Goal: Task Accomplishment & Management: Manage account settings

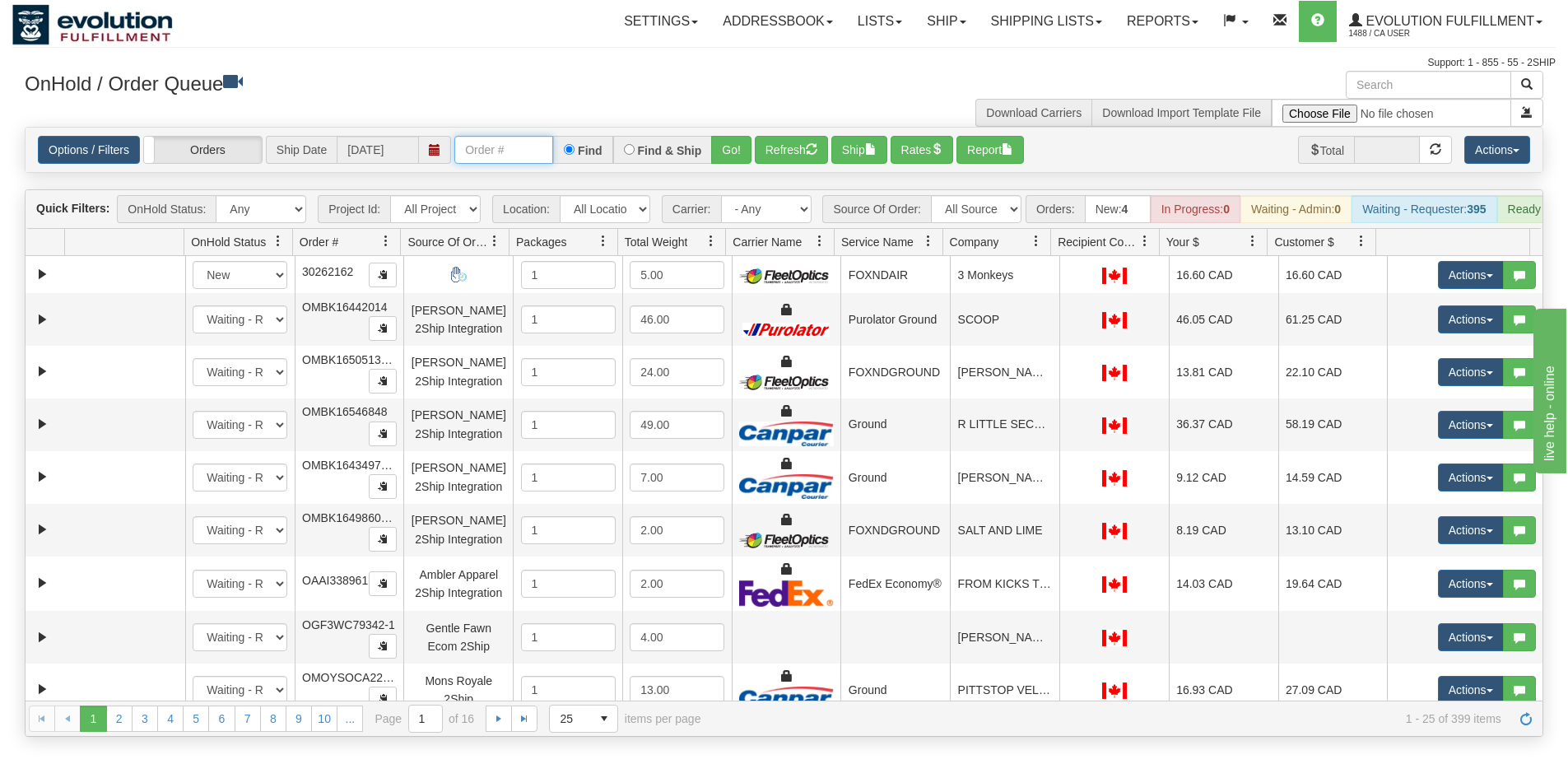
click at [509, 149] on input "text" at bounding box center [504, 150] width 98 height 28
click at [738, 148] on button "Go!" at bounding box center [731, 150] width 40 height 28
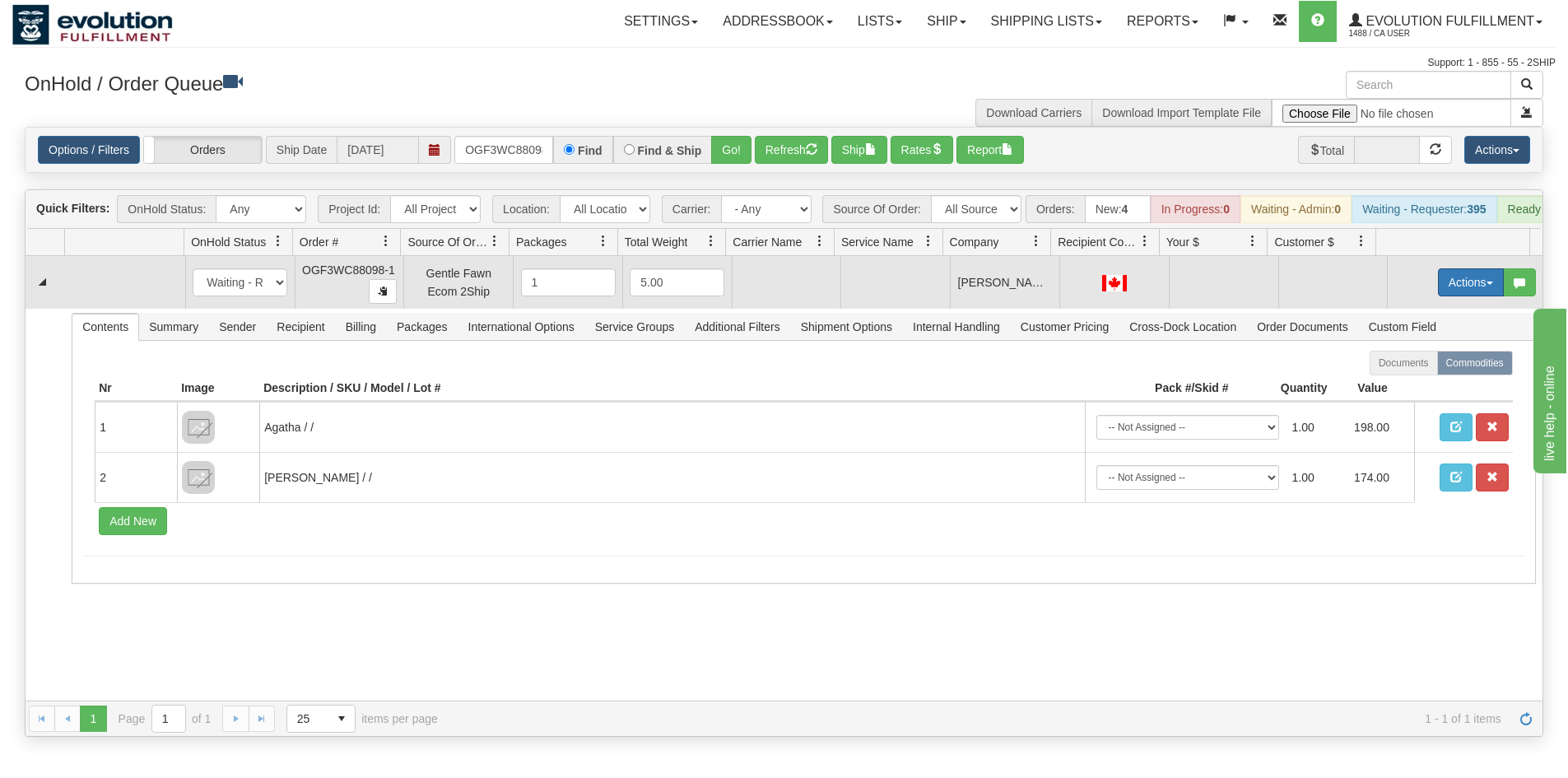
click at [1438, 296] on button "Actions" at bounding box center [1471, 282] width 66 height 28
click at [1427, 363] on span "Rate All Services" at bounding box center [1437, 356] width 98 height 13
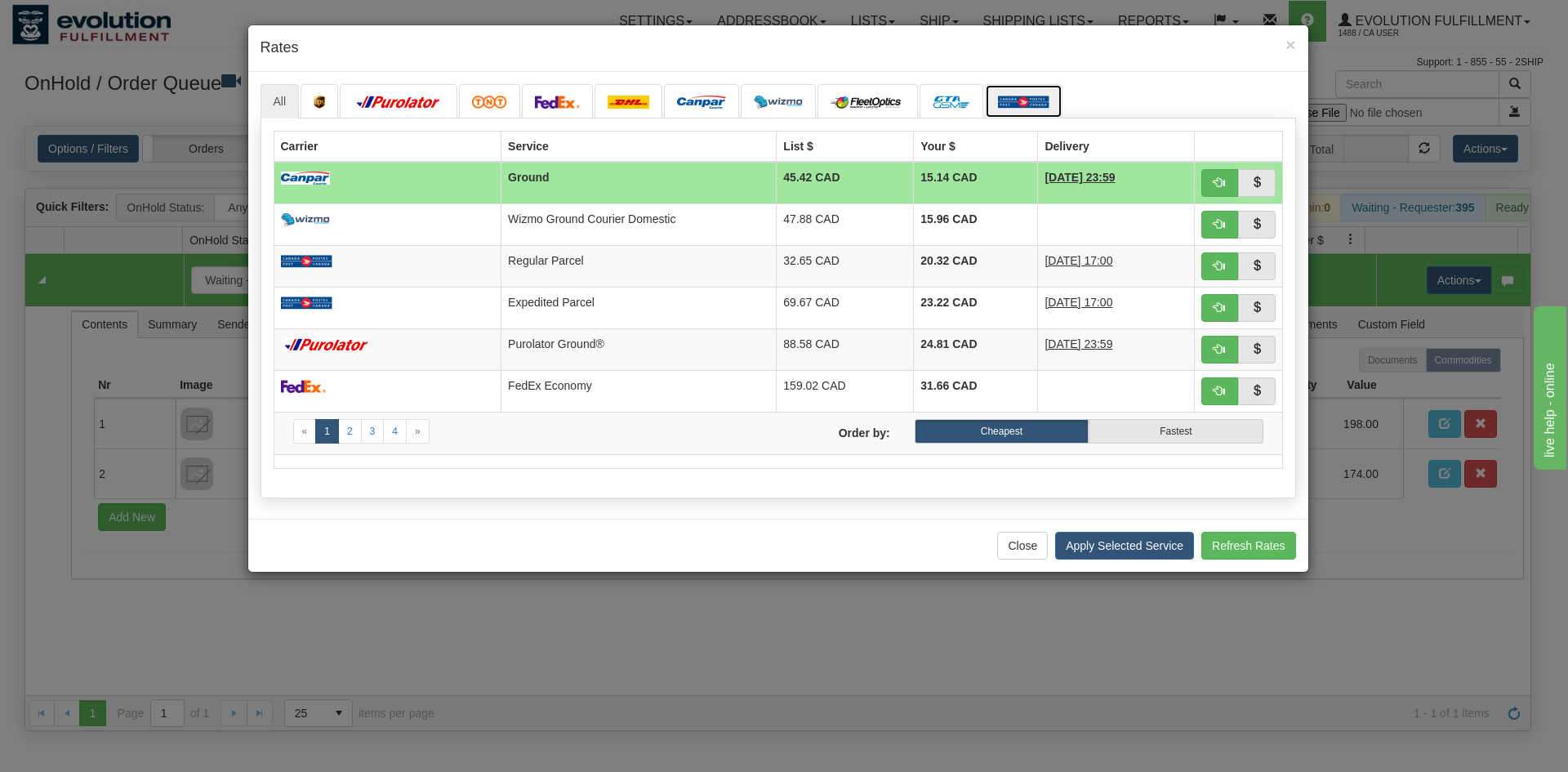
click at [1020, 104] on img at bounding box center [1024, 102] width 51 height 13
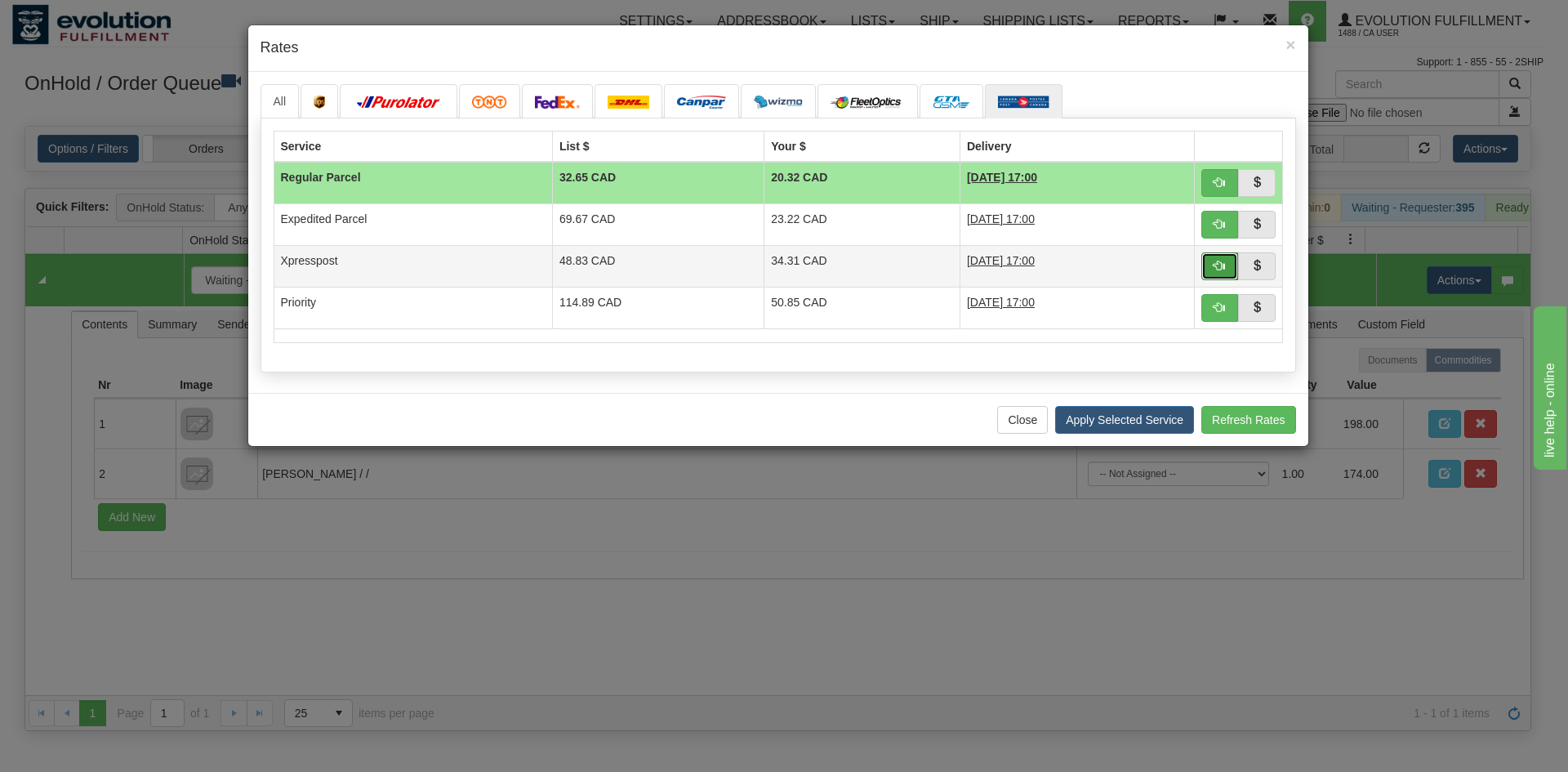
click at [1230, 270] on button "button" at bounding box center [1220, 266] width 37 height 28
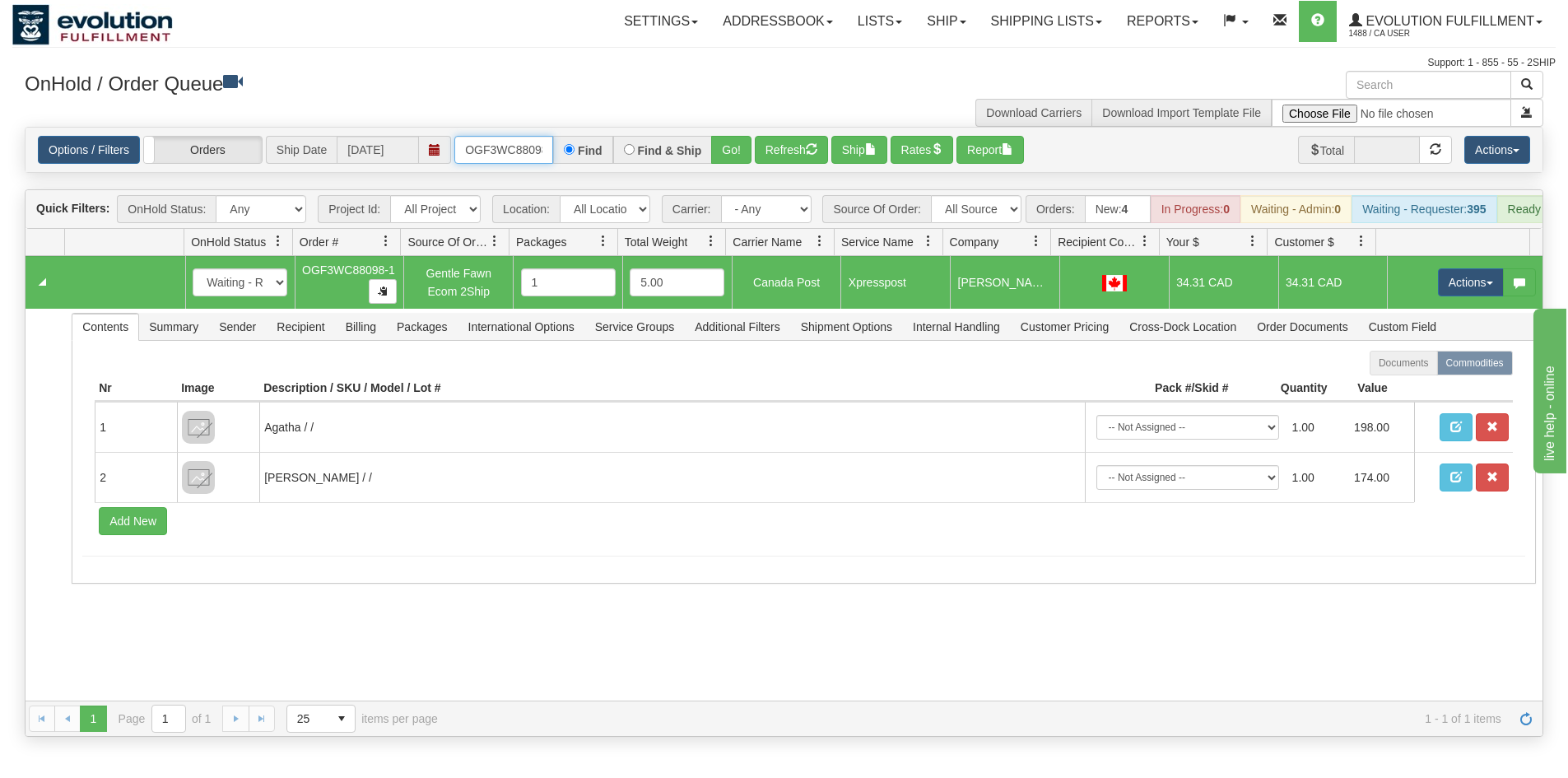
click at [526, 153] on input "OGF3WC88098-1" at bounding box center [504, 150] width 98 height 28
click at [741, 158] on button "Go!" at bounding box center [731, 150] width 40 height 28
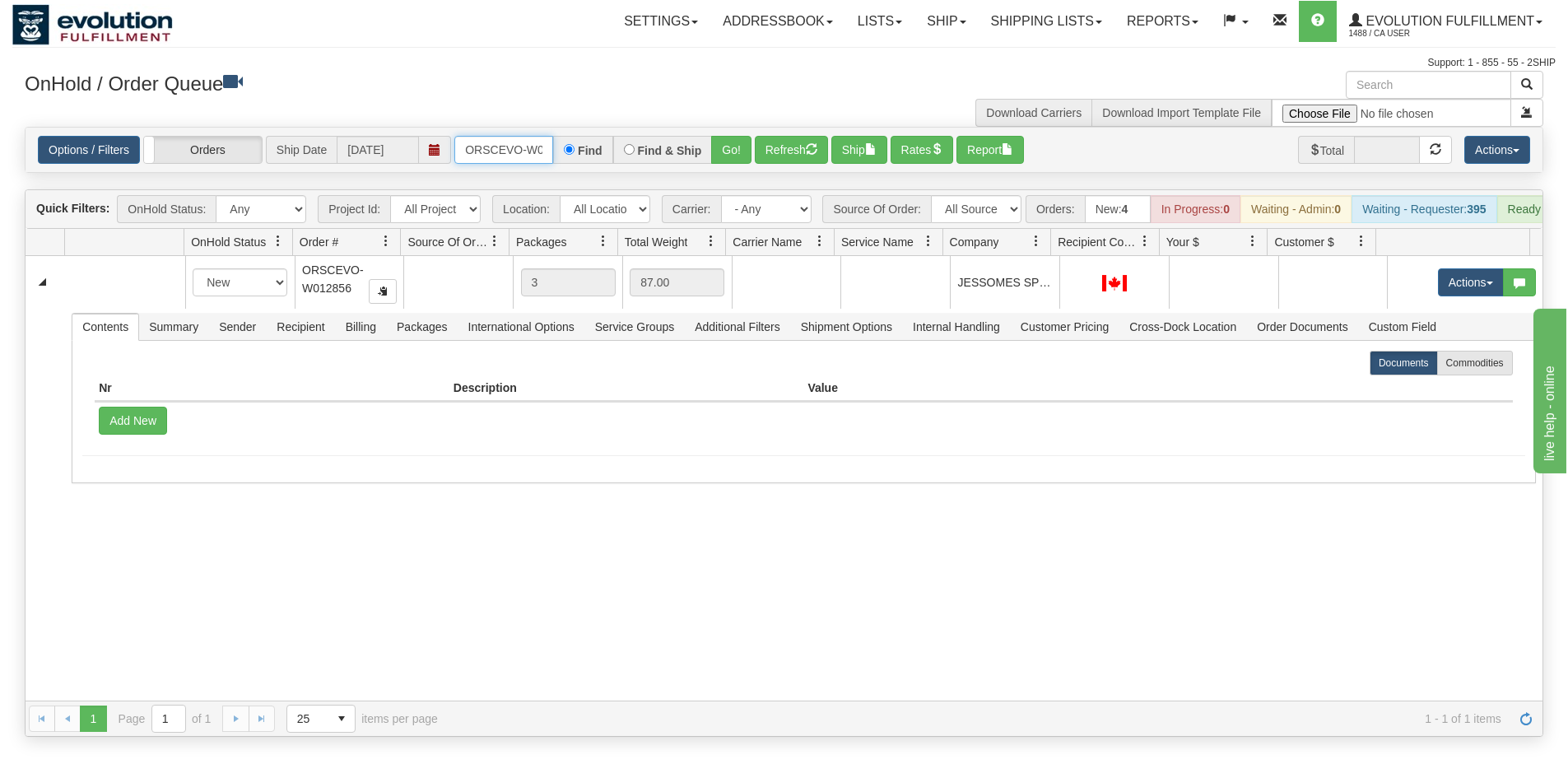
click at [531, 145] on input "ORSCEVO-W012856" at bounding box center [504, 150] width 98 height 28
drag, startPoint x: 524, startPoint y: 146, endPoint x: 126, endPoint y: 146, distance: 398.0
click at [126, 146] on div "Options / Filters Group Shipments Orders Ship Date [DATE] W012856 Find Find & S…" at bounding box center [784, 150] width 1493 height 28
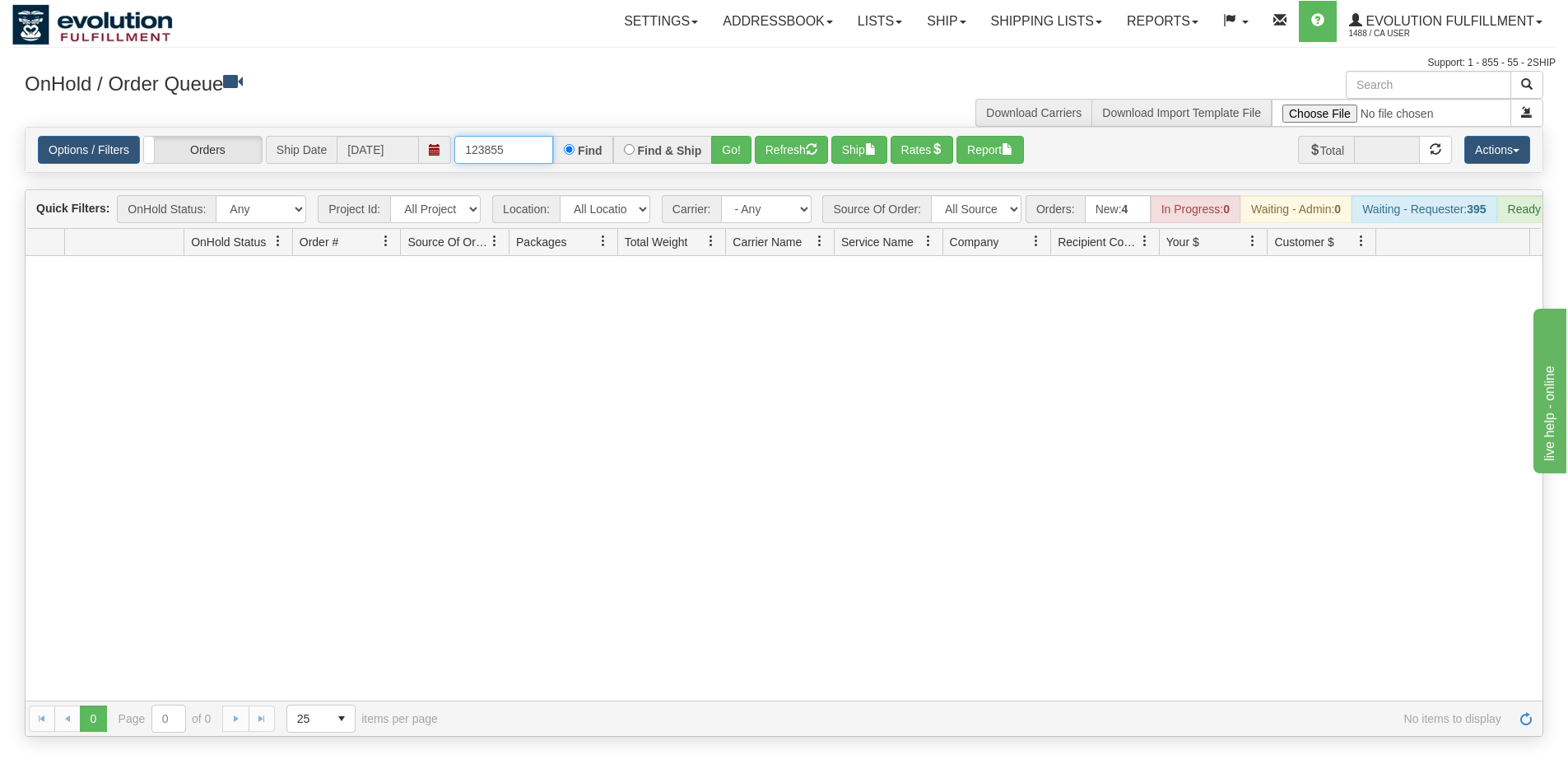
drag, startPoint x: 521, startPoint y: 150, endPoint x: 203, endPoint y: 166, distance: 318.4
click at [203, 166] on div "Options / Filters Group Shipments Orders Ship Date [DATE] 123855 Find Find & Sh…" at bounding box center [784, 150] width 1517 height 45
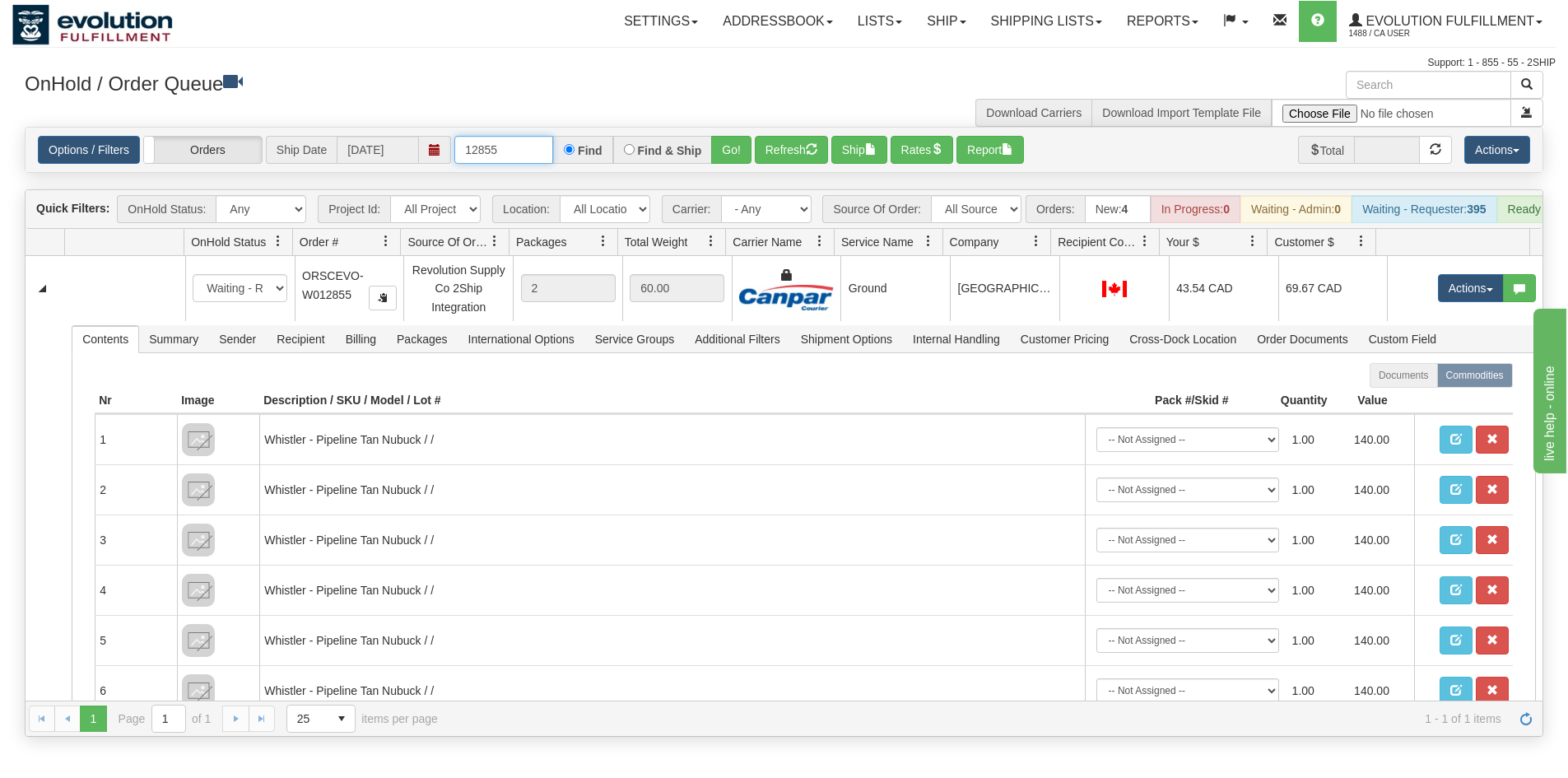
click at [478, 159] on input "12855" at bounding box center [504, 150] width 98 height 28
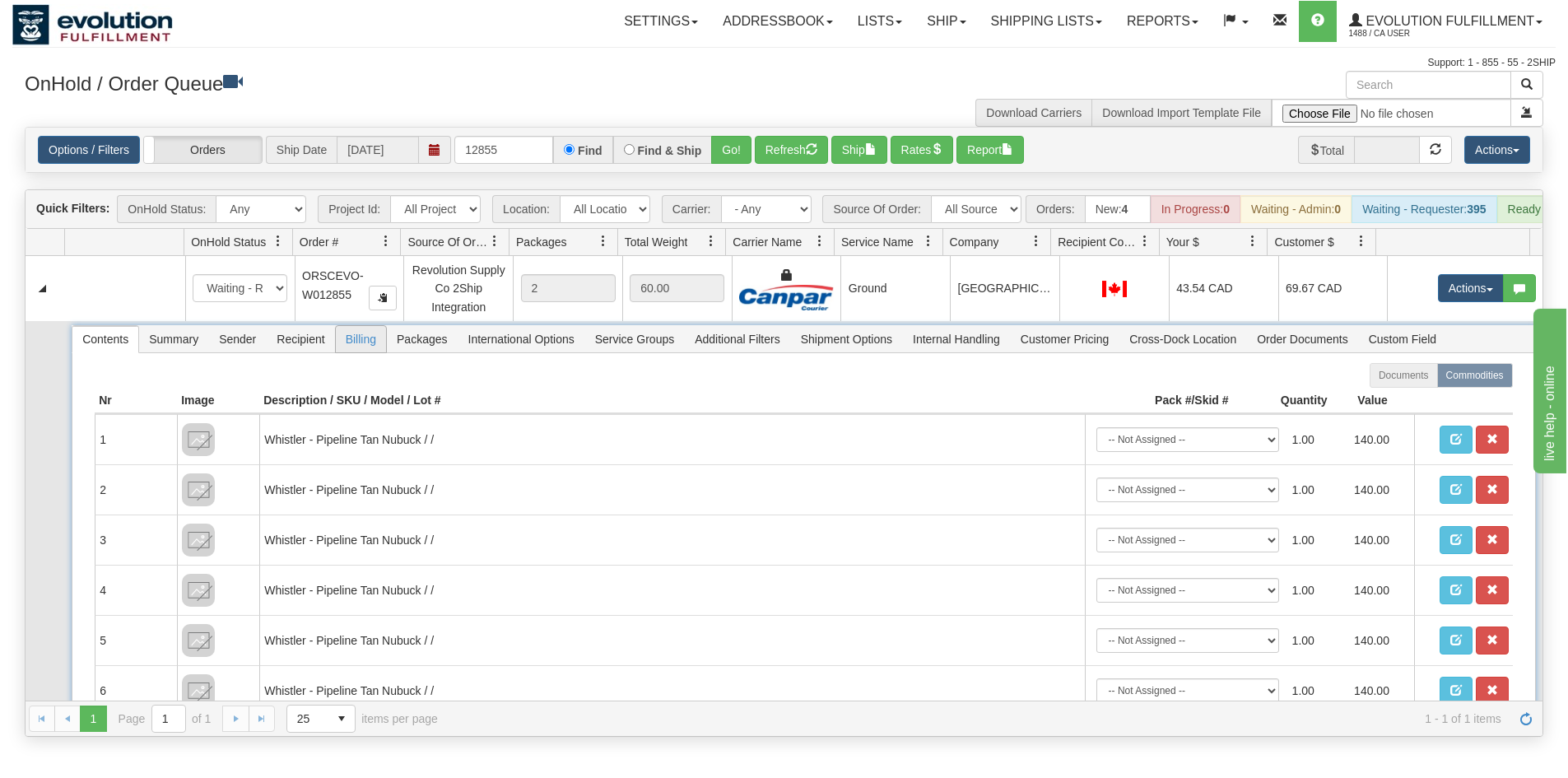
click at [347, 353] on span "Billing" at bounding box center [361, 338] width 50 height 26
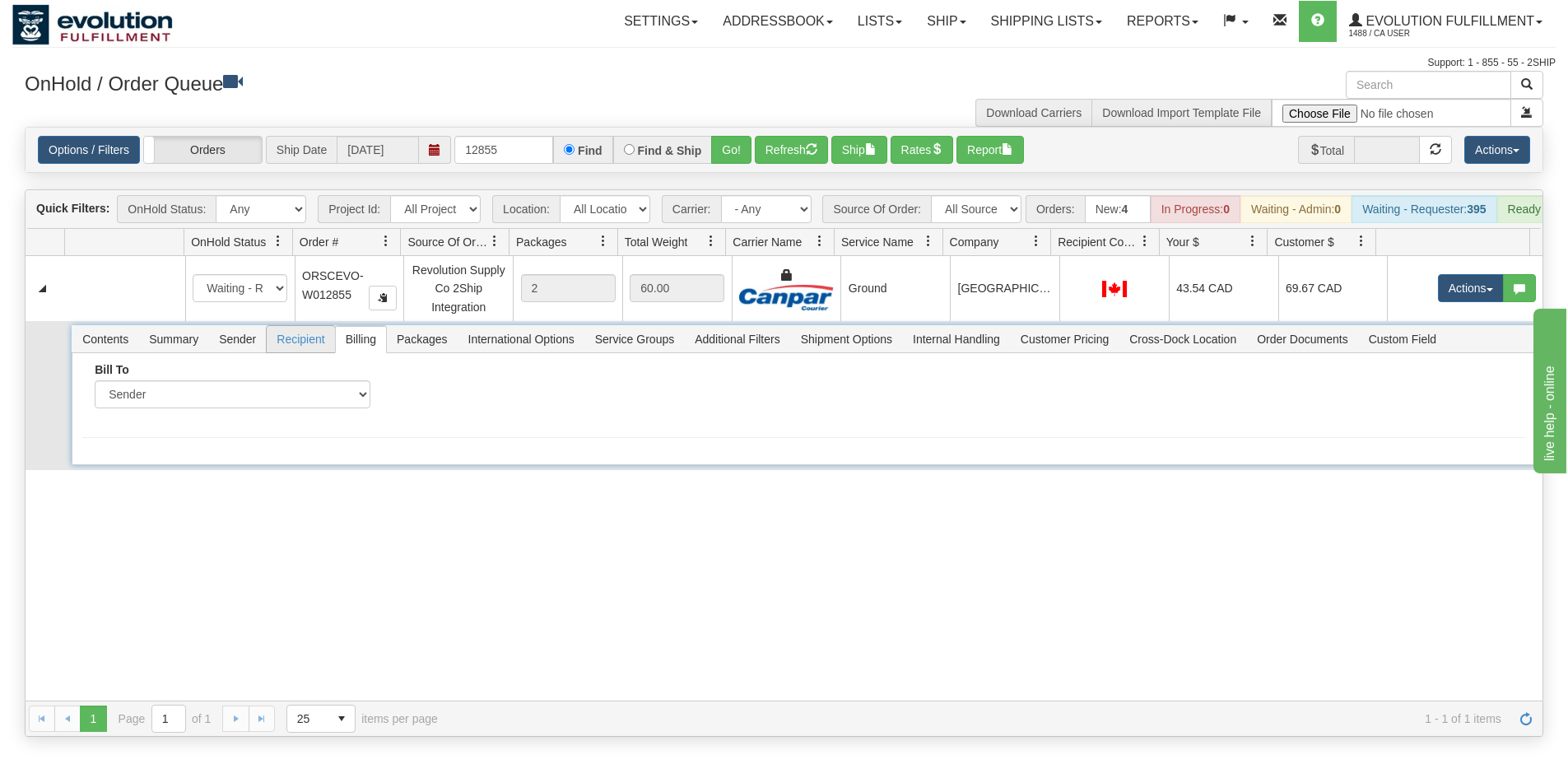
click at [321, 353] on span "Recipient" at bounding box center [300, 338] width 67 height 26
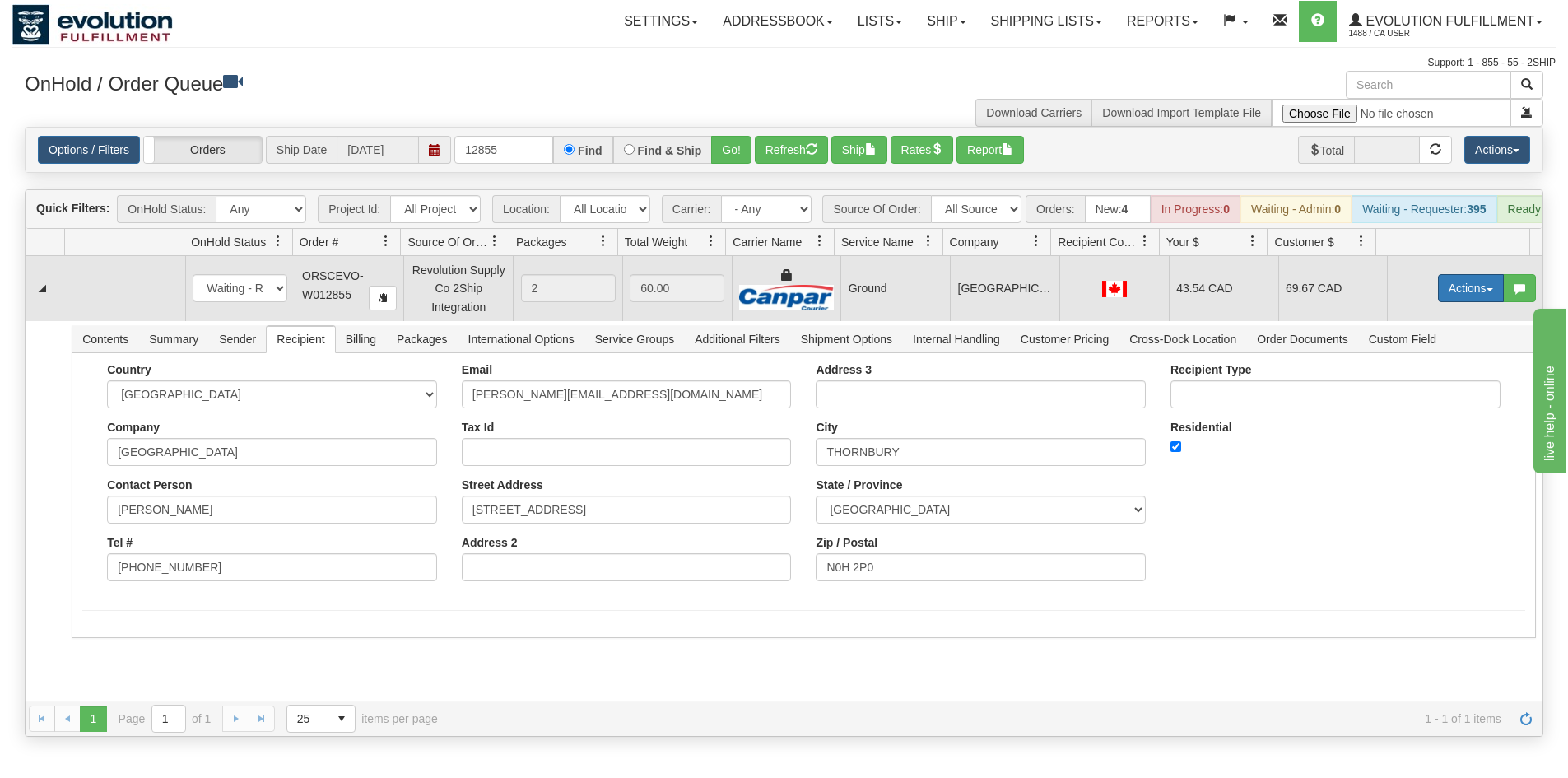
click at [1456, 297] on button "Actions" at bounding box center [1471, 287] width 66 height 28
click at [1407, 395] on link "Ship" at bounding box center [1436, 384] width 132 height 21
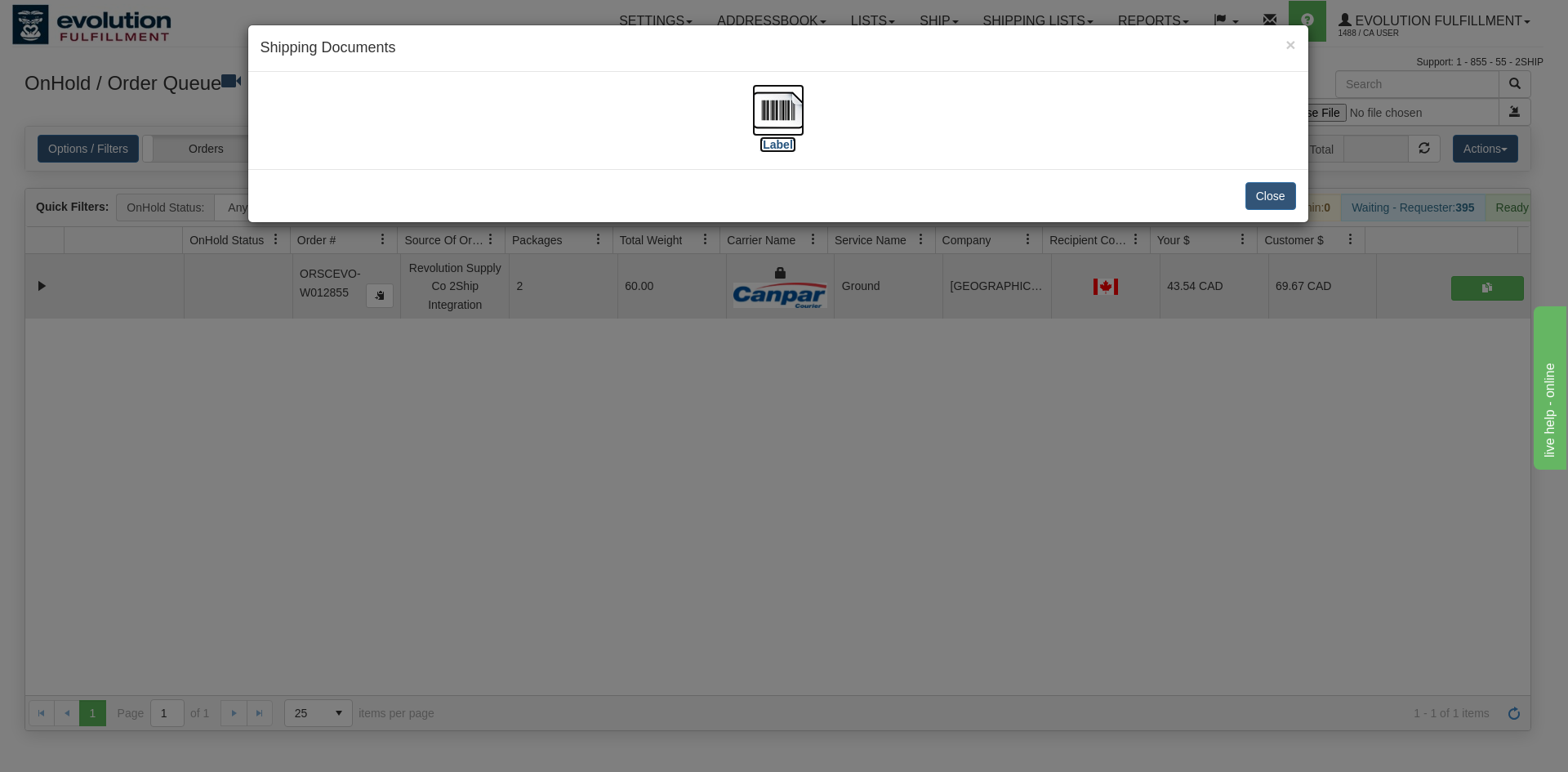
click at [799, 135] on img at bounding box center [778, 110] width 52 height 52
drag, startPoint x: 548, startPoint y: 349, endPoint x: 528, endPoint y: 174, distance: 176.1
click at [546, 341] on div "× Shipping Documents [Label] Close" at bounding box center [784, 386] width 1568 height 772
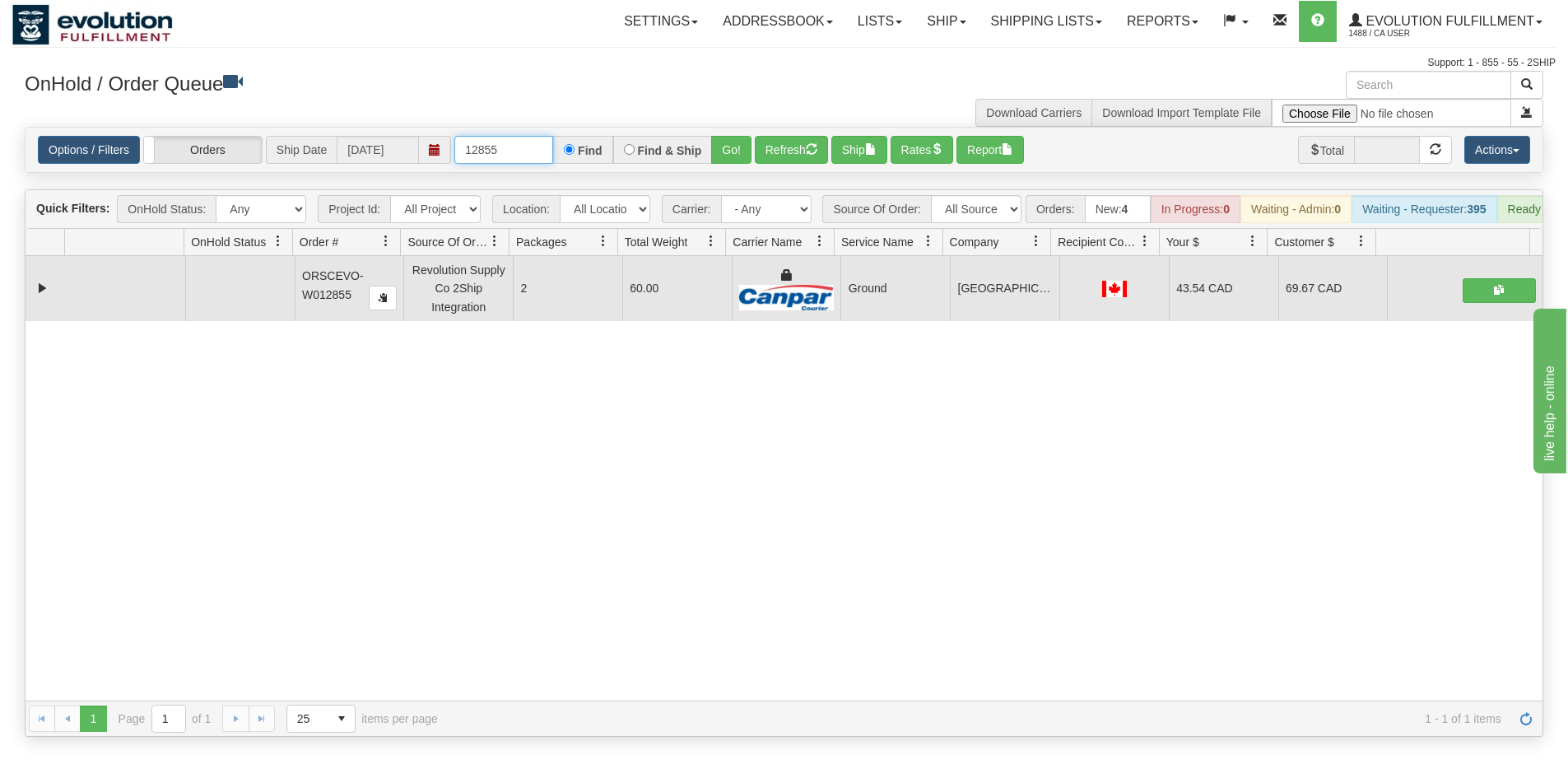
click at [520, 156] on input "12855" at bounding box center [504, 150] width 98 height 28
click at [732, 149] on button "Go!" at bounding box center [731, 150] width 40 height 28
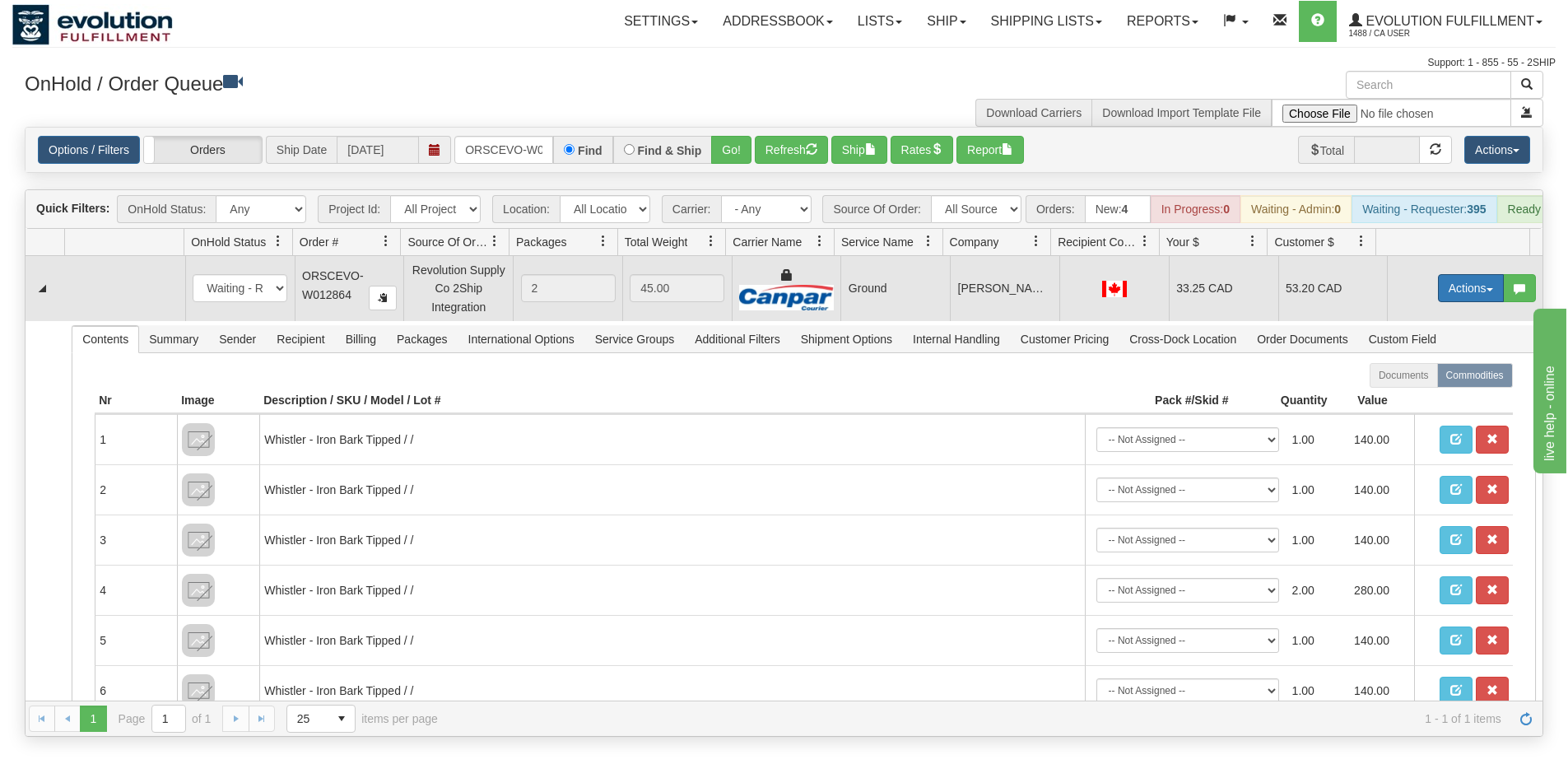
click at [1465, 298] on button "Actions" at bounding box center [1471, 287] width 66 height 28
click at [1412, 394] on link "Ship" at bounding box center [1436, 384] width 132 height 21
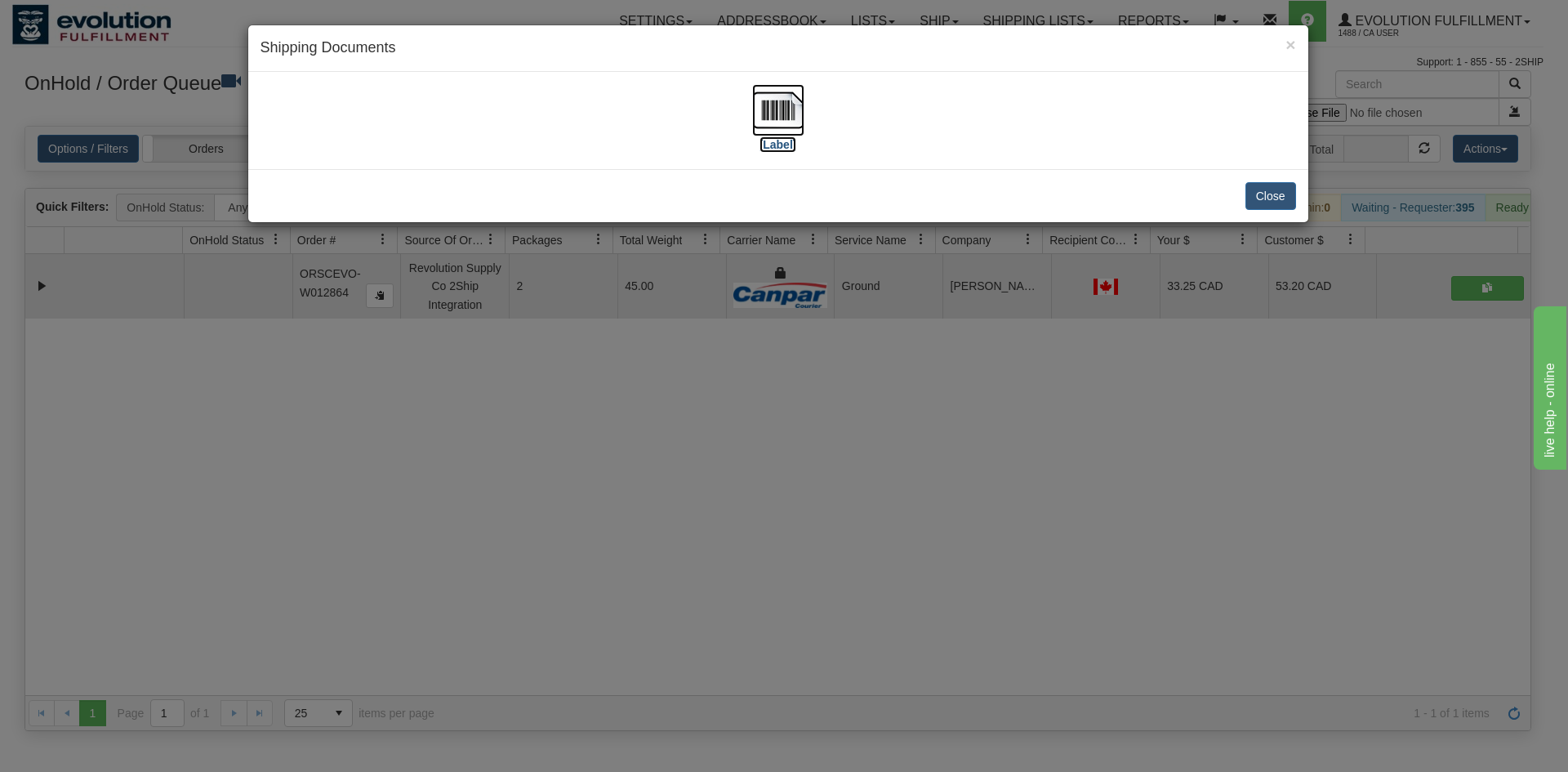
click at [775, 104] on img at bounding box center [778, 110] width 52 height 52
click at [759, 467] on div "× Shipping Documents [Label] Close" at bounding box center [784, 386] width 1568 height 772
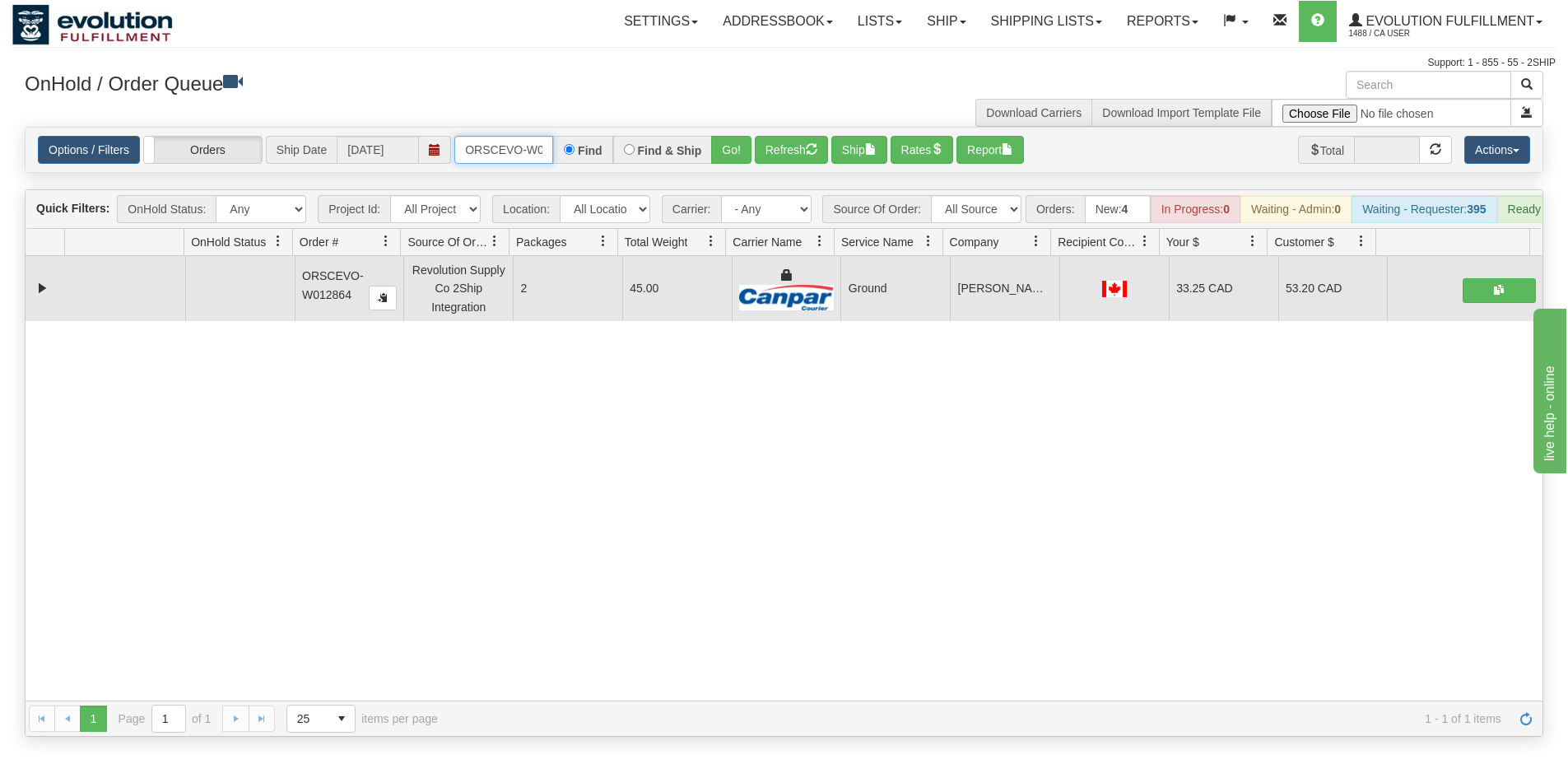
click at [507, 152] on input "ORSCEVO-W012864" at bounding box center [504, 150] width 98 height 28
click at [525, 144] on input "ORSCEVO-W012864" at bounding box center [504, 150] width 98 height 28
click at [729, 140] on button "Go!" at bounding box center [731, 150] width 40 height 28
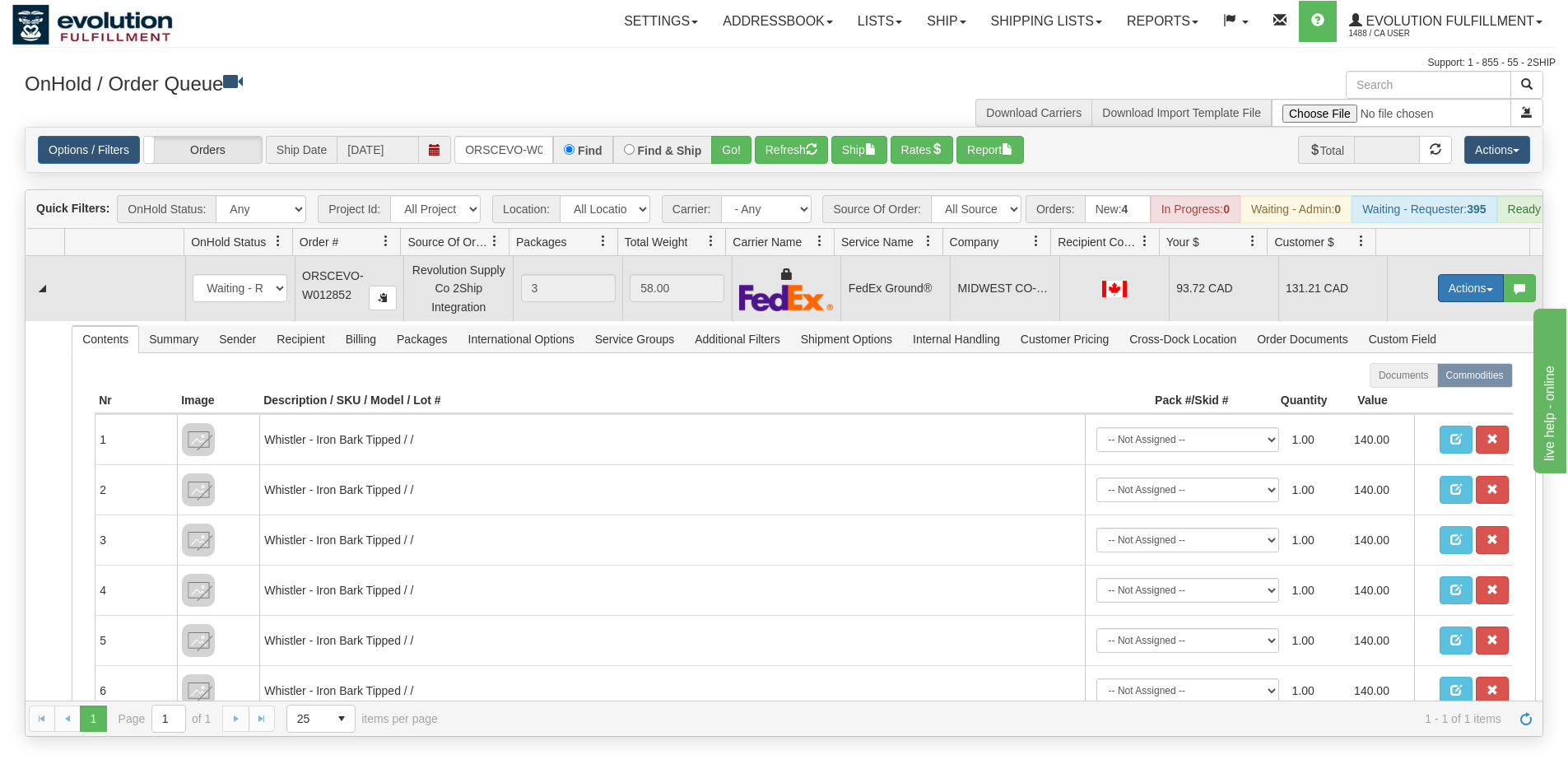
click at [1457, 303] on button "Actions" at bounding box center [1471, 287] width 66 height 28
click at [1432, 395] on link "Ship" at bounding box center [1436, 384] width 132 height 21
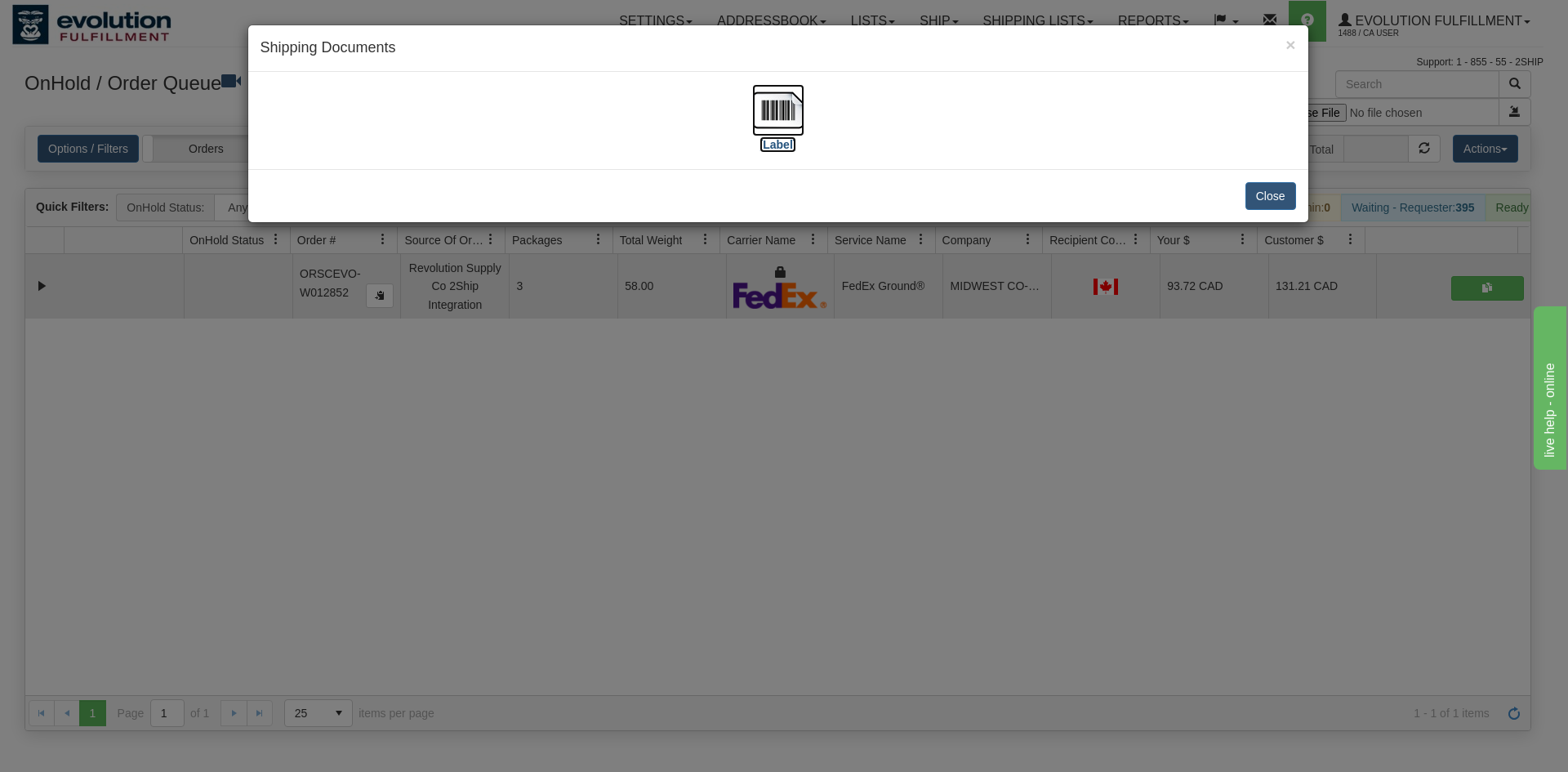
click at [779, 128] on img at bounding box center [778, 110] width 52 height 52
click at [668, 402] on div "× Shipping Documents [Label] Close" at bounding box center [784, 386] width 1568 height 772
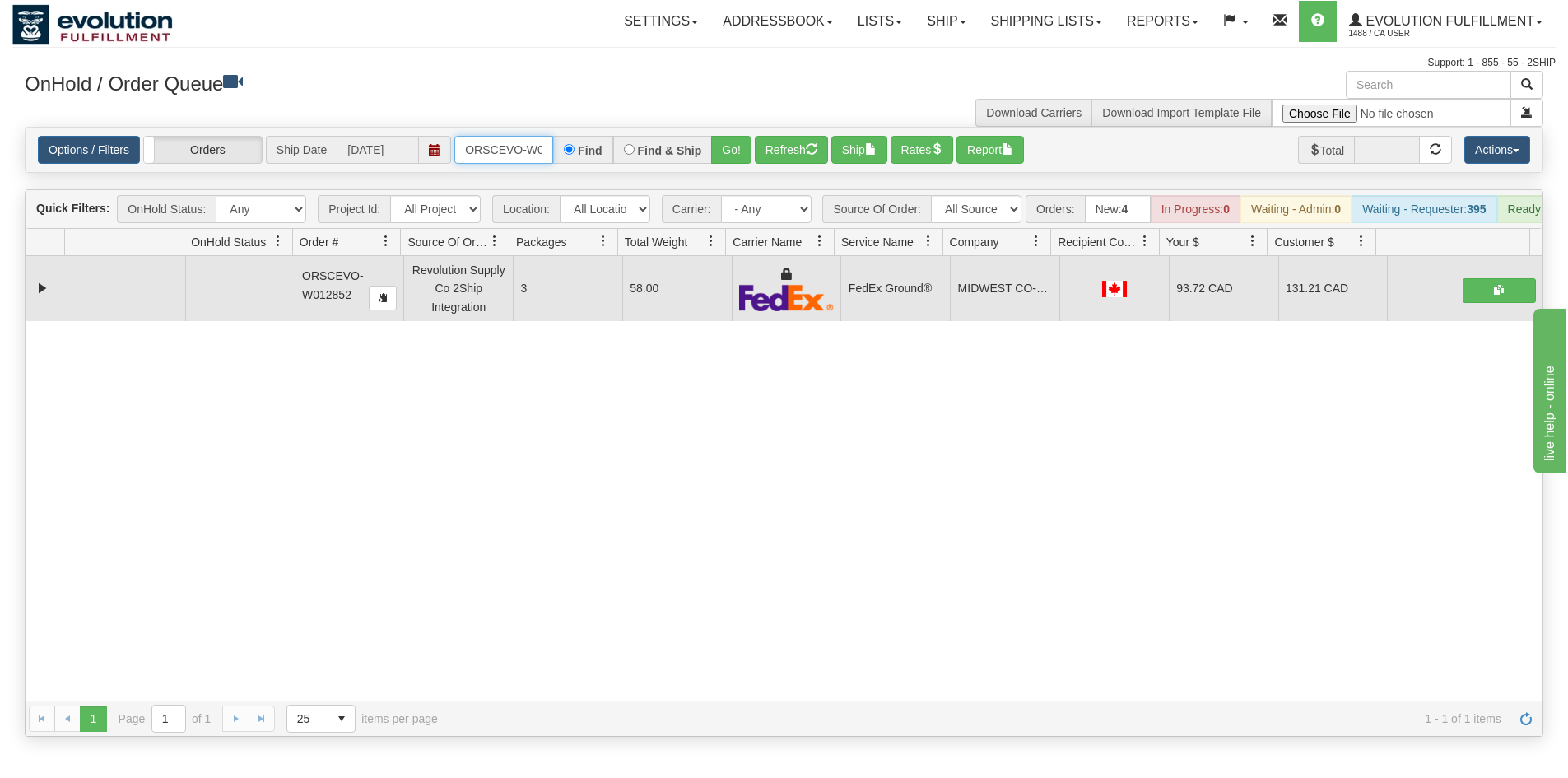
click at [512, 141] on input "ORSCEVO-W012852" at bounding box center [504, 150] width 98 height 28
click at [723, 161] on button "Go!" at bounding box center [731, 150] width 40 height 28
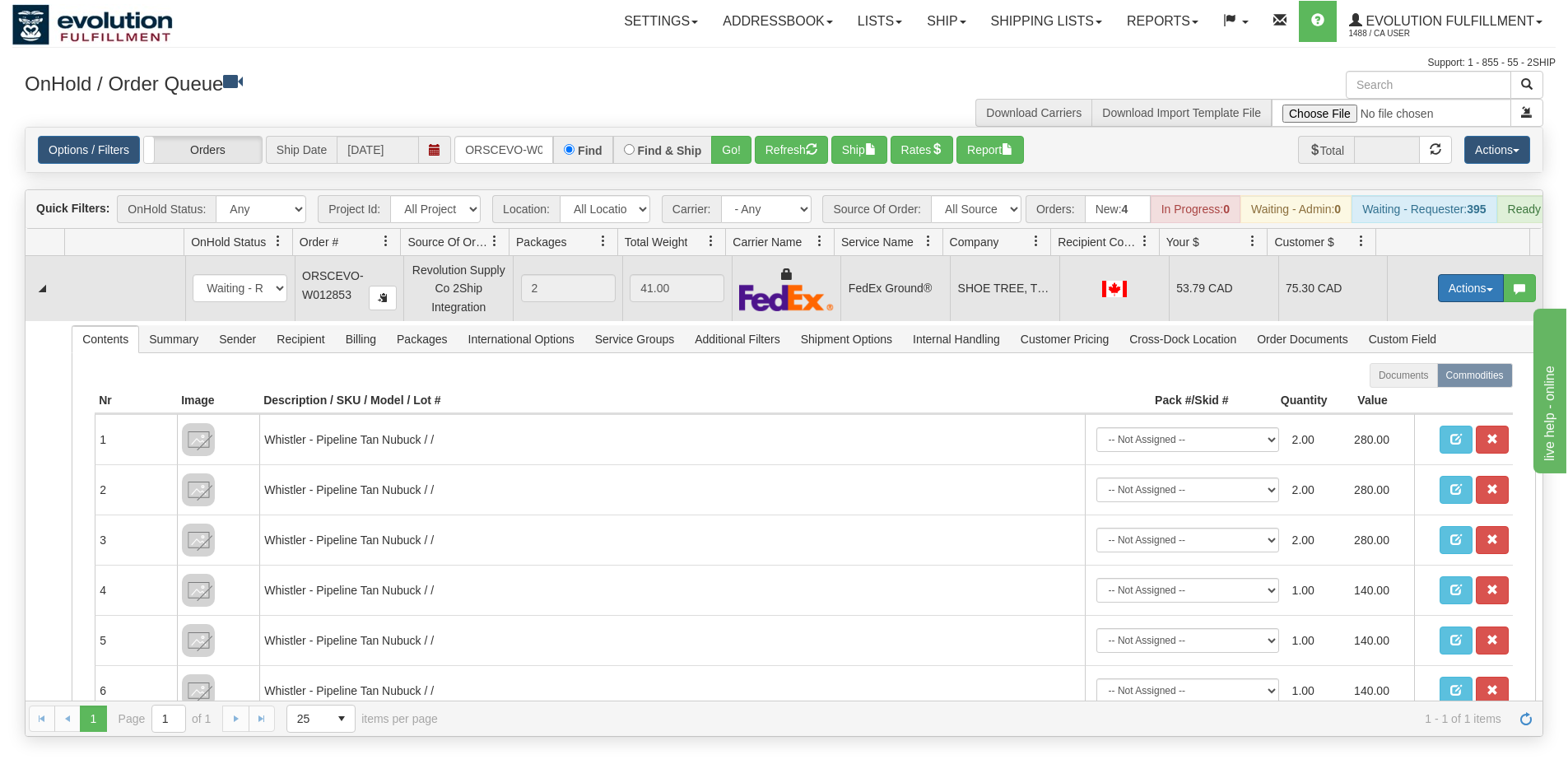
click at [1445, 303] on button "Actions" at bounding box center [1471, 287] width 66 height 28
click at [1420, 373] on link "Rate All Services" at bounding box center [1436, 363] width 132 height 21
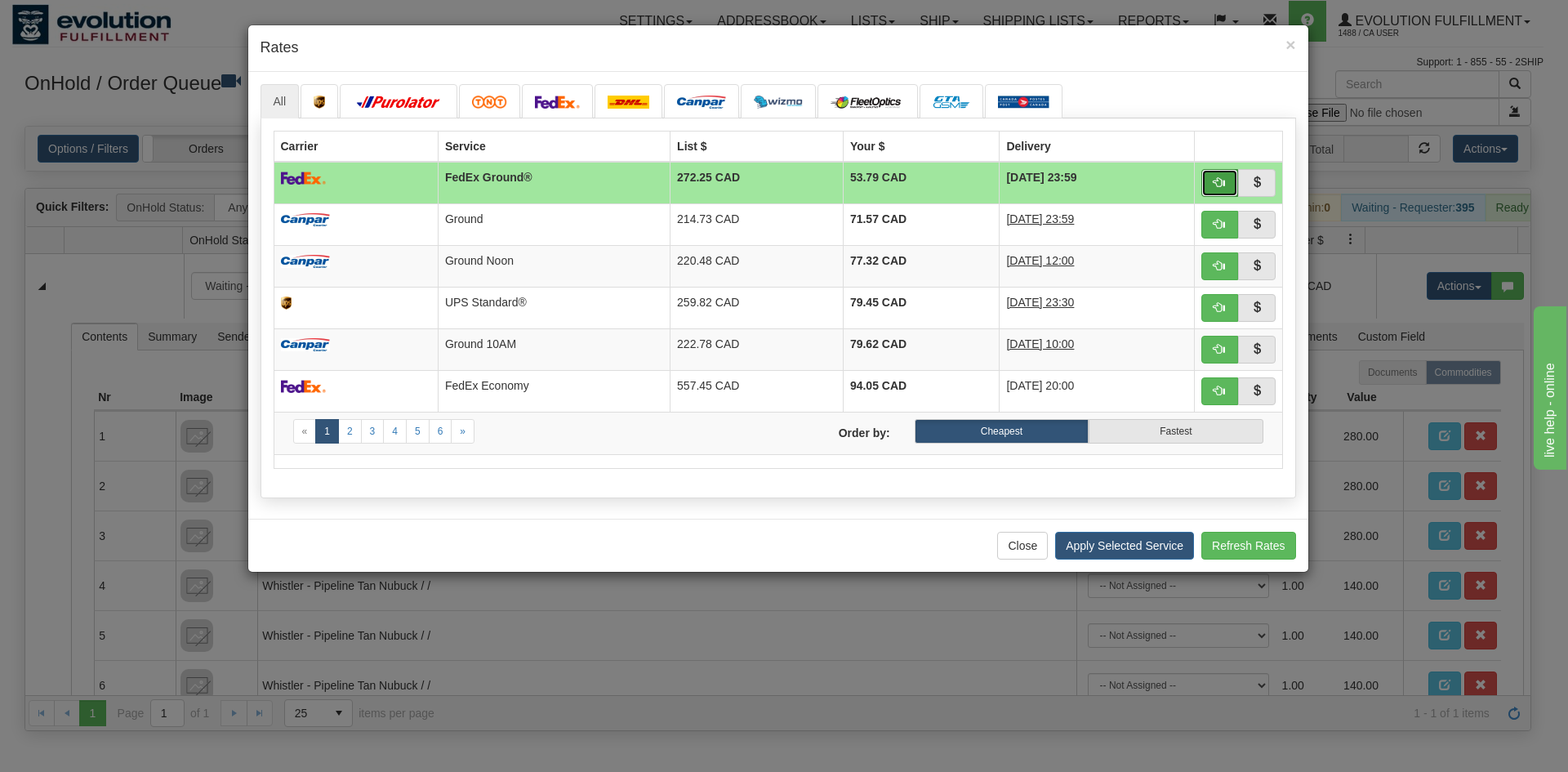
click at [1210, 179] on button "button" at bounding box center [1220, 182] width 37 height 28
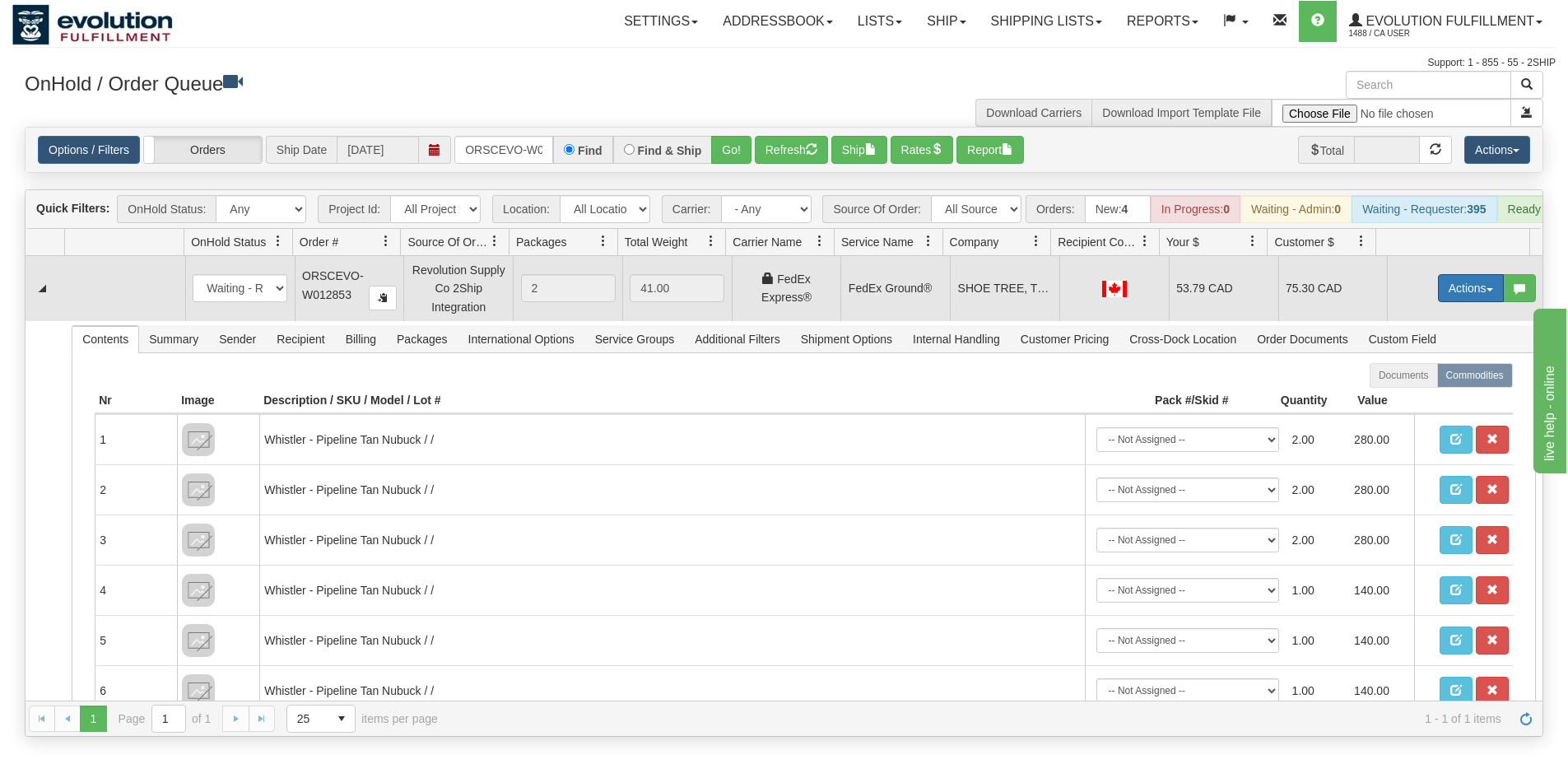
click at [1479, 298] on button "Actions" at bounding box center [1471, 287] width 66 height 28
click at [1429, 395] on link "Ship" at bounding box center [1436, 384] width 132 height 21
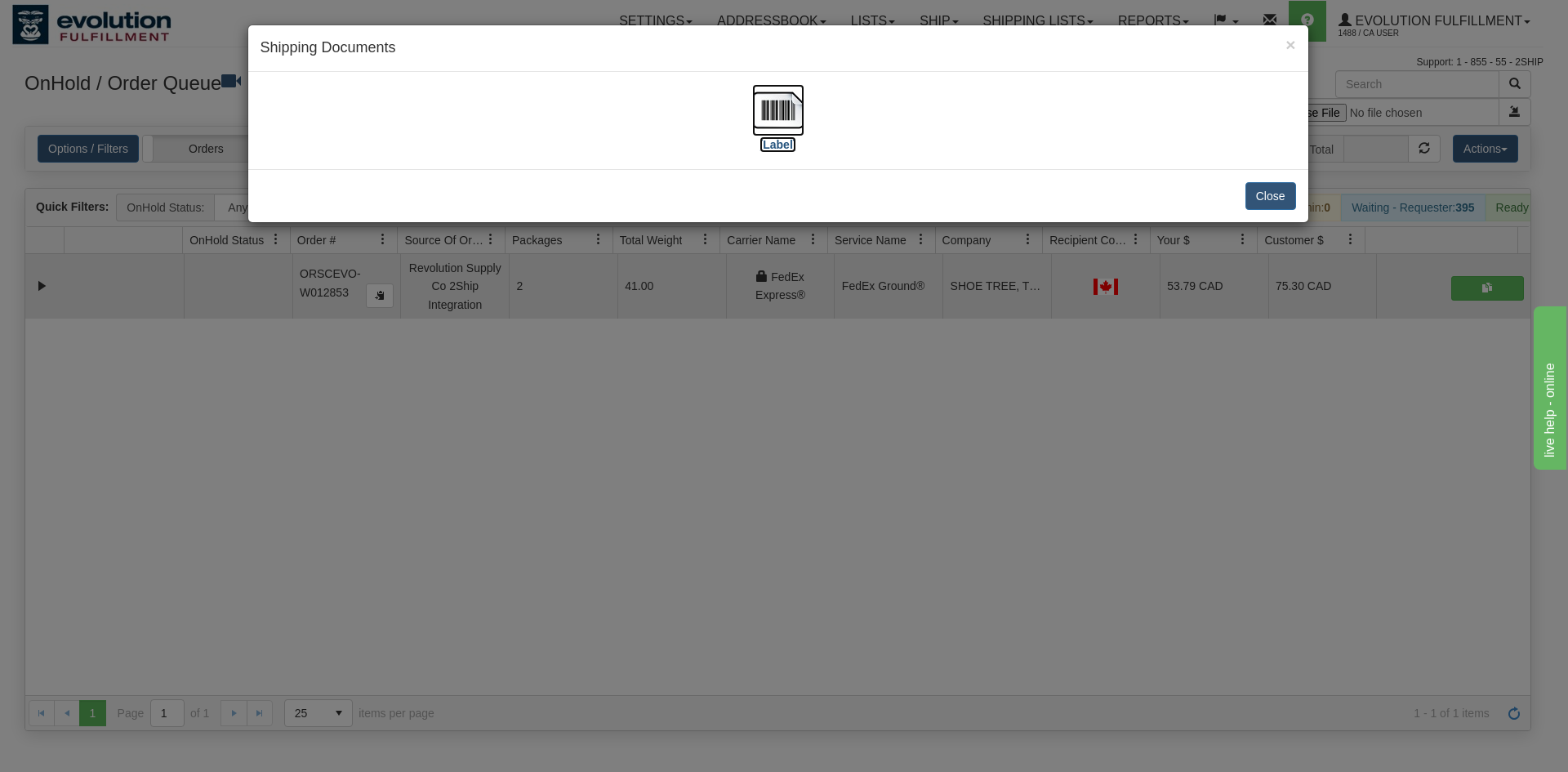
click at [758, 112] on img at bounding box center [778, 110] width 52 height 52
drag, startPoint x: 447, startPoint y: 374, endPoint x: 447, endPoint y: 364, distance: 10.0
click at [447, 372] on div "× Shipping Documents [Label] Close" at bounding box center [784, 386] width 1568 height 772
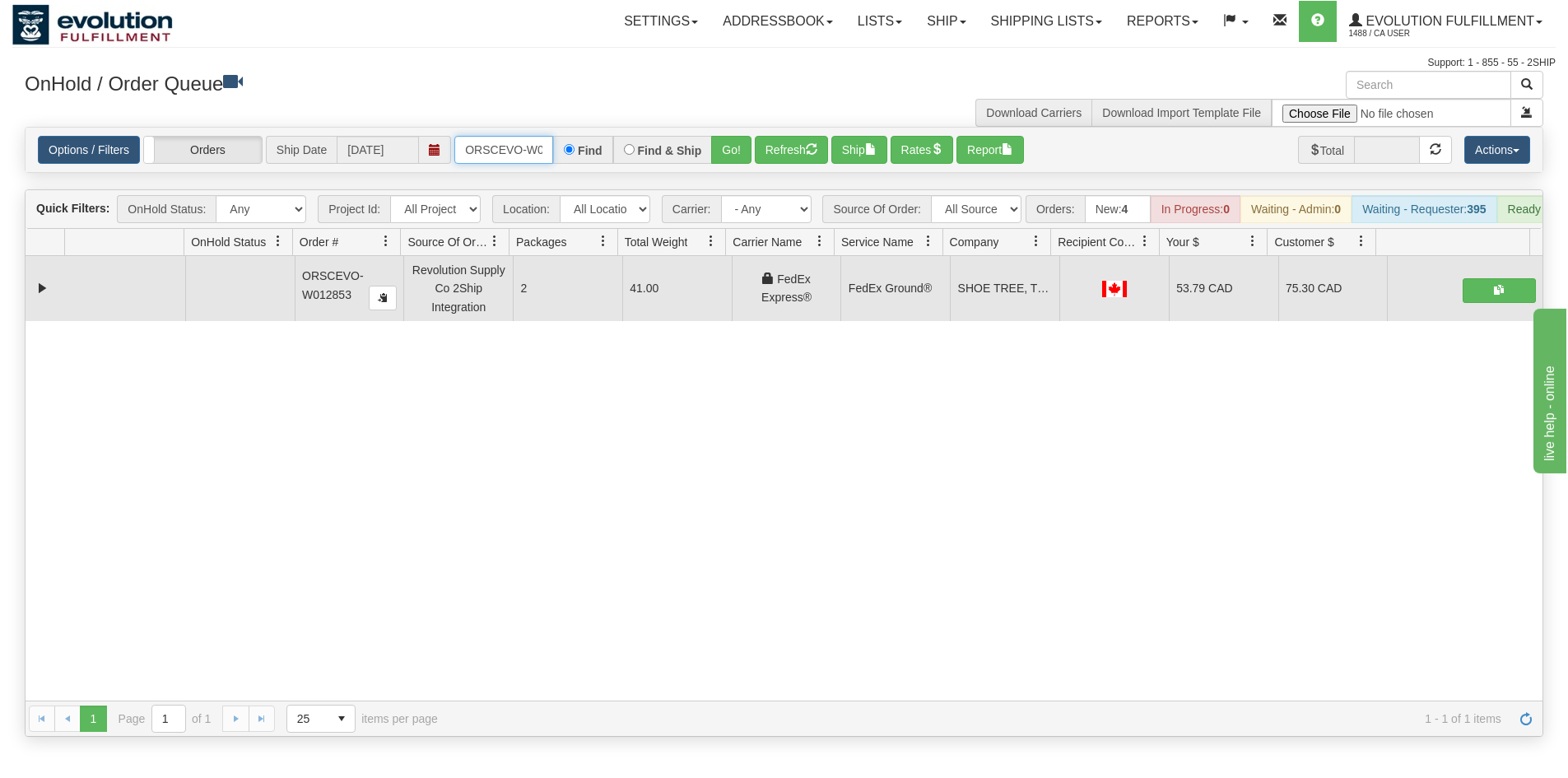
click at [493, 161] on input "ORSCEVO-W012853" at bounding box center [504, 150] width 98 height 28
click at [723, 143] on button "Go!" at bounding box center [731, 150] width 40 height 28
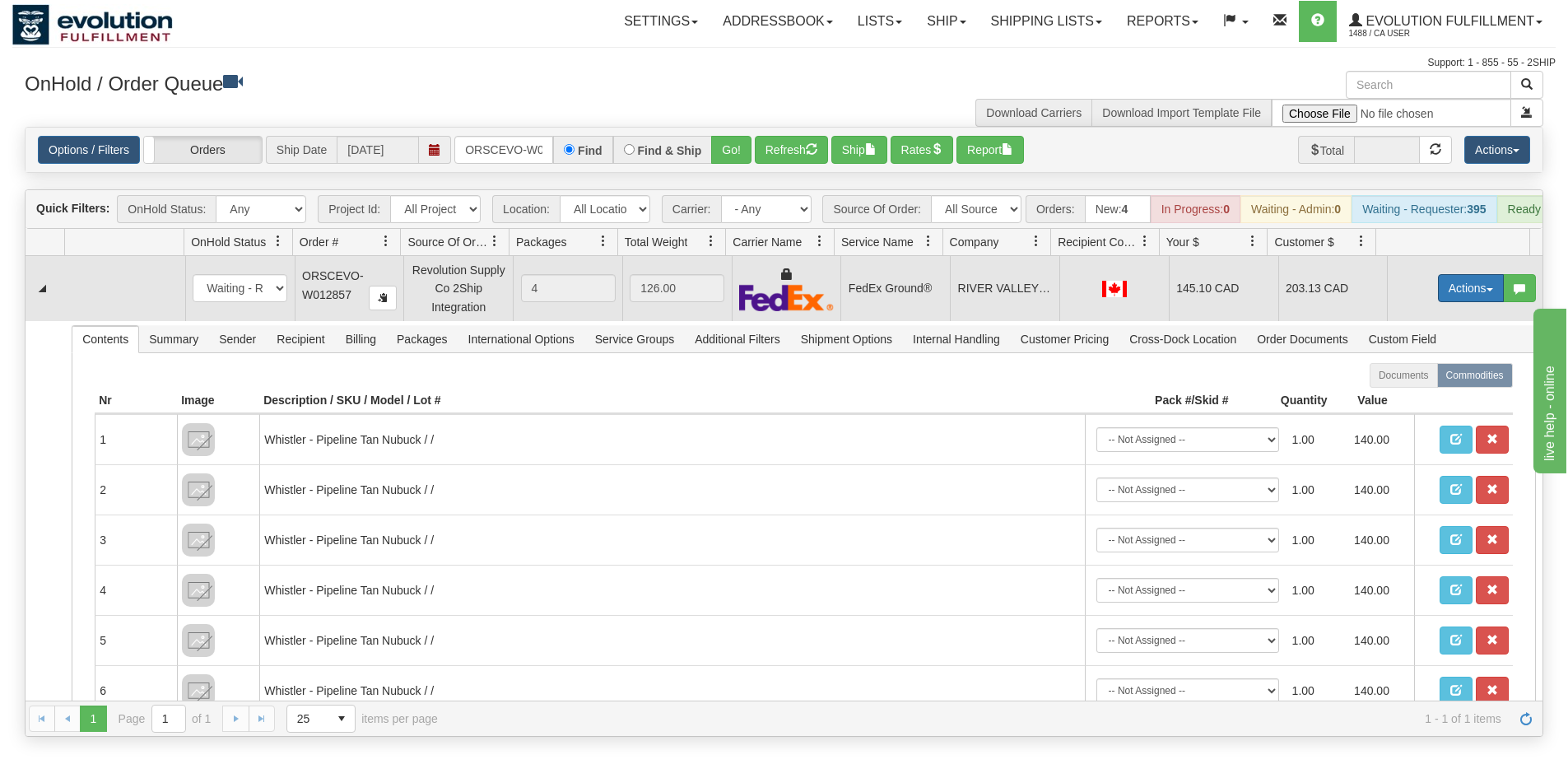
click at [1451, 301] on button "Actions" at bounding box center [1471, 287] width 66 height 28
click at [1417, 393] on link "Ship" at bounding box center [1436, 384] width 132 height 21
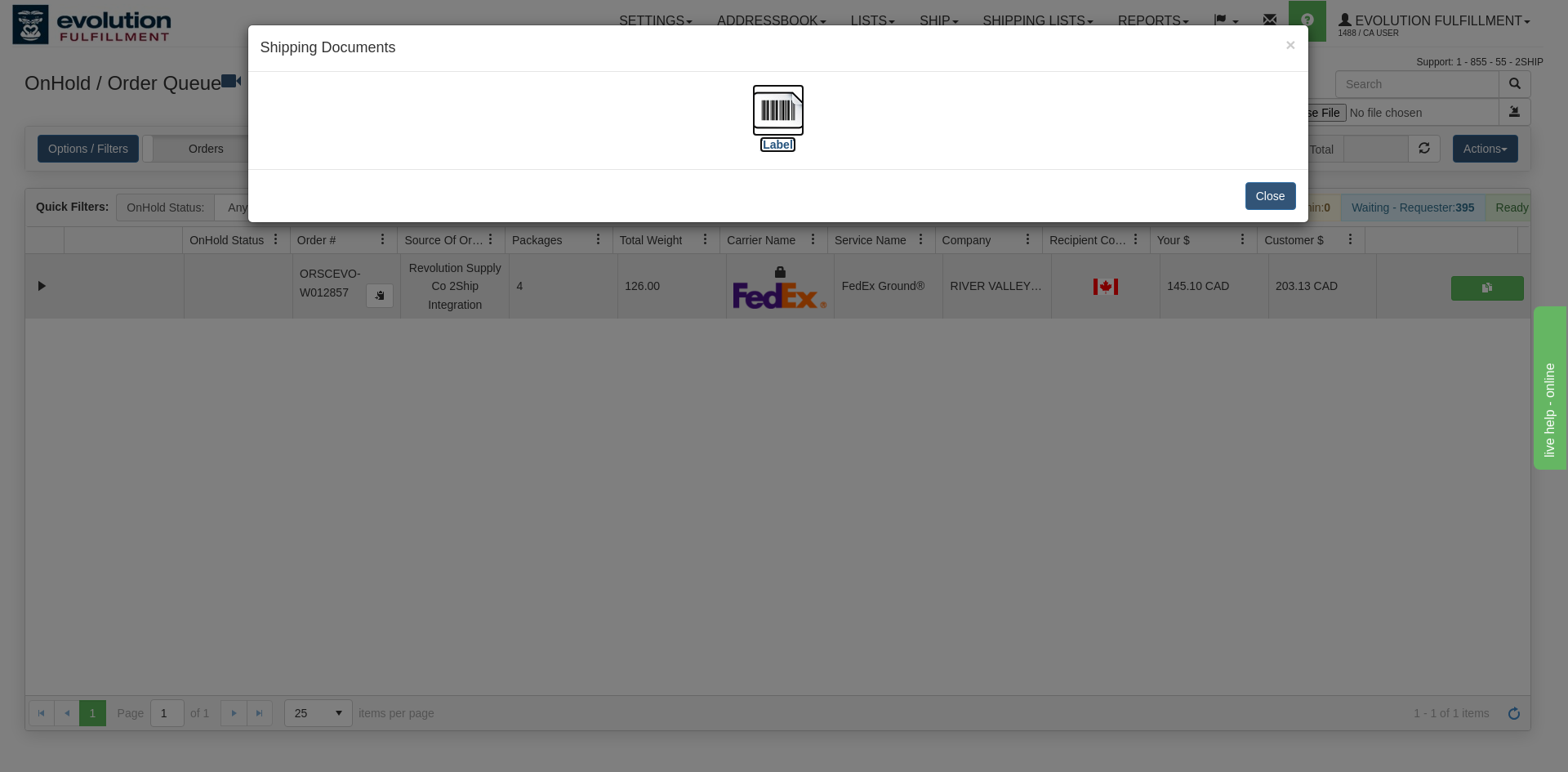
click at [764, 97] on img at bounding box center [778, 110] width 52 height 52
drag, startPoint x: 585, startPoint y: 502, endPoint x: 589, endPoint y: 427, distance: 75.1
click at [585, 498] on div "× Shipping Documents [Label] Close" at bounding box center [784, 386] width 1568 height 772
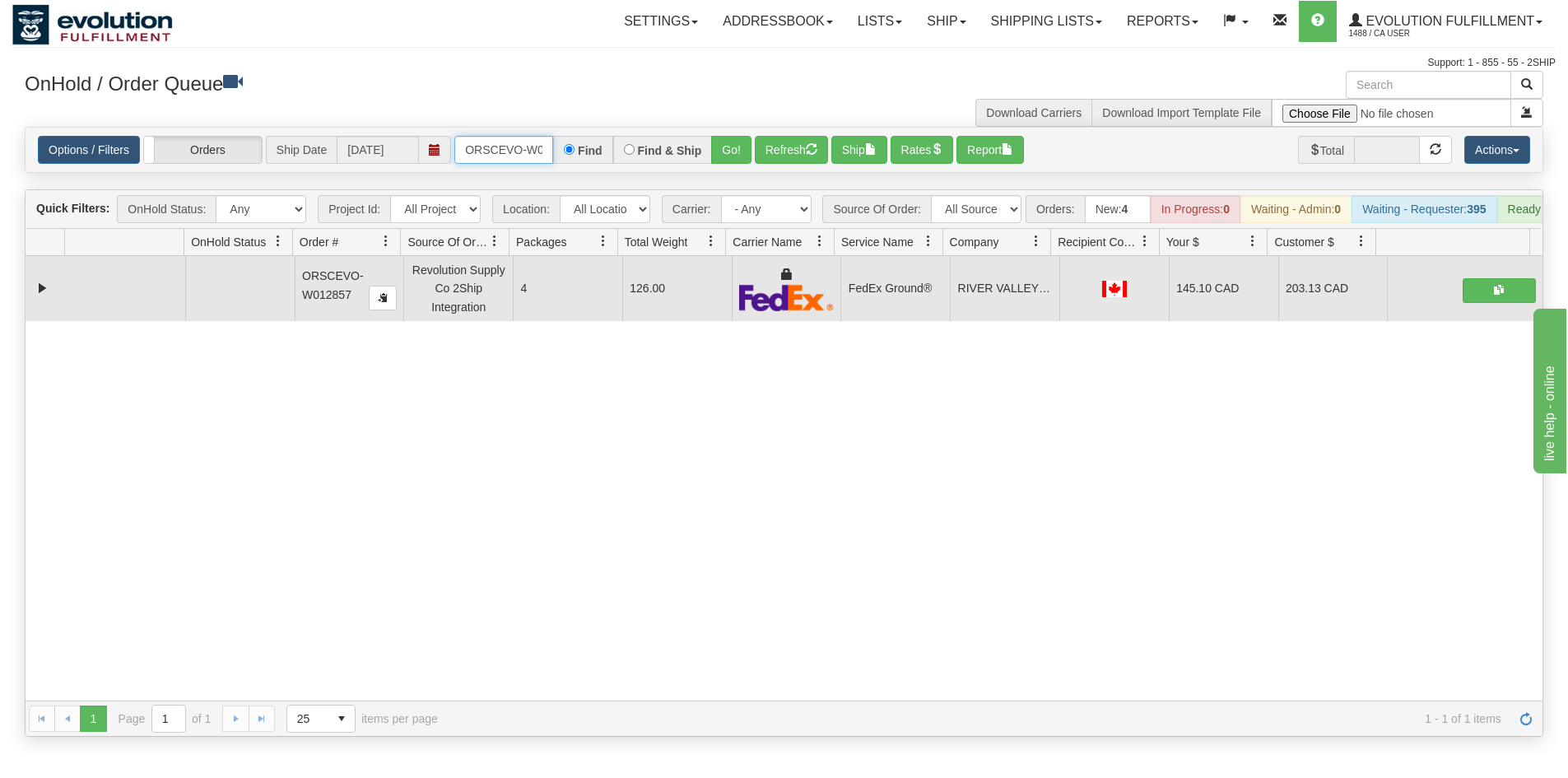
click at [525, 140] on input "ORSCEVO-W012857" at bounding box center [504, 150] width 98 height 28
click at [717, 155] on button "Go!" at bounding box center [731, 150] width 40 height 28
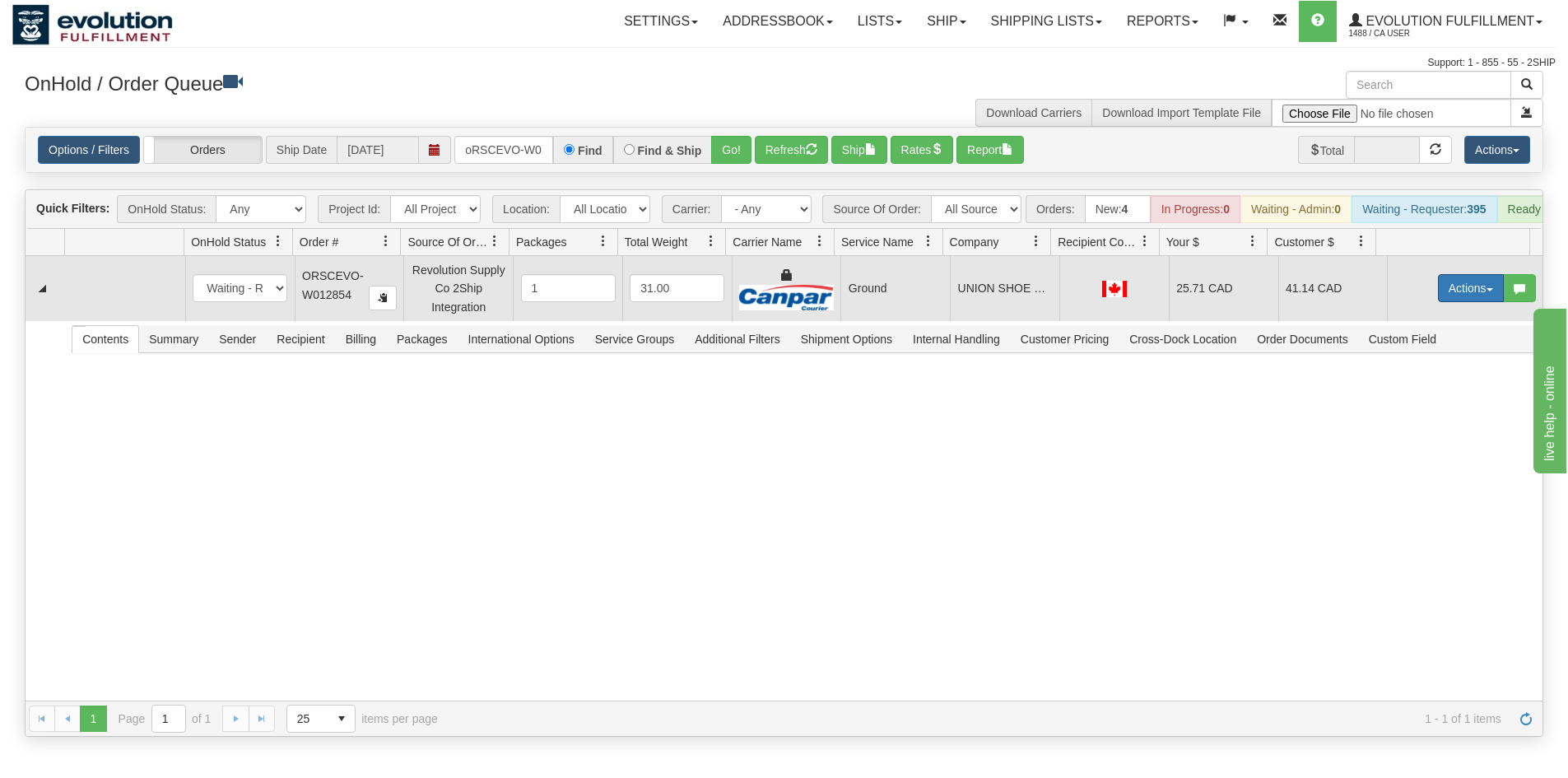
click at [1452, 303] on button "Actions" at bounding box center [1471, 287] width 66 height 28
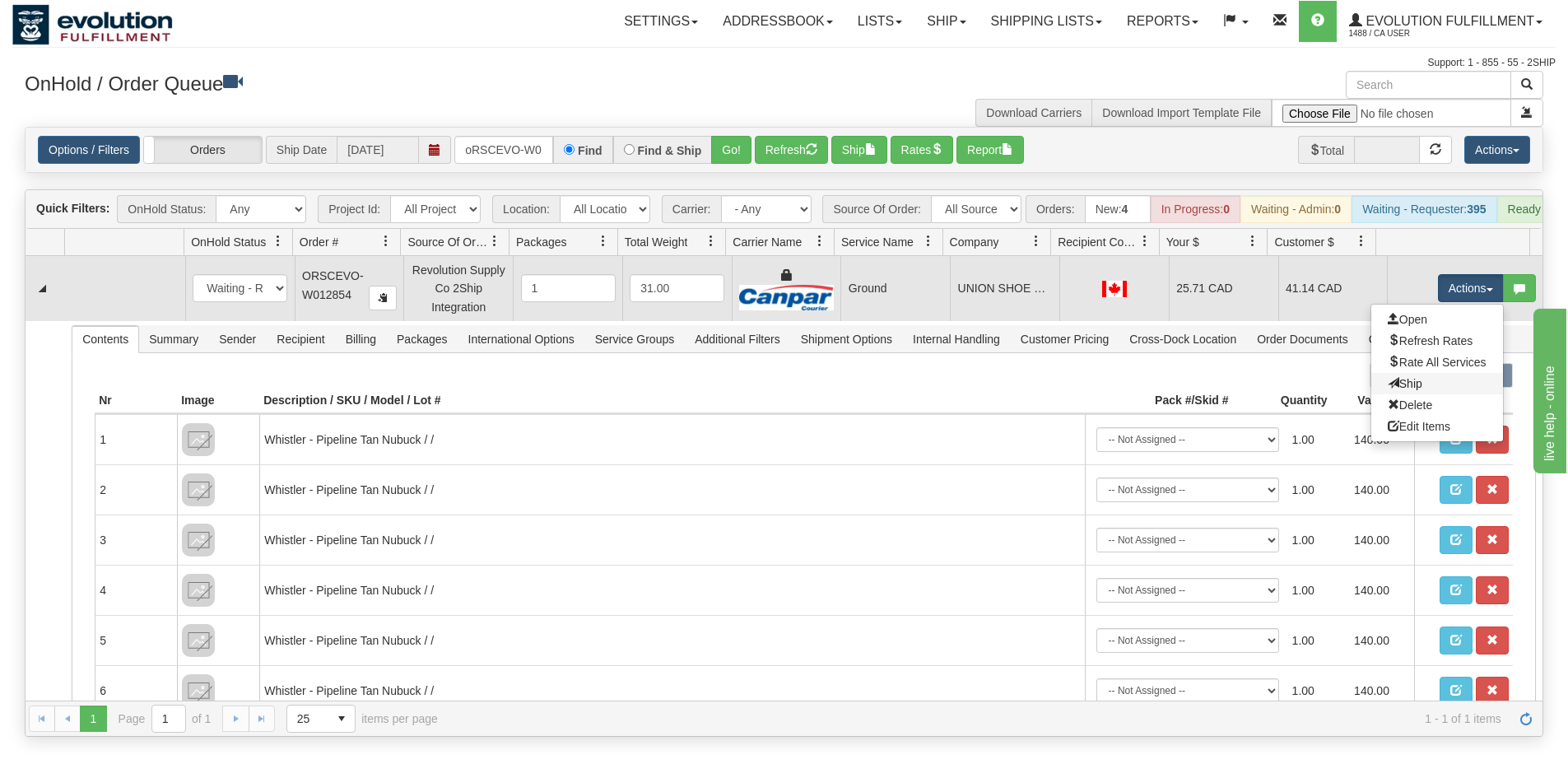
click at [1424, 389] on link "Ship" at bounding box center [1436, 384] width 132 height 21
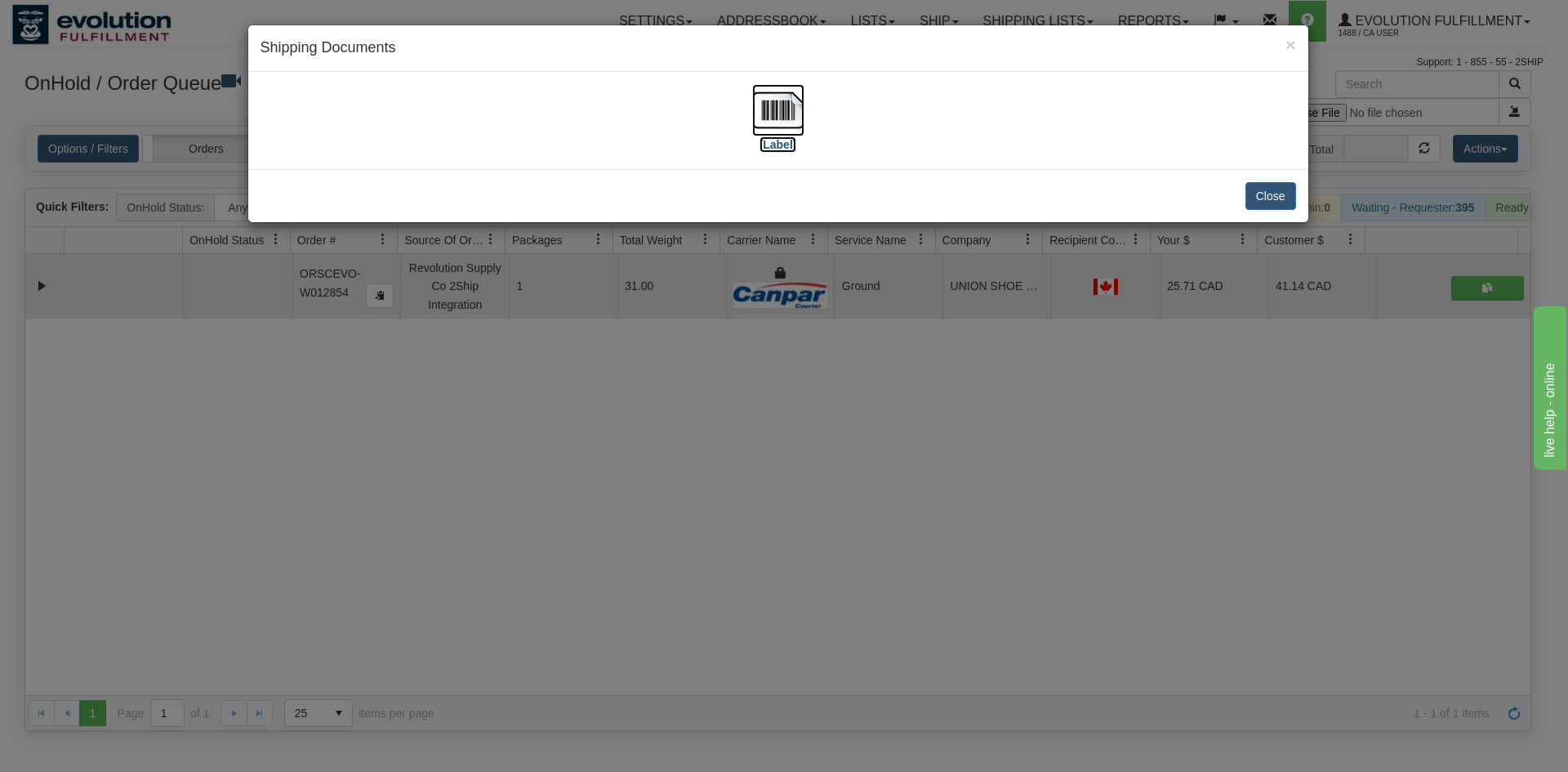
click at [780, 120] on img at bounding box center [778, 110] width 52 height 52
click at [1059, 384] on div "× Shipping Documents [Label] Close" at bounding box center [784, 386] width 1568 height 772
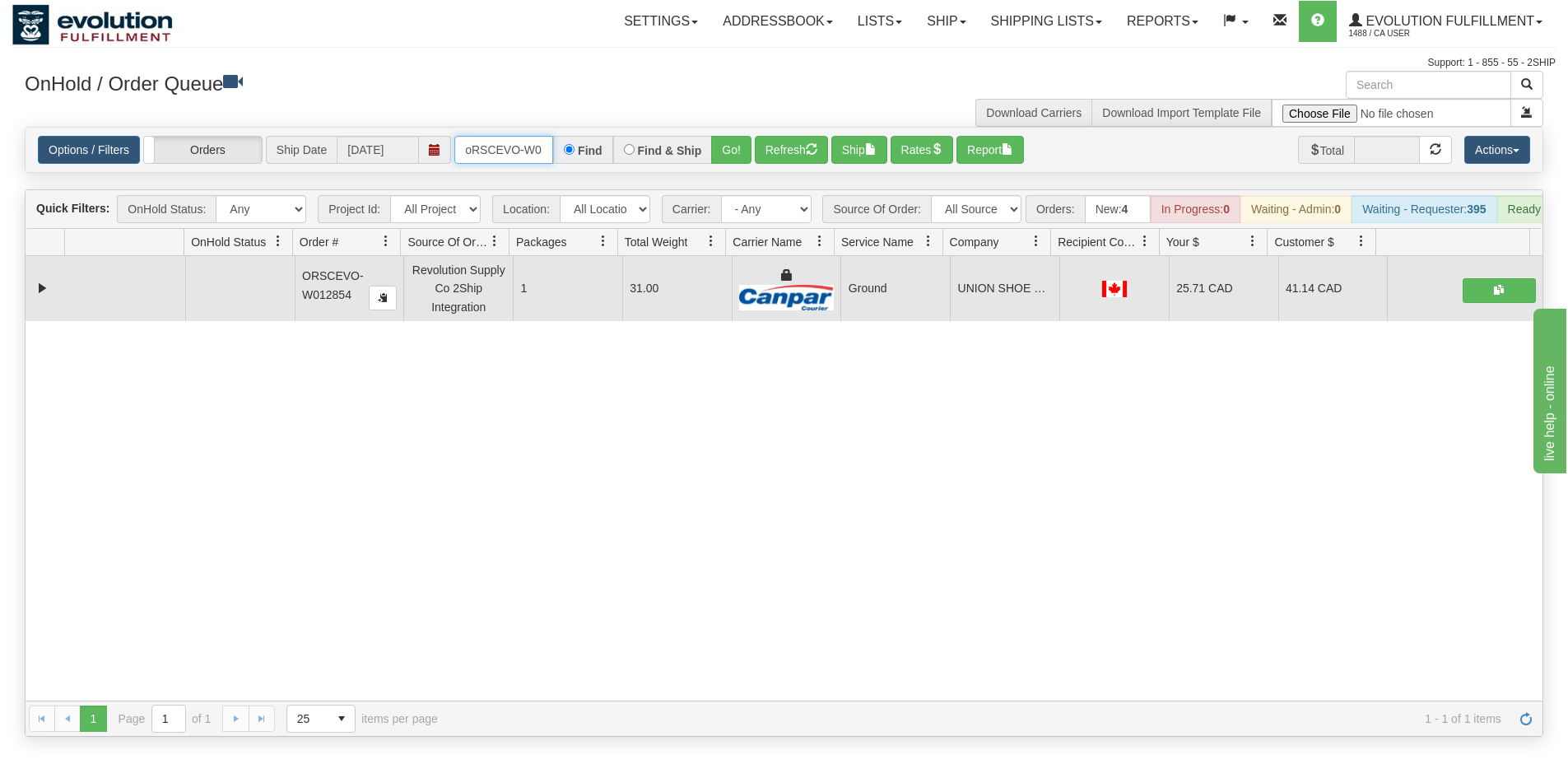
click at [496, 154] on input "oRSCEVO-W012854" at bounding box center [504, 150] width 98 height 28
click at [740, 144] on button "Go!" at bounding box center [731, 150] width 40 height 28
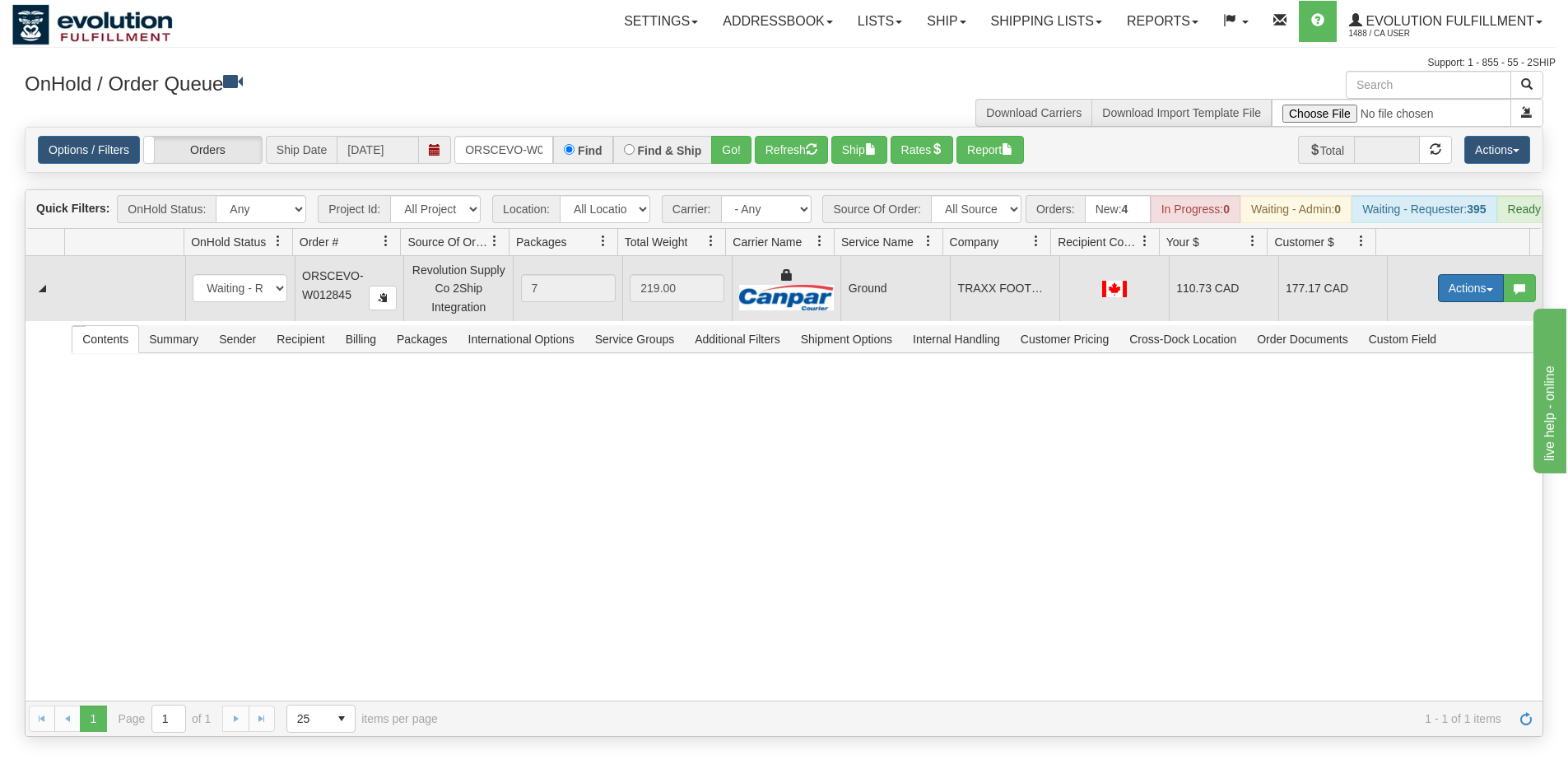
click at [1454, 294] on button "Actions" at bounding box center [1471, 287] width 66 height 28
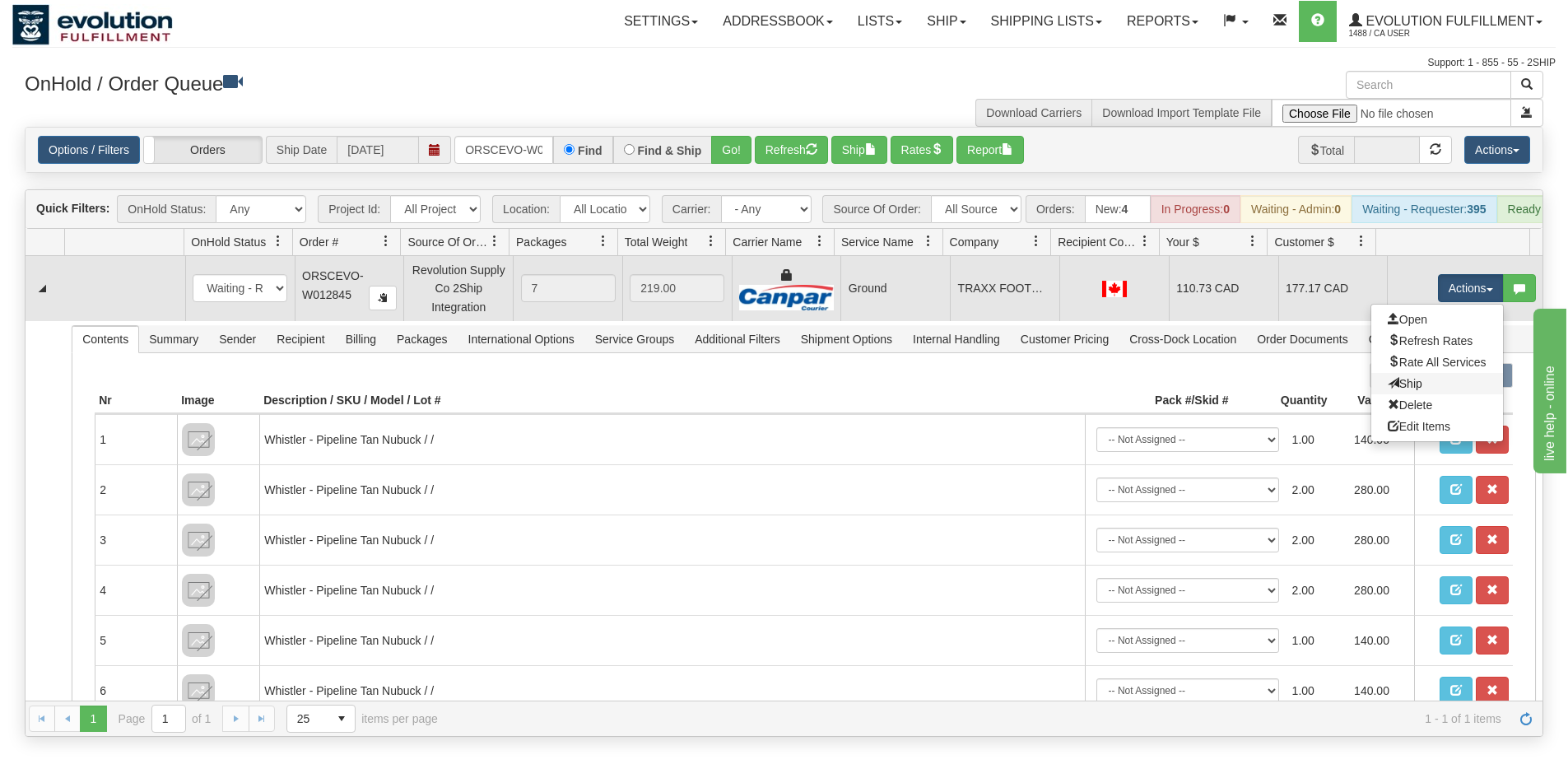
click at [1421, 390] on link "Ship" at bounding box center [1436, 384] width 132 height 21
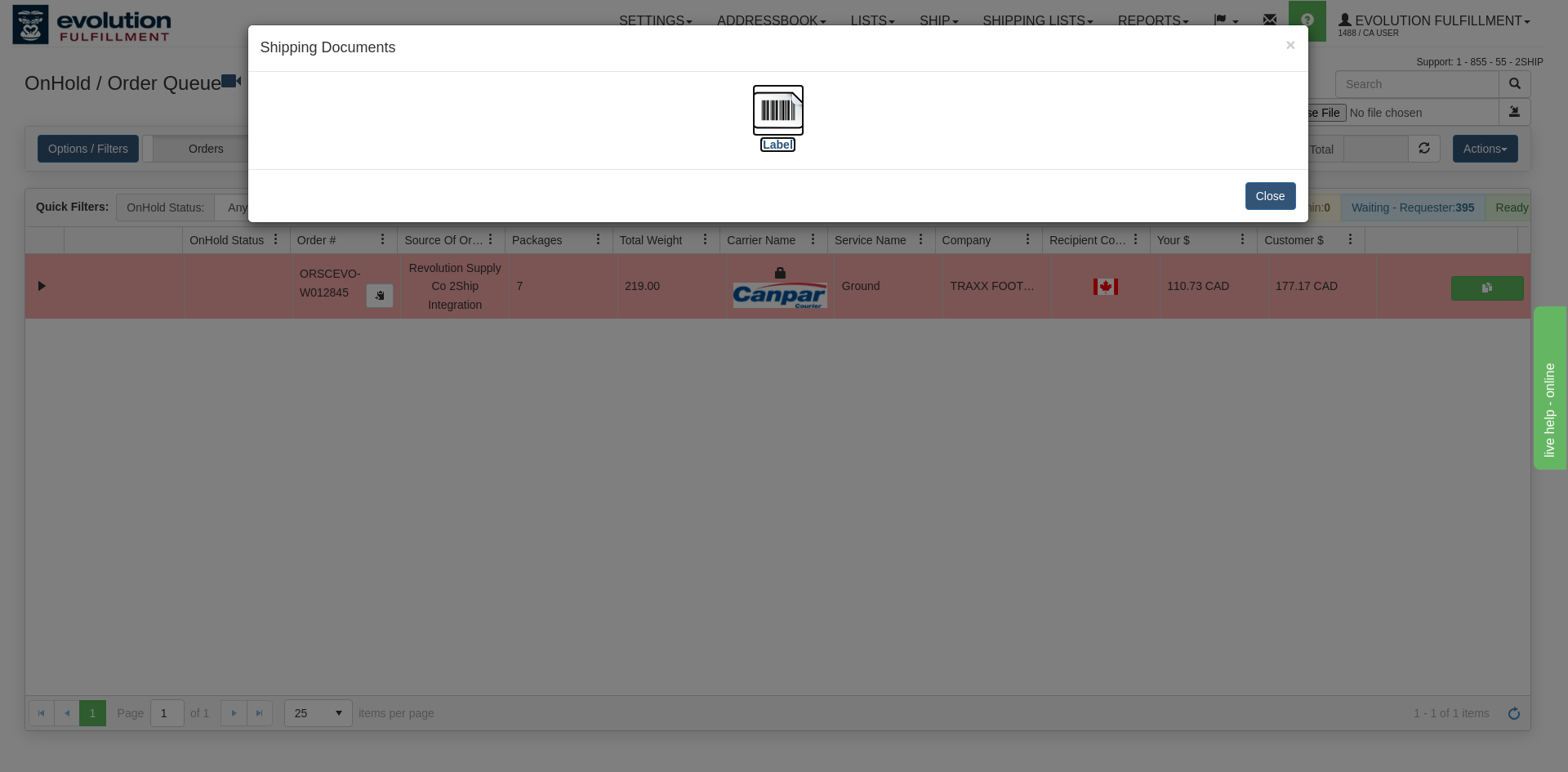
click at [772, 101] on img at bounding box center [778, 110] width 52 height 52
click at [954, 398] on div "× Shipping Documents [Label] Close" at bounding box center [784, 386] width 1568 height 772
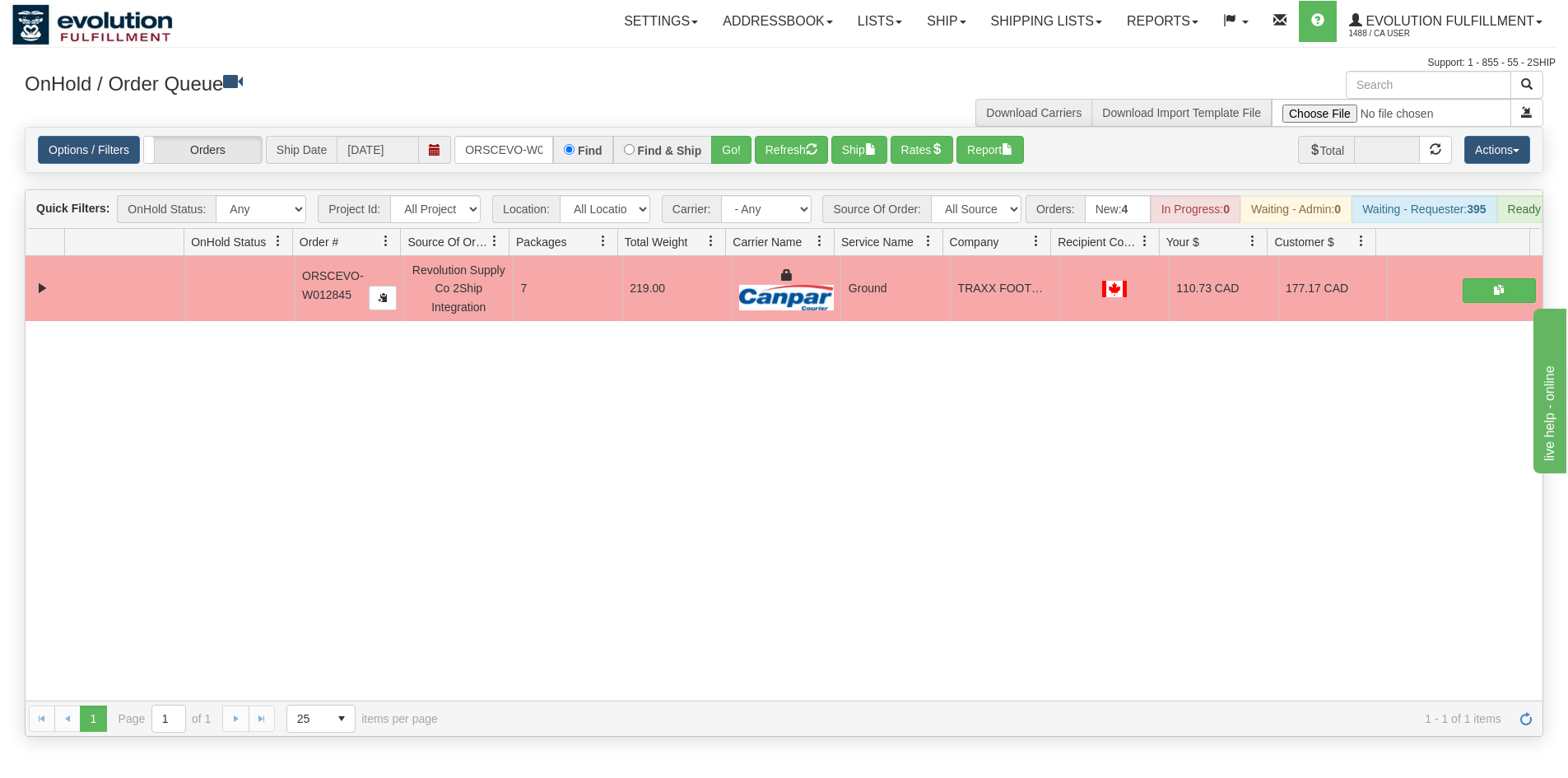
click at [508, 167] on div "Options / Filters Group Shipments Orders Ship Date [DATE] ORSCEVO-W012845 Find …" at bounding box center [784, 150] width 1517 height 45
click at [524, 153] on input "ORSCEVO-W012845" at bounding box center [504, 150] width 98 height 28
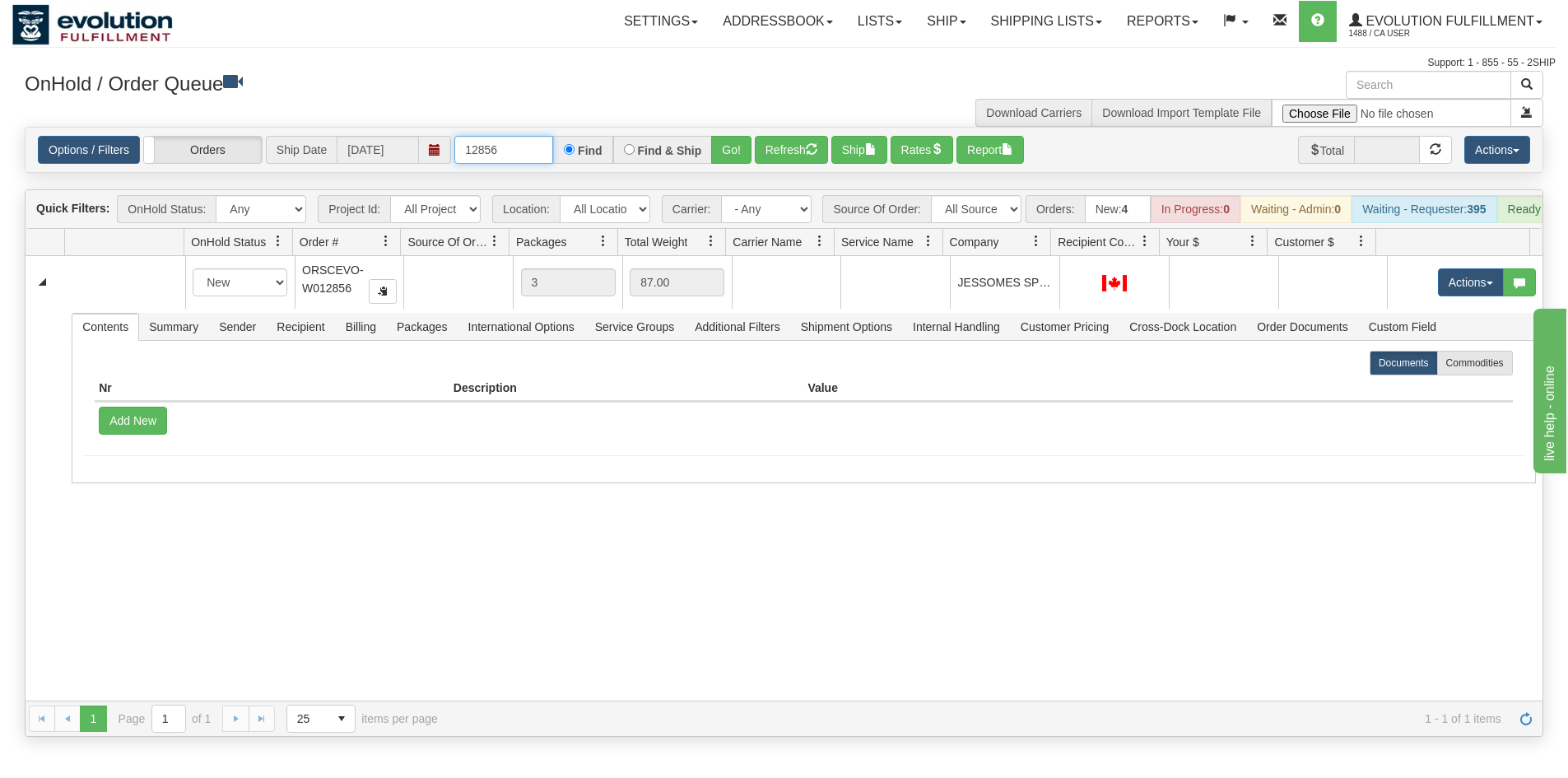
drag, startPoint x: 507, startPoint y: 142, endPoint x: 142, endPoint y: 188, distance: 367.9
click at [141, 189] on div "Is equal to Is not equal to Contains Does not contains CAD USD EUR ZAR [PERSON_…" at bounding box center [784, 432] width 1544 height 611
click at [723, 158] on button "Go!" at bounding box center [731, 150] width 40 height 28
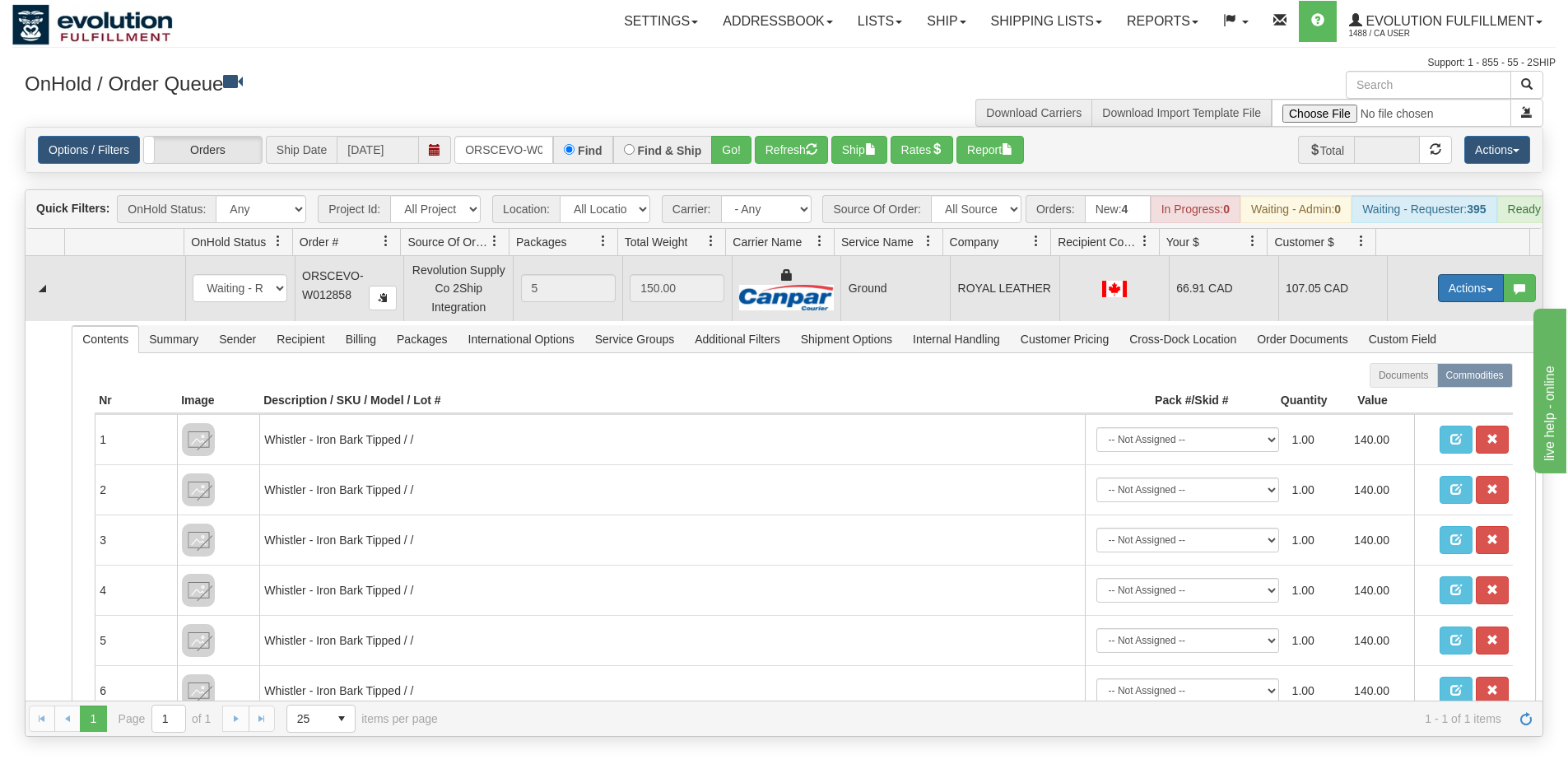
click at [1452, 303] on button "Actions" at bounding box center [1471, 287] width 66 height 28
click at [1391, 385] on link "Ship" at bounding box center [1436, 384] width 132 height 21
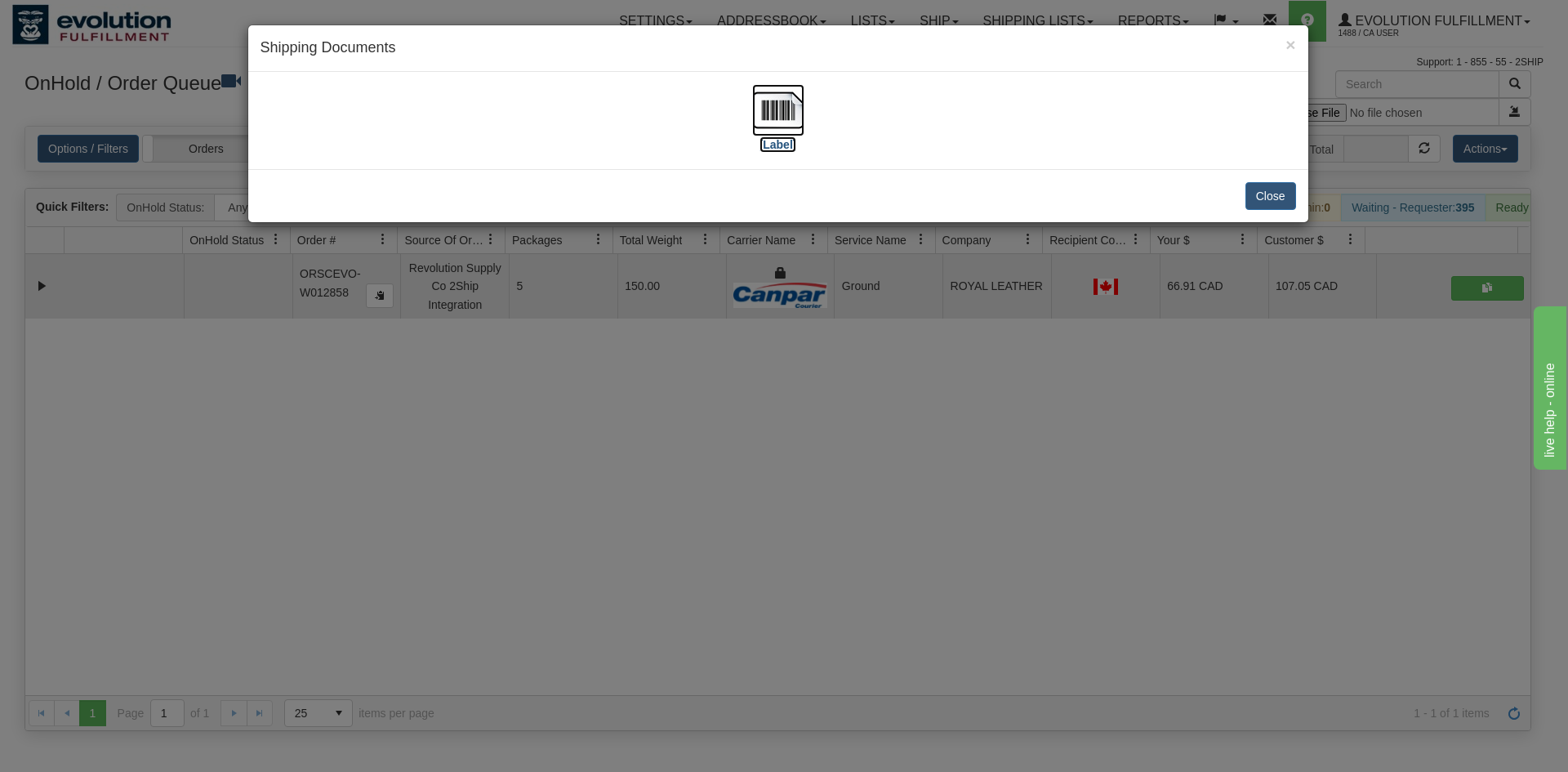
click at [779, 127] on img at bounding box center [778, 110] width 52 height 52
drag, startPoint x: 756, startPoint y: 597, endPoint x: 786, endPoint y: 585, distance: 32.3
click at [756, 596] on div "× Shipping Documents [Label] Close" at bounding box center [784, 386] width 1568 height 772
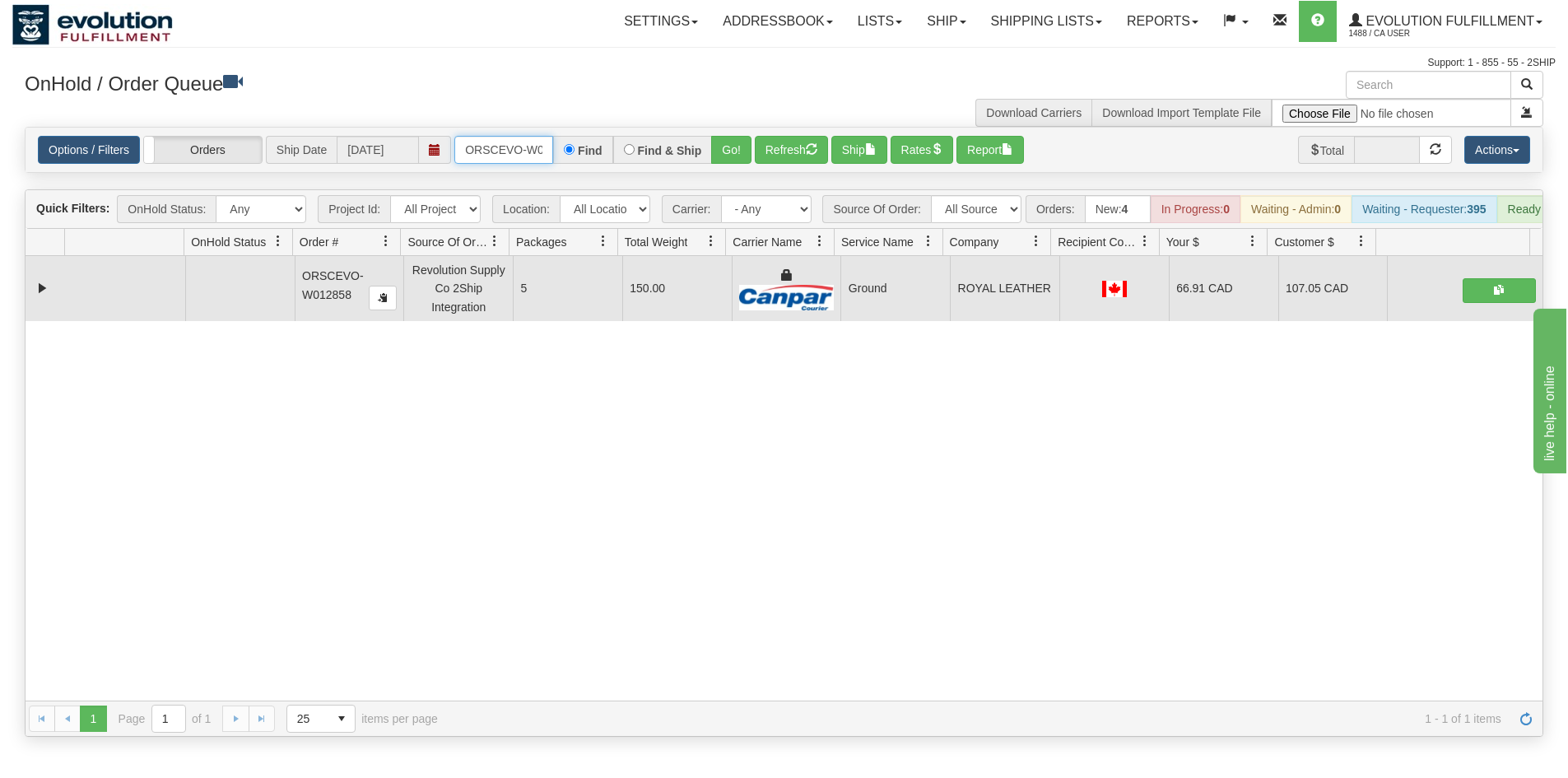
click at [505, 153] on input "ORSCEVO-W012858" at bounding box center [504, 150] width 98 height 28
click at [723, 137] on button "Go!" at bounding box center [731, 150] width 40 height 28
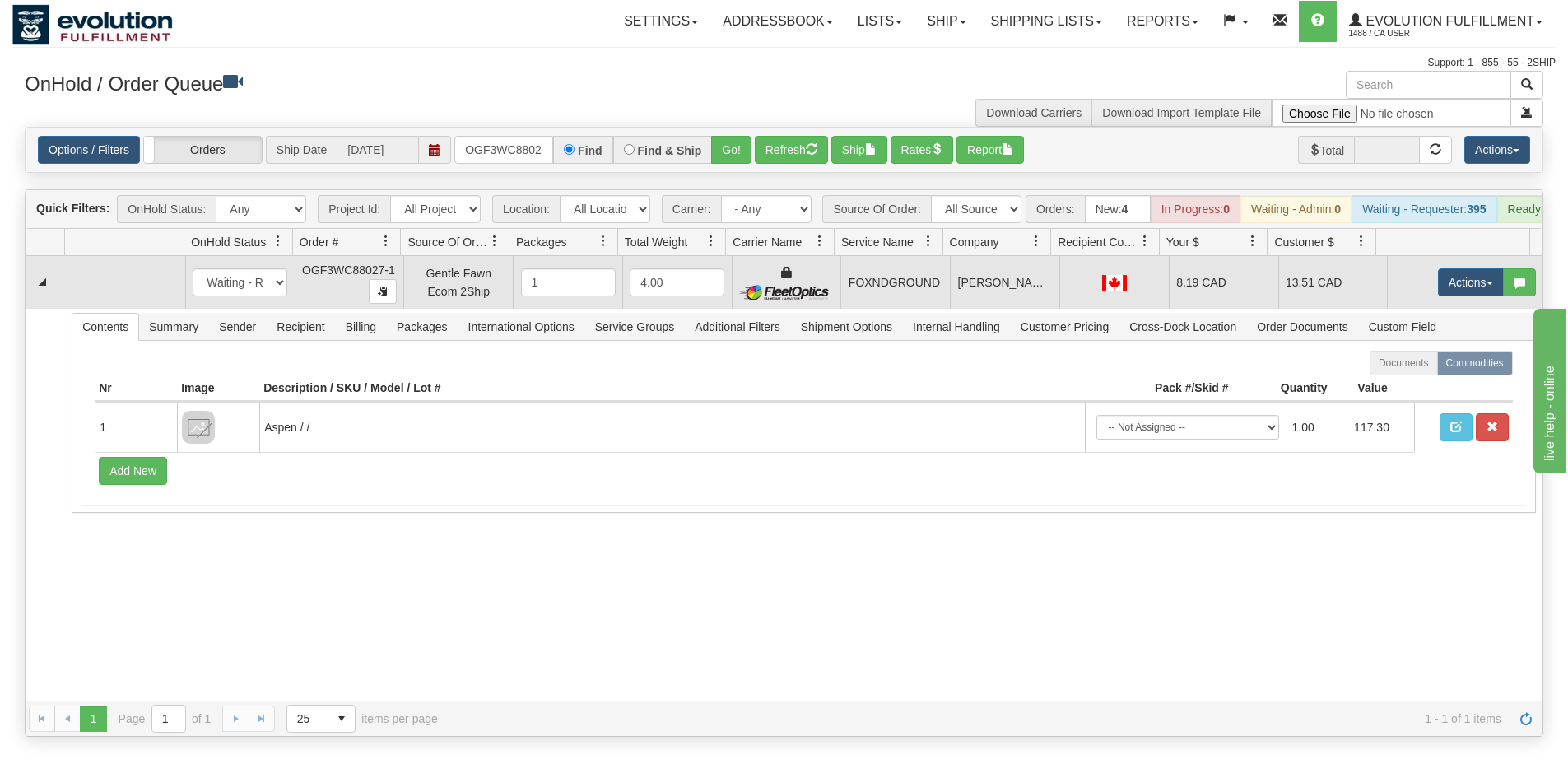
click at [1408, 282] on td "Actions Open Refresh Rates Rate All Services Ship Delete Edit Items" at bounding box center [1465, 282] width 156 height 53
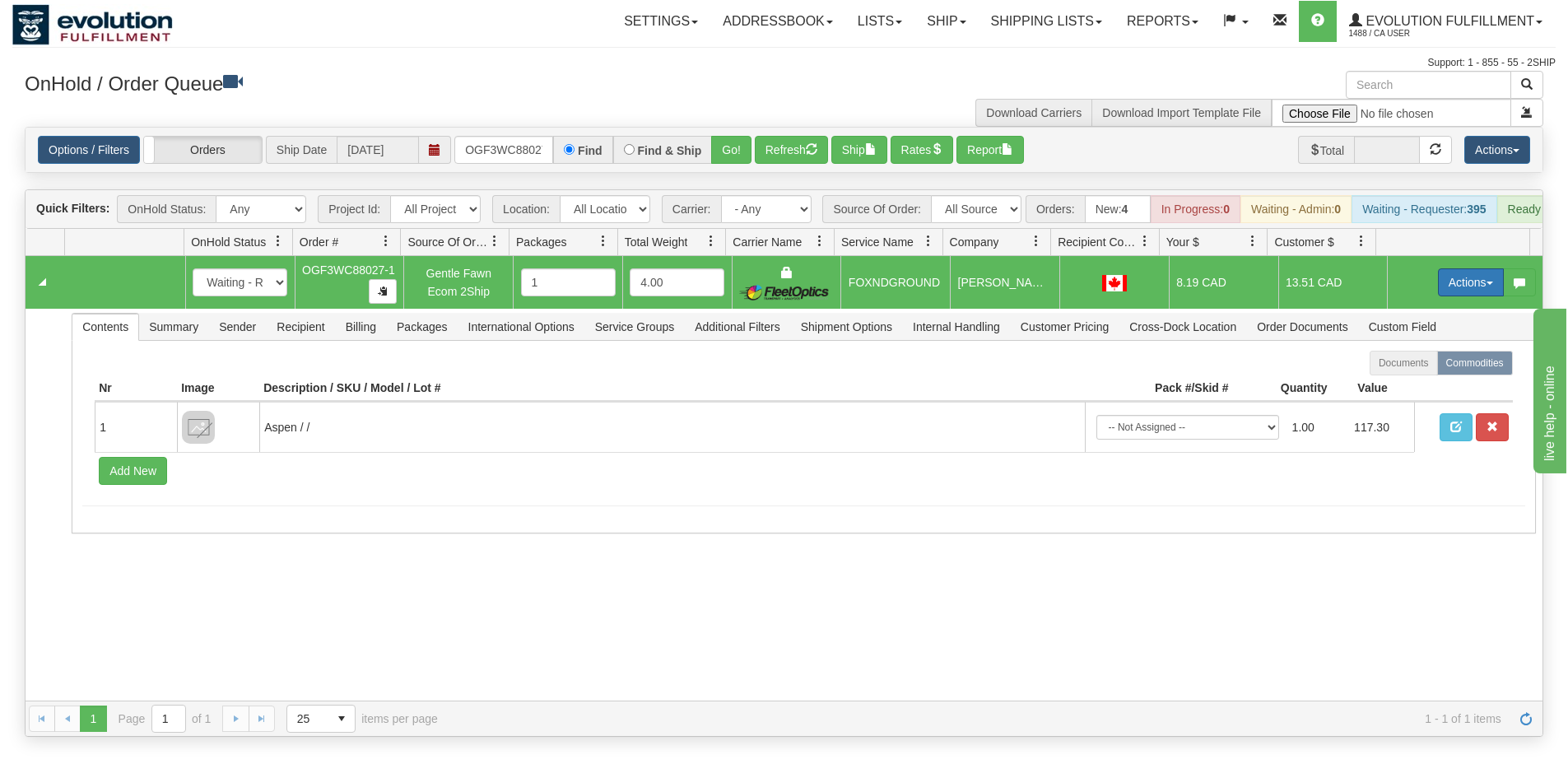
click at [1438, 284] on button "Actions" at bounding box center [1471, 282] width 66 height 28
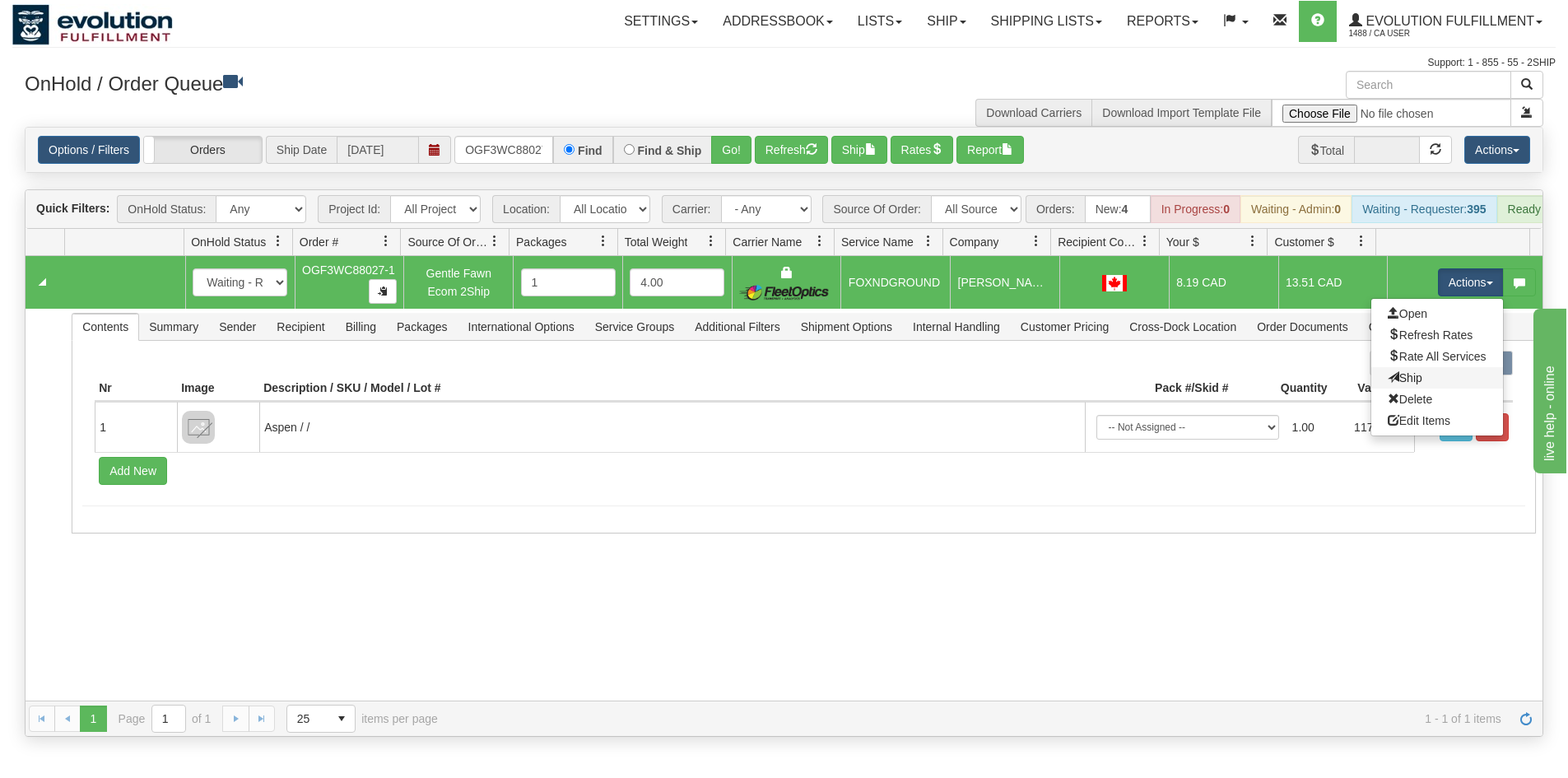
click at [1419, 389] on link "Ship" at bounding box center [1436, 378] width 132 height 21
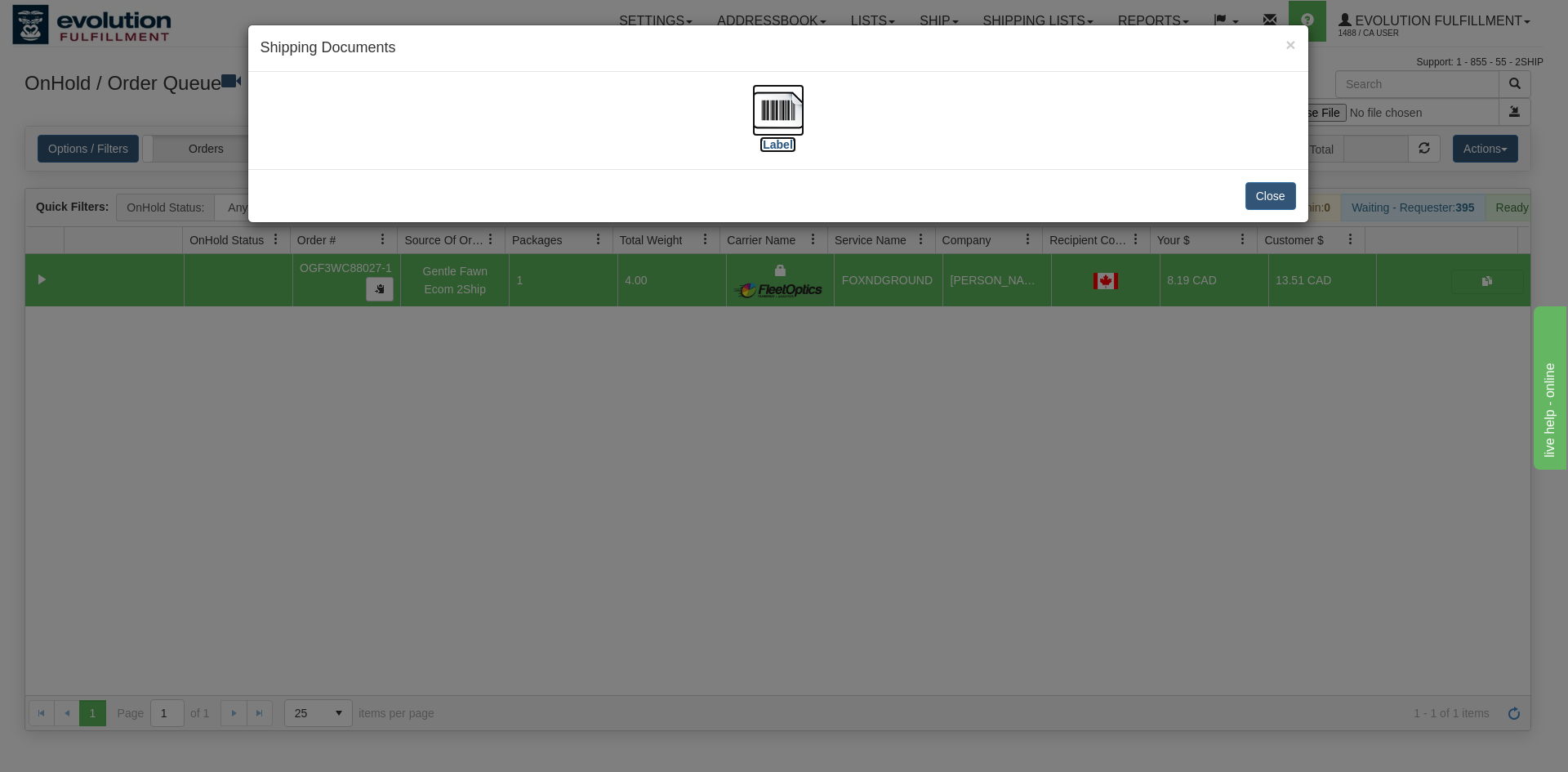
click at [796, 113] on img at bounding box center [778, 110] width 52 height 52
drag, startPoint x: 648, startPoint y: 464, endPoint x: 534, endPoint y: 45, distance: 434.2
click at [661, 442] on div "× Shipping Documents [Label] Close" at bounding box center [784, 386] width 1568 height 772
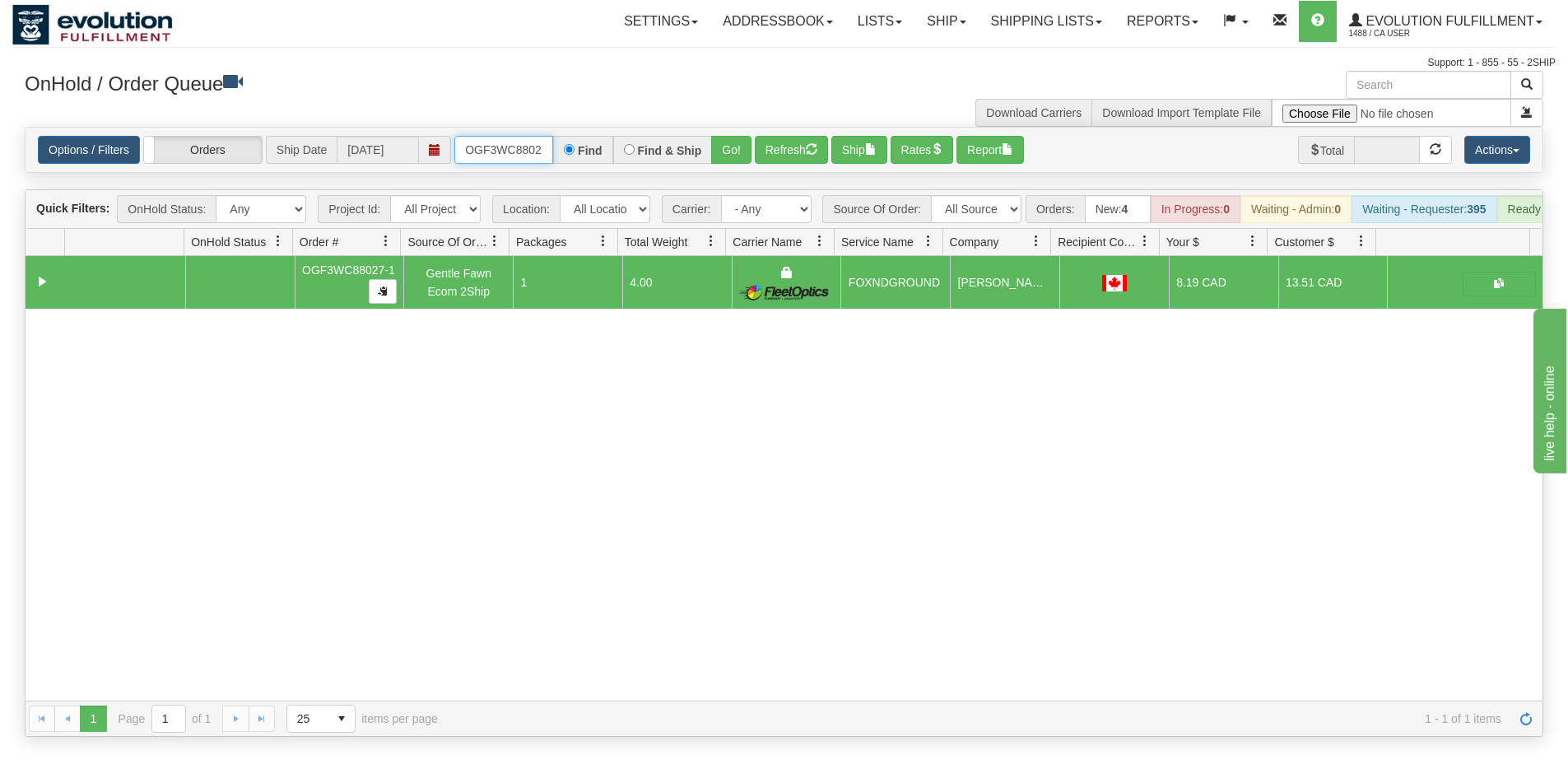
click at [495, 139] on input "OGF3WC88027-1" at bounding box center [504, 150] width 98 height 28
click at [737, 136] on button "Go!" at bounding box center [731, 150] width 40 height 28
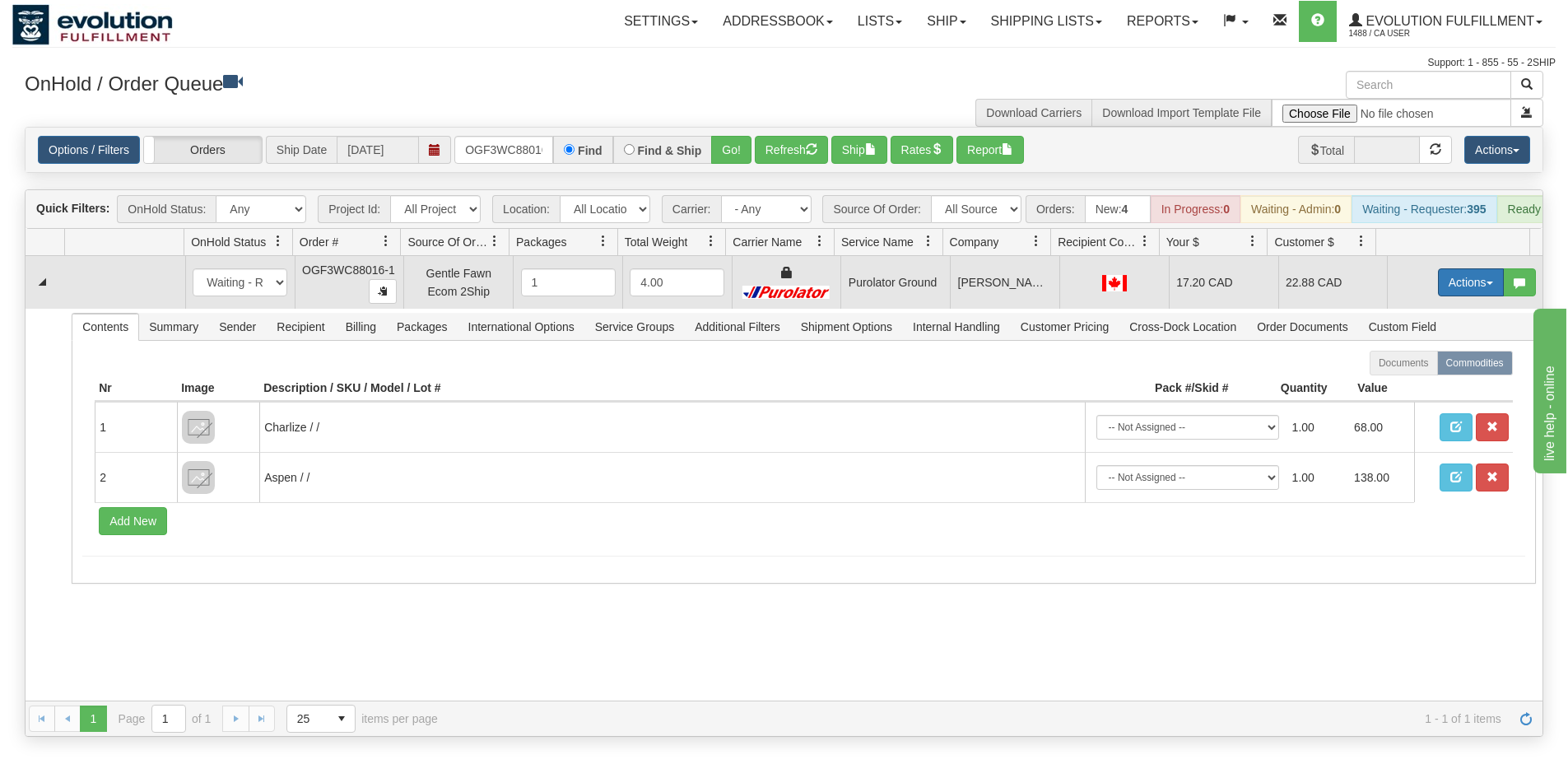
click at [1442, 285] on button "Actions" at bounding box center [1471, 282] width 66 height 28
click at [1414, 385] on link "Ship" at bounding box center [1436, 378] width 132 height 21
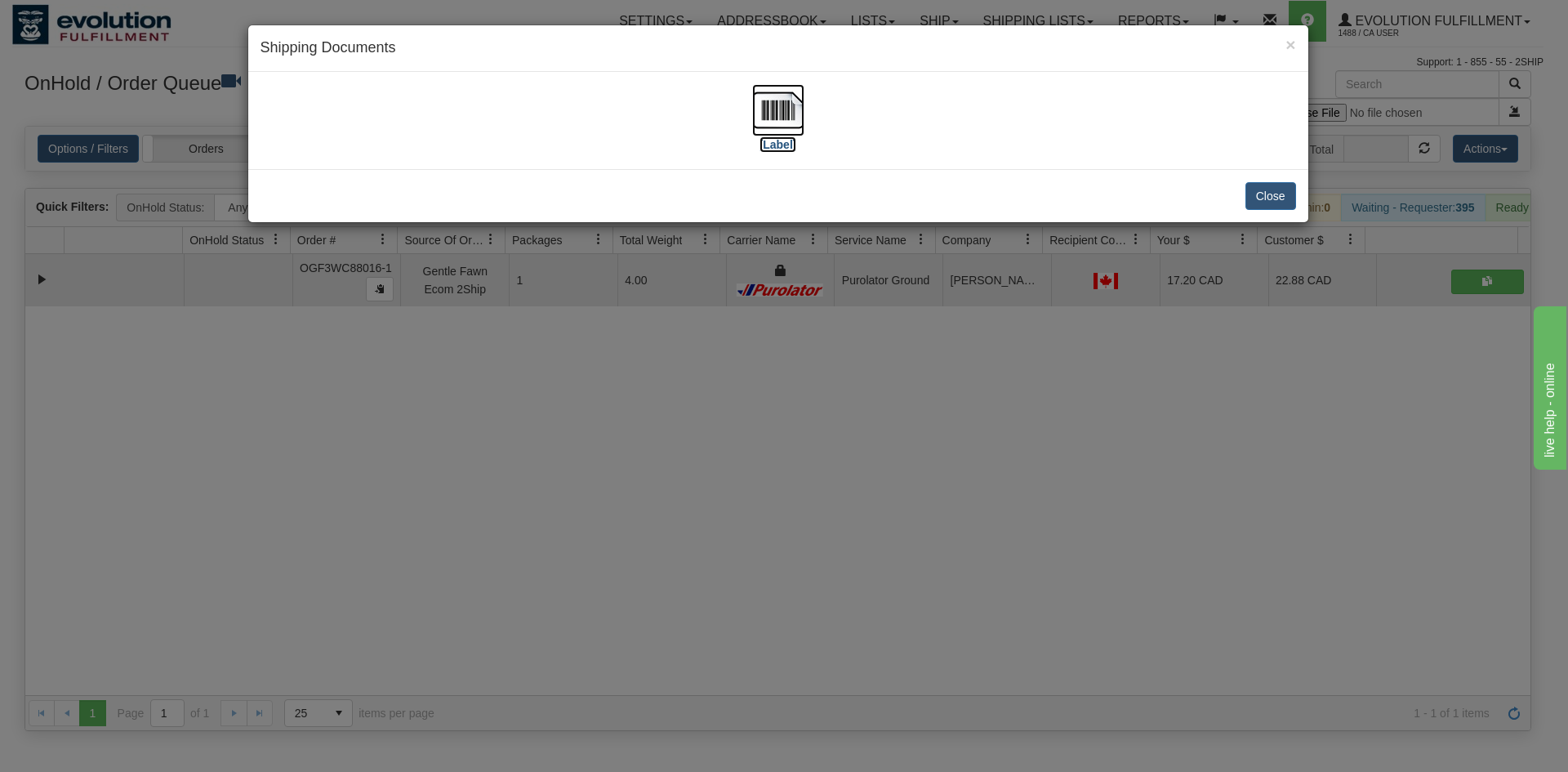
click at [761, 118] on img at bounding box center [778, 110] width 52 height 52
drag, startPoint x: 664, startPoint y: 472, endPoint x: 401, endPoint y: 137, distance: 425.9
click at [664, 470] on div "× Shipping Documents [Label] Close" at bounding box center [784, 386] width 1568 height 772
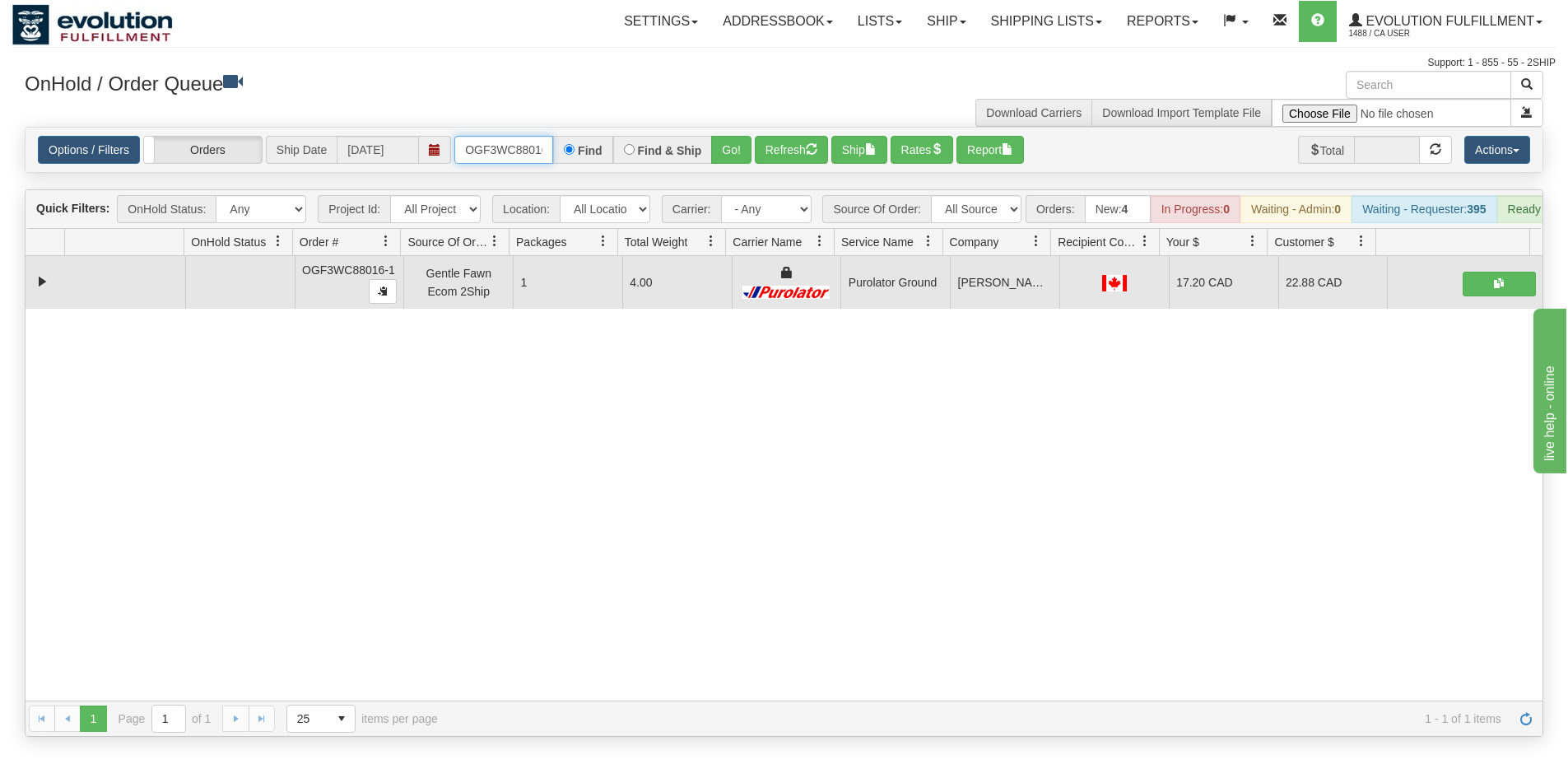
click at [488, 159] on input "OGF3WC88016-1" at bounding box center [504, 150] width 98 height 28
click at [722, 141] on button "Go!" at bounding box center [731, 150] width 40 height 28
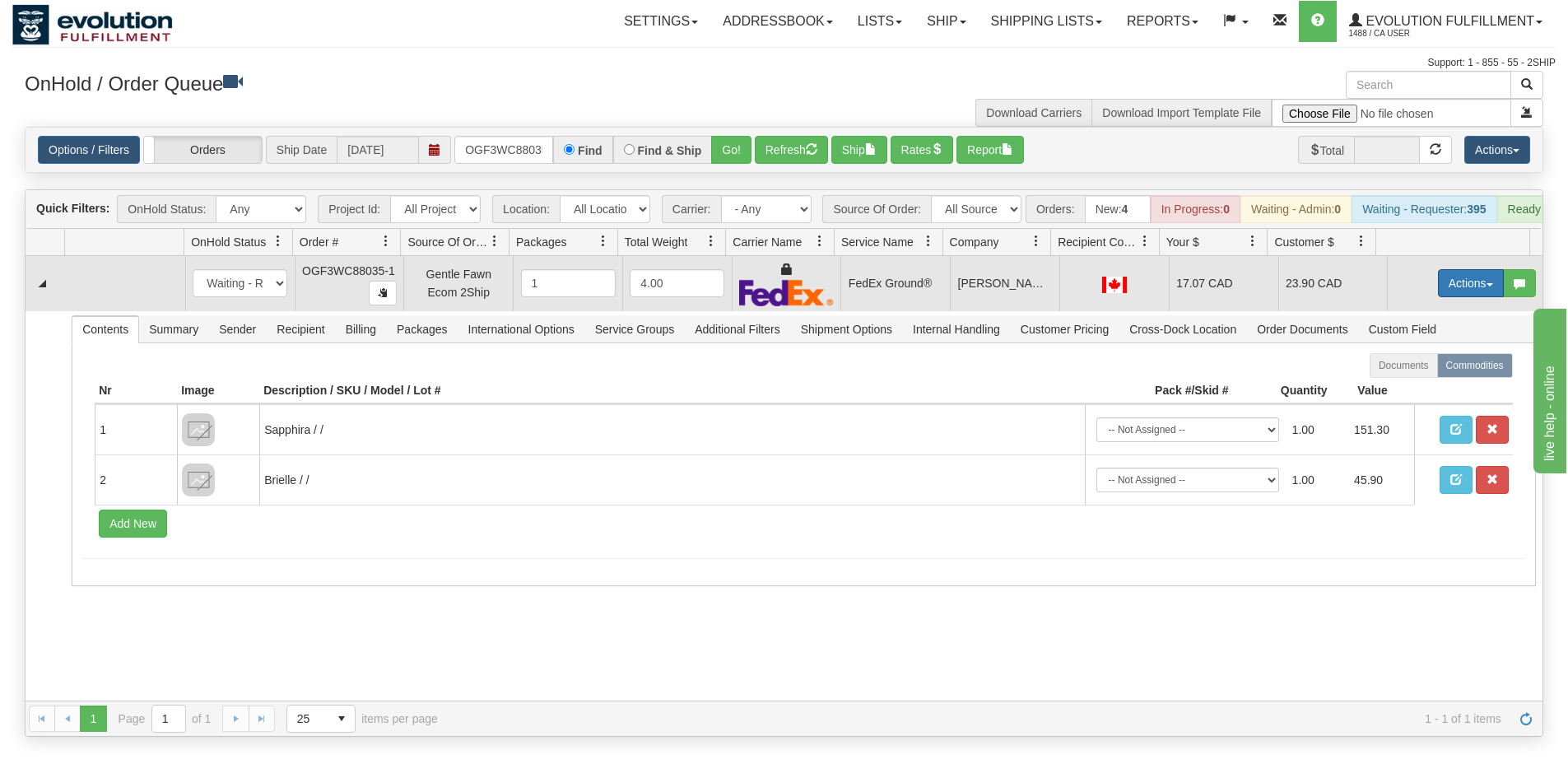
click at [1468, 295] on button "Actions" at bounding box center [1471, 283] width 66 height 28
click at [1414, 386] on link "Ship" at bounding box center [1436, 379] width 132 height 21
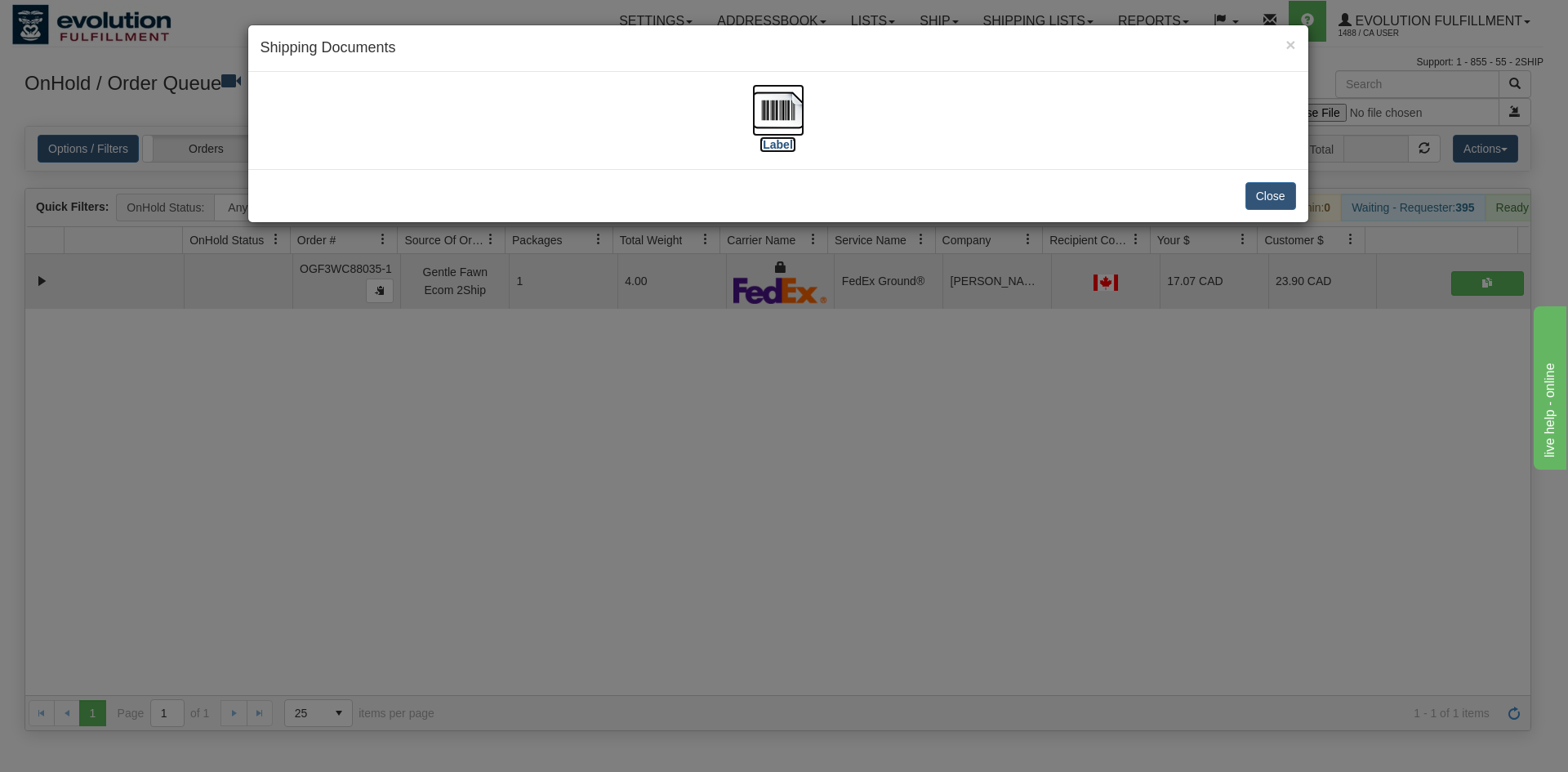
click at [786, 120] on img at bounding box center [778, 110] width 52 height 52
drag, startPoint x: 692, startPoint y: 457, endPoint x: 419, endPoint y: 122, distance: 432.2
click at [691, 457] on div "× Shipping Documents [Label] Close" at bounding box center [784, 386] width 1568 height 772
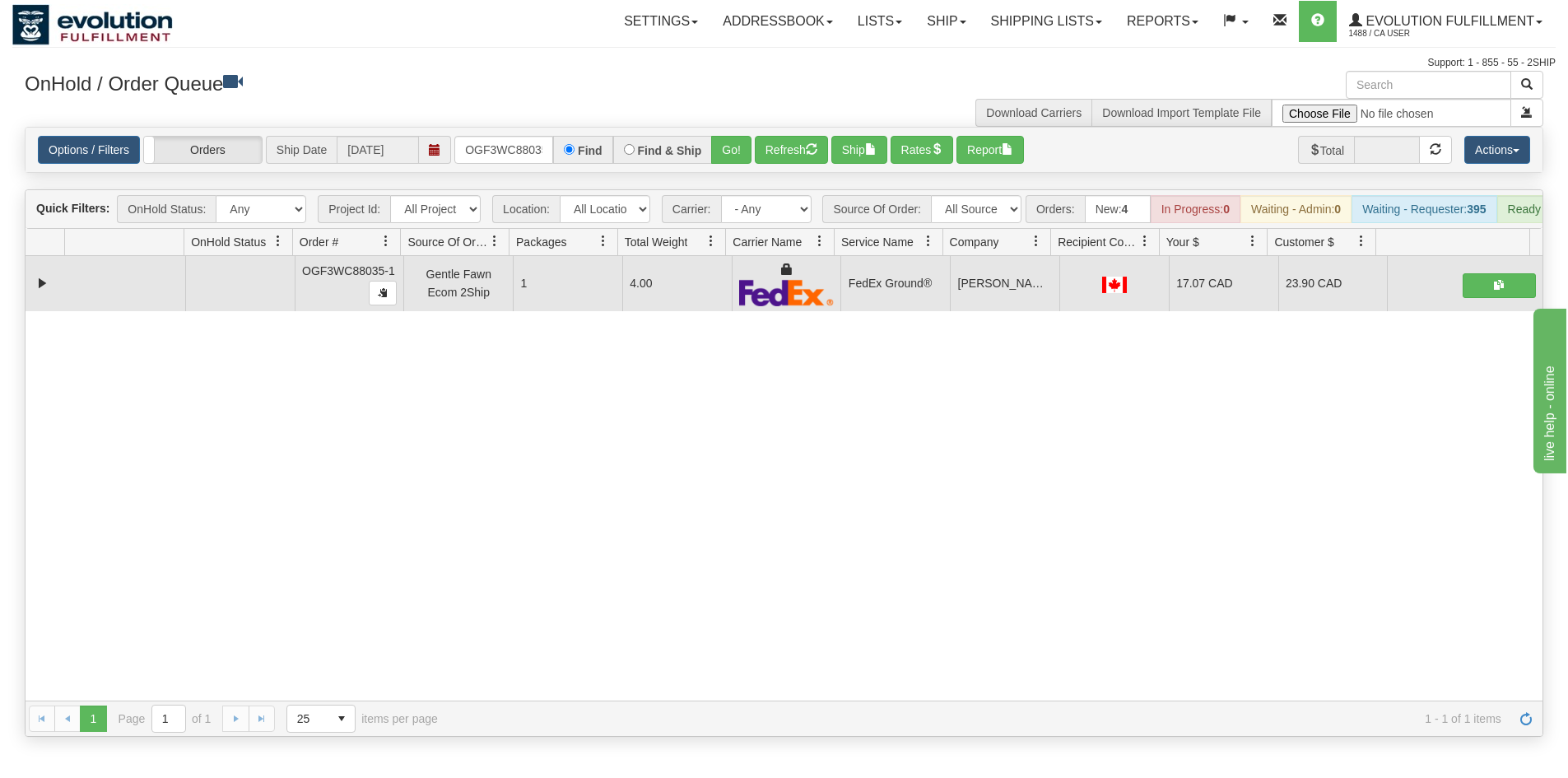
click at [516, 167] on div "Options / Filters Group Shipments Orders Ship Date [DATE] OGF3WC88035-1 Find Fi…" at bounding box center [784, 150] width 1517 height 45
click at [518, 159] on input "OGF3WC88035-1" at bounding box center [504, 150] width 98 height 28
click at [741, 134] on div "Options / Filters Group Shipments Orders Ship Date [DATE] OGF3WC88026-1 Find Fi…" at bounding box center [784, 150] width 1517 height 45
click at [729, 150] on button "Go!" at bounding box center [731, 150] width 40 height 28
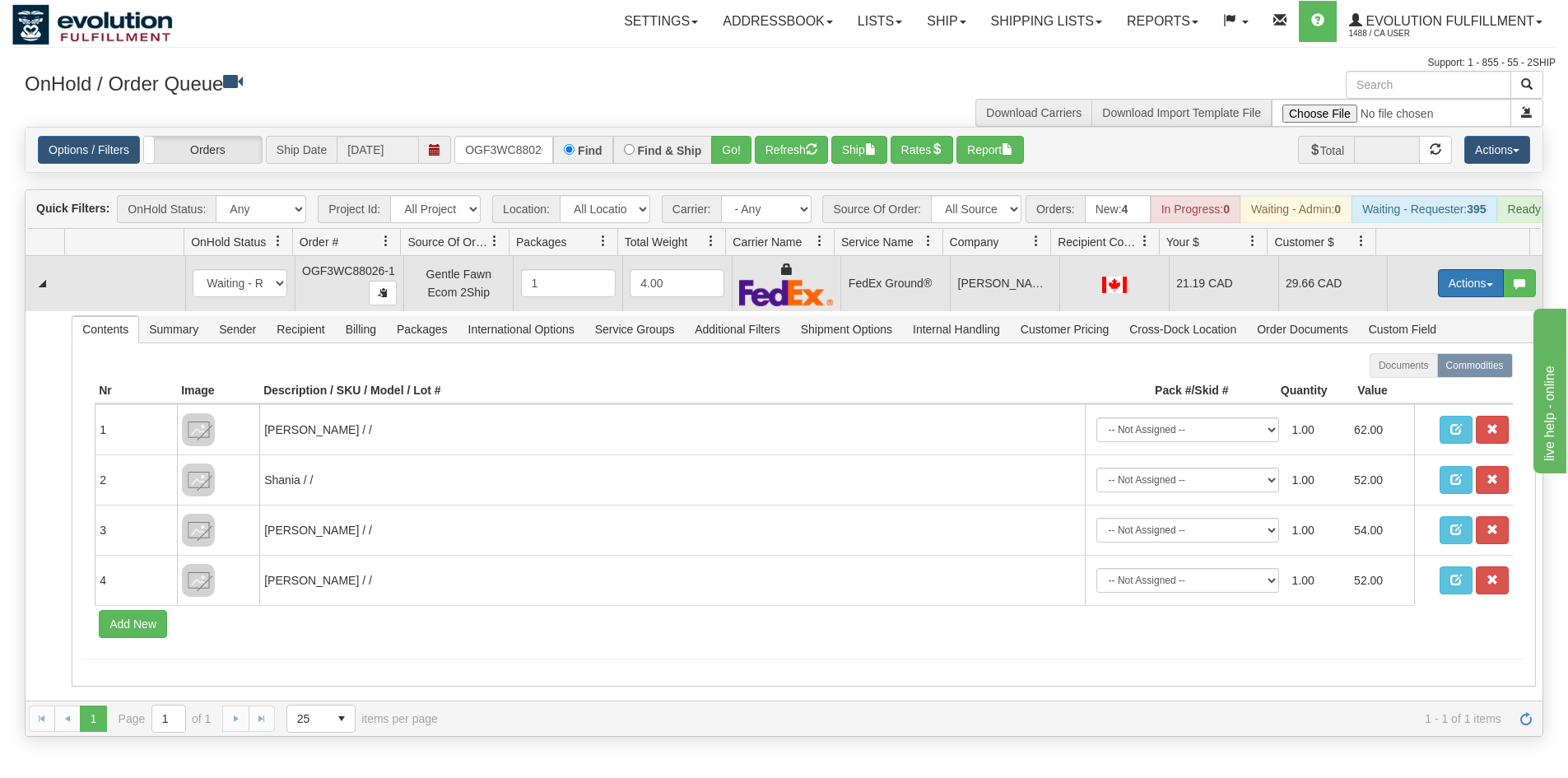
click at [1438, 286] on button "Actions" at bounding box center [1471, 283] width 66 height 28
click at [1402, 384] on link "Ship" at bounding box center [1436, 379] width 132 height 21
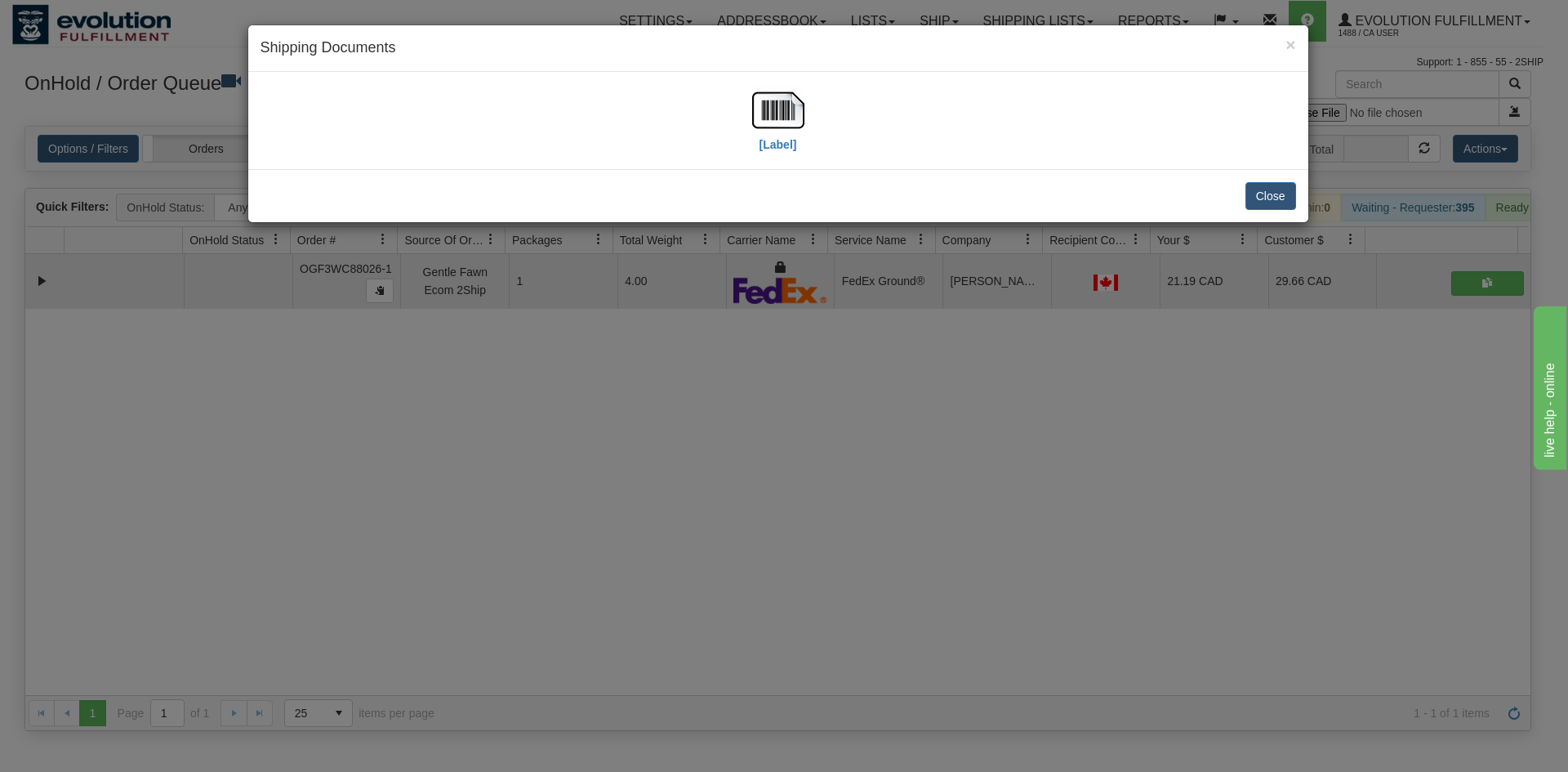
click at [756, 150] on div "[Label]" at bounding box center [778, 121] width 52 height 73
click at [772, 110] on img at bounding box center [778, 110] width 52 height 52
drag, startPoint x: 846, startPoint y: 441, endPoint x: 682, endPoint y: 147, distance: 336.6
click at [846, 434] on div "× Shipping Documents [Label] Close" at bounding box center [784, 386] width 1568 height 772
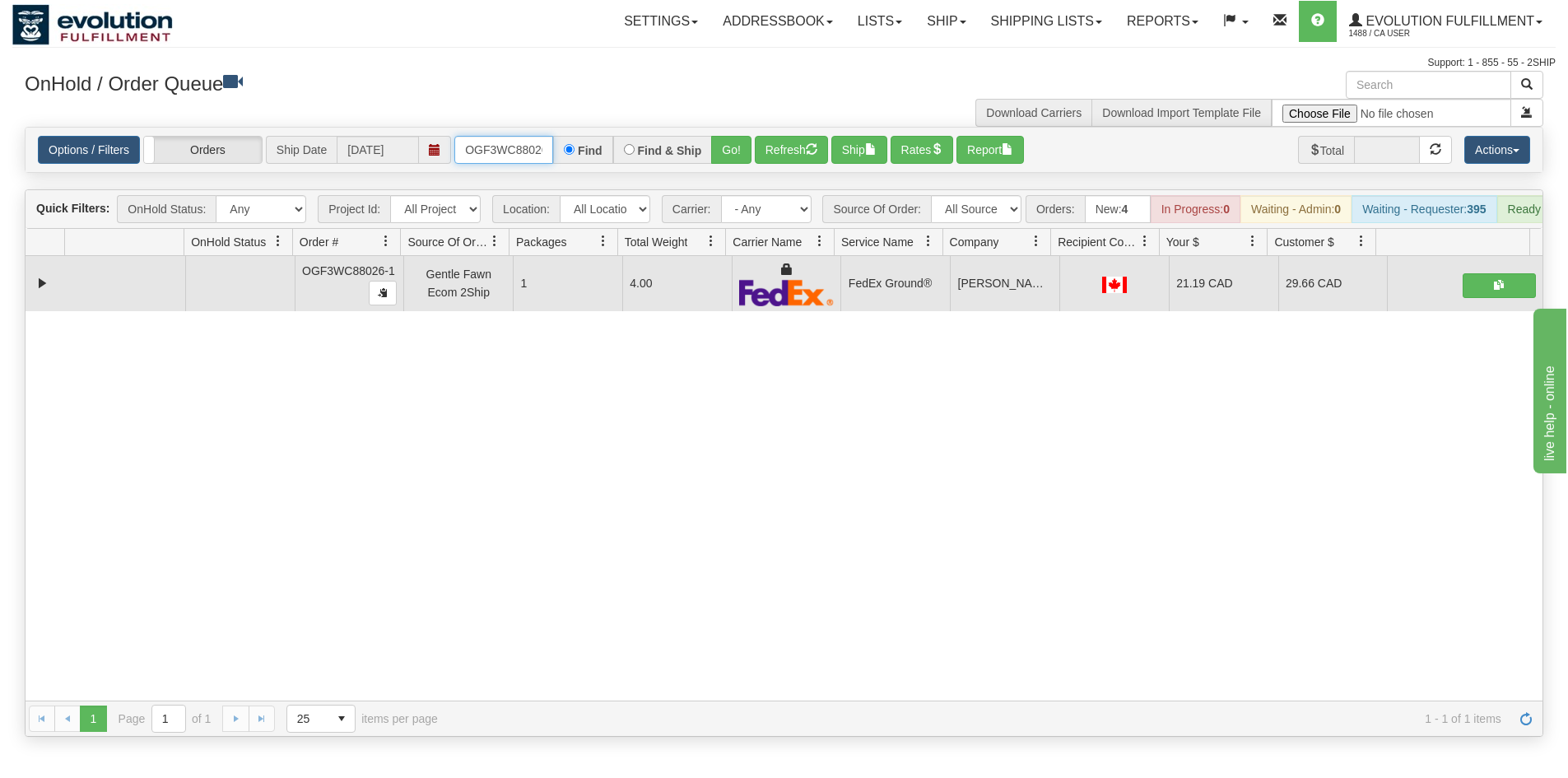
click at [502, 145] on input "OGF3WC88026-1" at bounding box center [504, 150] width 98 height 28
click at [732, 156] on button "Go!" at bounding box center [731, 150] width 40 height 28
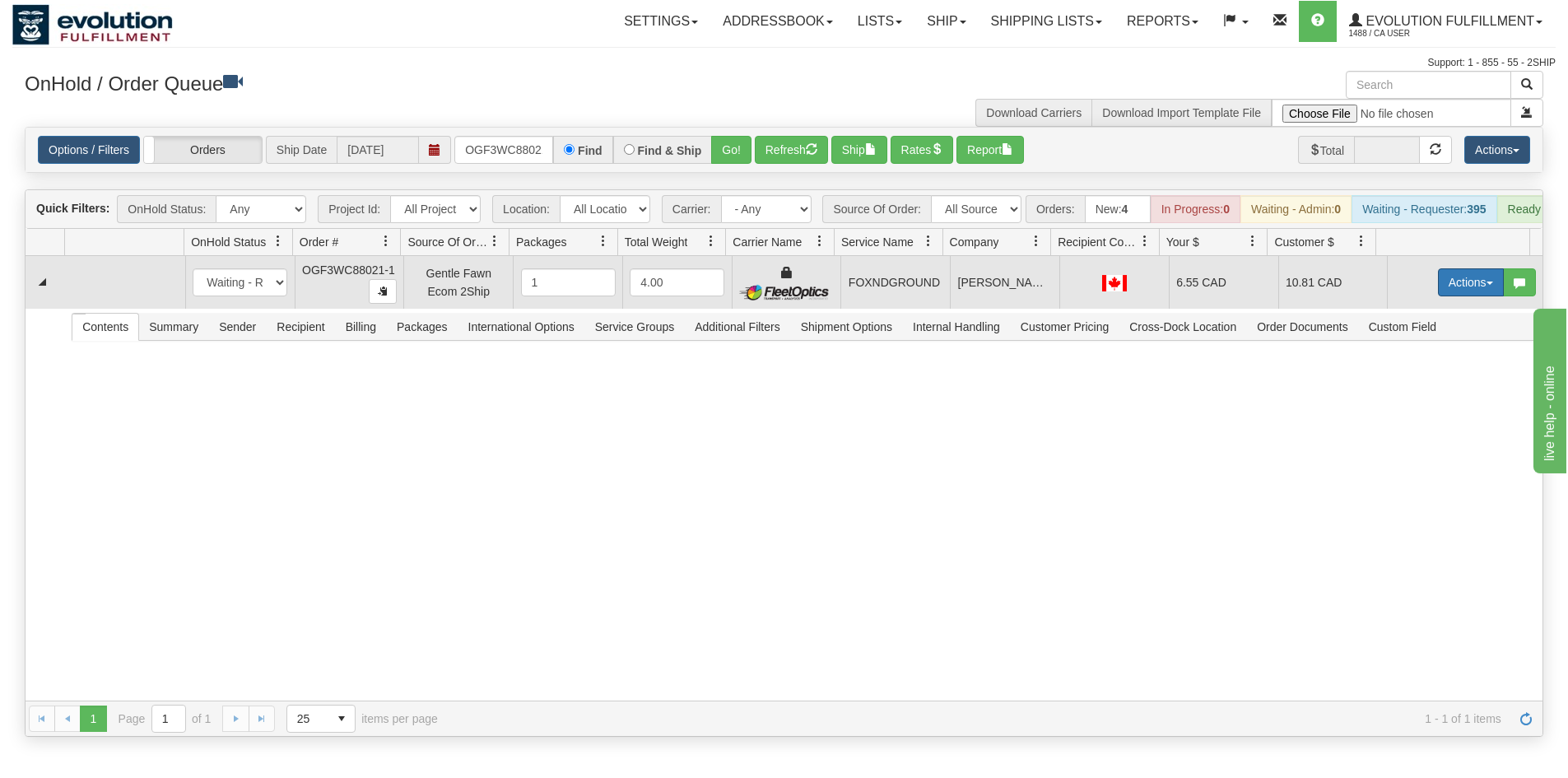
click at [1451, 288] on button "Actions" at bounding box center [1471, 282] width 66 height 28
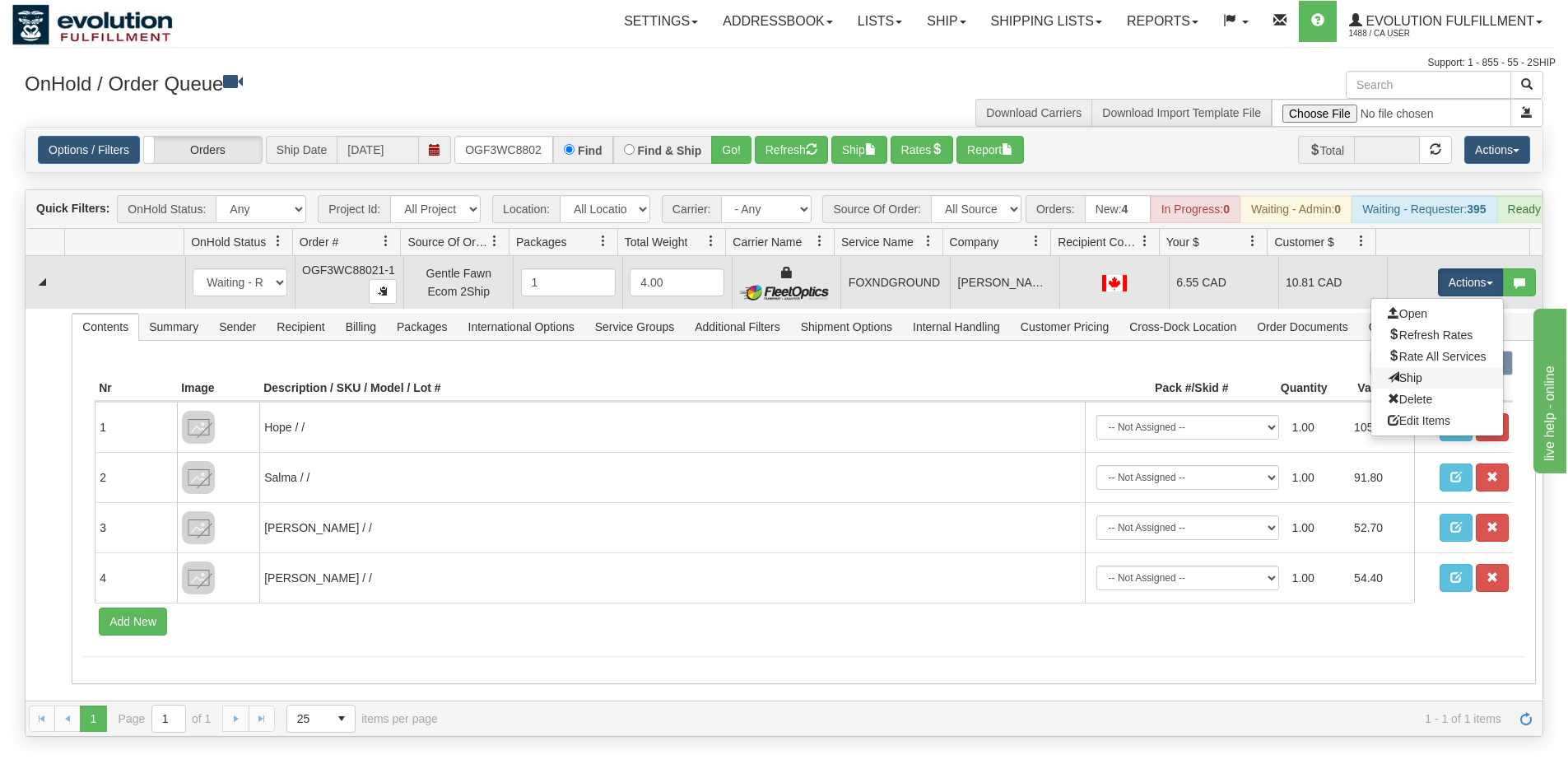
click at [1408, 389] on link "Ship" at bounding box center [1436, 378] width 132 height 21
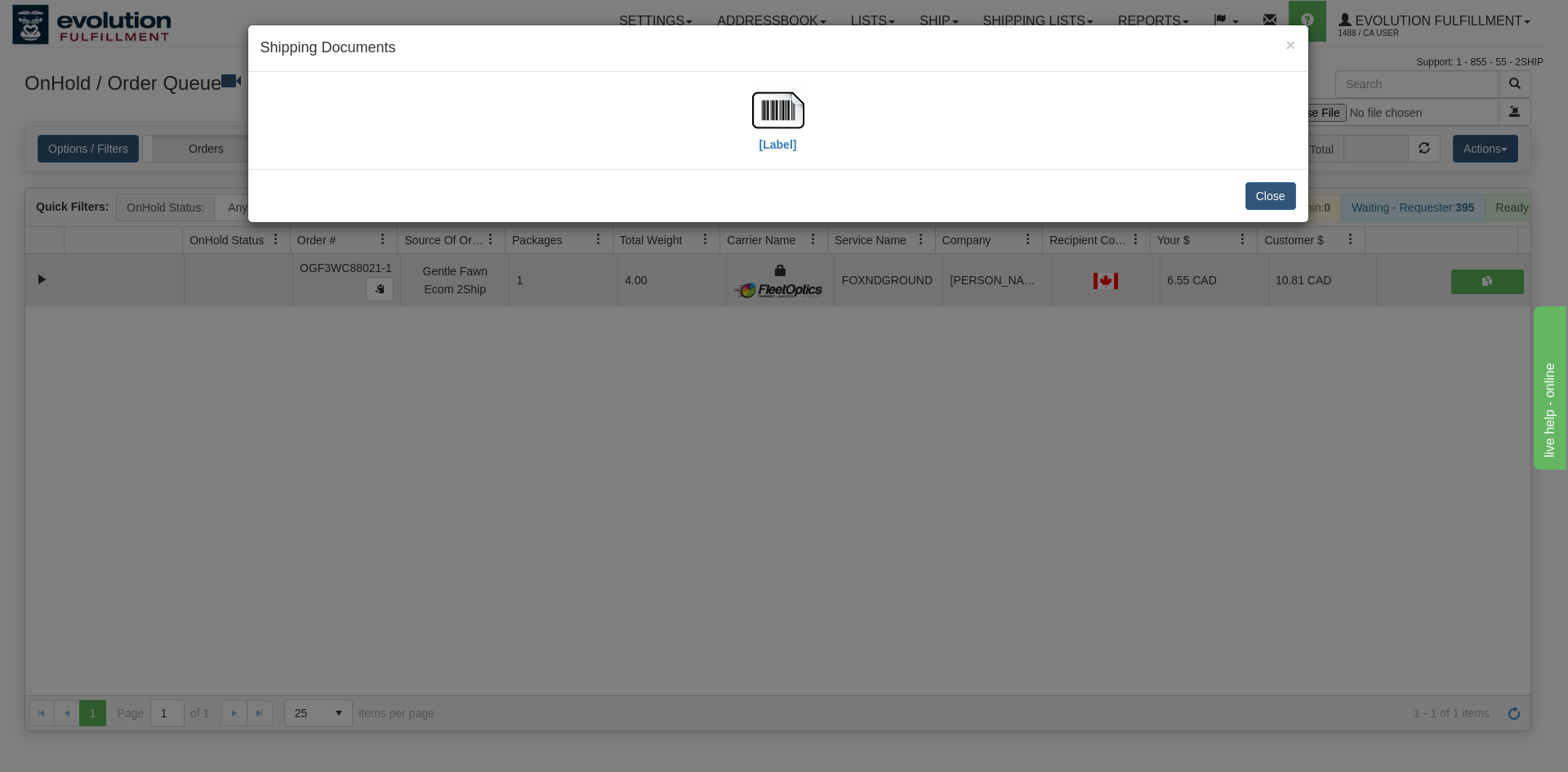
click at [792, 61] on div "× Shipping Documents" at bounding box center [779, 49] width 1060 height 46
click at [786, 125] on img at bounding box center [778, 110] width 52 height 52
click at [518, 636] on div "× Shipping Documents [Label] Close" at bounding box center [784, 386] width 1568 height 772
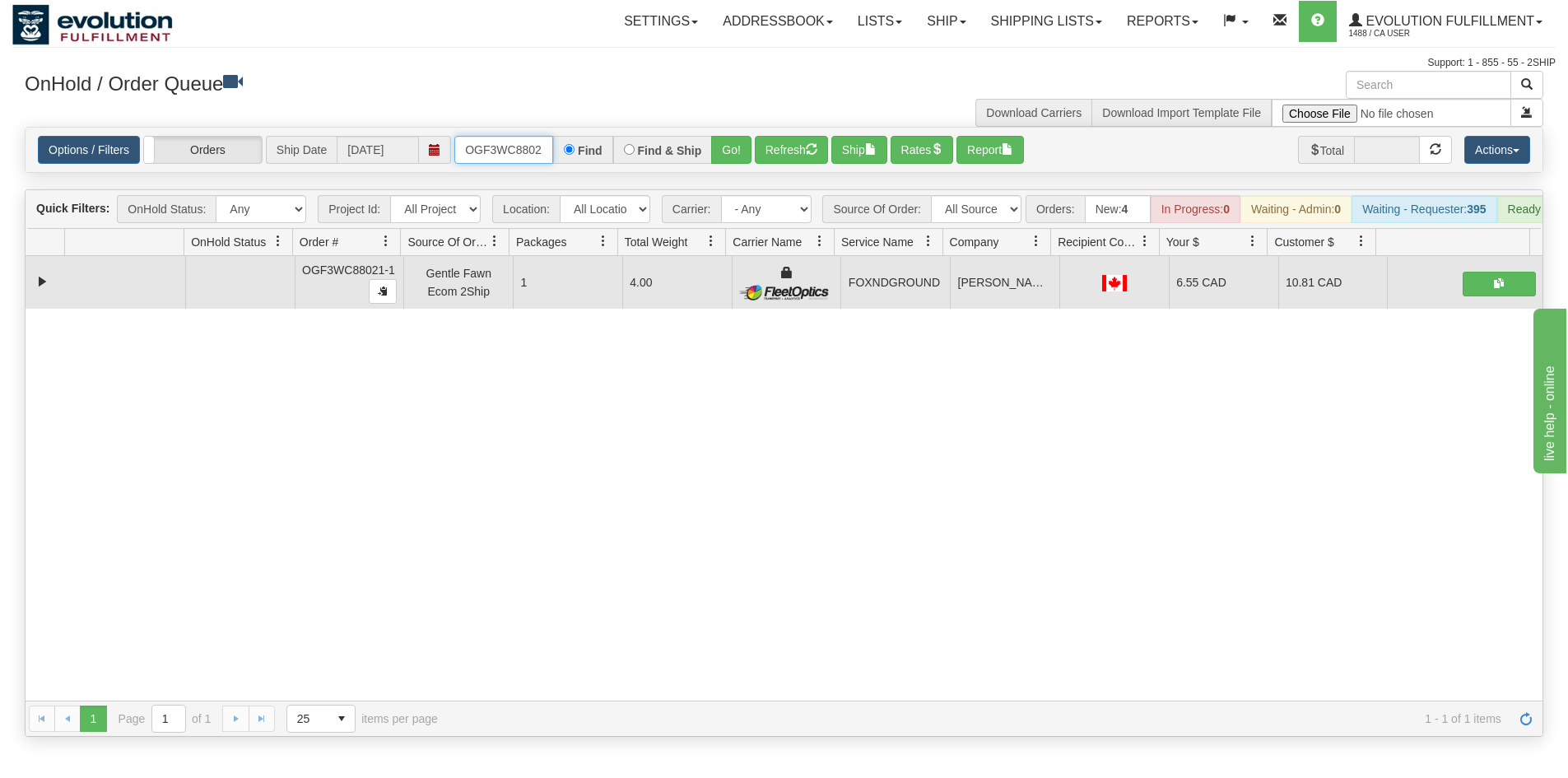
click at [523, 159] on input "OGF3WC88021-1" at bounding box center [504, 150] width 98 height 28
click at [733, 166] on div "Options / Filters Group Shipments Orders Ship Date [DATE] OGF3WC88040-1 Find Fi…" at bounding box center [784, 150] width 1517 height 45
click at [736, 140] on button "Go!" at bounding box center [731, 150] width 40 height 28
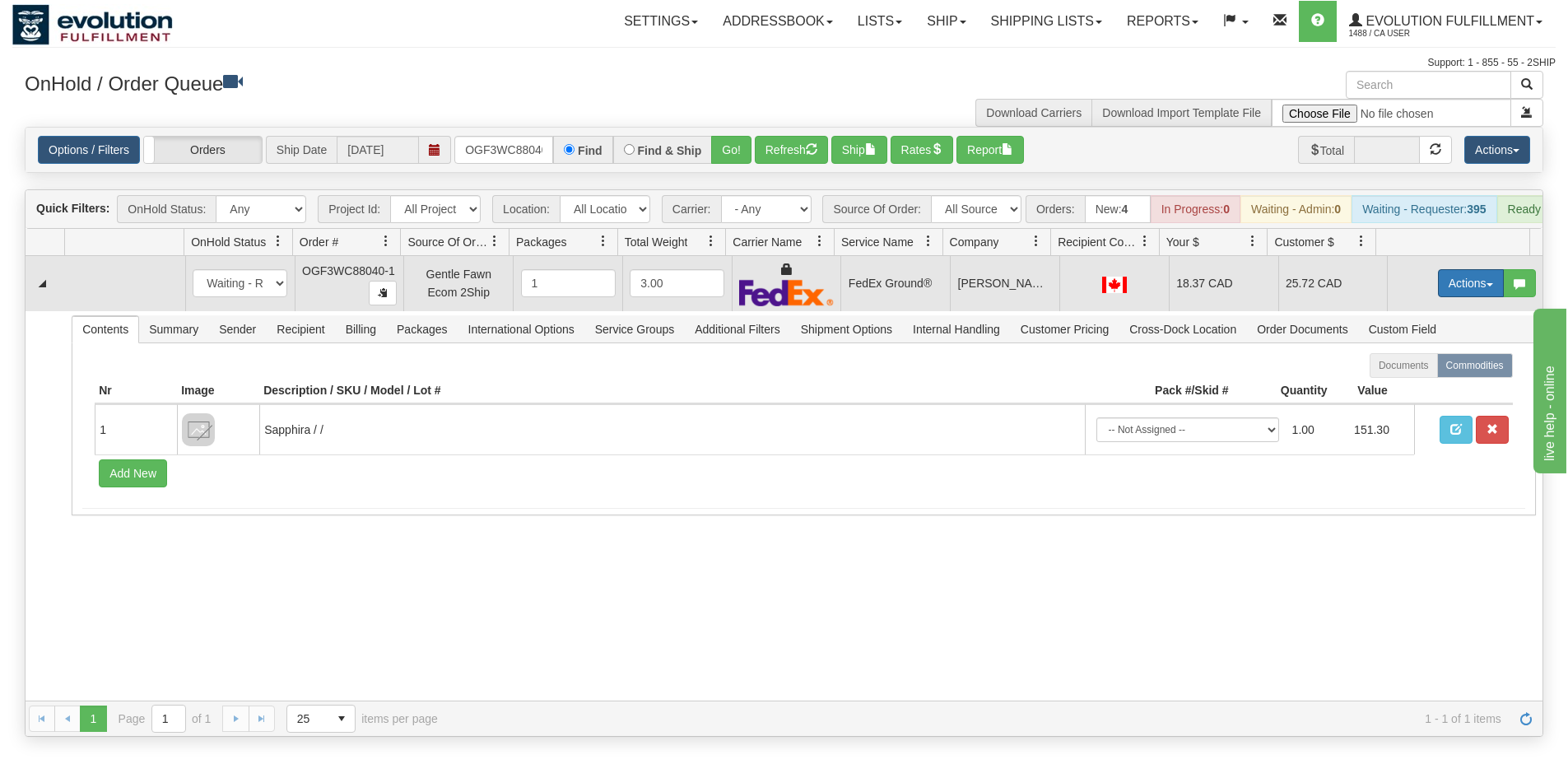
click at [1459, 293] on button "Actions" at bounding box center [1471, 283] width 66 height 28
click at [1402, 385] on span "Ship" at bounding box center [1405, 379] width 35 height 13
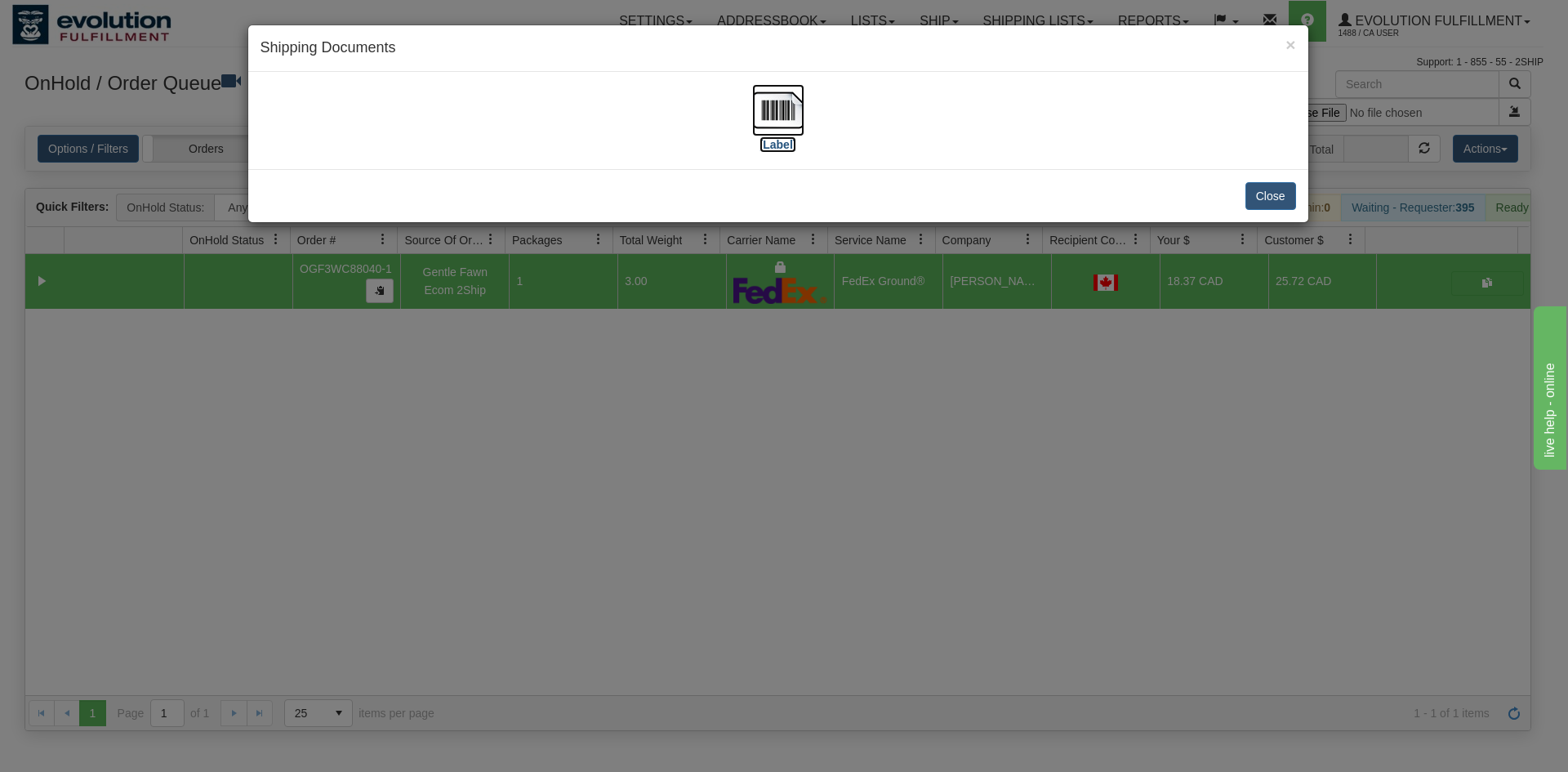
click at [783, 121] on img at bounding box center [778, 110] width 52 height 52
drag, startPoint x: 745, startPoint y: 376, endPoint x: 471, endPoint y: 200, distance: 325.7
click at [744, 375] on div "× Shipping Documents [Label] Close" at bounding box center [784, 386] width 1568 height 772
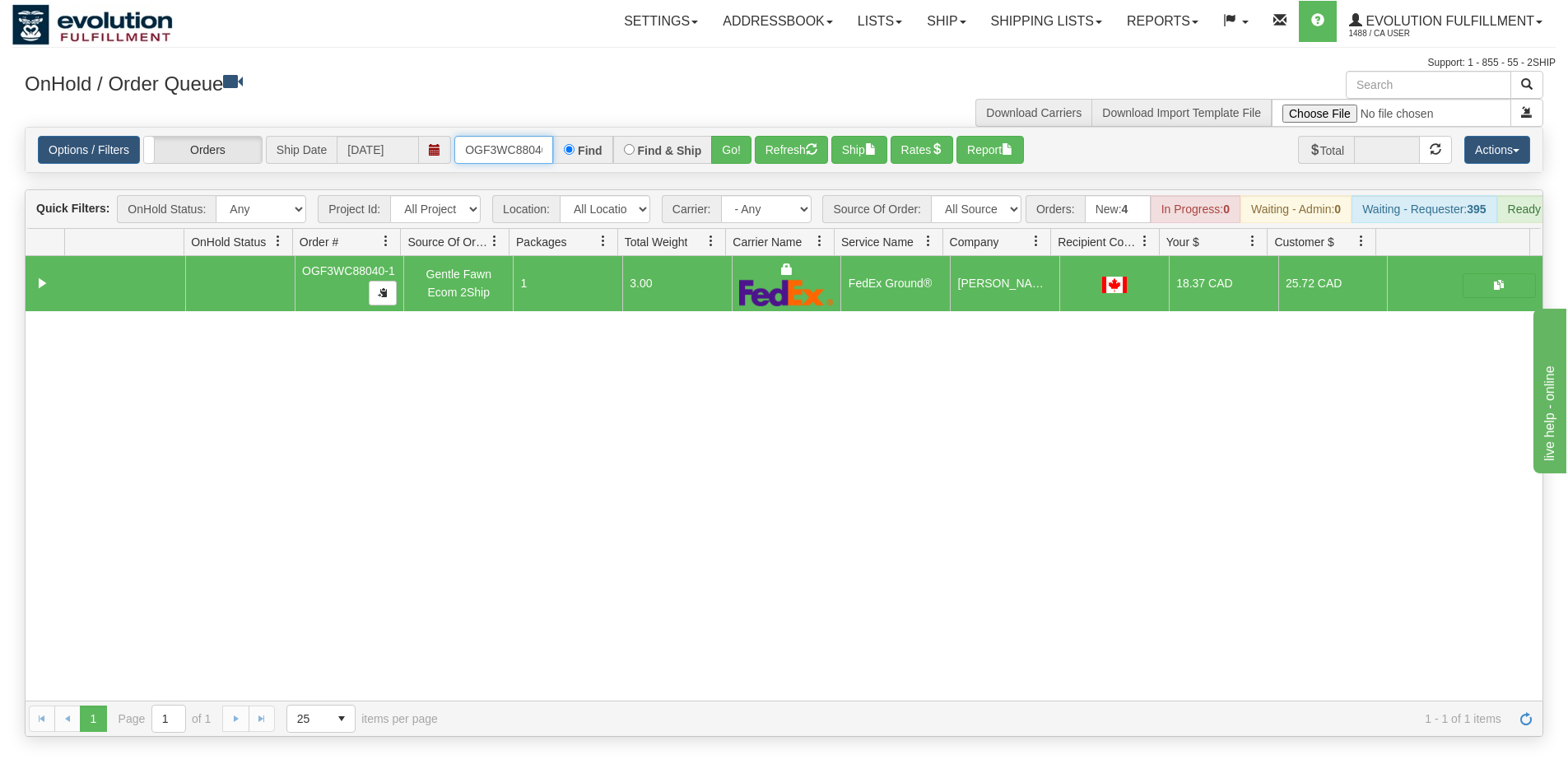
click at [497, 161] on input "OGF3WC88040-1" at bounding box center [504, 150] width 98 height 28
click at [739, 149] on button "Go!" at bounding box center [731, 150] width 40 height 28
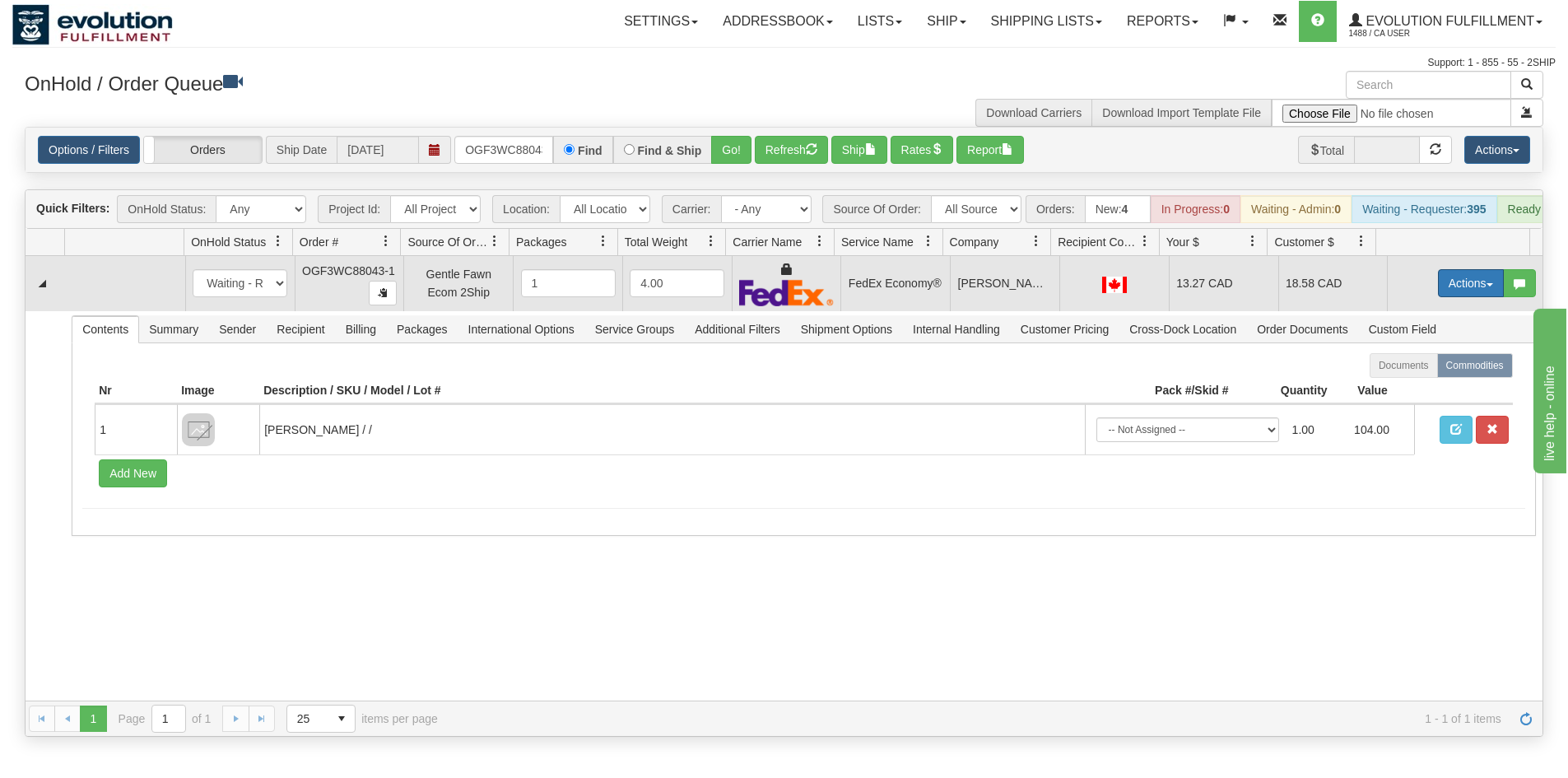
drag, startPoint x: 1453, startPoint y: 293, endPoint x: 1444, endPoint y: 300, distance: 11.4
click at [1453, 293] on button "Actions" at bounding box center [1471, 283] width 66 height 28
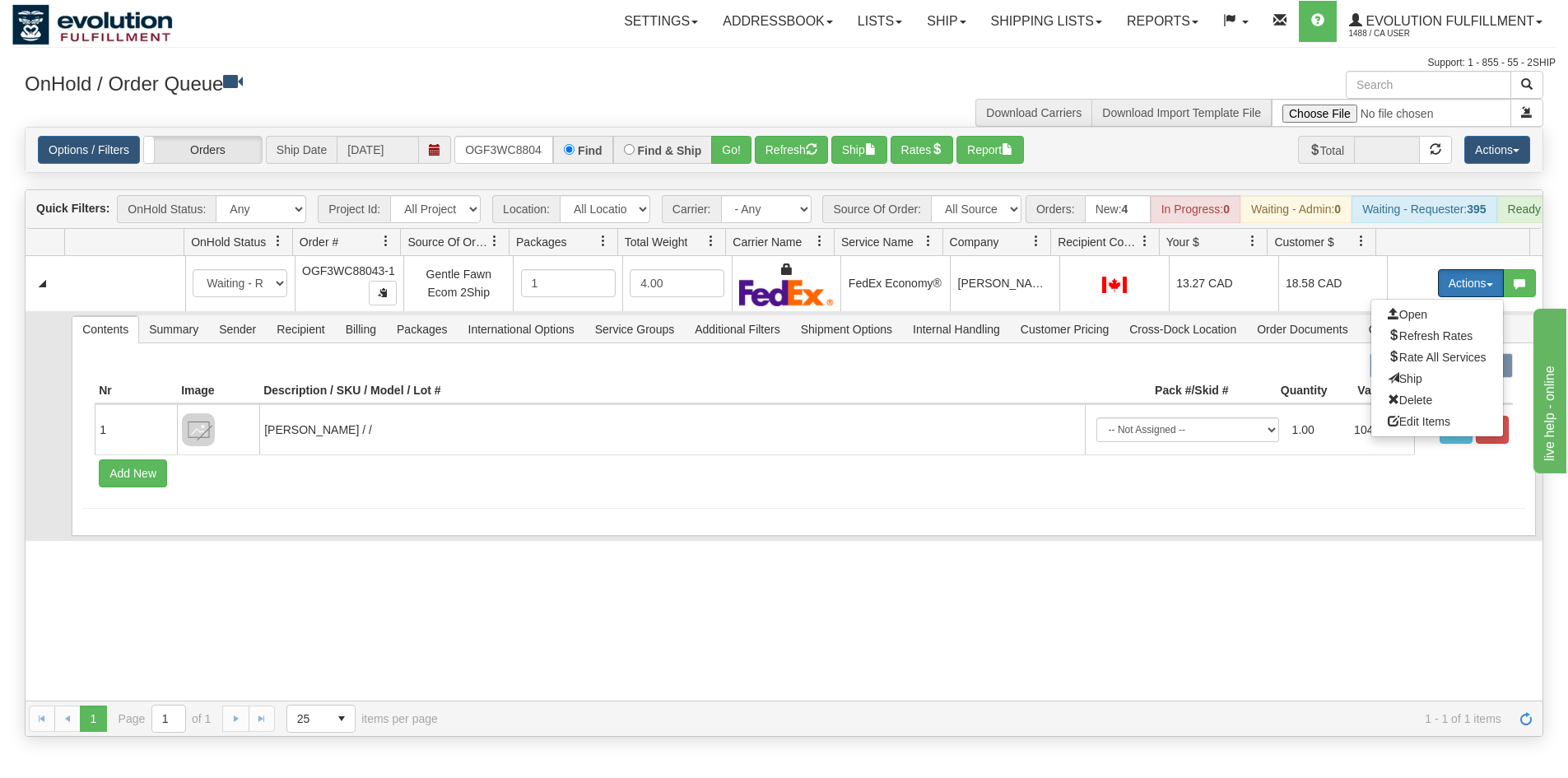
click at [1390, 385] on span "Ship" at bounding box center [1405, 379] width 35 height 13
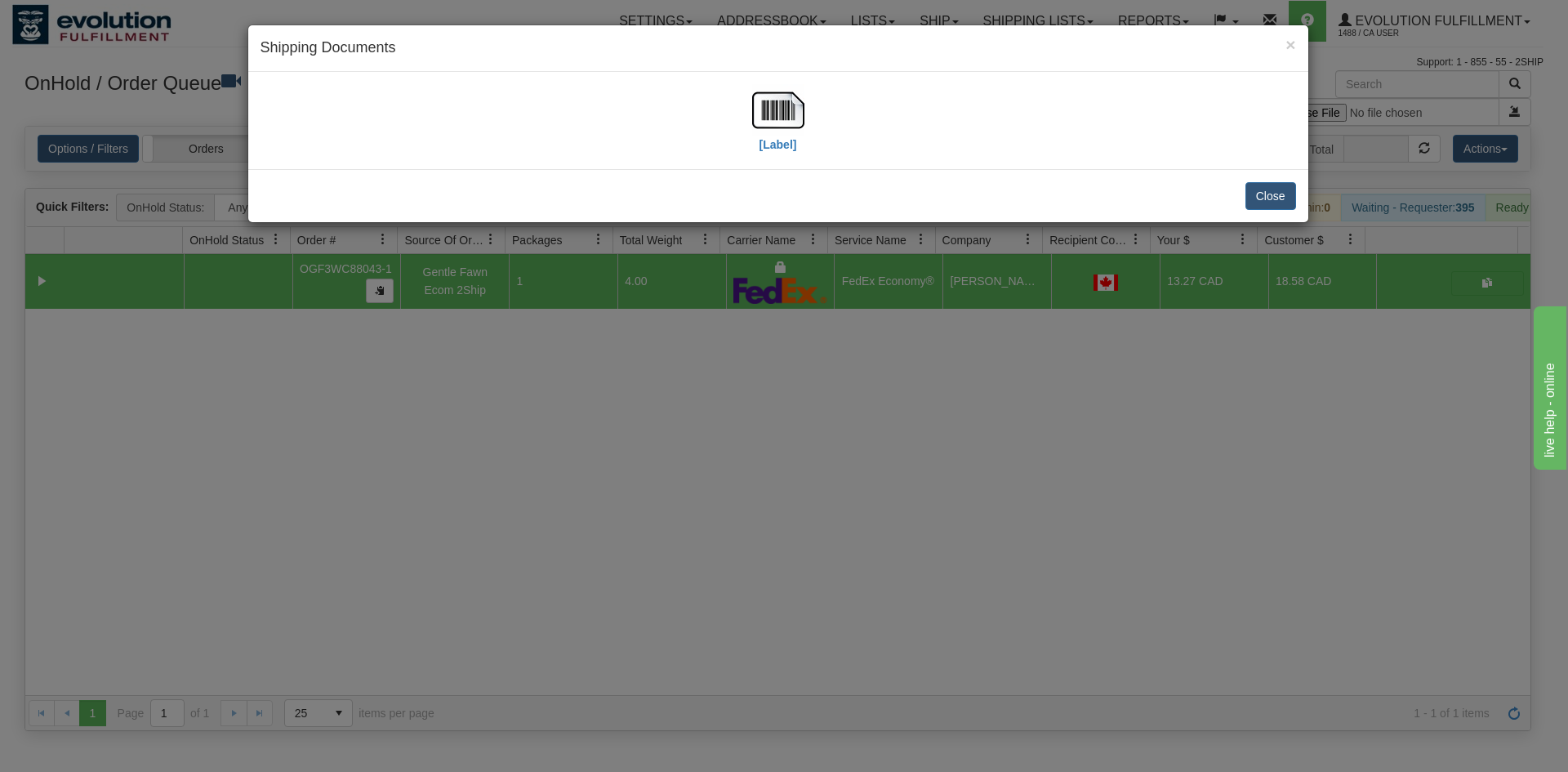
click at [750, 125] on div "[Label]" at bounding box center [778, 121] width 1035 height 73
click at [764, 118] on img at bounding box center [778, 110] width 52 height 52
click at [649, 391] on div "× Shipping Documents [Label] Close" at bounding box center [784, 386] width 1568 height 772
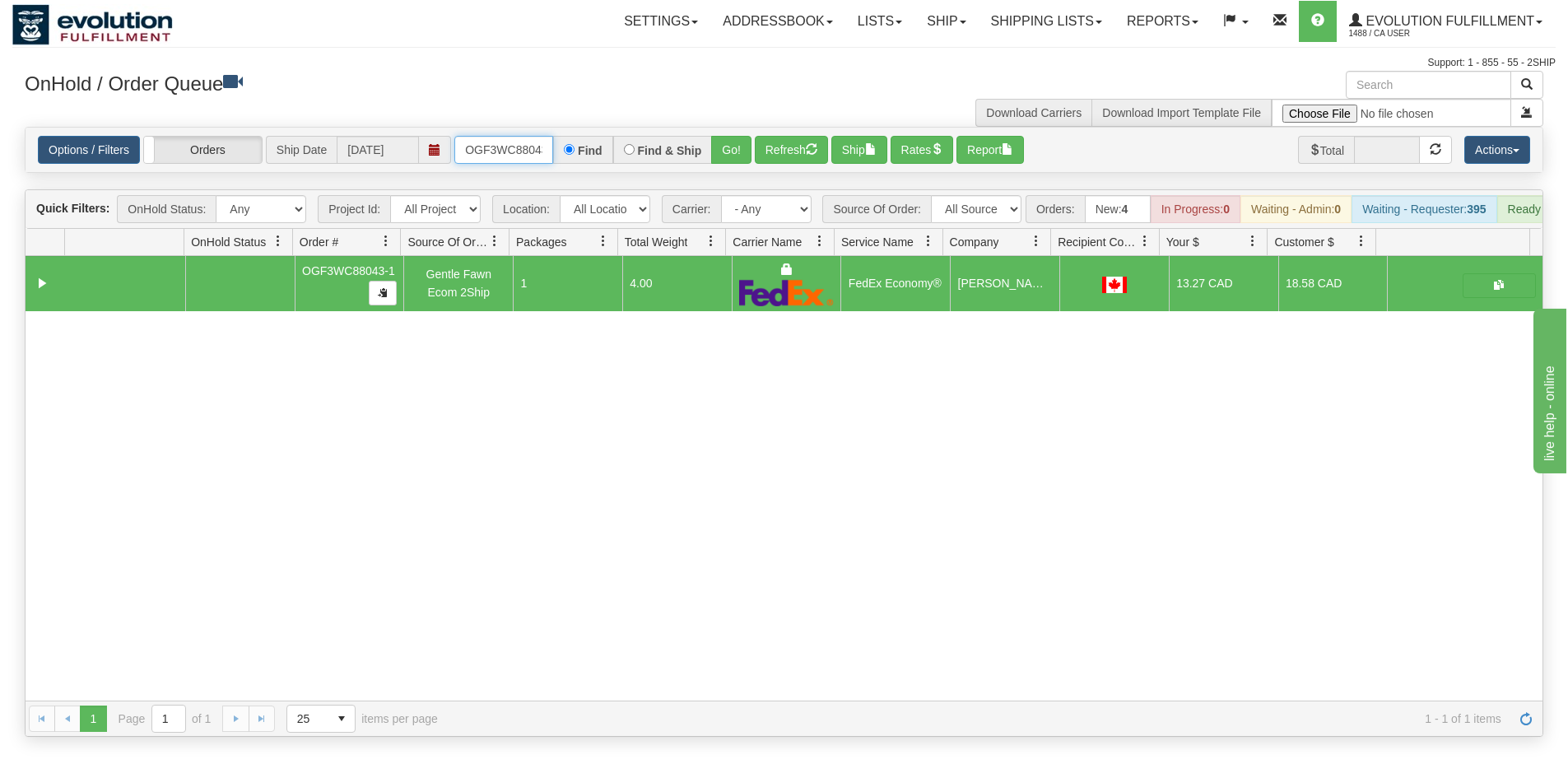
click at [546, 156] on input "OGF3WC88043-1" at bounding box center [504, 150] width 98 height 28
click at [736, 140] on button "Go!" at bounding box center [731, 150] width 40 height 28
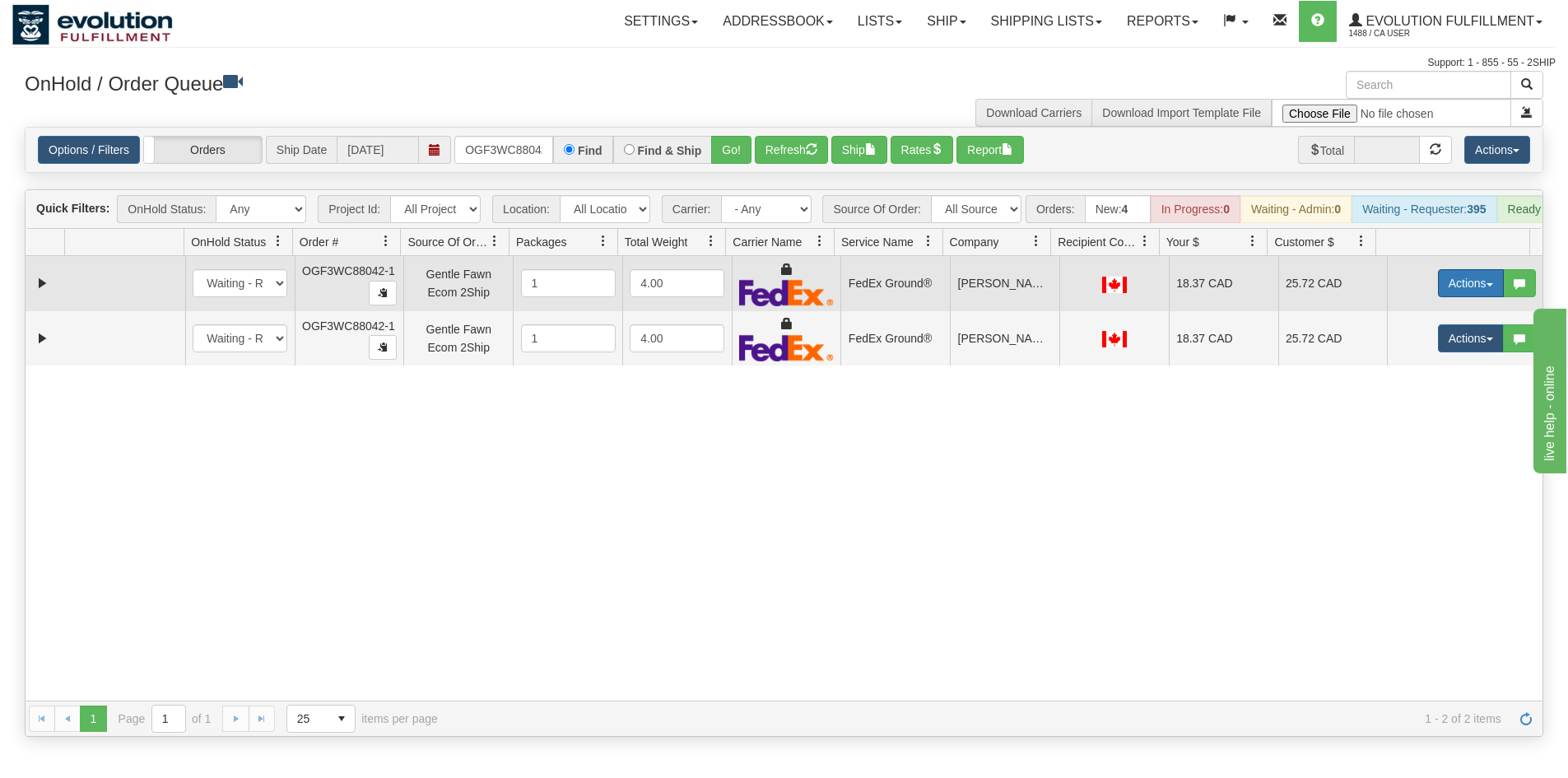
click at [1451, 287] on button "Actions" at bounding box center [1471, 283] width 66 height 28
click at [1394, 385] on span "Ship" at bounding box center [1405, 379] width 35 height 13
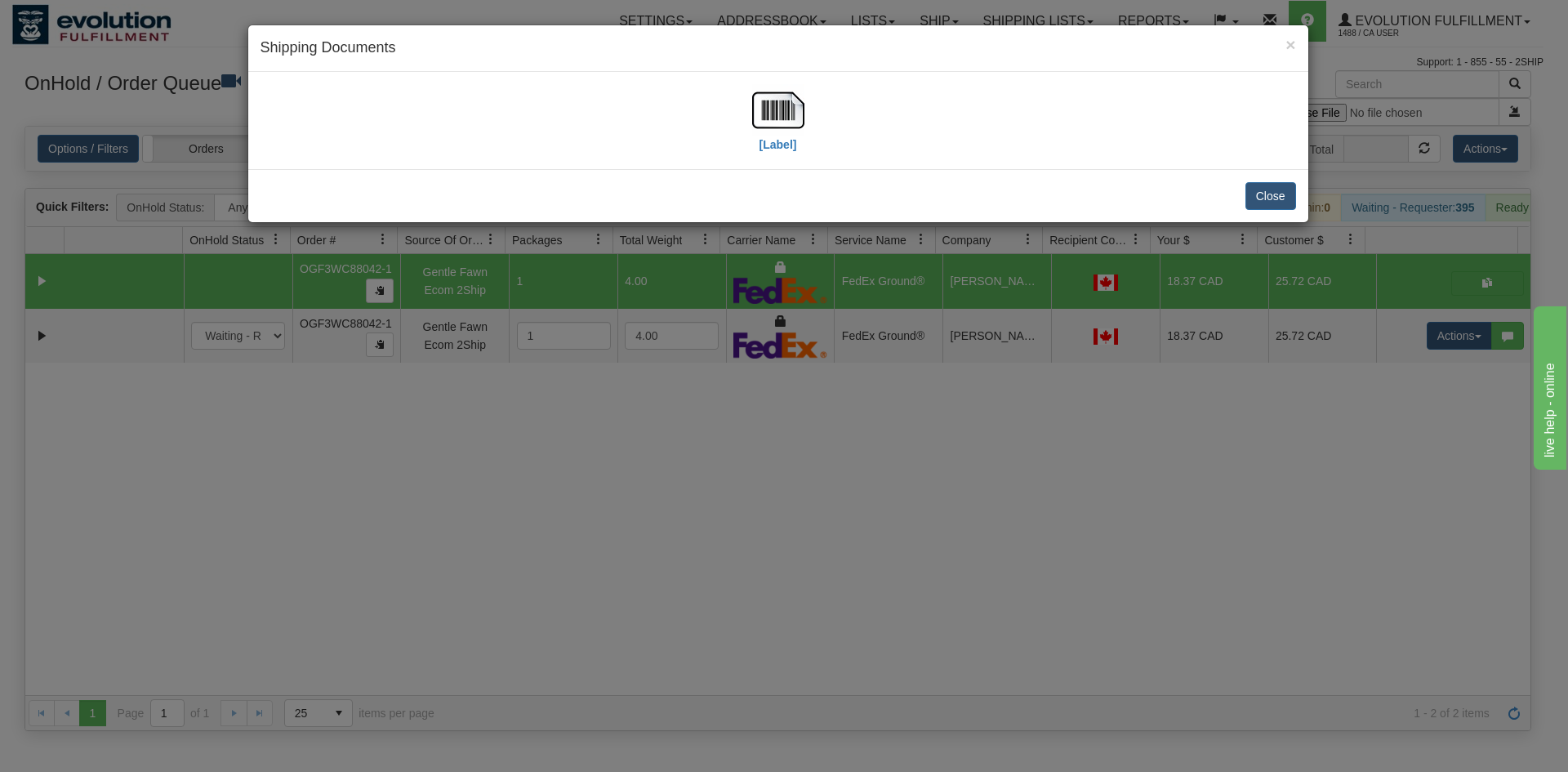
click at [742, 92] on div "[Label]" at bounding box center [778, 121] width 1035 height 73
click at [758, 127] on img at bounding box center [778, 110] width 52 height 52
drag, startPoint x: 1388, startPoint y: 332, endPoint x: 1411, endPoint y: 359, distance: 35.5
click at [1389, 332] on div "× Shipping Documents [Label] Close" at bounding box center [784, 386] width 1568 height 772
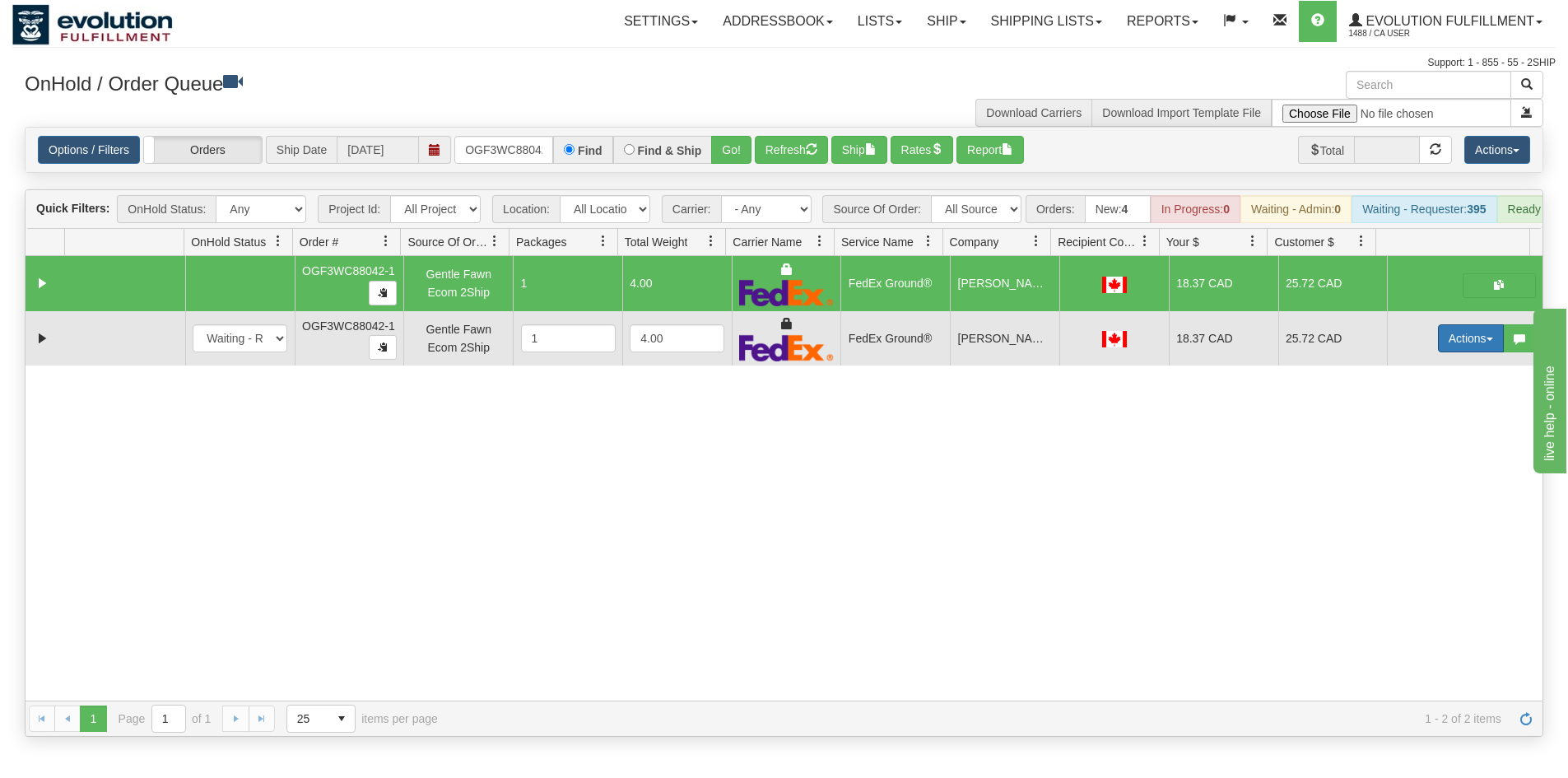
click at [1438, 353] on button "Actions" at bounding box center [1471, 338] width 66 height 28
click at [1412, 462] on span "Delete" at bounding box center [1410, 455] width 45 height 13
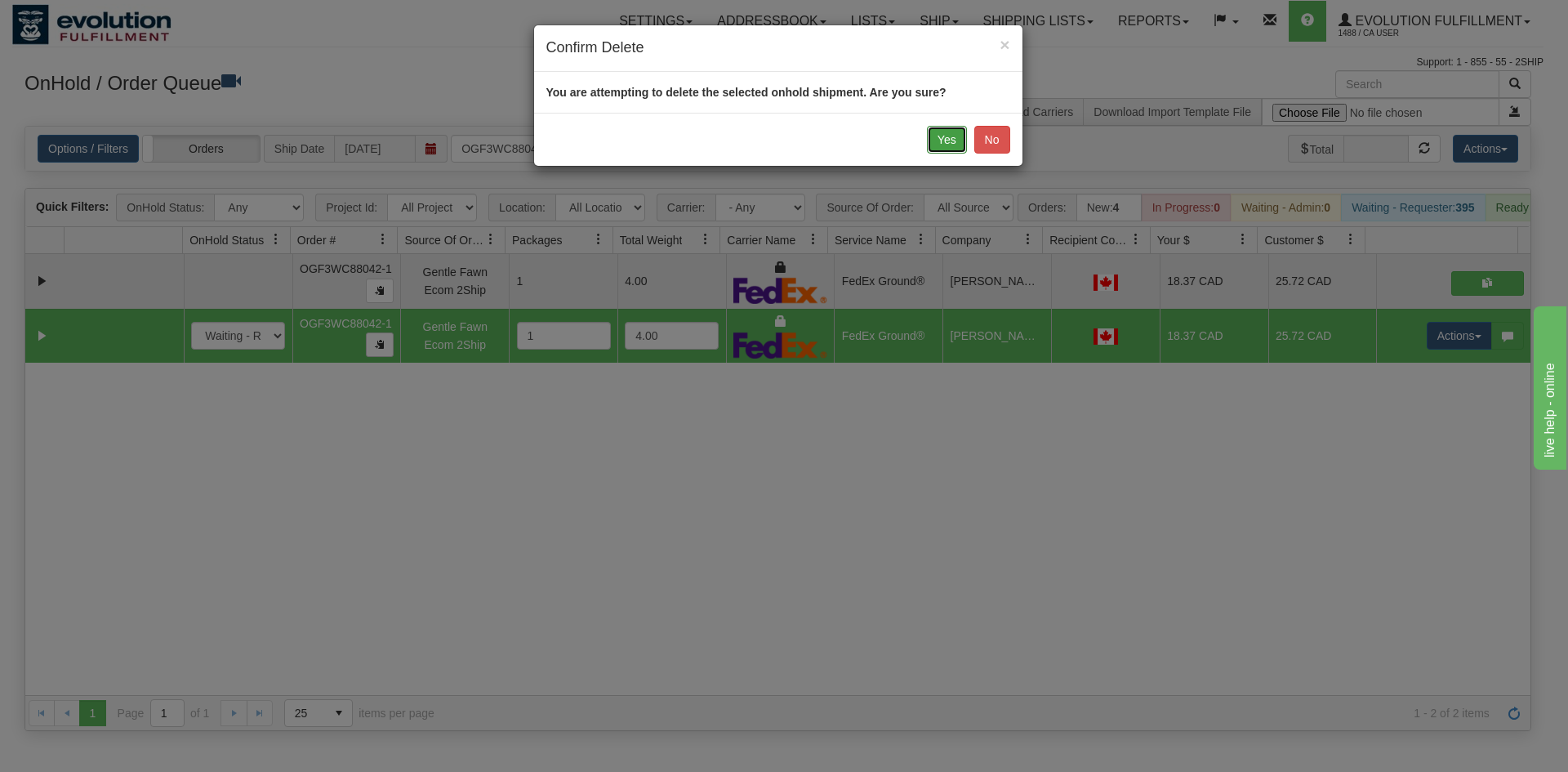
click at [958, 136] on button "Yes" at bounding box center [946, 139] width 40 height 28
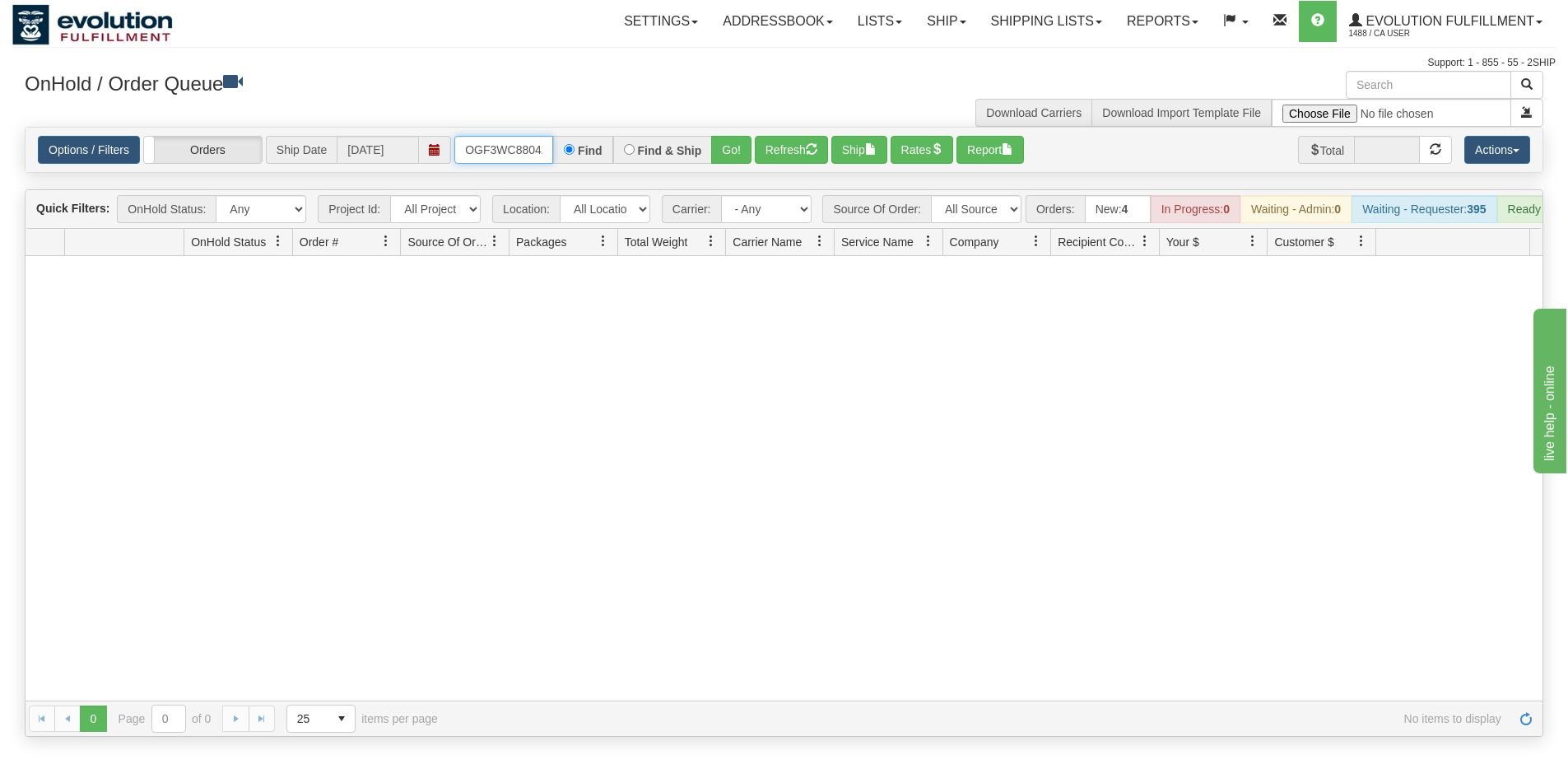
click at [531, 153] on input "OGF3WC88042-1" at bounding box center [504, 150] width 98 height 28
click at [743, 159] on button "Go!" at bounding box center [731, 150] width 40 height 28
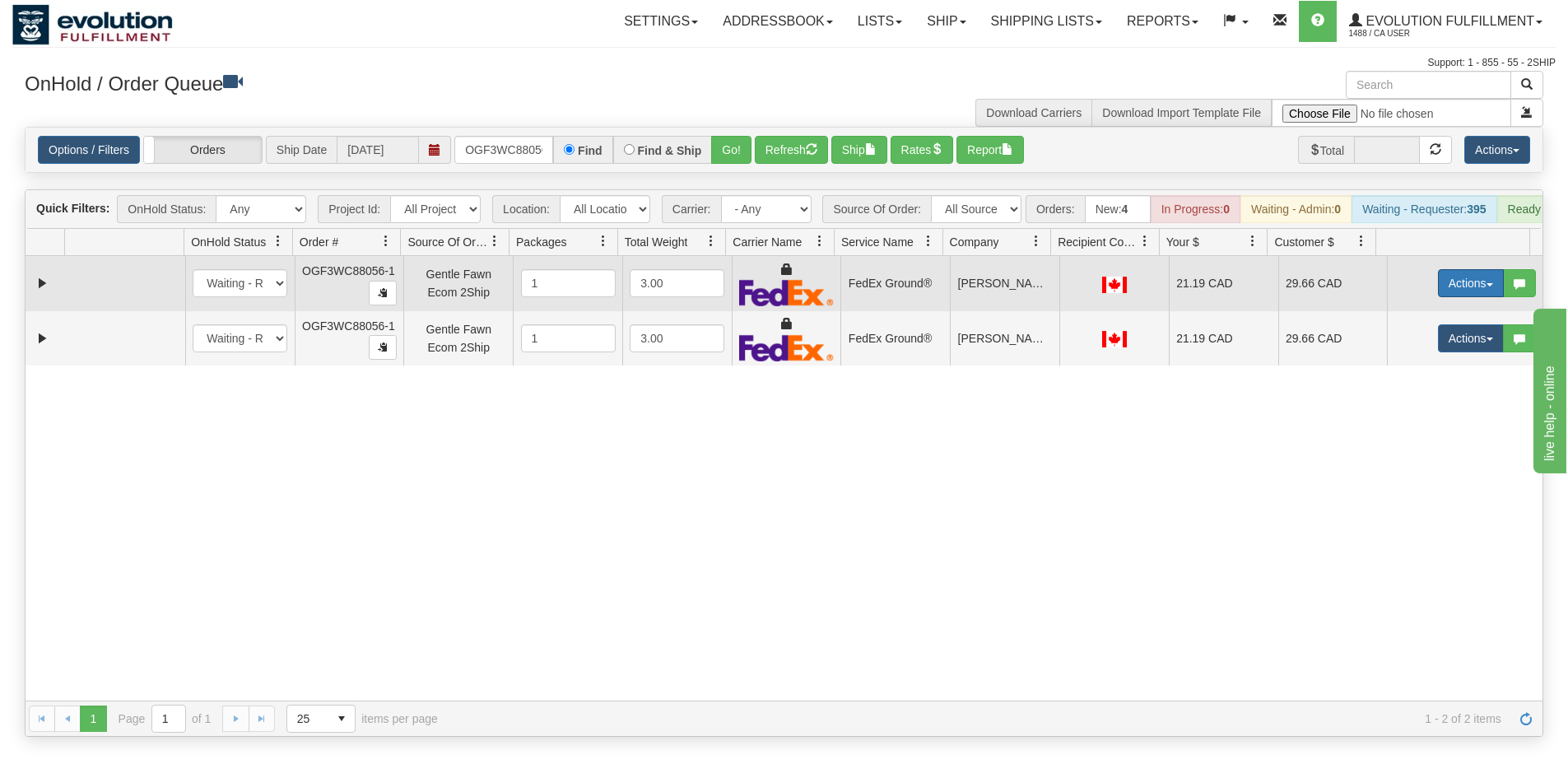
click at [1470, 297] on button "Actions" at bounding box center [1471, 283] width 66 height 28
click at [1411, 389] on link "Ship" at bounding box center [1436, 379] width 132 height 21
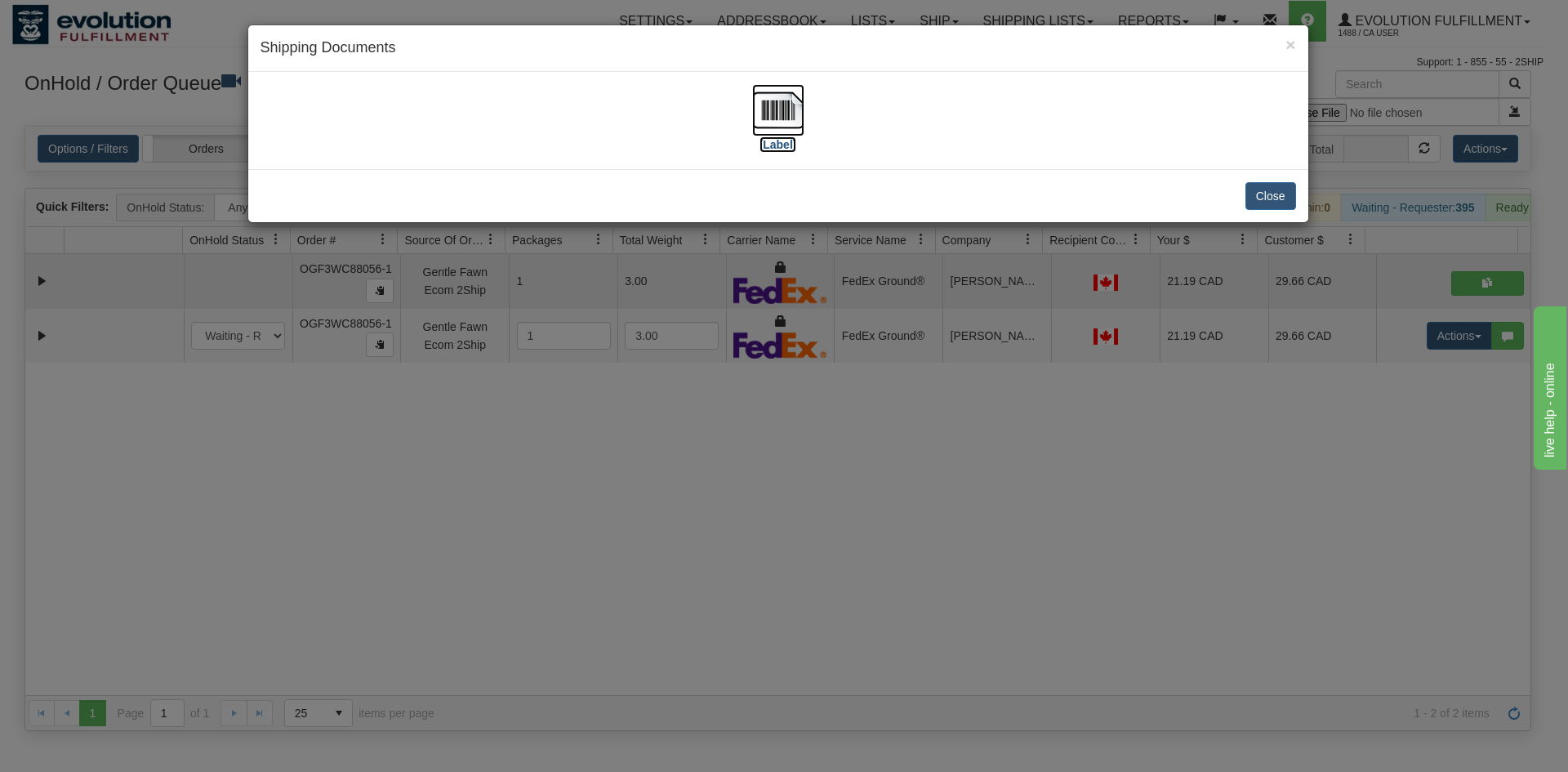
click at [787, 117] on img at bounding box center [778, 110] width 52 height 52
click at [1428, 360] on div "× Shipping Documents [Label] Close" at bounding box center [784, 386] width 1568 height 772
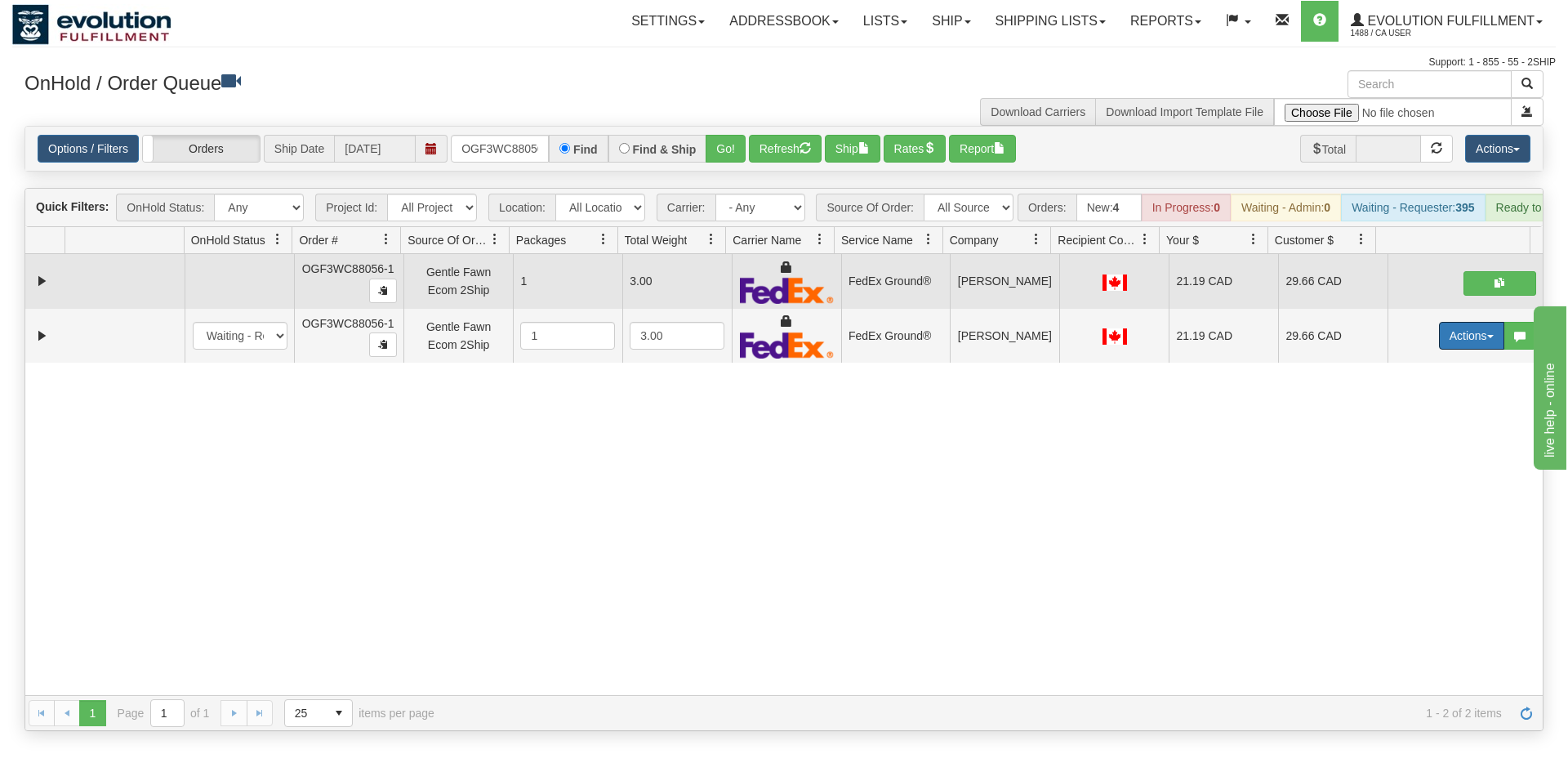
click at [1444, 346] on button "Actions" at bounding box center [1472, 335] width 66 height 28
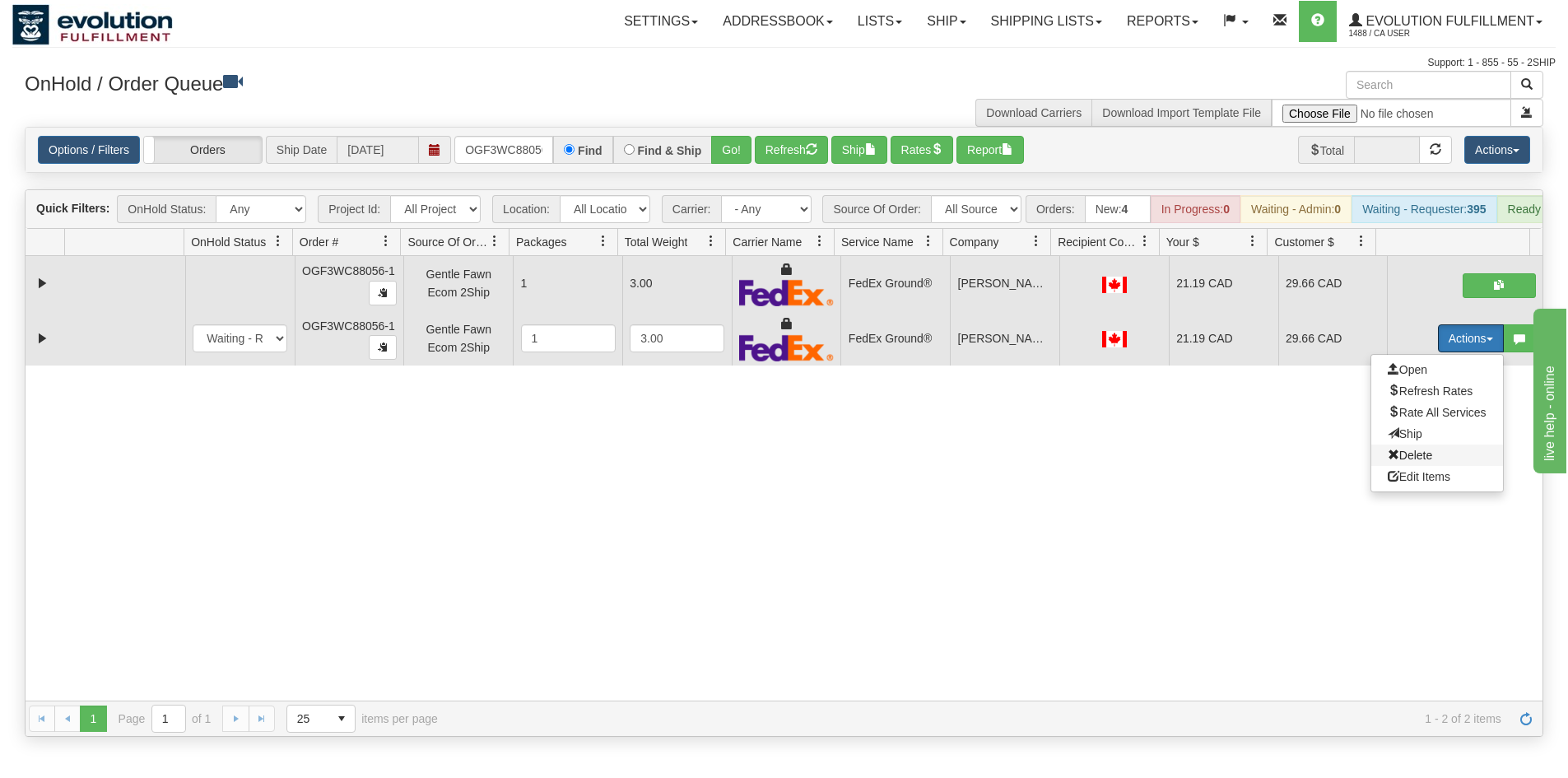
click at [1388, 462] on span "Delete" at bounding box center [1410, 455] width 45 height 13
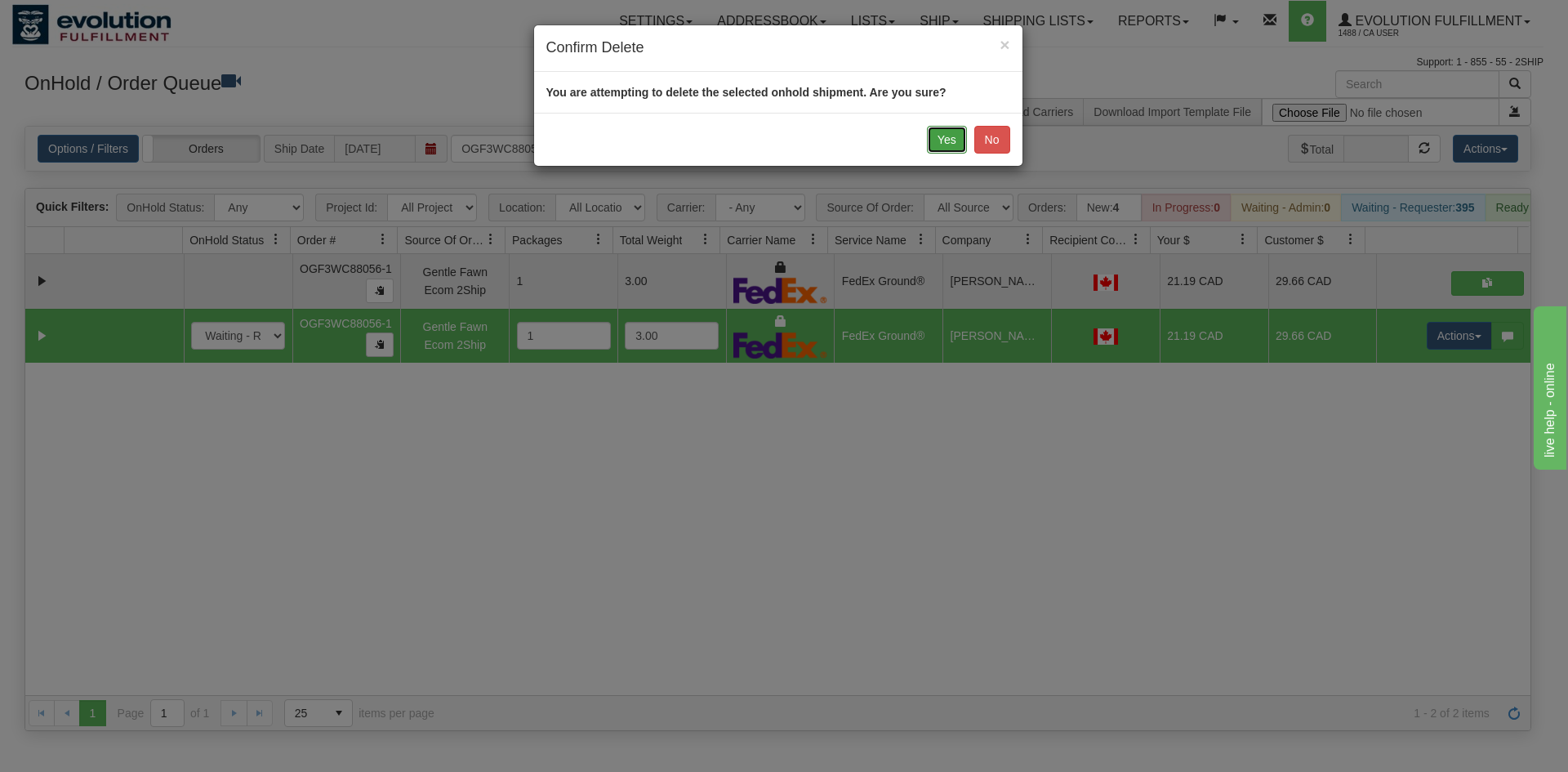
click at [945, 144] on button "Yes" at bounding box center [946, 139] width 40 height 28
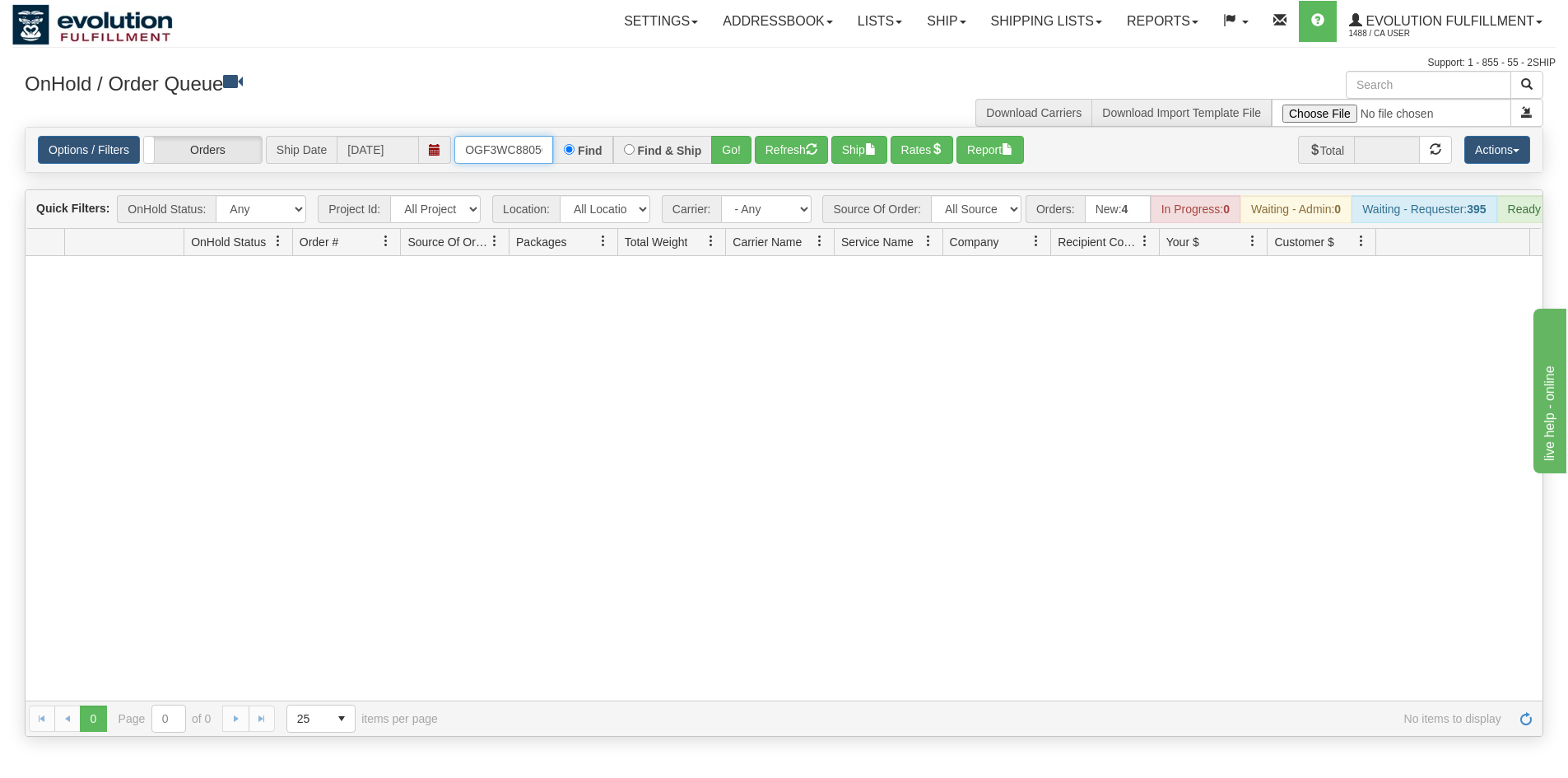
click at [514, 148] on input "OGF3WC88056-1" at bounding box center [504, 150] width 98 height 28
click at [737, 158] on button "Go!" at bounding box center [731, 150] width 40 height 28
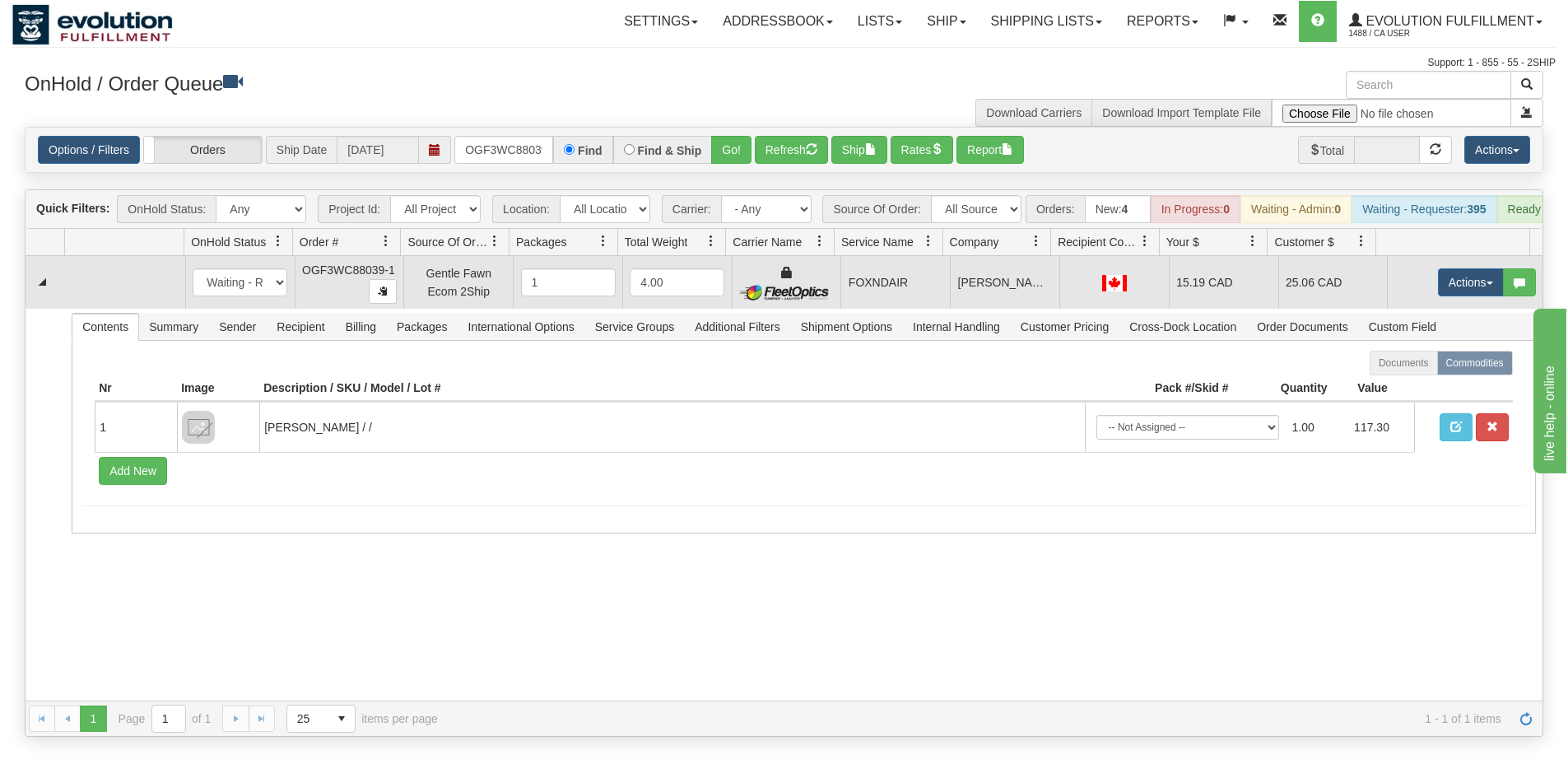
click at [1479, 309] on td "Actions Open Refresh Rates Rate All Services Ship Delete Edit Items" at bounding box center [1465, 282] width 156 height 53
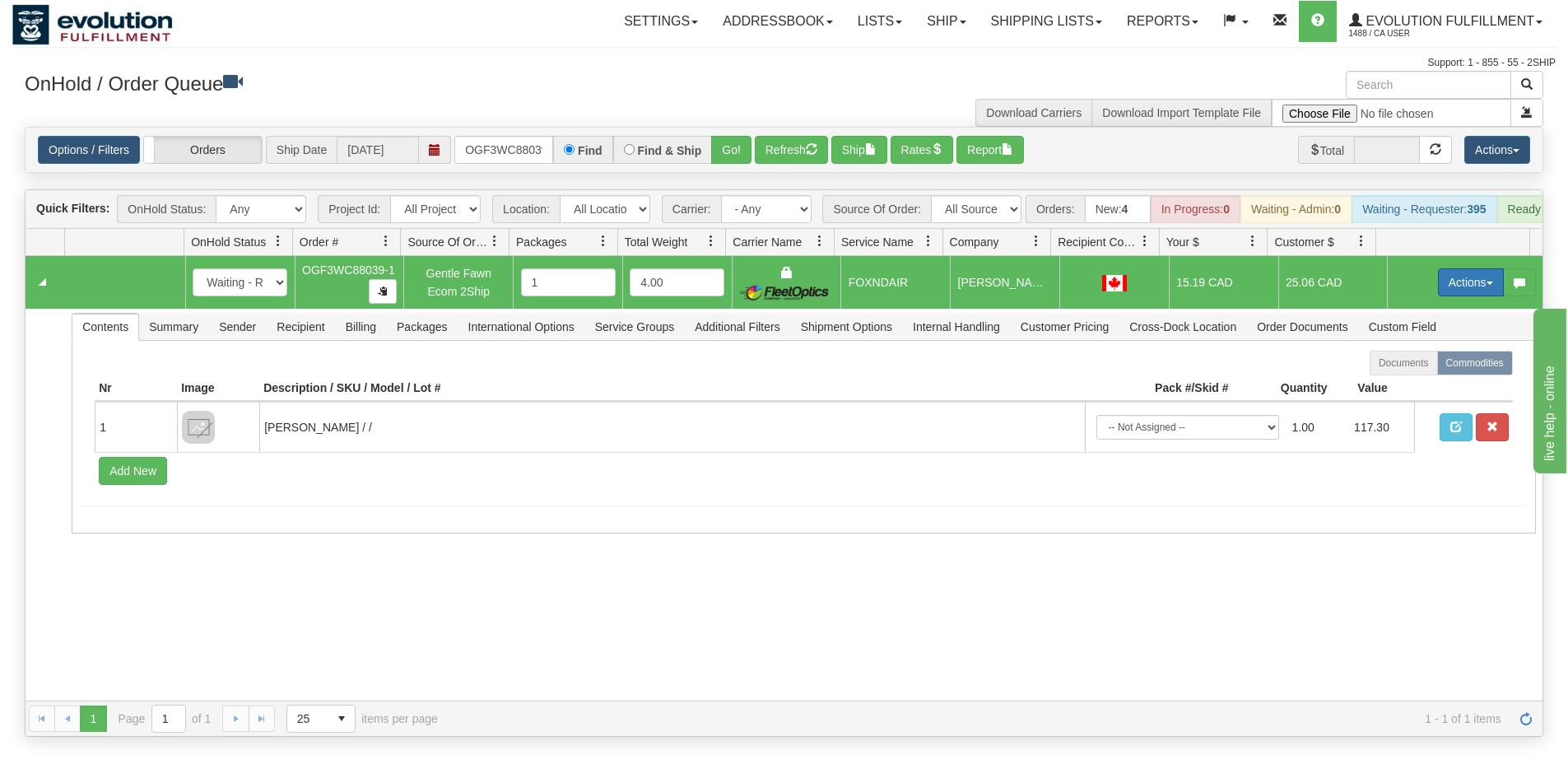
click at [1462, 296] on button "Actions" at bounding box center [1471, 282] width 66 height 28
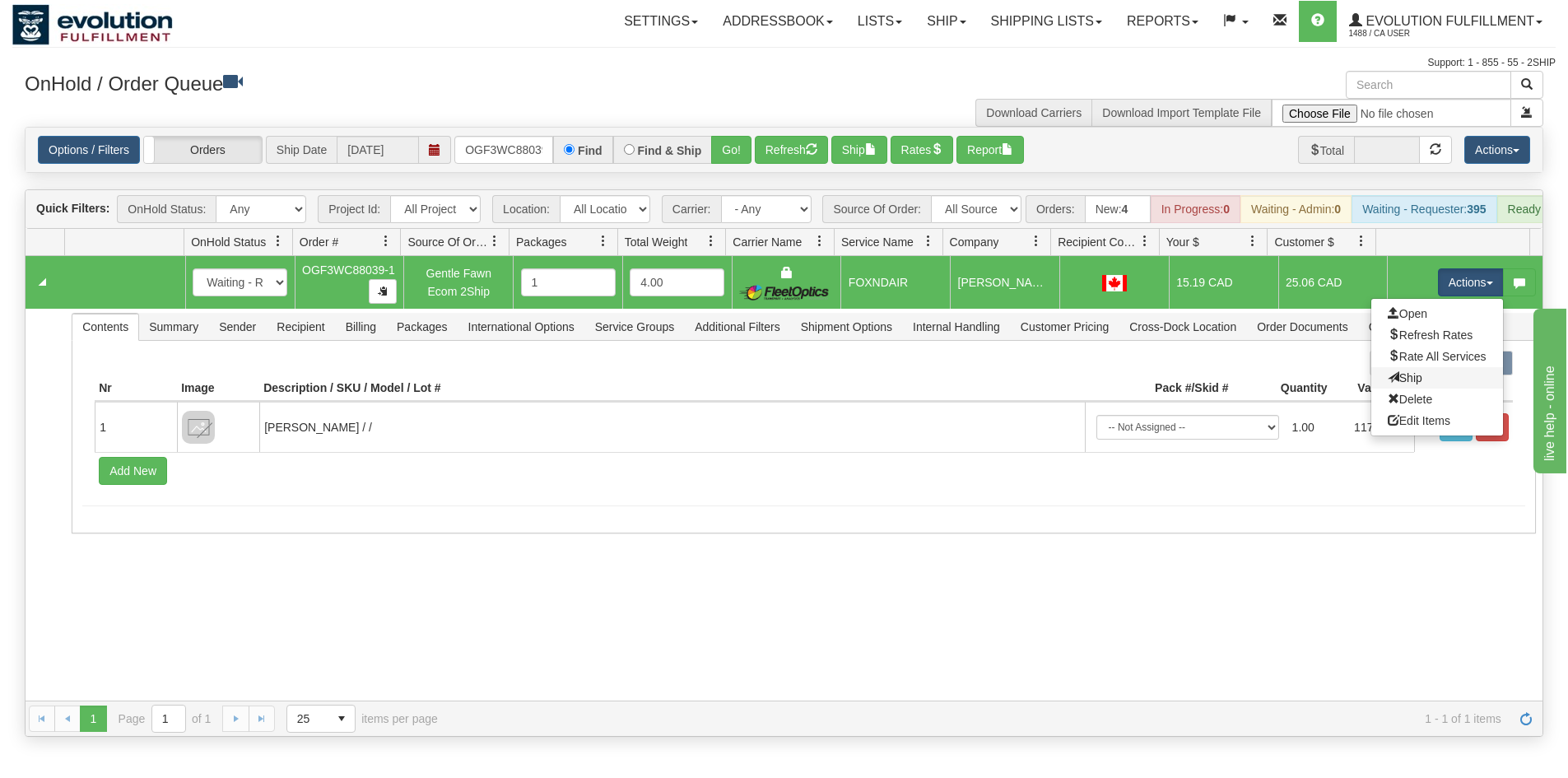
click at [1416, 386] on link "Ship" at bounding box center [1436, 378] width 132 height 21
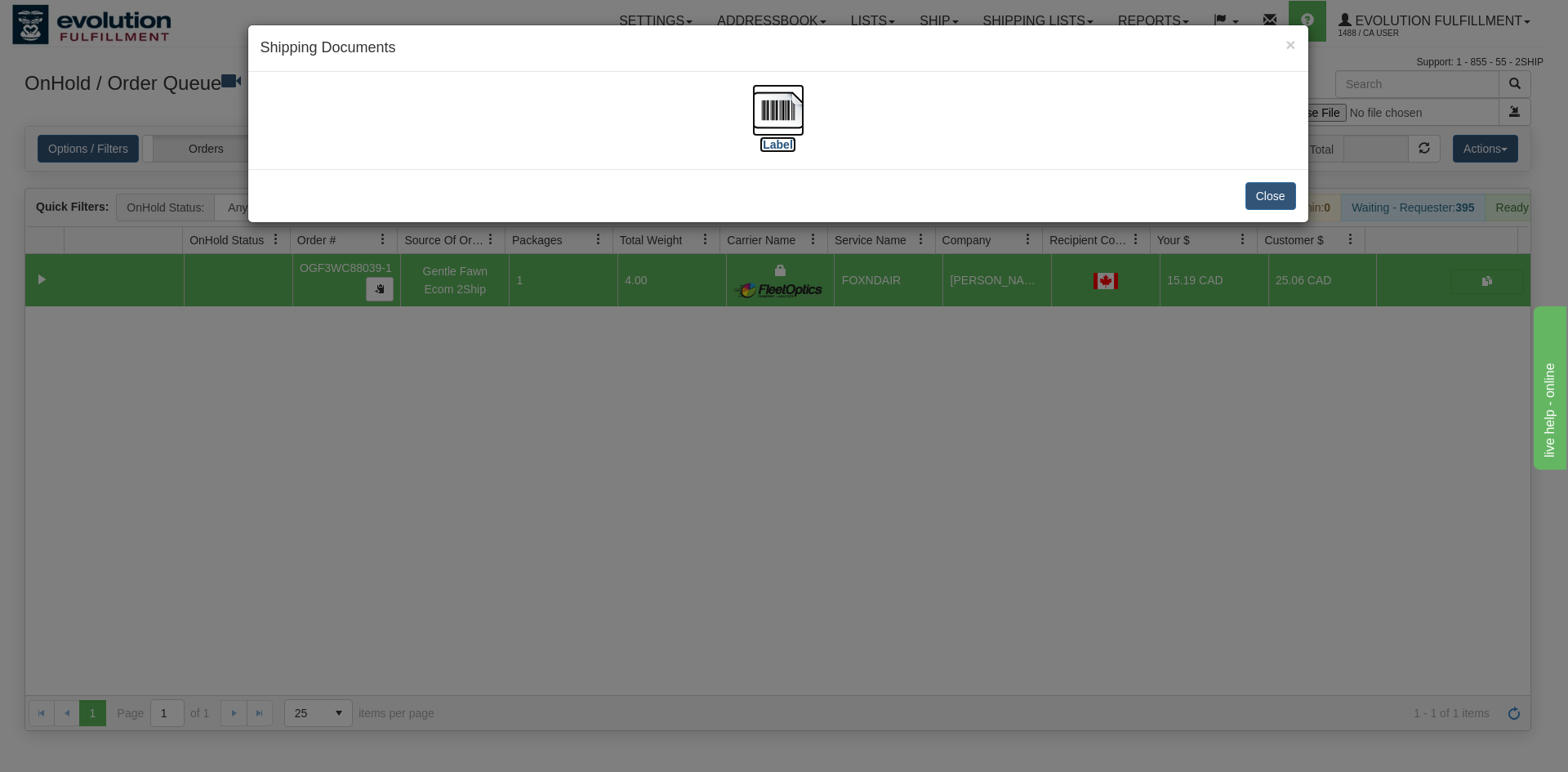
click at [772, 103] on img at bounding box center [778, 110] width 52 height 52
drag, startPoint x: 751, startPoint y: 480, endPoint x: 528, endPoint y: 262, distance: 311.9
click at [748, 470] on div "× Shipping Documents [Label] Close" at bounding box center [784, 386] width 1568 height 772
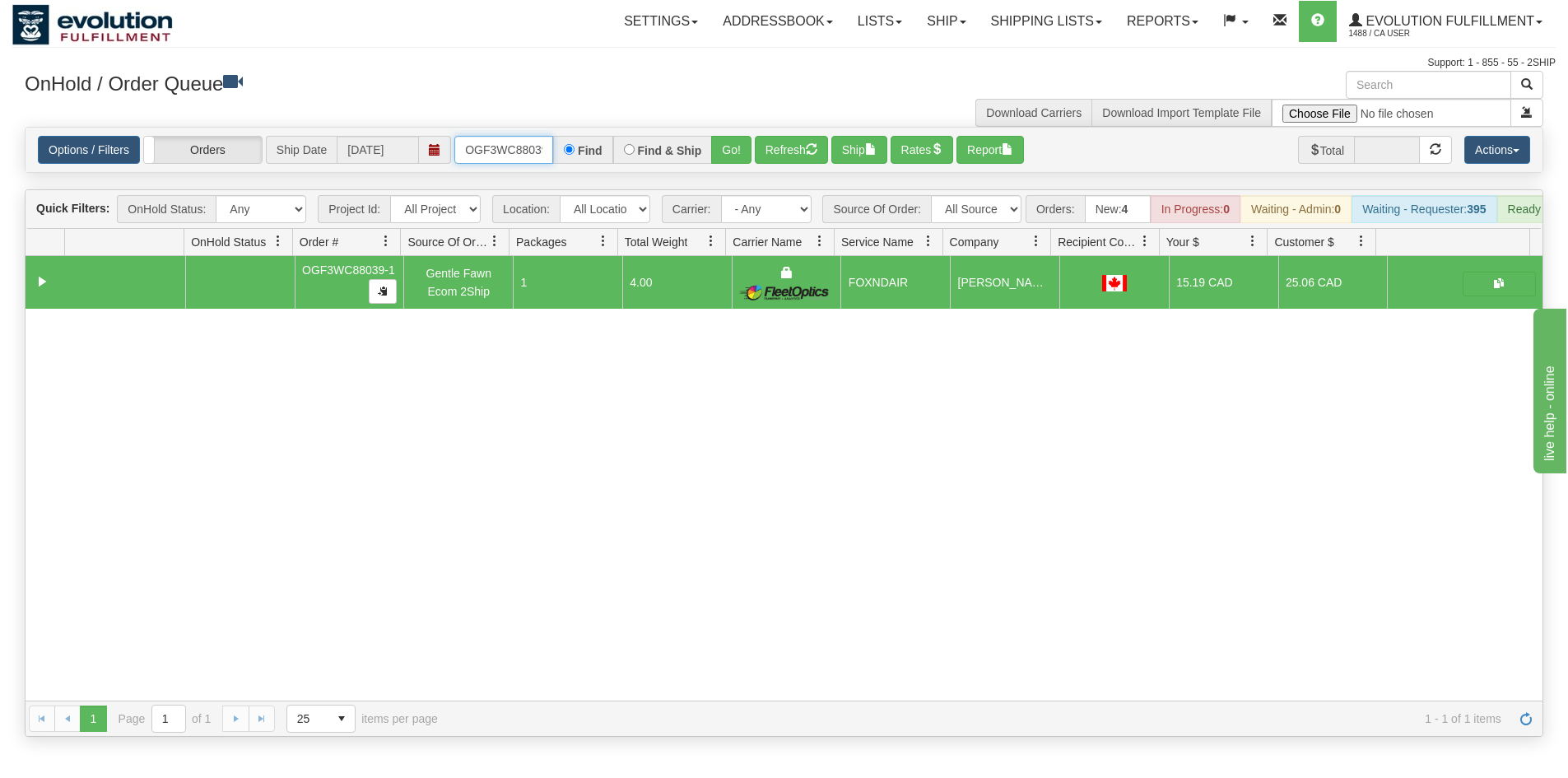
click at [512, 144] on input "OGF3WC88039-1" at bounding box center [504, 150] width 98 height 28
click at [710, 165] on div "Options / Filters Group Shipments Orders Ship Date [DATE] oGF3WC88050-1 Find Fi…" at bounding box center [784, 150] width 1517 height 45
click at [732, 138] on button "Go!" at bounding box center [731, 150] width 40 height 28
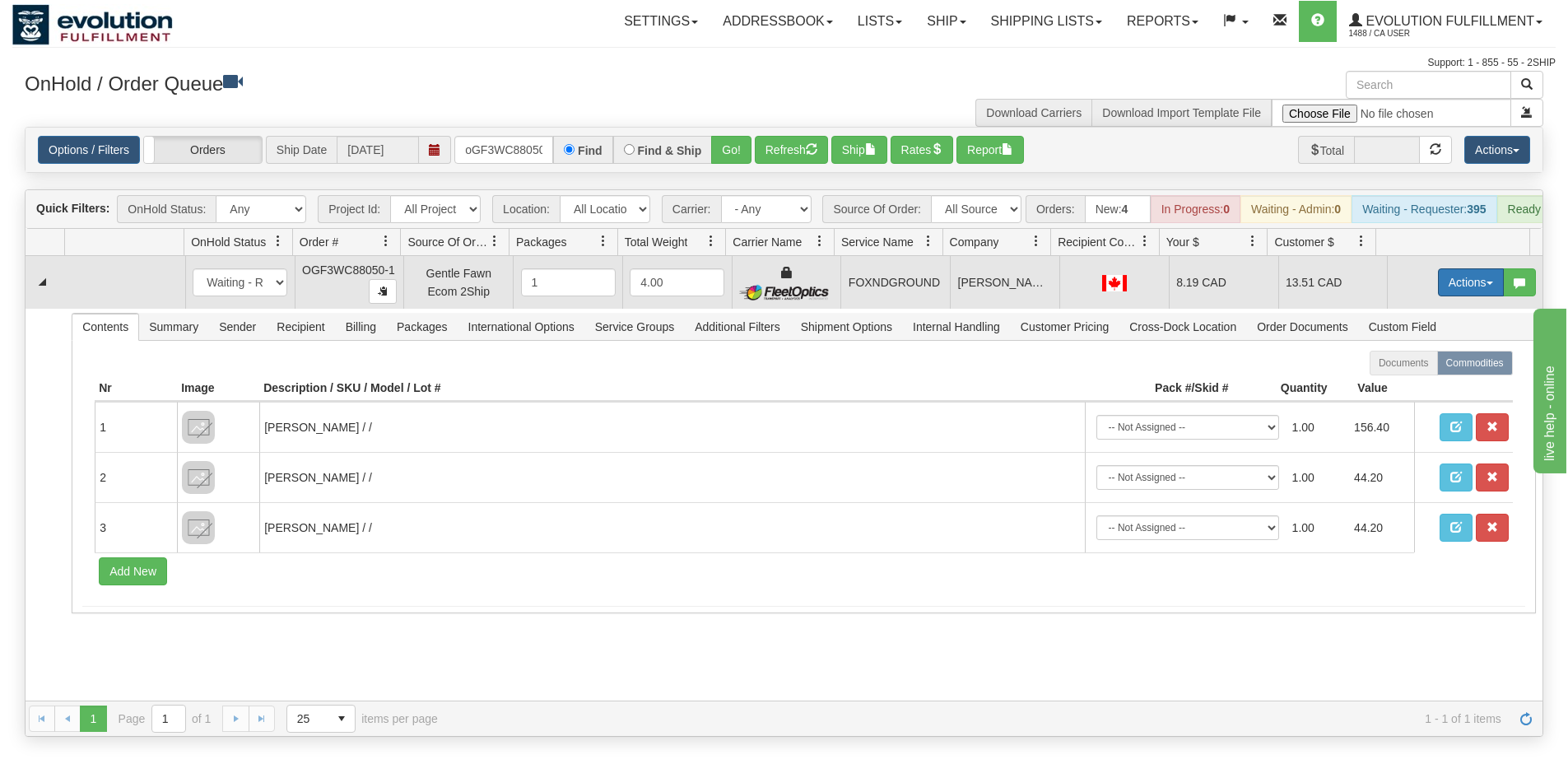
click at [1447, 294] on button "Actions" at bounding box center [1471, 282] width 66 height 28
click at [1402, 385] on span "Ship" at bounding box center [1405, 378] width 35 height 13
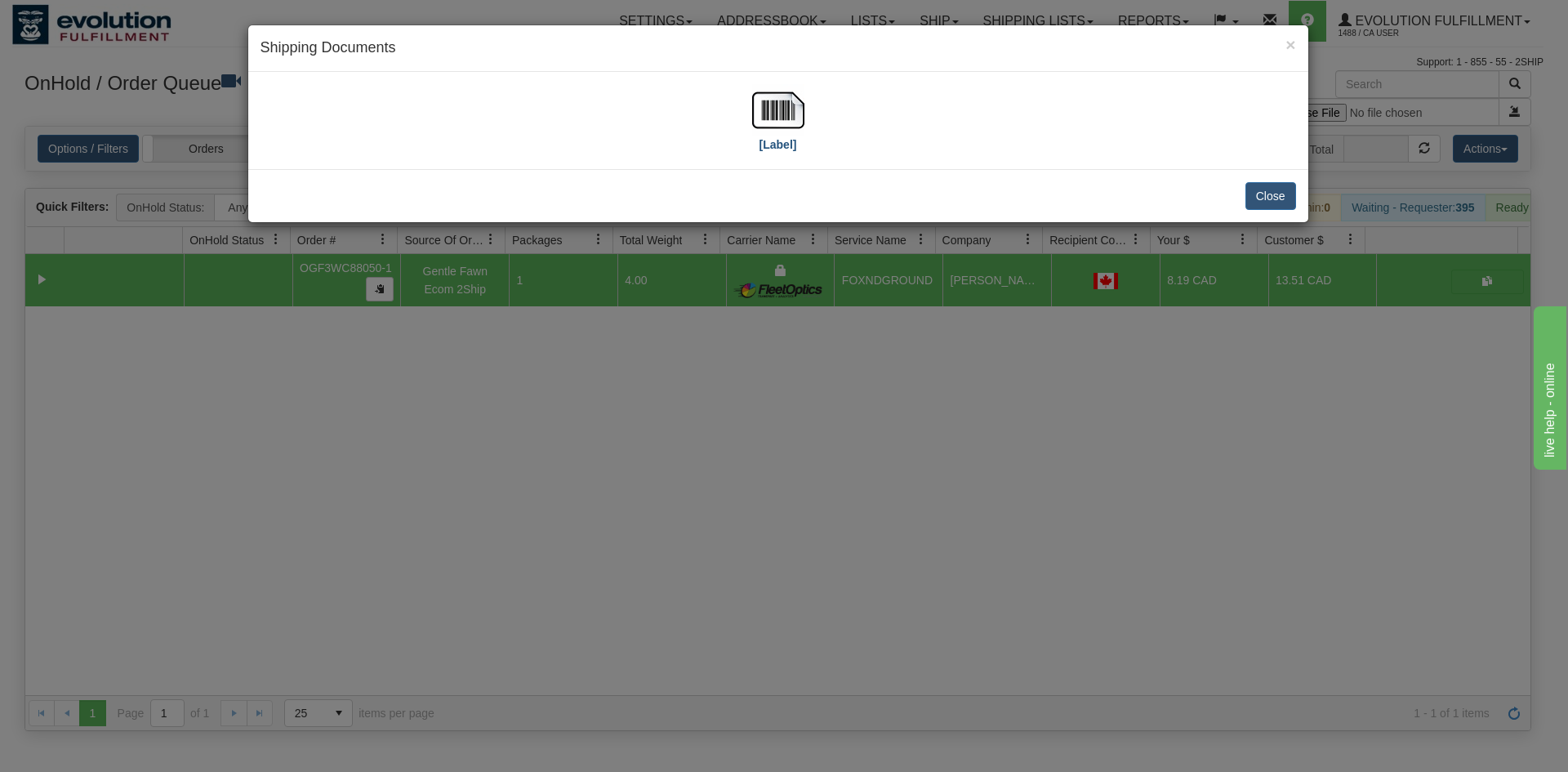
drag, startPoint x: 807, startPoint y: 113, endPoint x: 797, endPoint y: 108, distance: 11.2
click at [803, 112] on div "[Label]" at bounding box center [778, 121] width 1035 height 73
click at [792, 107] on img at bounding box center [778, 110] width 52 height 52
drag, startPoint x: 965, startPoint y: 454, endPoint x: 943, endPoint y: 420, distance: 40.5
click at [967, 448] on div "× Shipping Documents [Label] Close" at bounding box center [784, 386] width 1568 height 772
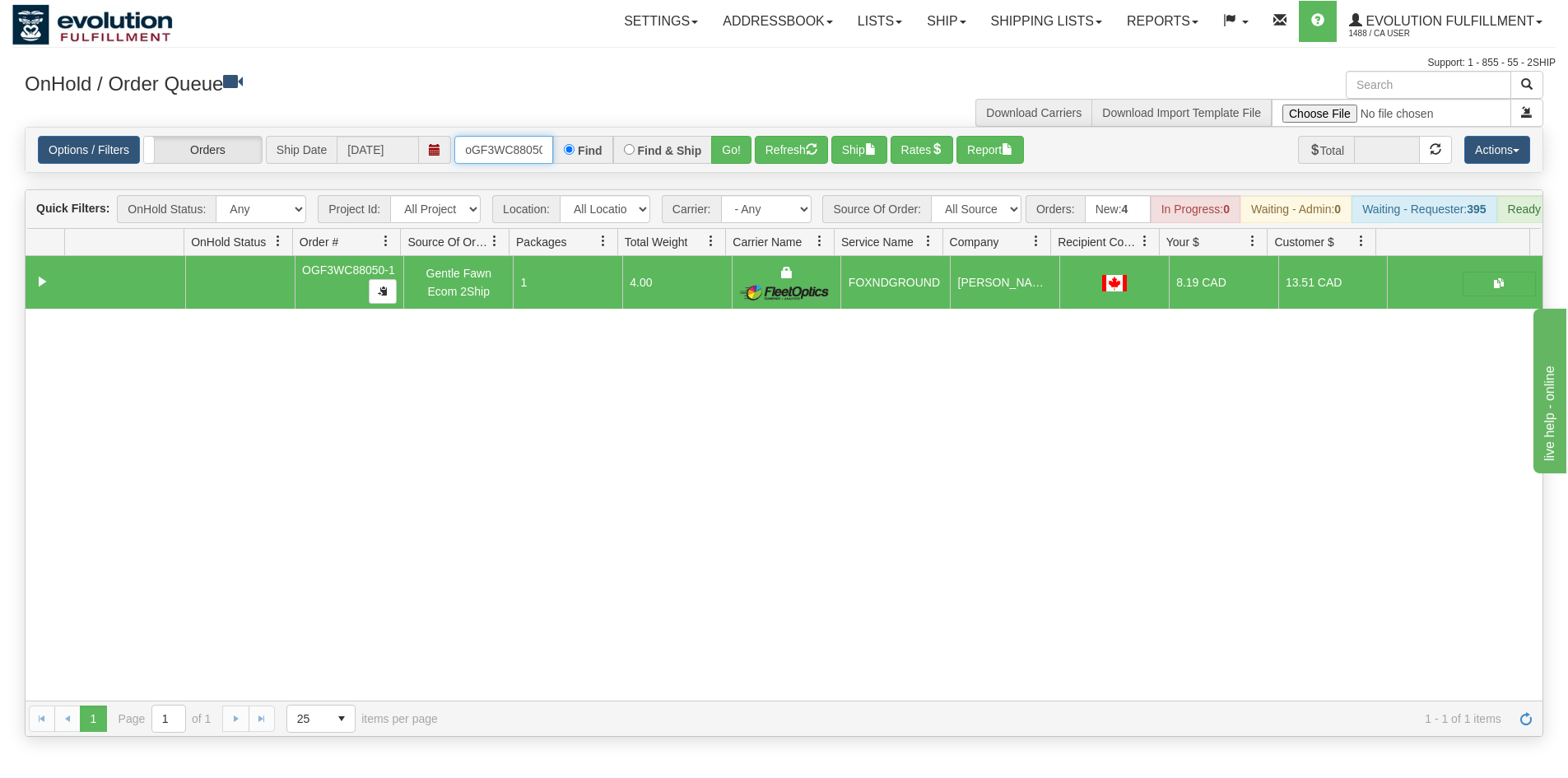
click at [515, 141] on input "oGF3WC88050-1" at bounding box center [504, 150] width 98 height 28
click at [723, 158] on button "Go!" at bounding box center [731, 150] width 40 height 28
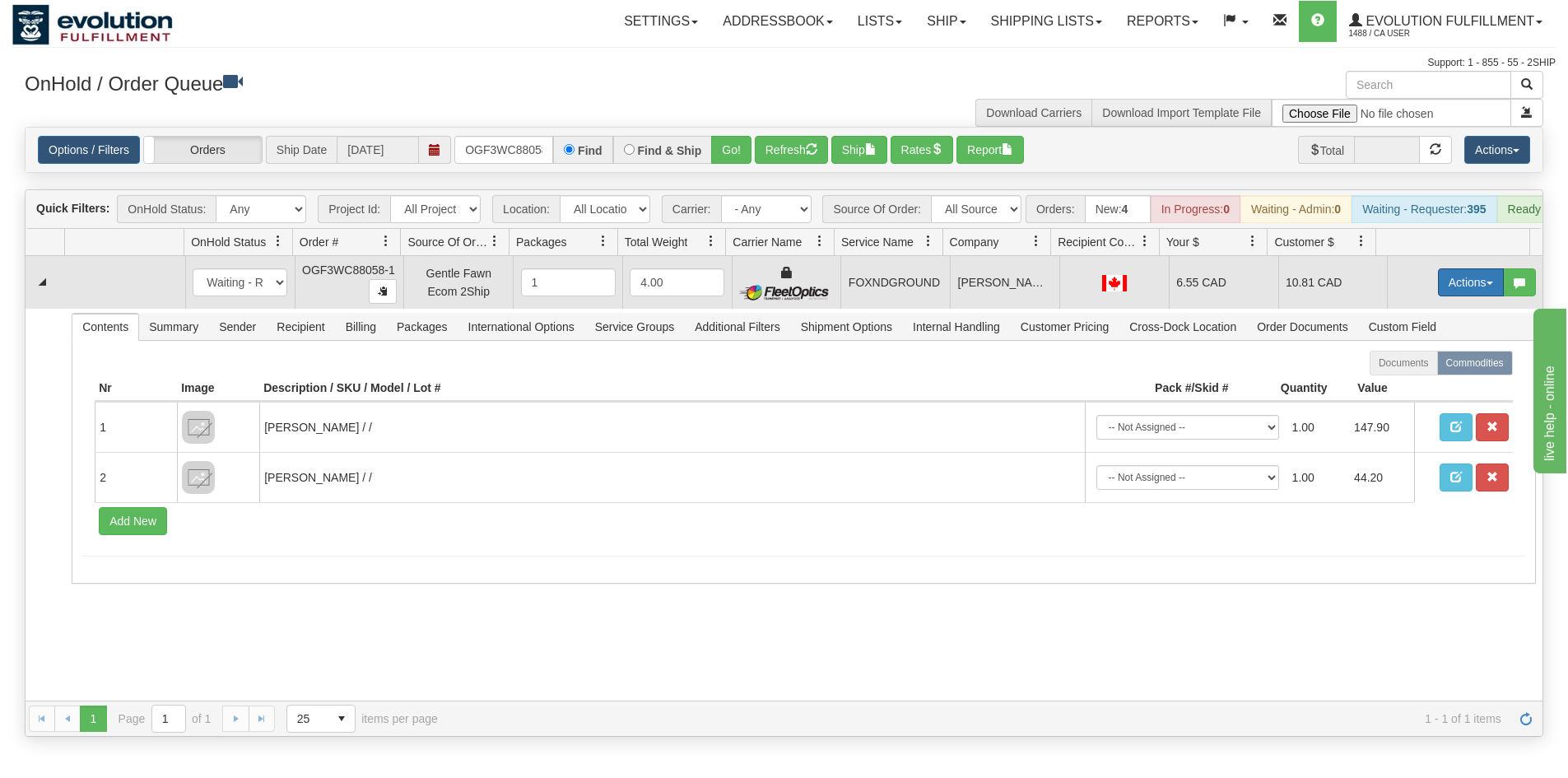
click at [1445, 293] on button "Actions" at bounding box center [1471, 282] width 66 height 28
click at [1398, 381] on link "Ship" at bounding box center [1436, 378] width 132 height 21
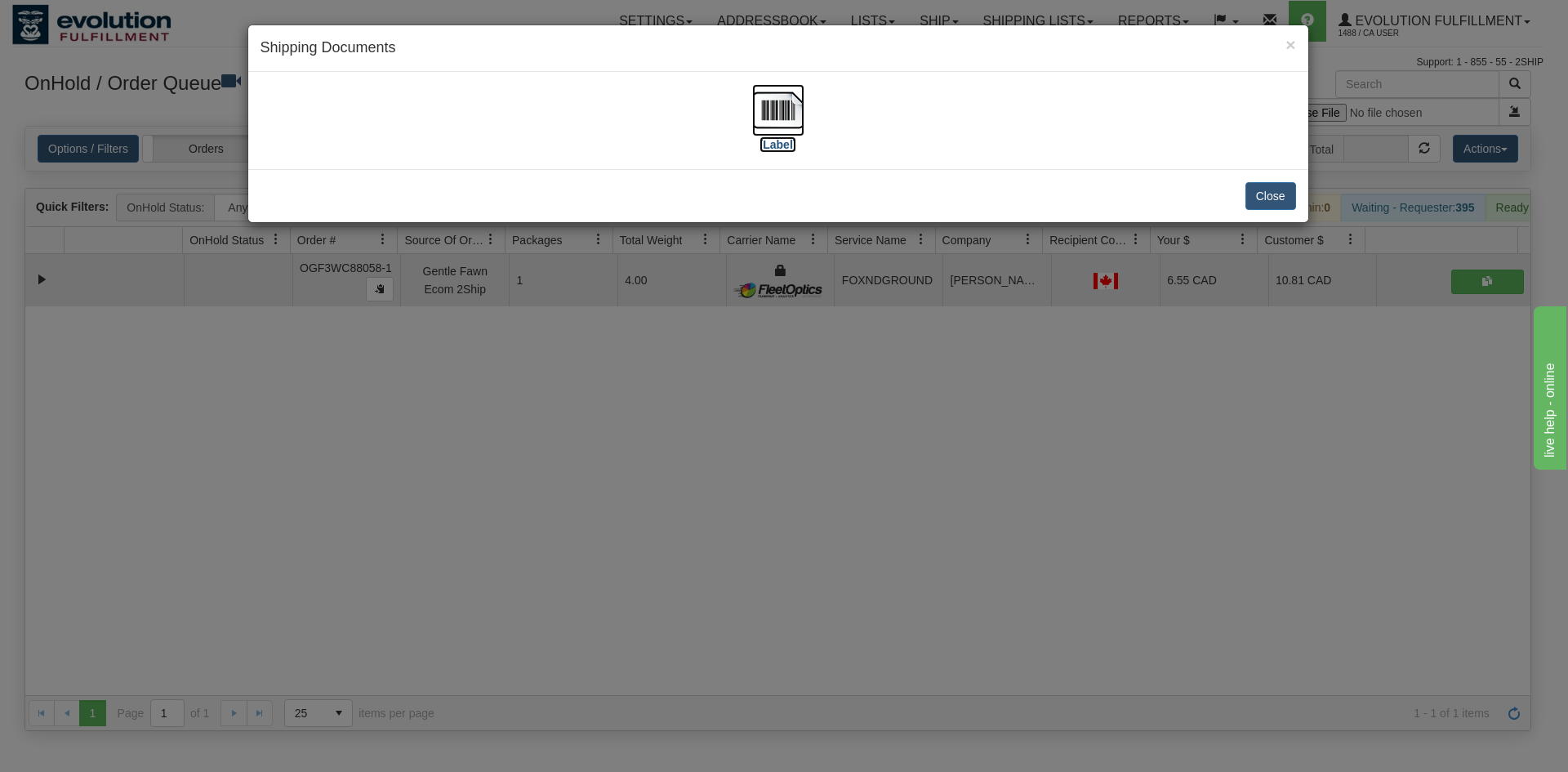
click at [778, 117] on img at bounding box center [778, 110] width 52 height 52
click at [645, 708] on div "× Shipping Documents [Label] Close" at bounding box center [784, 386] width 1568 height 772
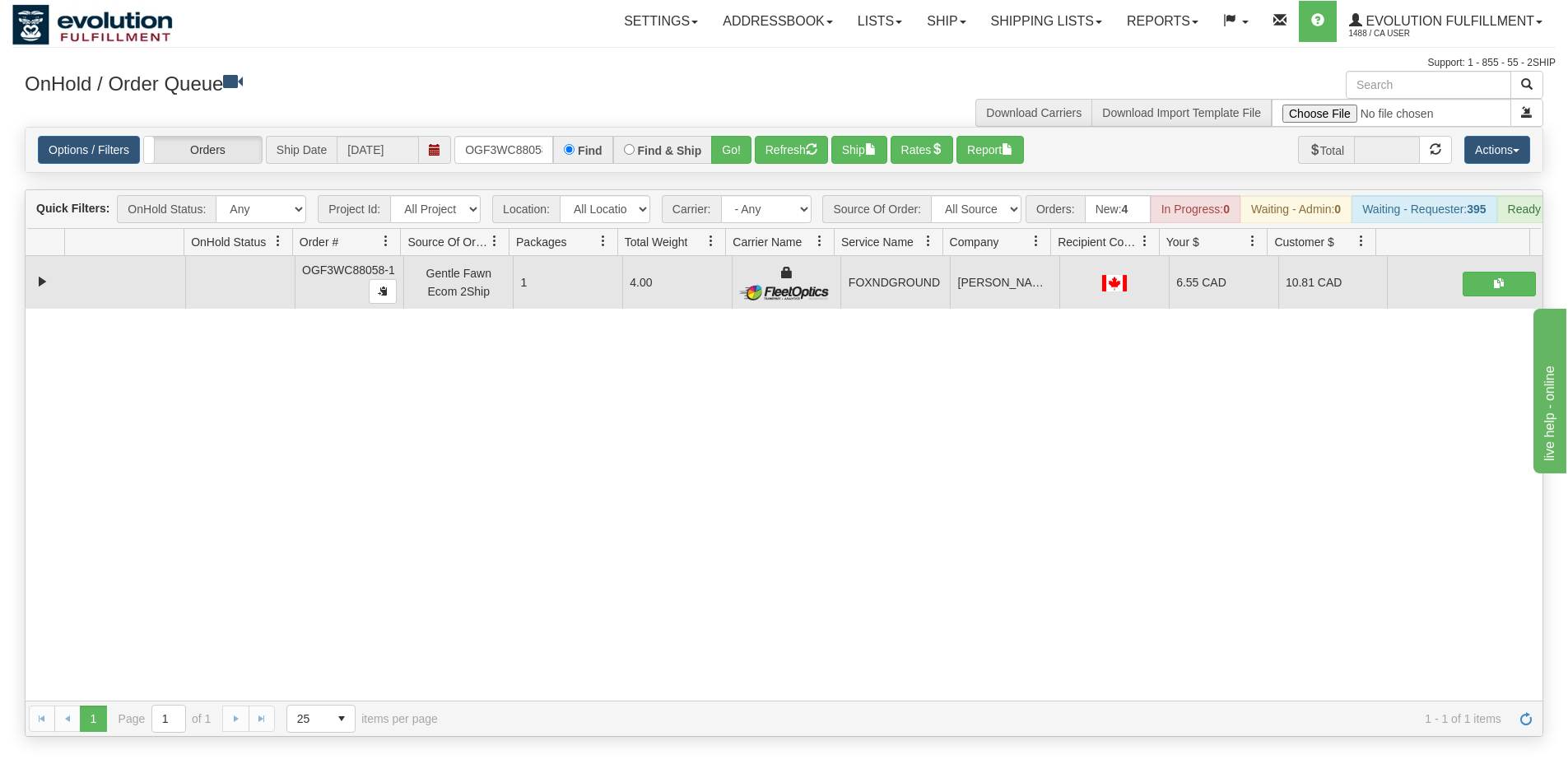
click at [522, 701] on div "31726387 EVOLUTION V3 91378252 91378254 OGF3WC88058-1 Gentle Fawn Ecom 2Ship 1 …" at bounding box center [784, 478] width 1517 height 445
click at [512, 153] on input "OGF3WC88058-1" at bounding box center [504, 150] width 98 height 28
click at [738, 151] on button "Go!" at bounding box center [731, 150] width 40 height 28
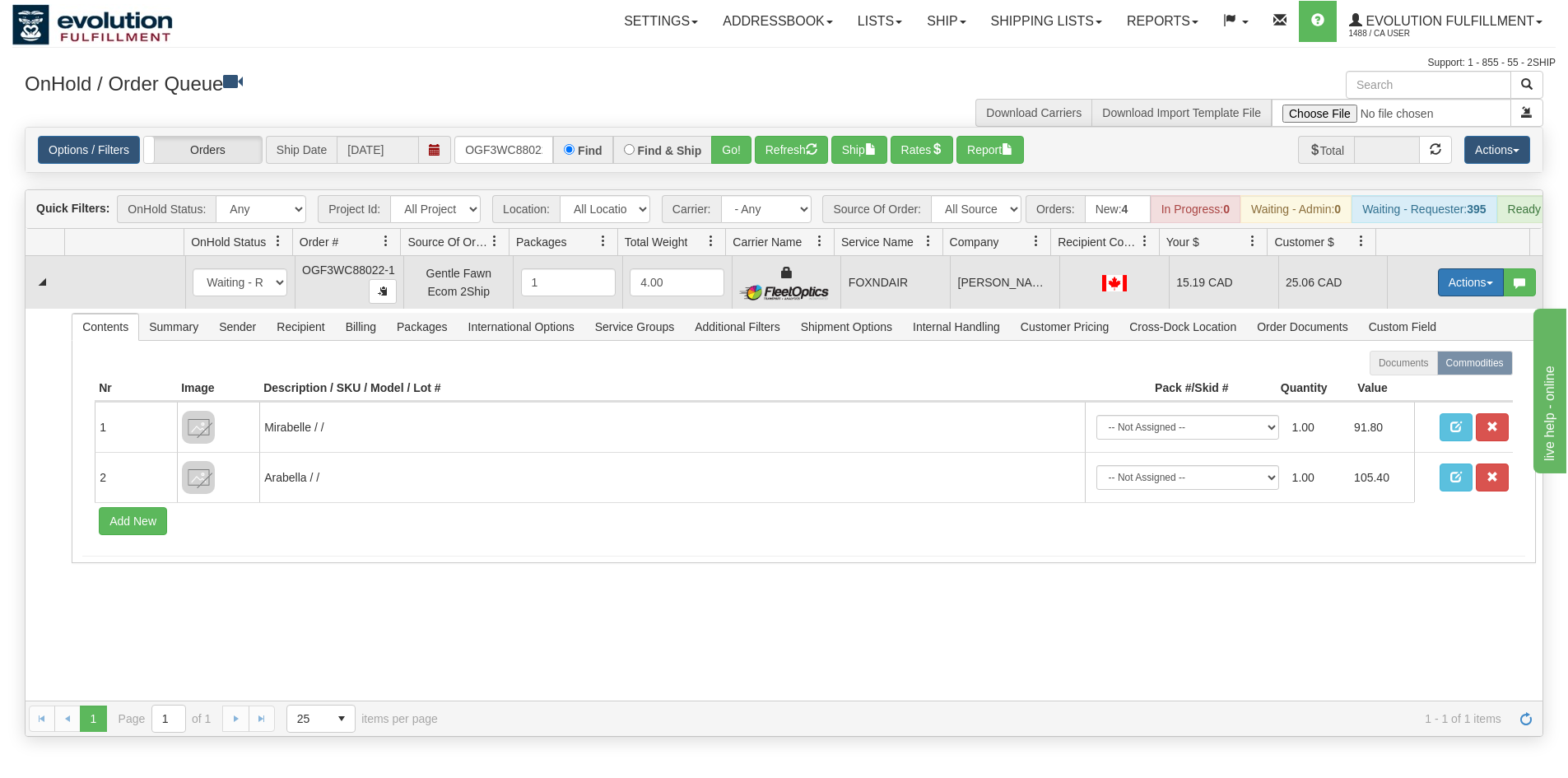
click at [1464, 296] on button "Actions" at bounding box center [1471, 282] width 66 height 28
click at [1442, 389] on link "Ship" at bounding box center [1436, 378] width 132 height 21
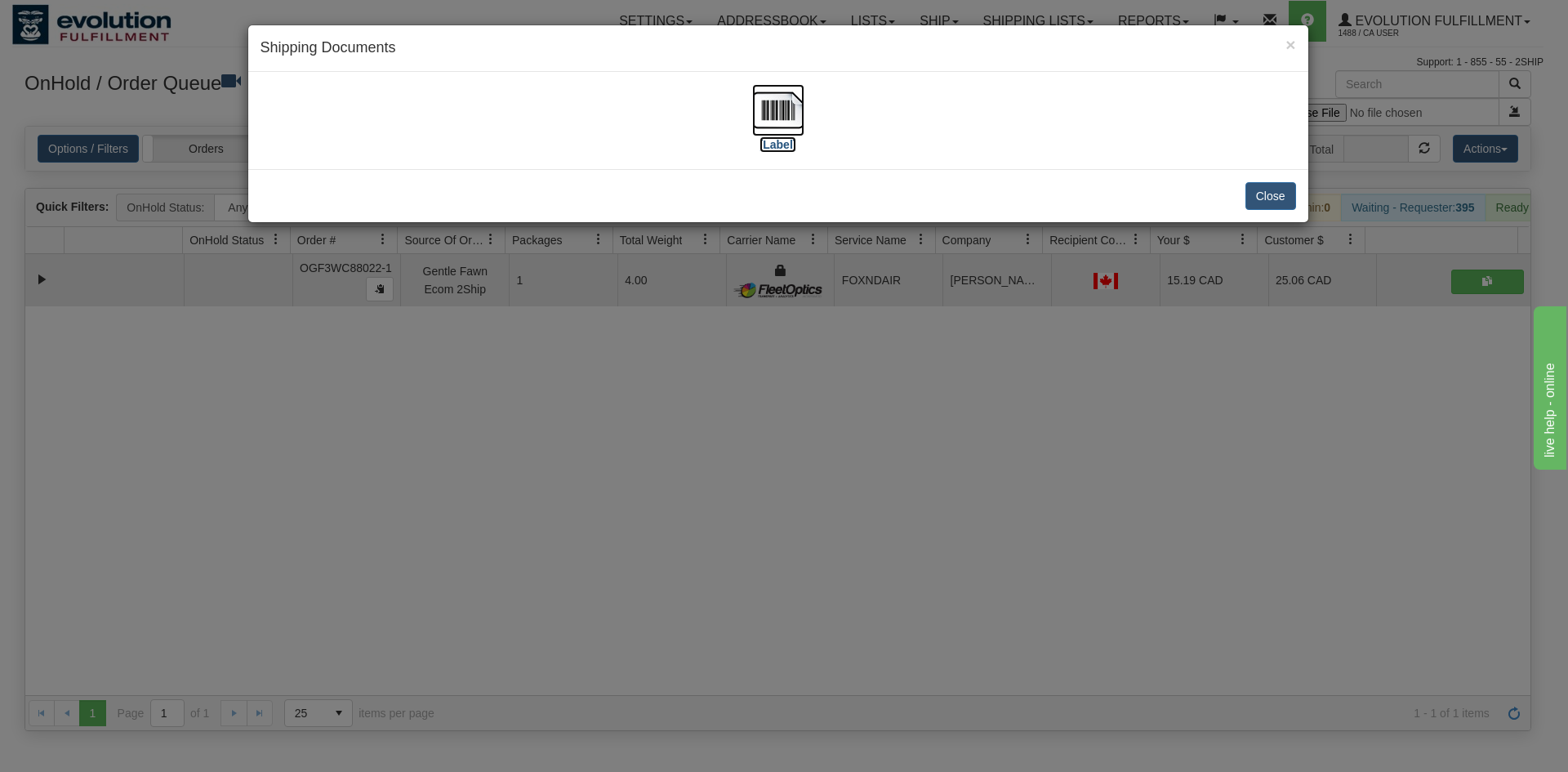
click at [796, 107] on img at bounding box center [778, 110] width 52 height 52
drag, startPoint x: 1026, startPoint y: 444, endPoint x: 582, endPoint y: 76, distance: 576.7
click at [1005, 426] on div "× Shipping Documents [Label] Close" at bounding box center [784, 386] width 1568 height 772
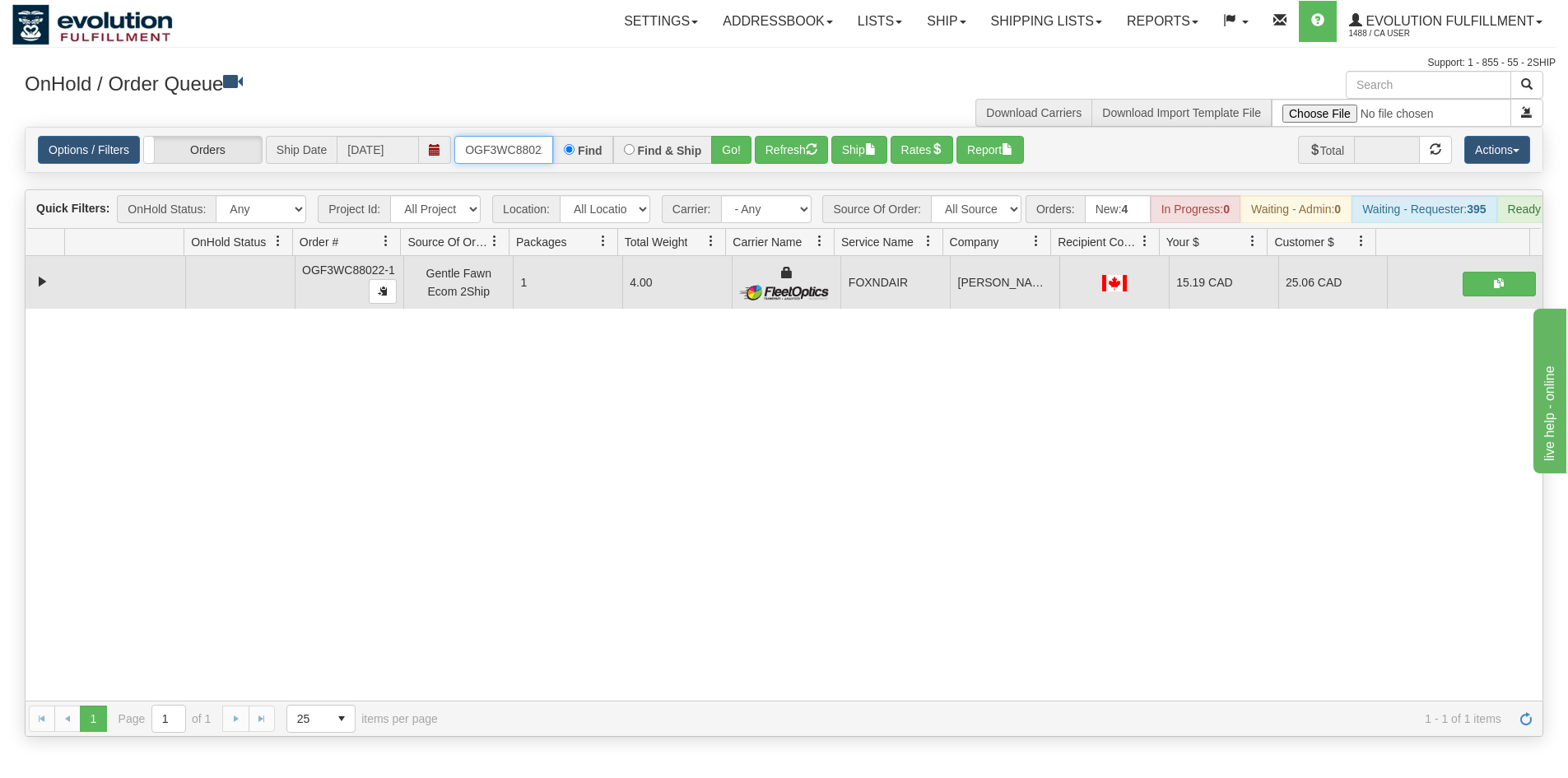
click at [523, 141] on input "OGF3WC88022-1" at bounding box center [504, 150] width 98 height 28
drag, startPoint x: 711, startPoint y: 125, endPoint x: 734, endPoint y: 162, distance: 43.6
click at [711, 127] on div "× Get OnHold Shipments fields - load dt: 372 Get OnHold Shipments fields - tran…" at bounding box center [784, 404] width 1544 height 666
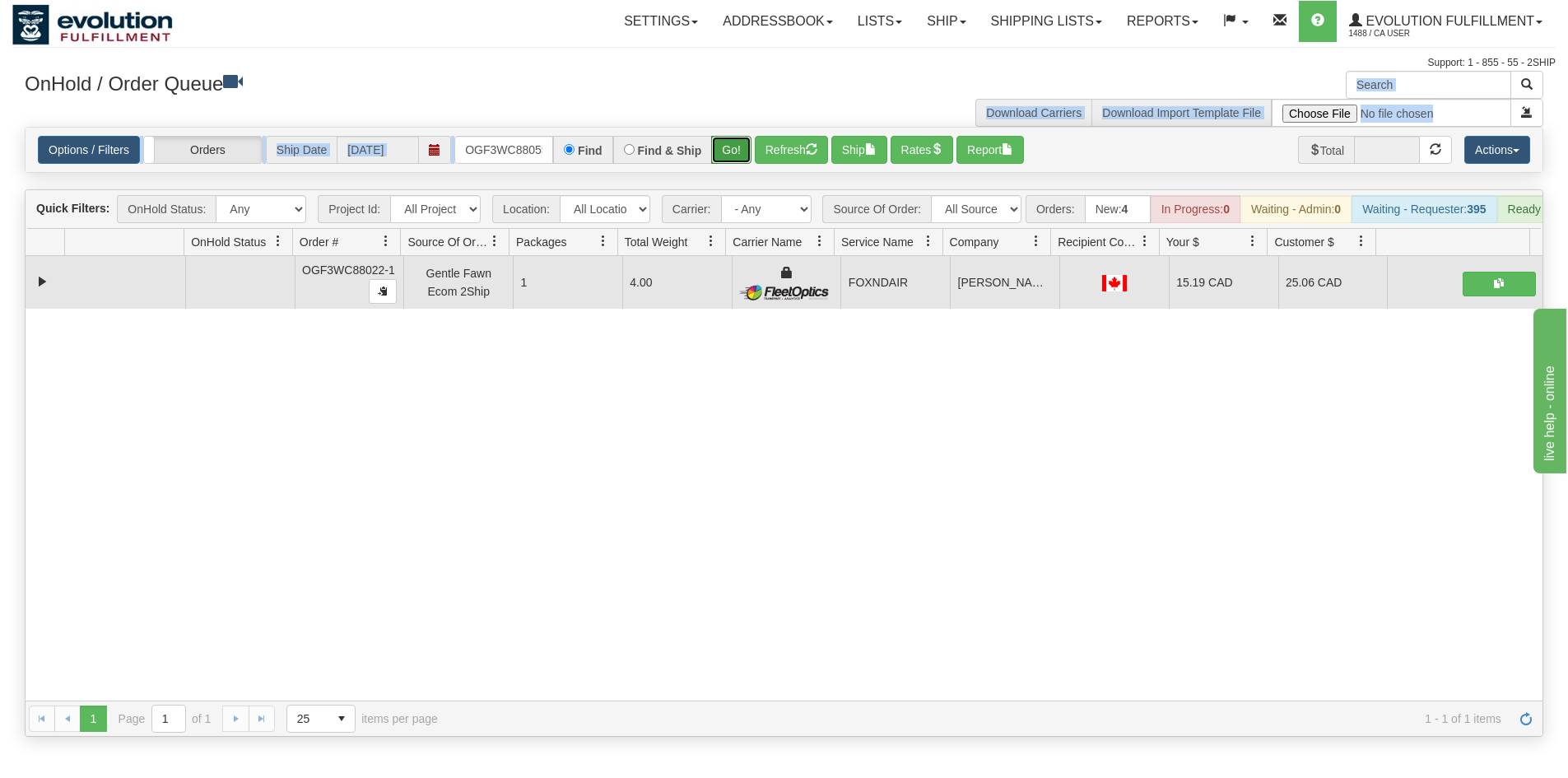
click at [734, 162] on button "Go!" at bounding box center [731, 150] width 40 height 28
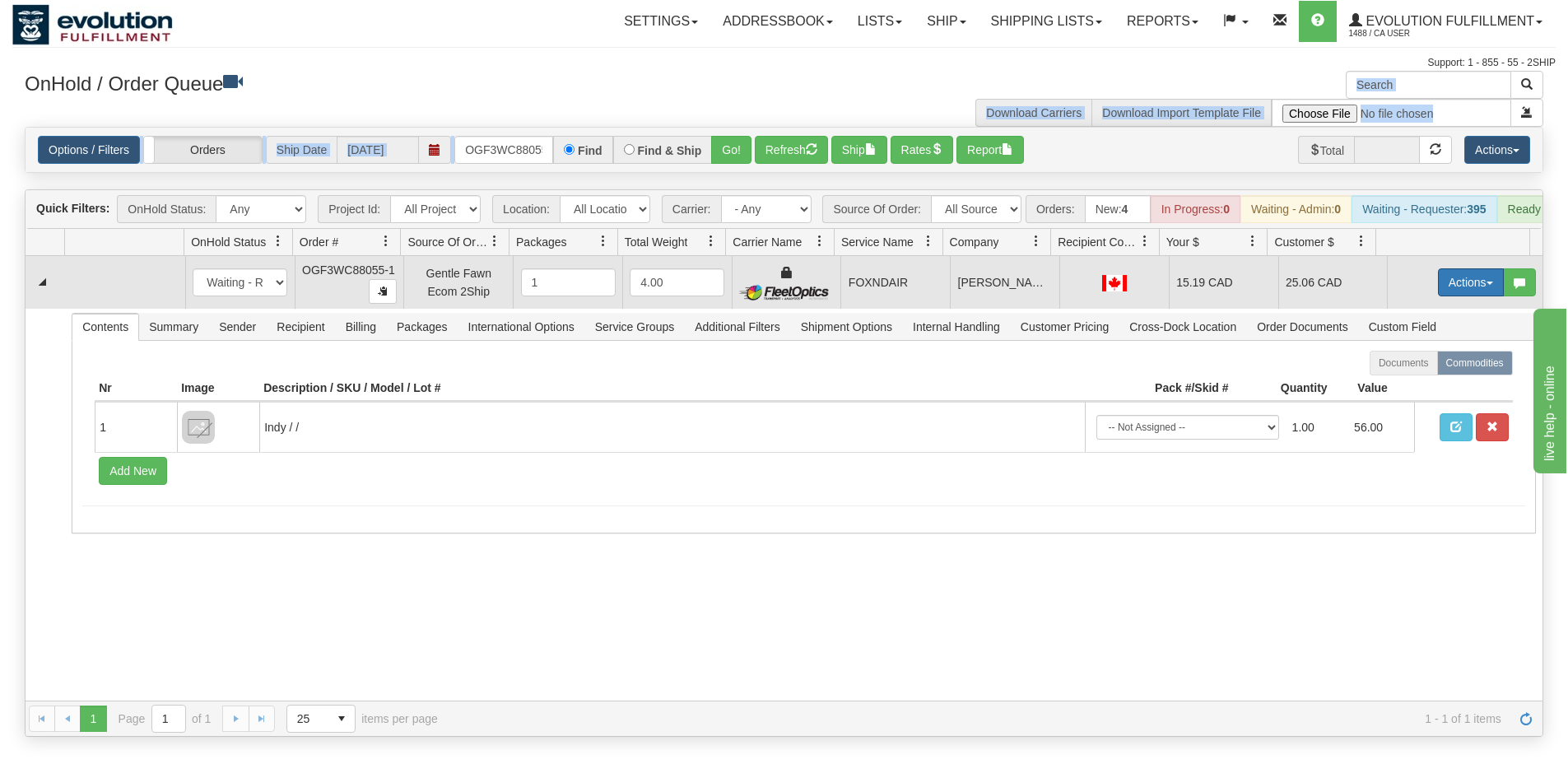
click at [1438, 286] on button "Actions" at bounding box center [1471, 282] width 66 height 28
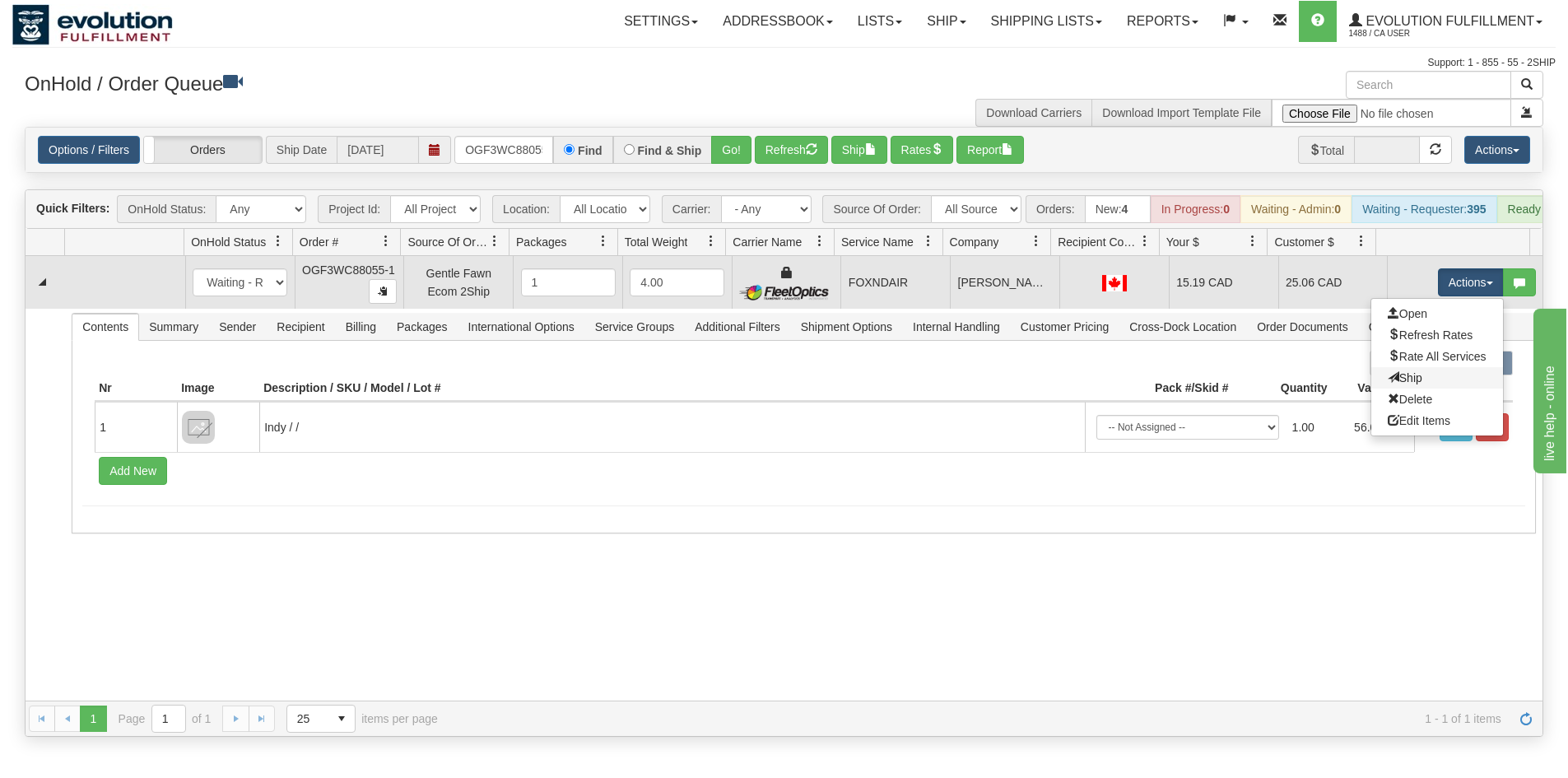
click at [1386, 389] on link "Ship" at bounding box center [1436, 378] width 132 height 21
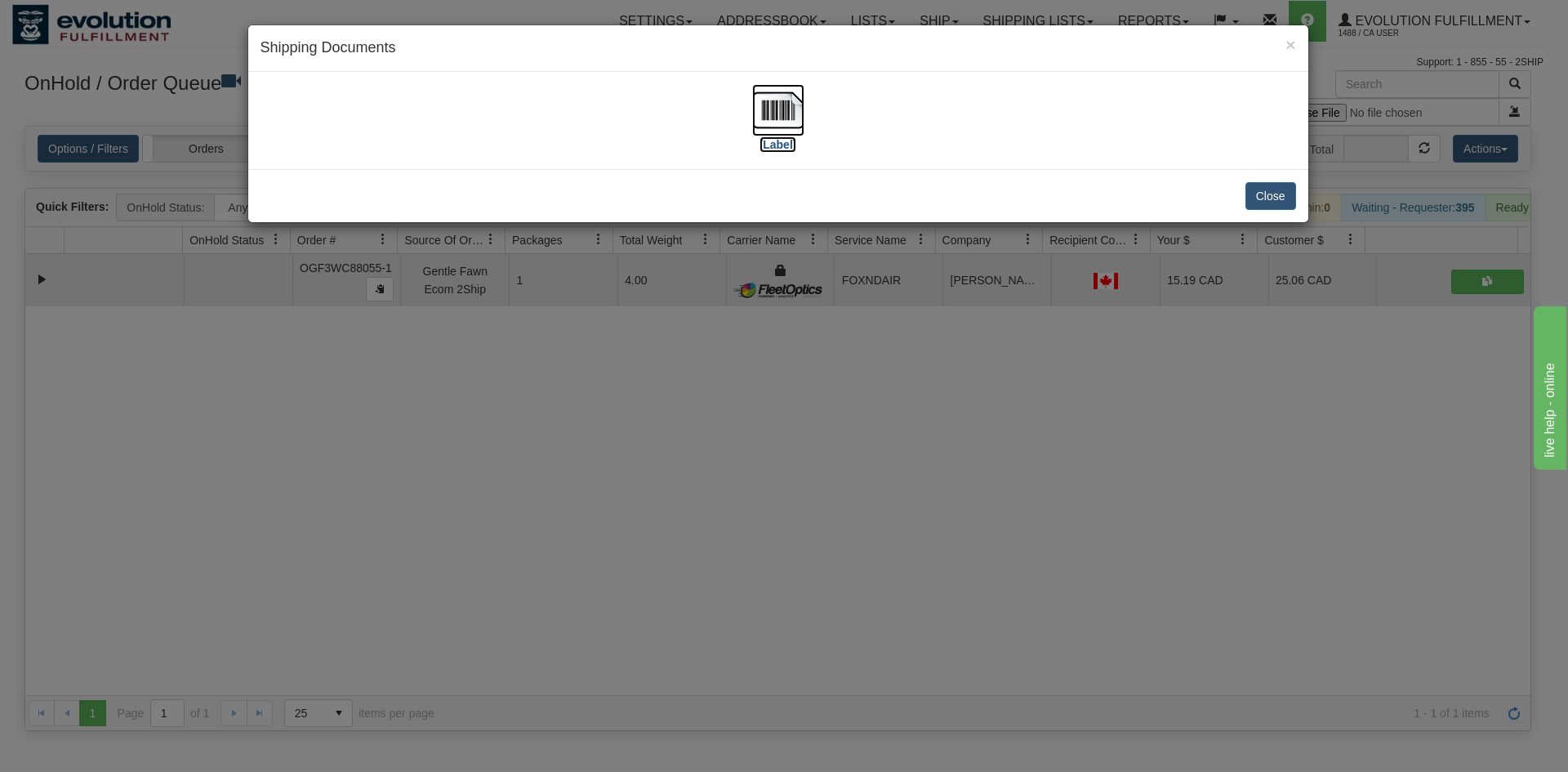
click at [774, 102] on img at bounding box center [778, 110] width 52 height 52
click at [719, 500] on div "× Shipping Documents [Label] Close" at bounding box center [784, 386] width 1568 height 772
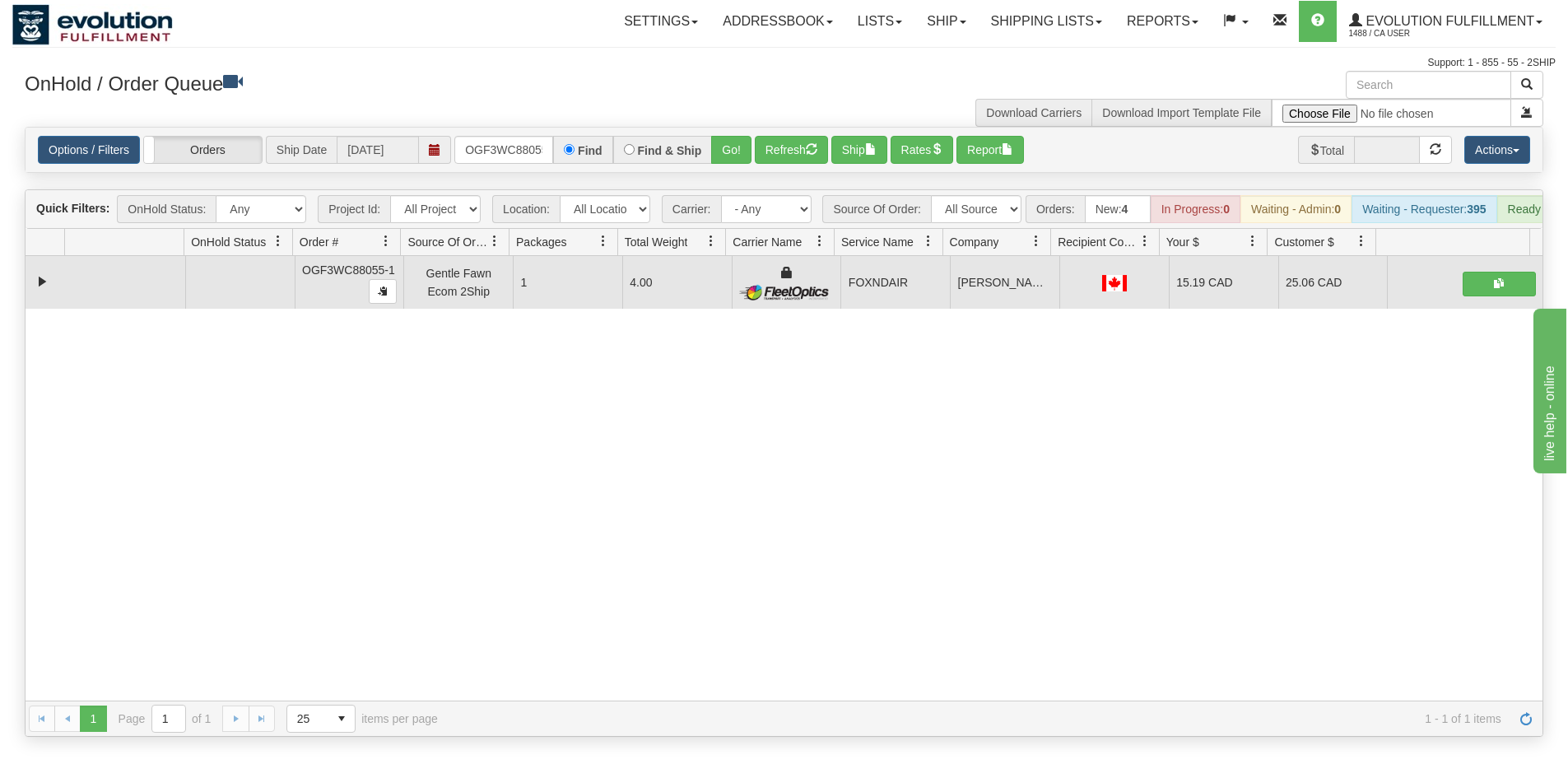
click at [446, 133] on div "Options / Filters Group Shipments Orders Ship Date [DATE] OGF3WC88055-1 Find Fi…" at bounding box center [784, 150] width 1517 height 45
click at [481, 144] on input "OGF3WC88055-1" at bounding box center [504, 150] width 98 height 28
click at [738, 153] on button "Go!" at bounding box center [731, 150] width 40 height 28
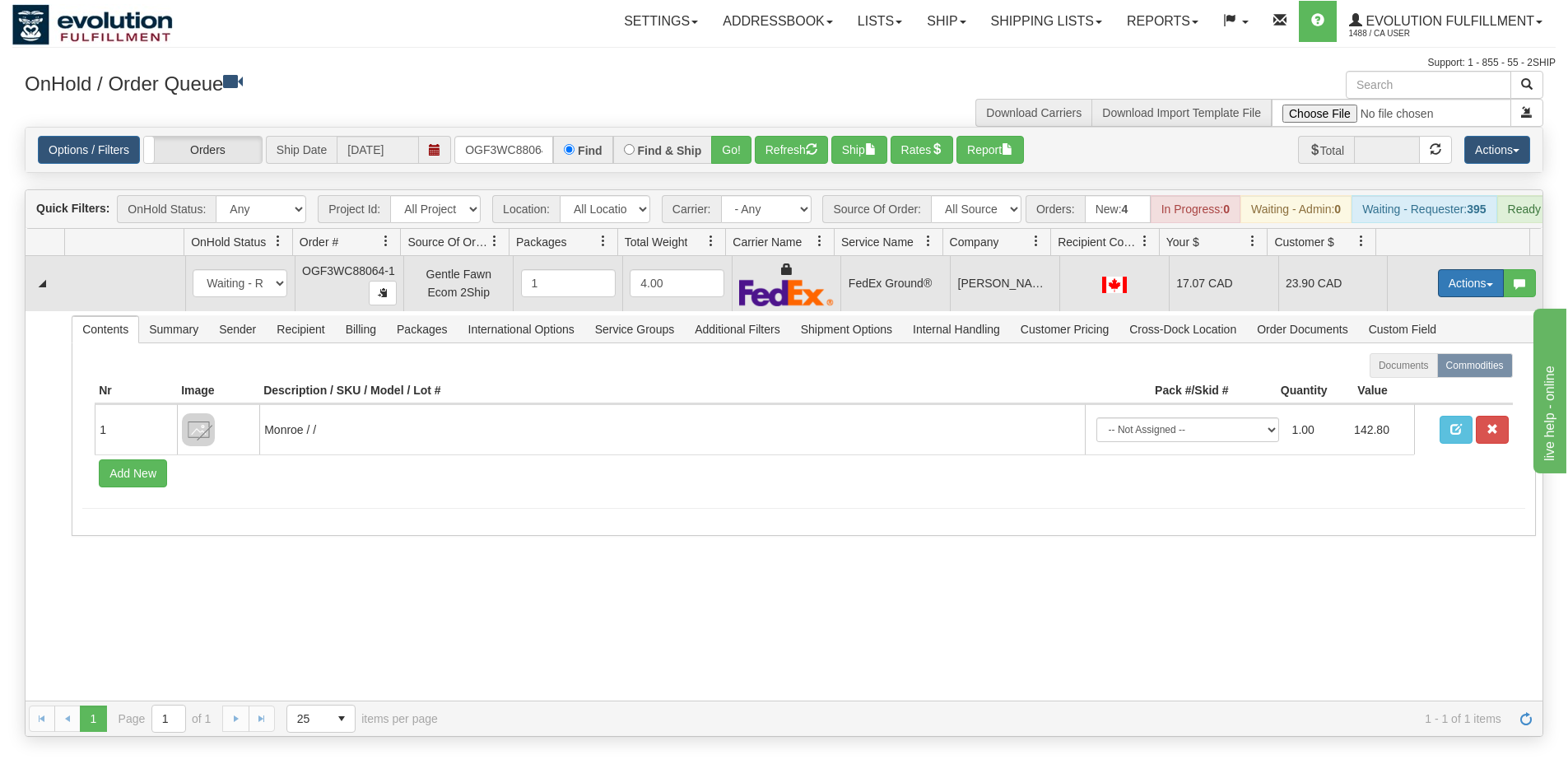
click at [1451, 295] on button "Actions" at bounding box center [1471, 283] width 66 height 28
click at [1404, 385] on span "Ship" at bounding box center [1405, 379] width 35 height 13
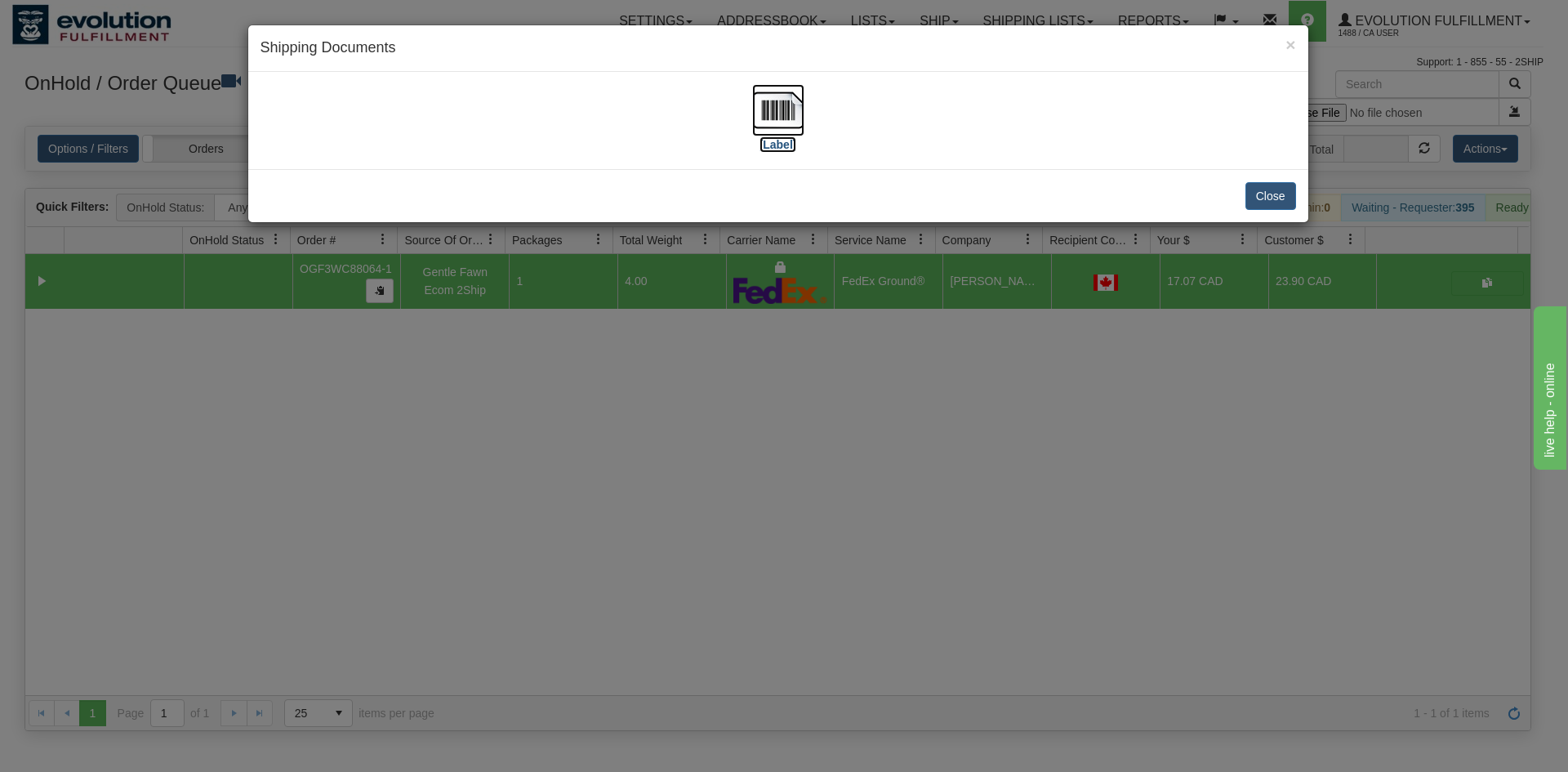
click at [780, 139] on label "[Label]" at bounding box center [778, 145] width 37 height 16
drag, startPoint x: 775, startPoint y: 439, endPoint x: 550, endPoint y: 118, distance: 392.0
click at [775, 436] on div "× Shipping Documents [Label] Close" at bounding box center [784, 386] width 1568 height 772
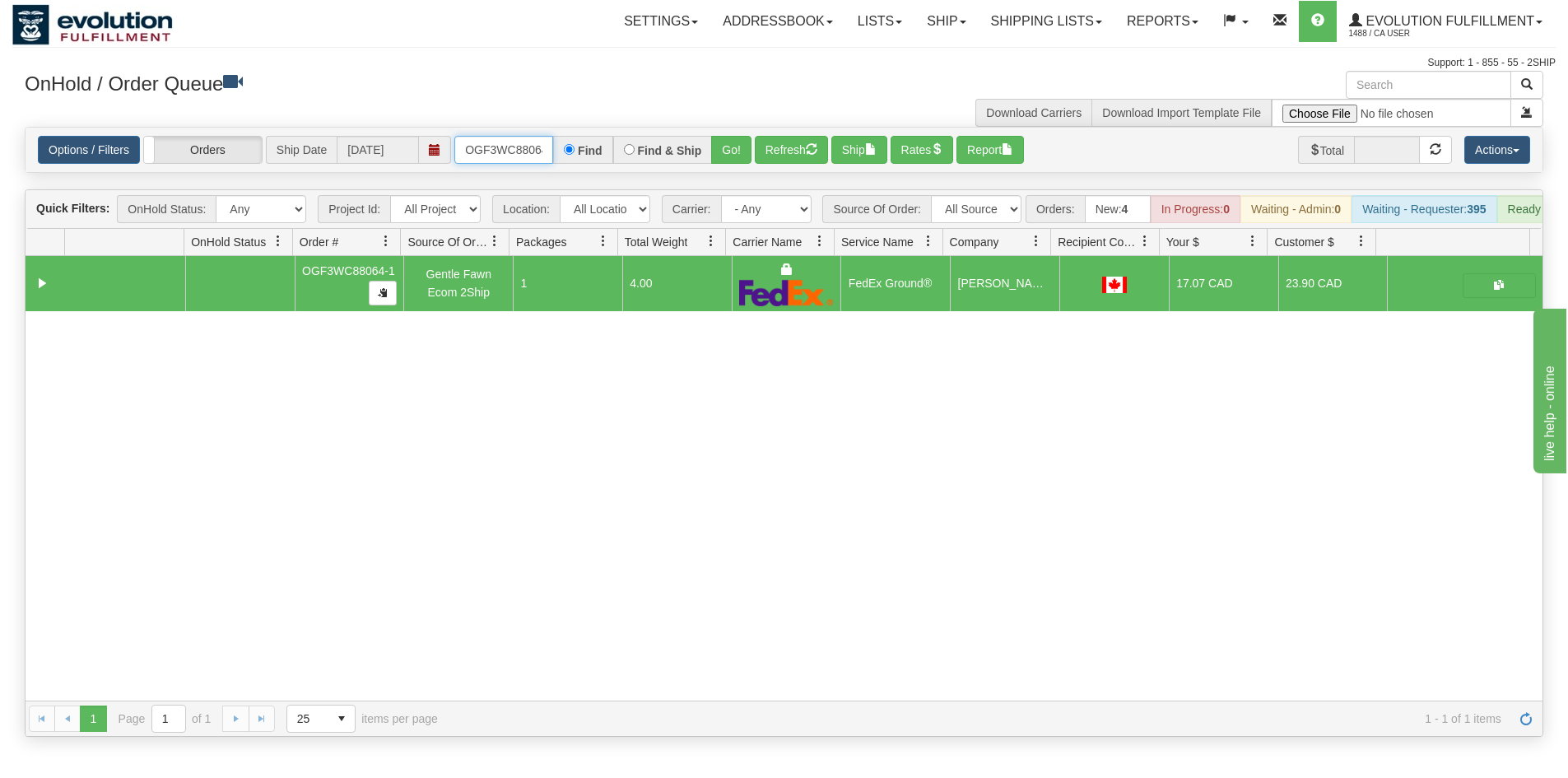
click at [537, 150] on input "OGF3WC88064-1" at bounding box center [504, 150] width 98 height 28
click at [738, 139] on button "Go!" at bounding box center [731, 150] width 40 height 28
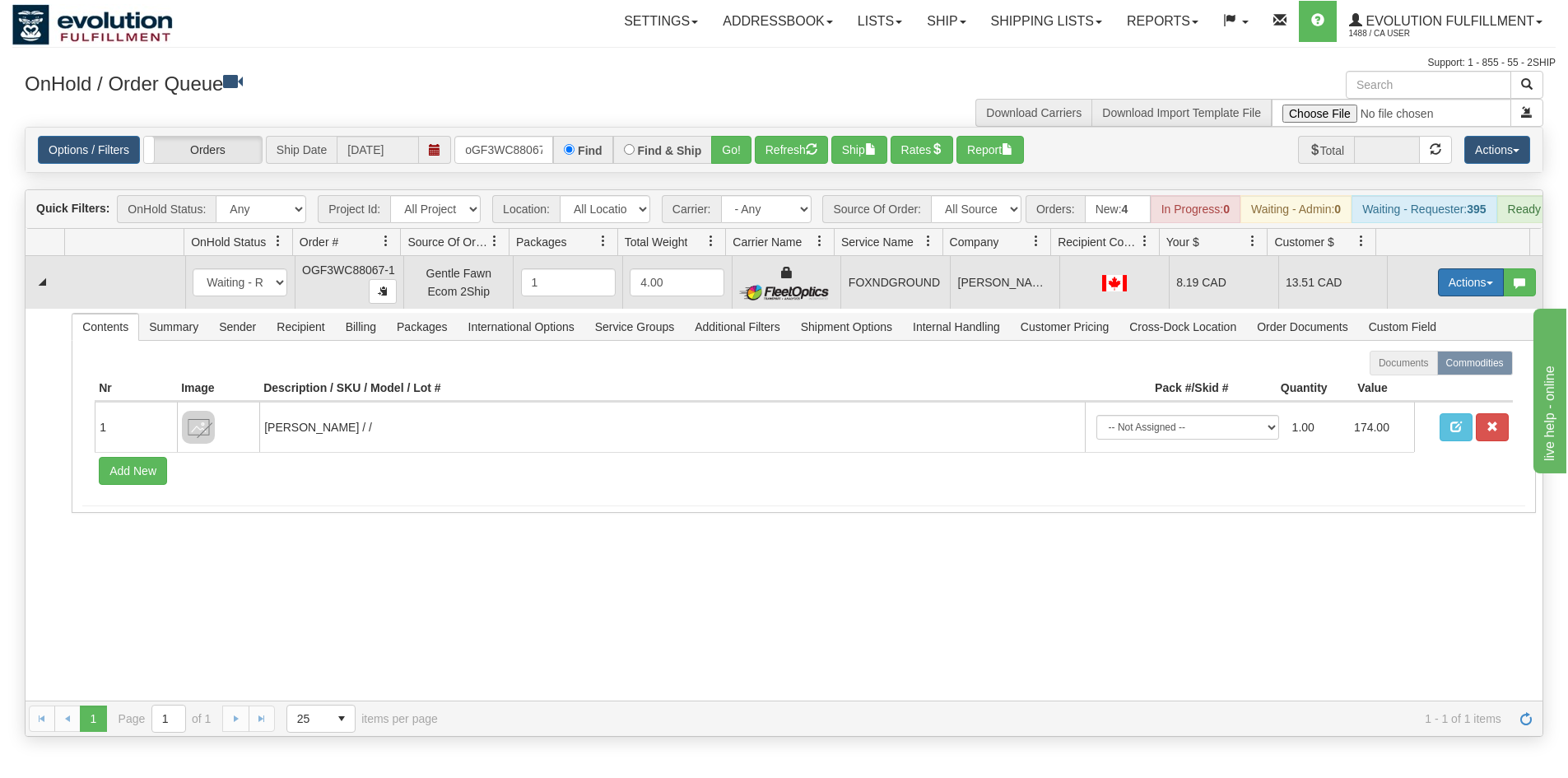
click at [1462, 296] on button "Actions" at bounding box center [1471, 282] width 66 height 28
click at [1411, 385] on link "Ship" at bounding box center [1436, 378] width 132 height 21
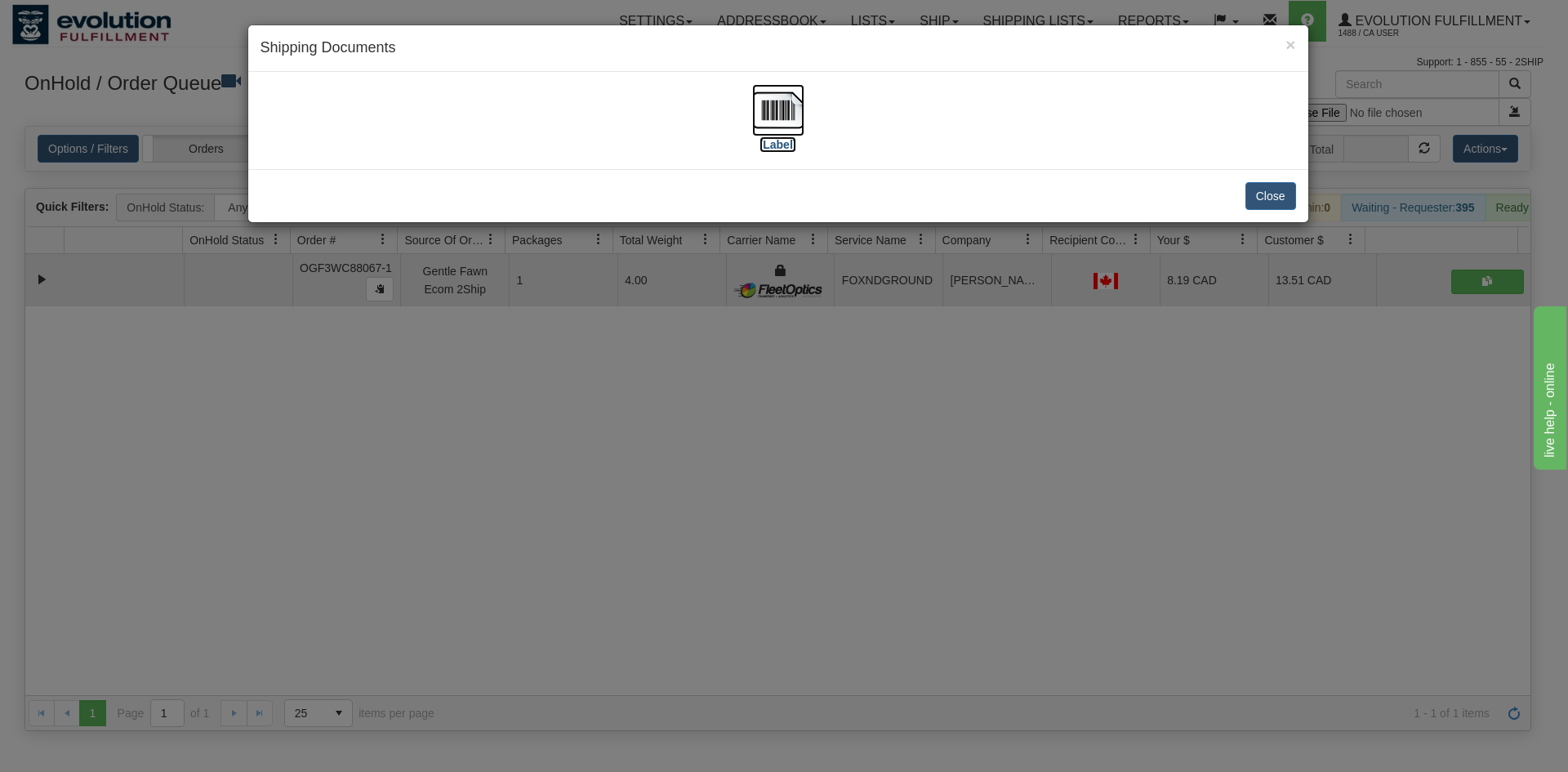
click at [764, 120] on img at bounding box center [778, 110] width 52 height 52
drag, startPoint x: 712, startPoint y: 550, endPoint x: 711, endPoint y: 533, distance: 17.0
click at [711, 533] on div "× Shipping Documents [Label] Close" at bounding box center [784, 386] width 1568 height 772
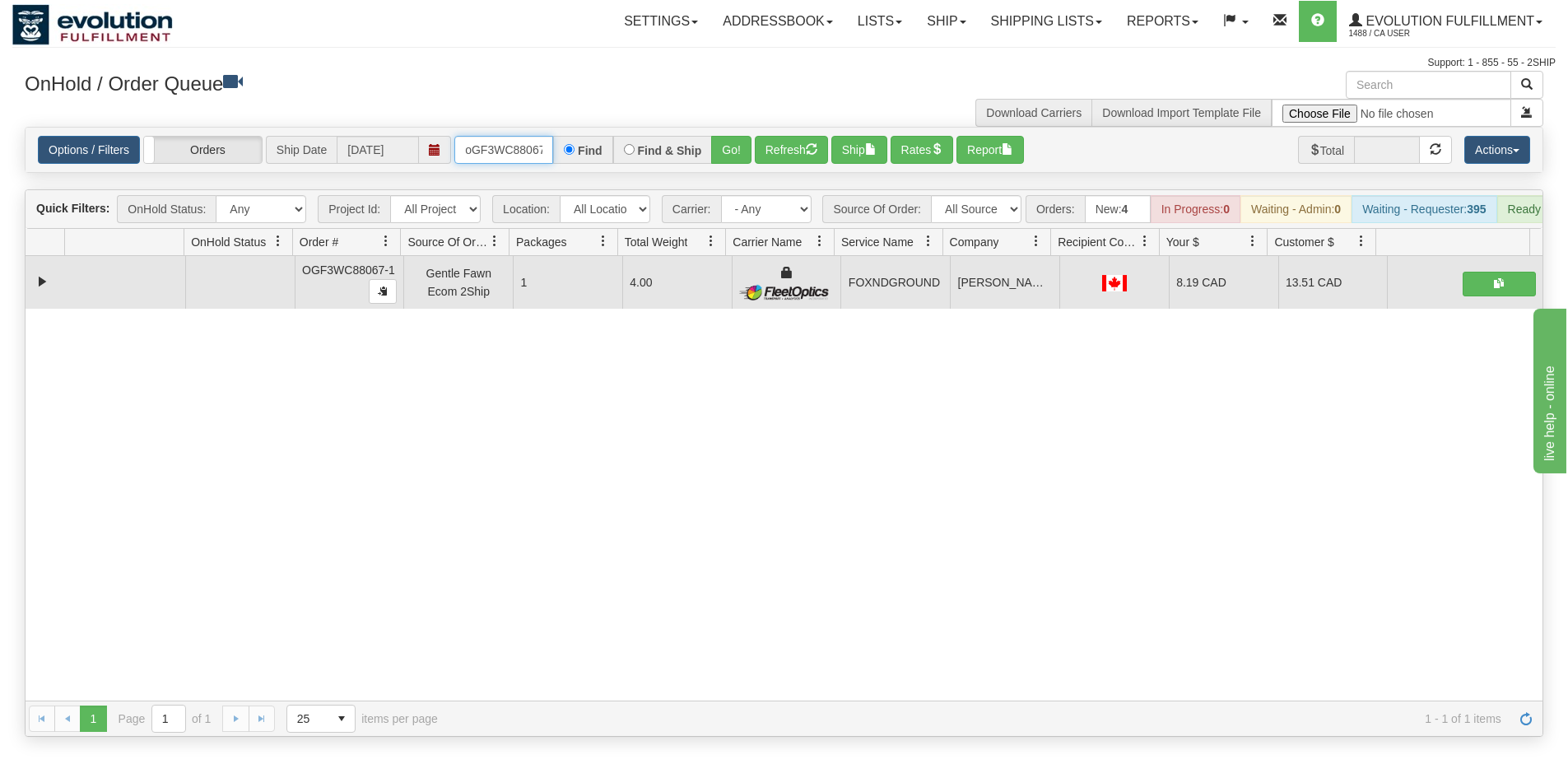
click at [533, 141] on input "oGF3WC88067-1" at bounding box center [504, 150] width 98 height 28
click at [723, 148] on button "Go!" at bounding box center [731, 150] width 40 height 28
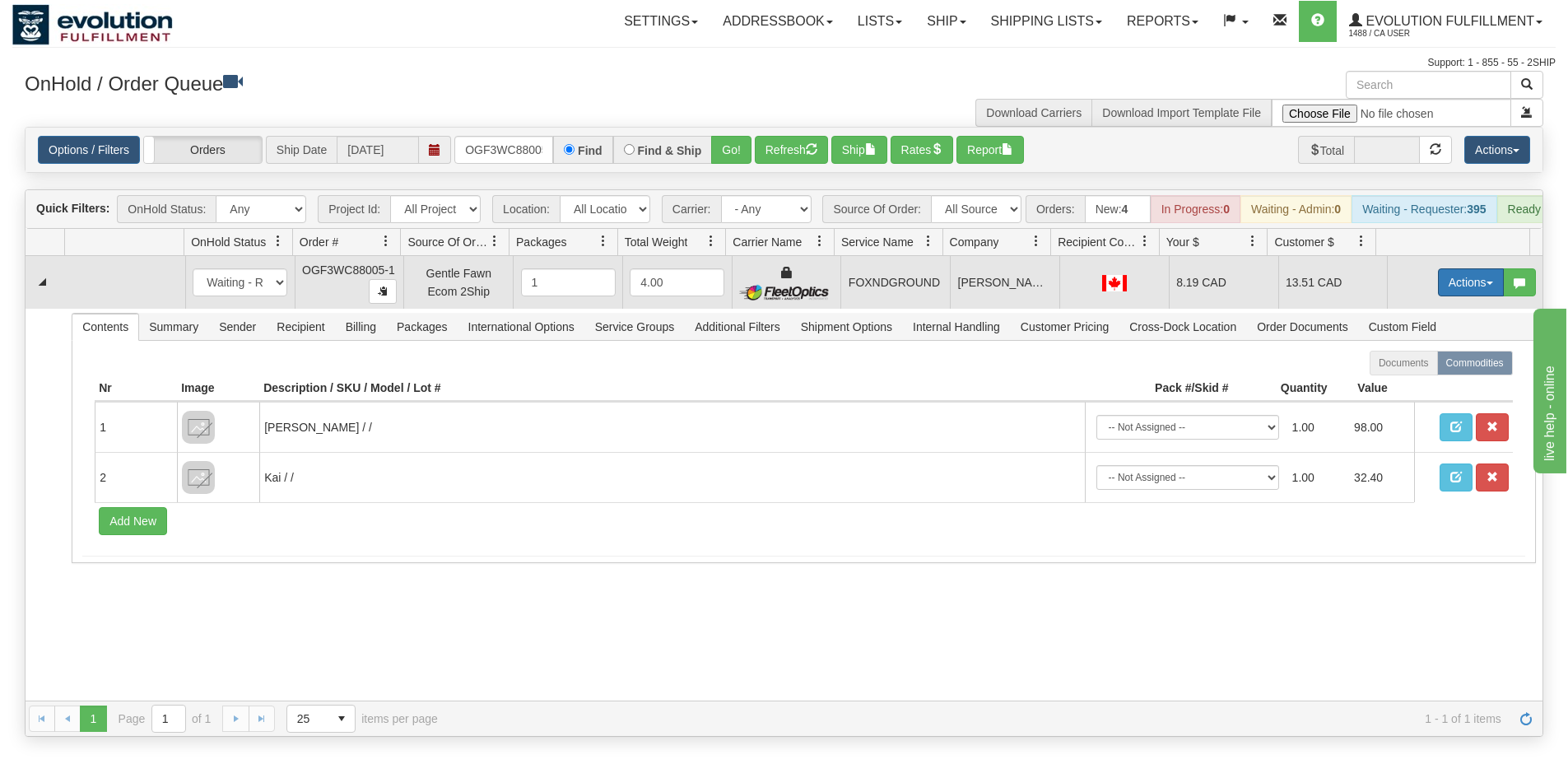
click at [1481, 295] on button "Actions" at bounding box center [1471, 282] width 66 height 28
click at [1411, 389] on link "Ship" at bounding box center [1436, 378] width 132 height 21
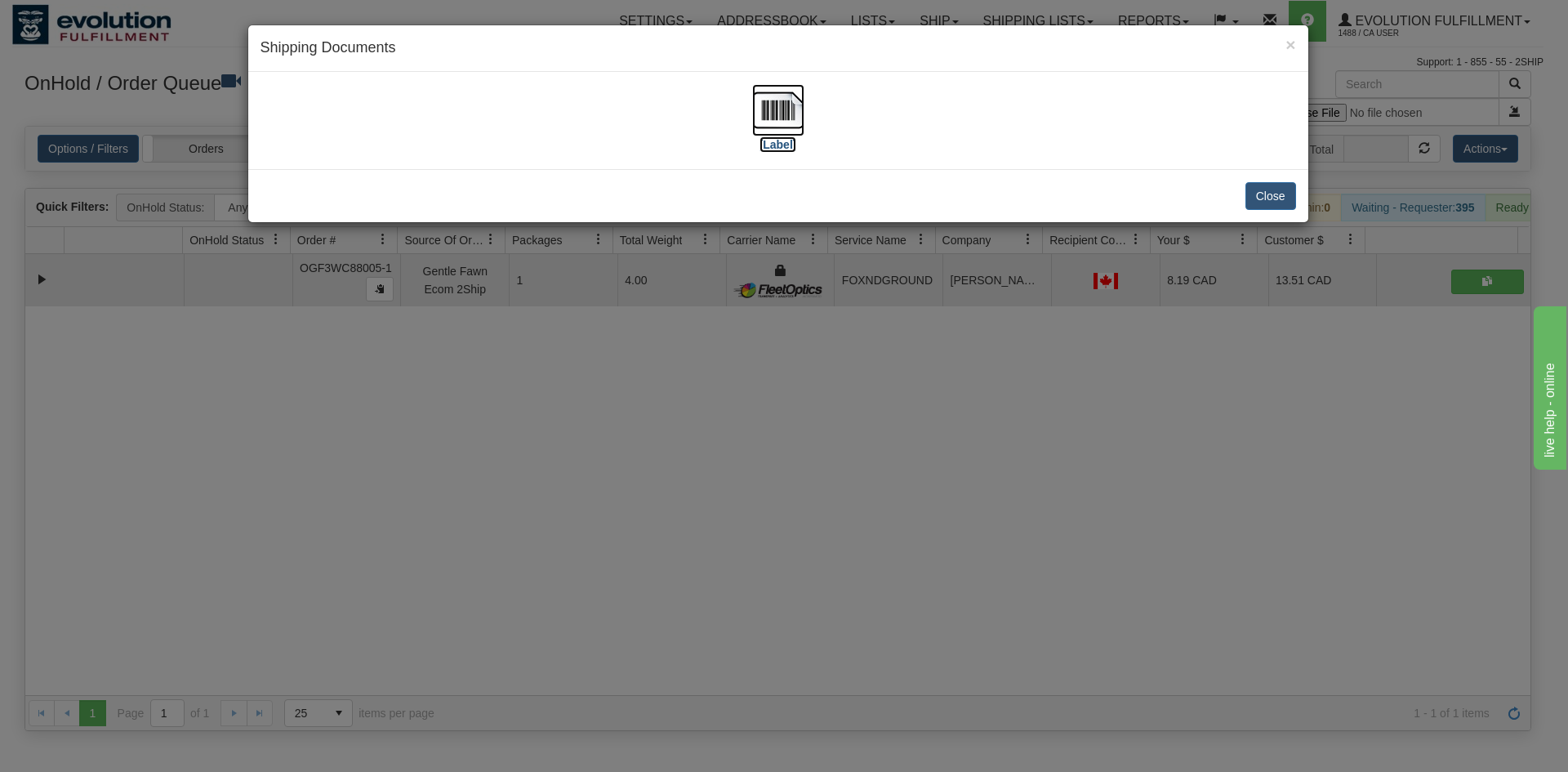
click at [764, 110] on img at bounding box center [778, 110] width 52 height 52
drag, startPoint x: 658, startPoint y: 577, endPoint x: 454, endPoint y: 55, distance: 560.4
click at [658, 541] on div "× Shipping Documents [Label] Close" at bounding box center [784, 386] width 1568 height 772
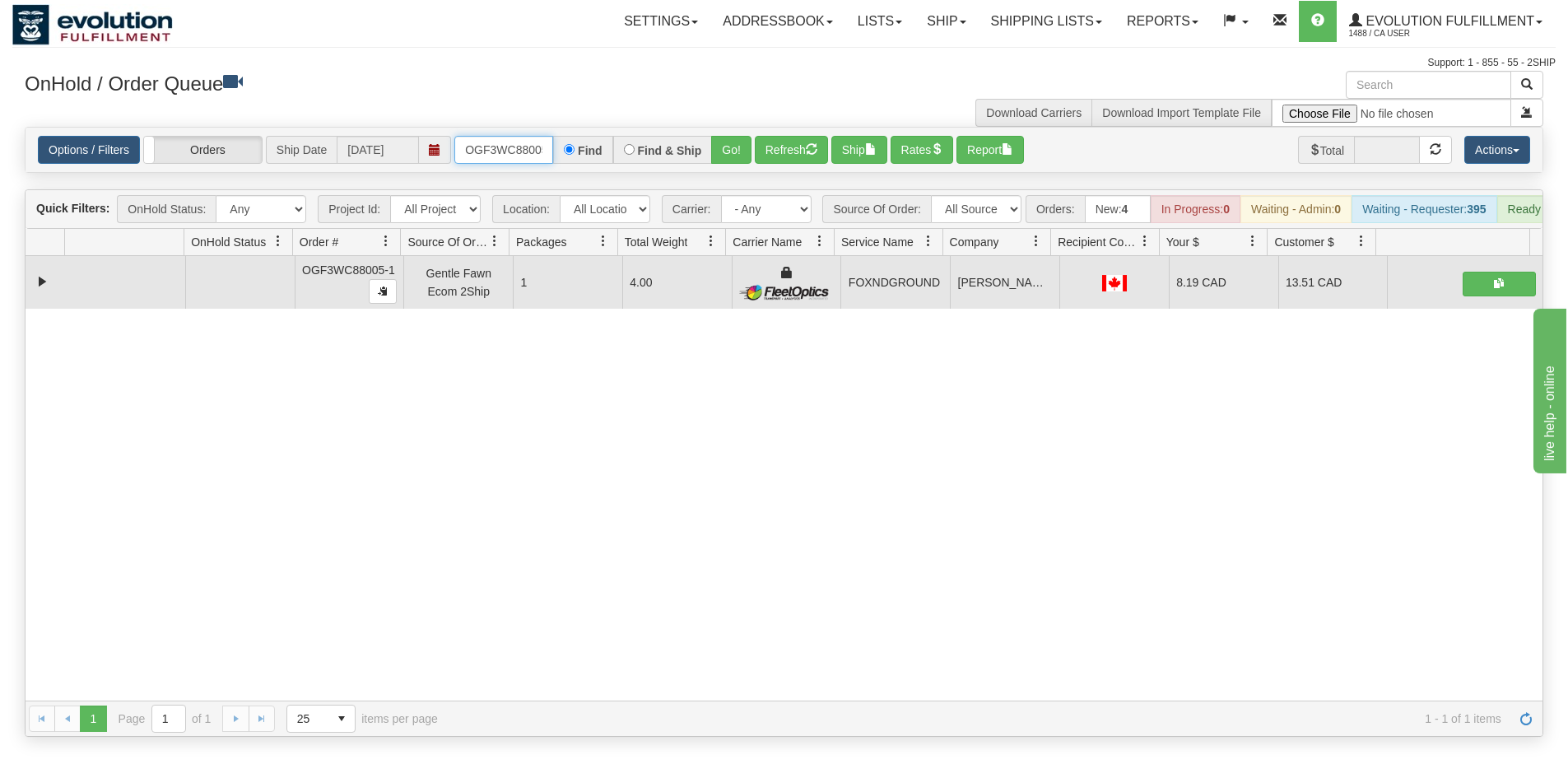
click at [524, 141] on input "OGF3WC88005-1" at bounding box center [504, 150] width 98 height 28
click at [729, 143] on button "Go!" at bounding box center [731, 150] width 40 height 28
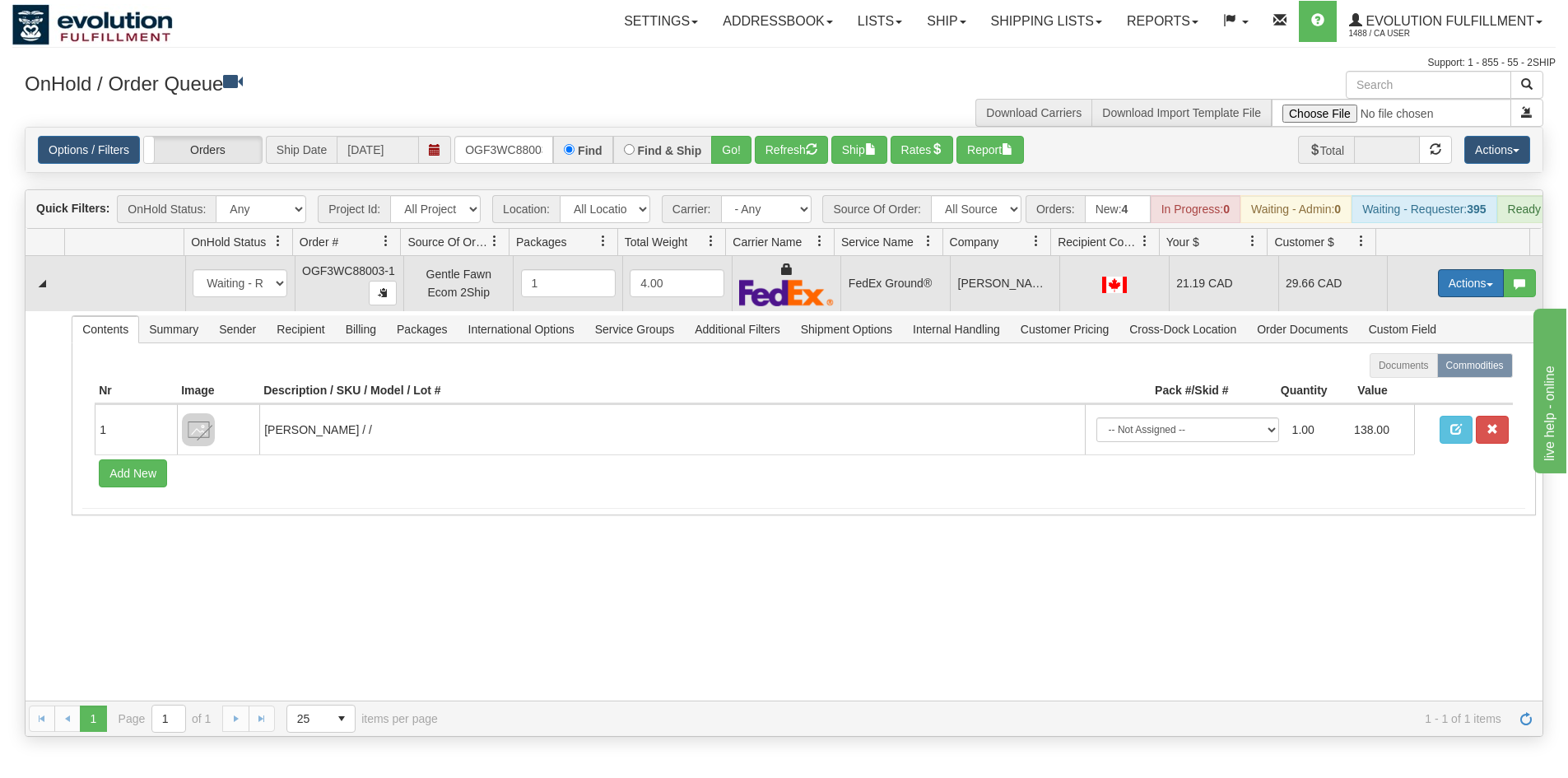
click at [1438, 289] on button "Actions" at bounding box center [1471, 283] width 66 height 28
click at [1388, 385] on span "Ship" at bounding box center [1405, 379] width 35 height 13
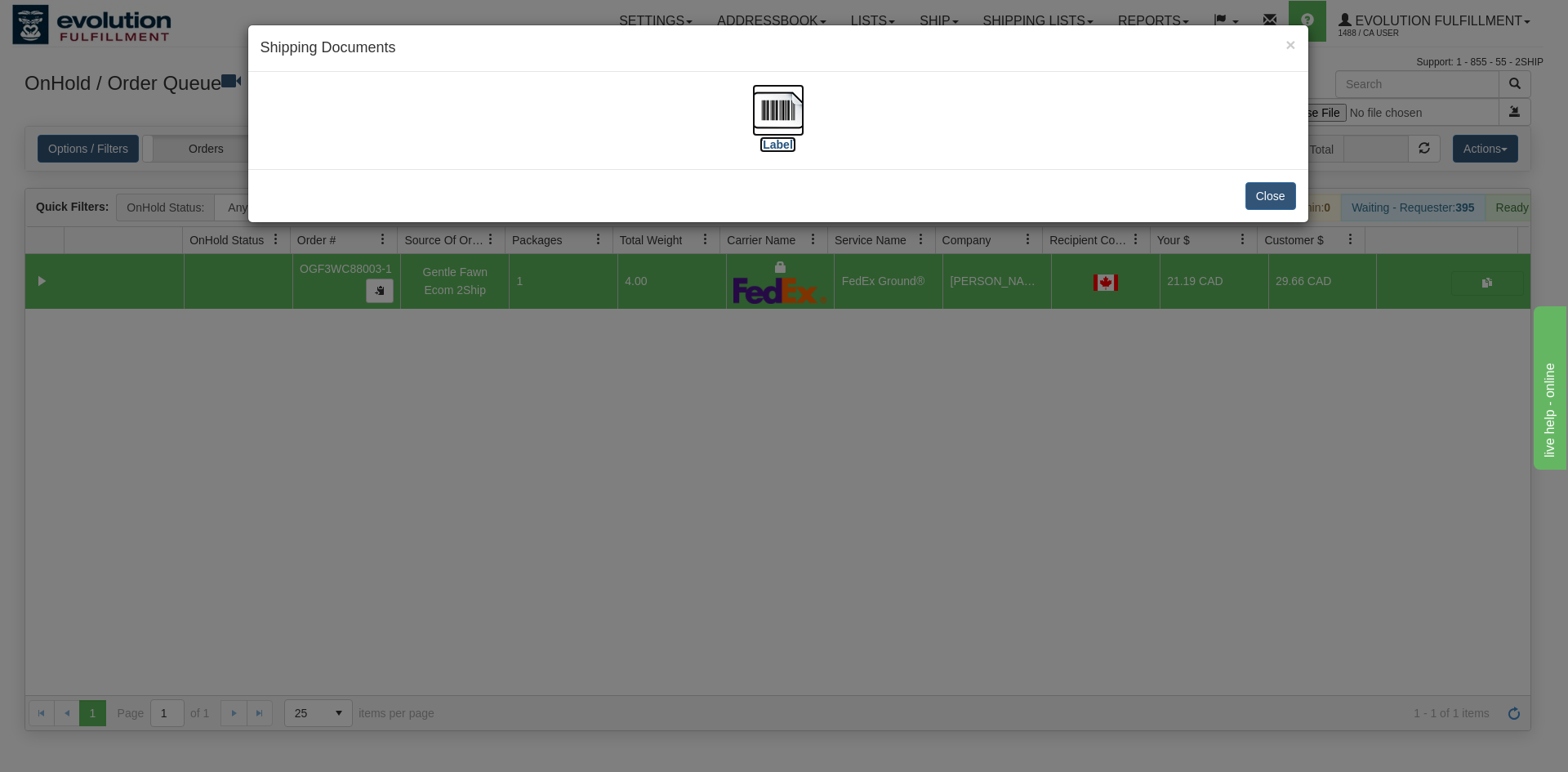
click at [759, 103] on img at bounding box center [778, 110] width 52 height 52
drag, startPoint x: 903, startPoint y: 341, endPoint x: 632, endPoint y: 138, distance: 338.6
click at [902, 341] on div "× Shipping Documents [Label] Close" at bounding box center [784, 386] width 1568 height 772
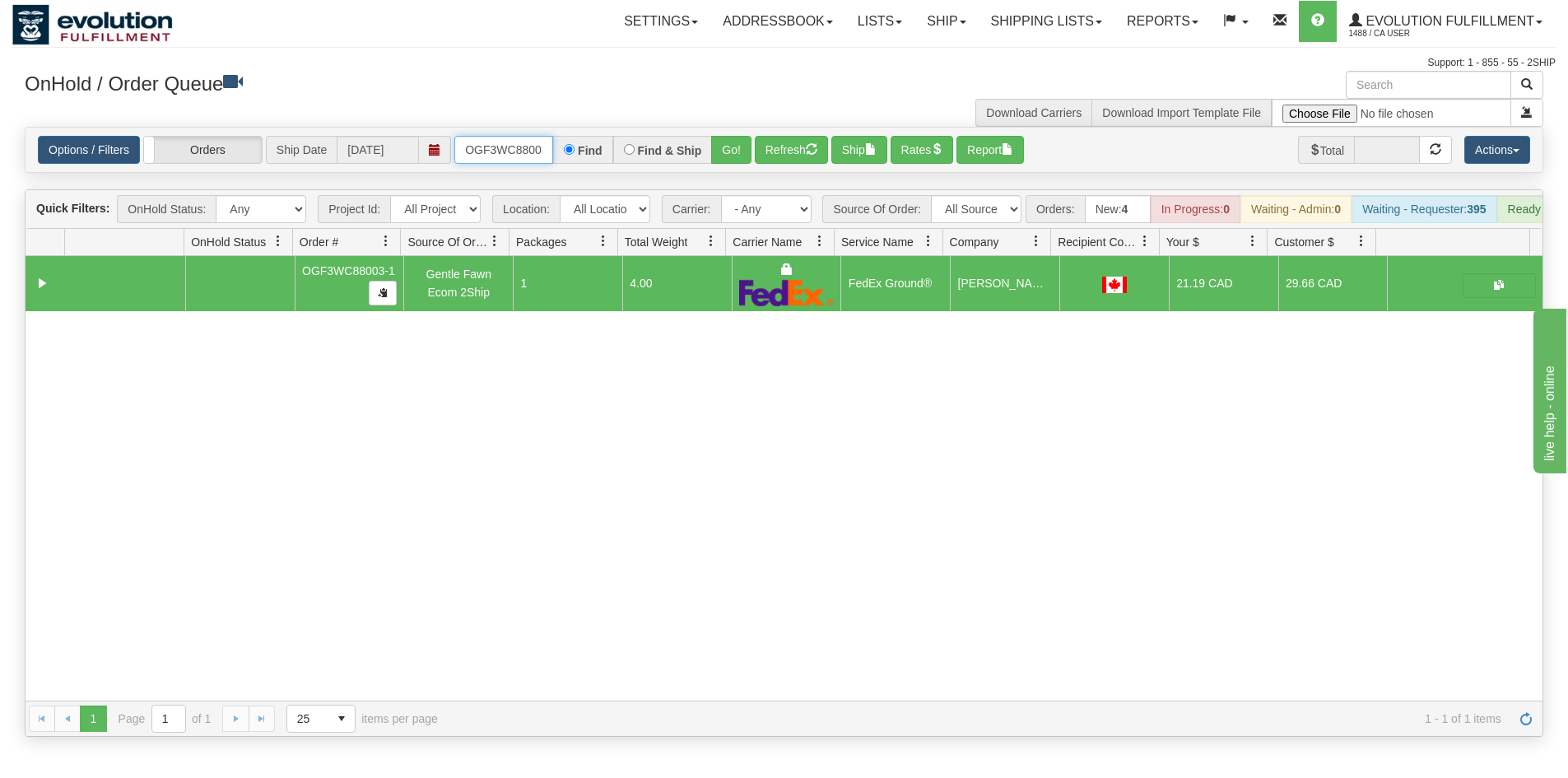
click at [524, 153] on input "OGF3WC88003-1" at bounding box center [504, 150] width 98 height 28
type input "OGF3WC88008-1"
click at [697, 145] on label "Find & Ship" at bounding box center [670, 150] width 64 height 12
click at [635, 145] on input "Find & Ship" at bounding box center [629, 150] width 11 height 11
radio input "true"
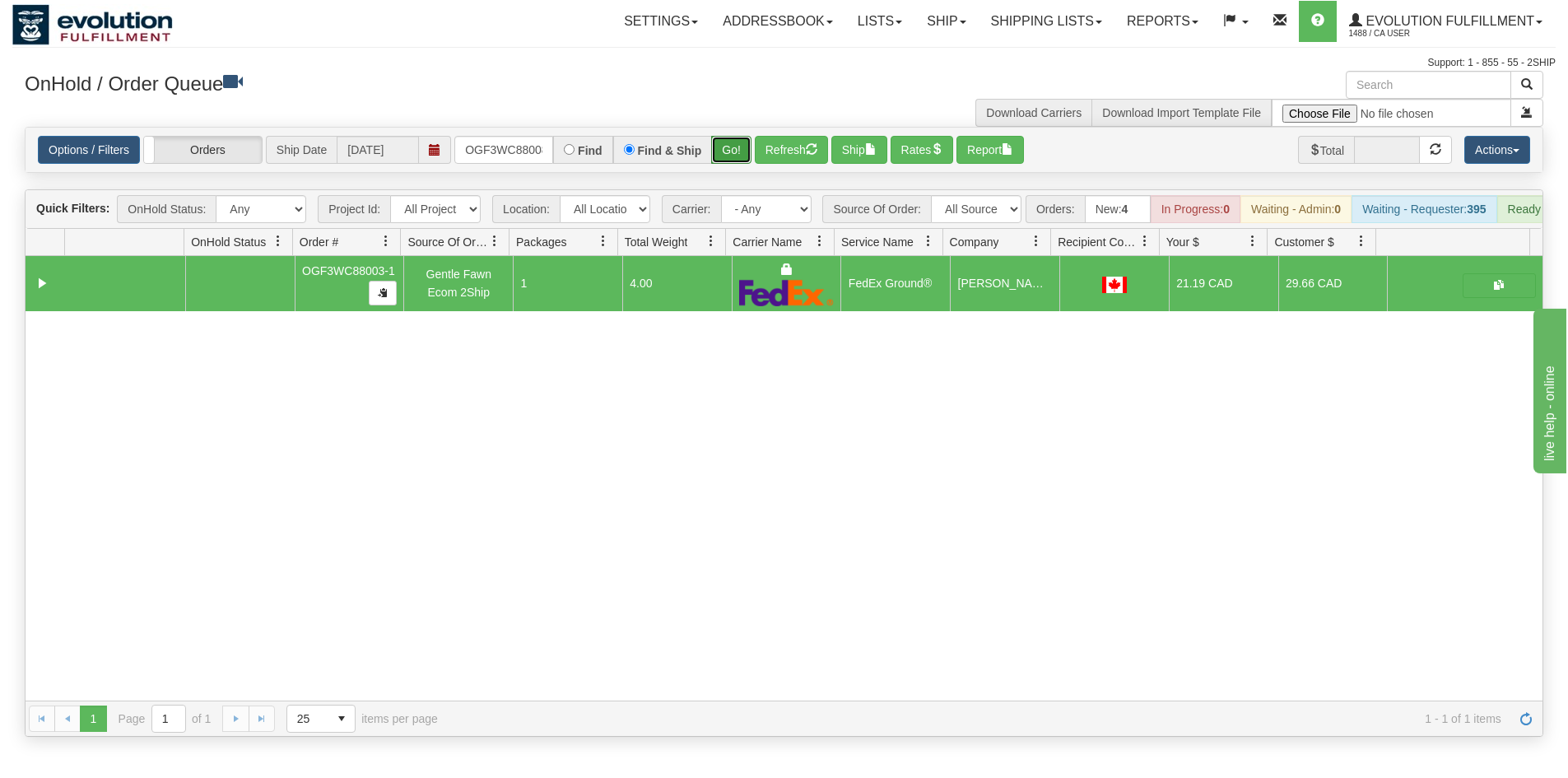
click at [744, 145] on button "Go!" at bounding box center [731, 150] width 40 height 28
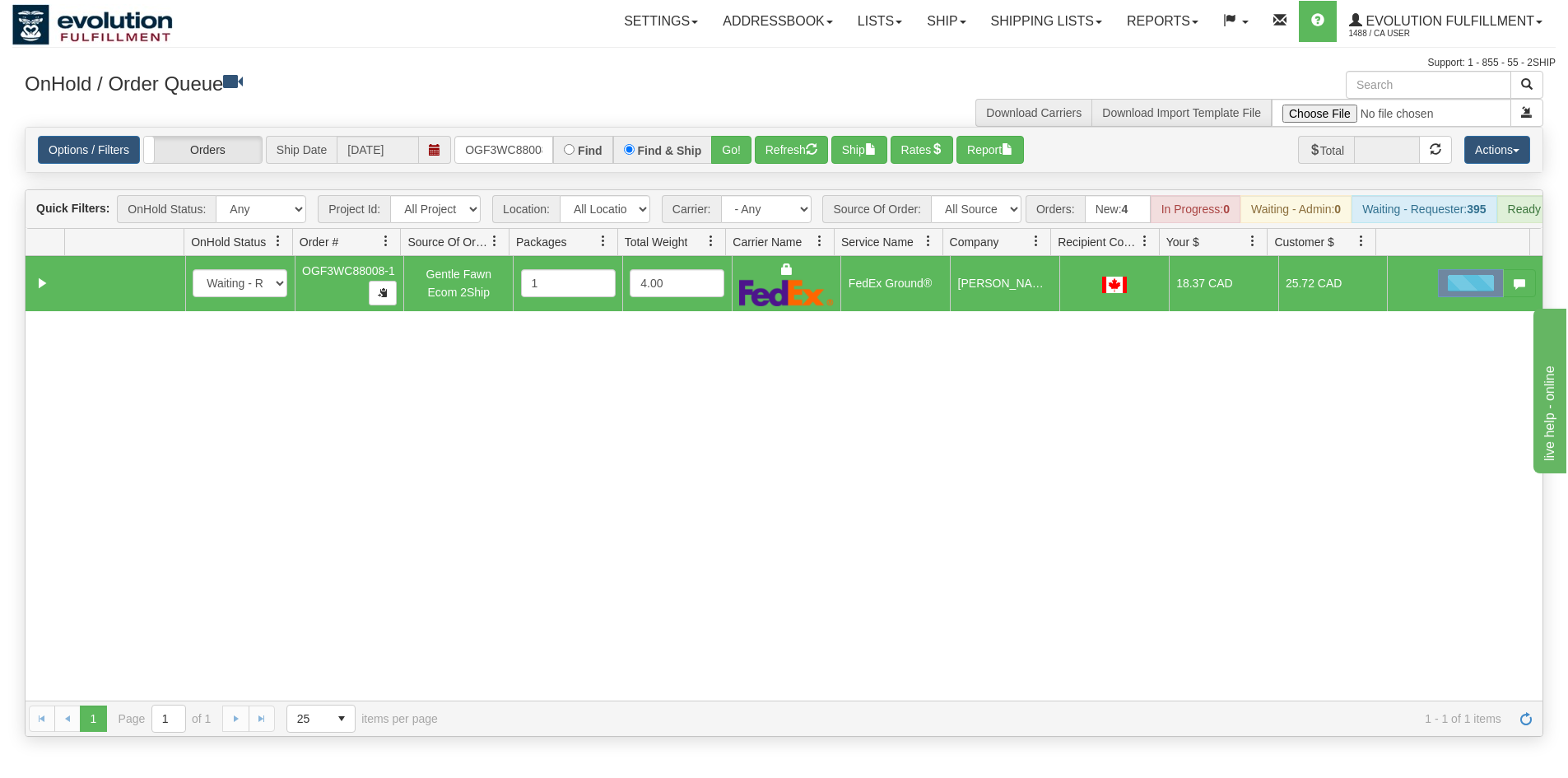
click at [591, 147] on label "Find" at bounding box center [591, 150] width 25 height 12
click at [573, 152] on input "Find" at bounding box center [569, 150] width 11 height 11
radio input "true"
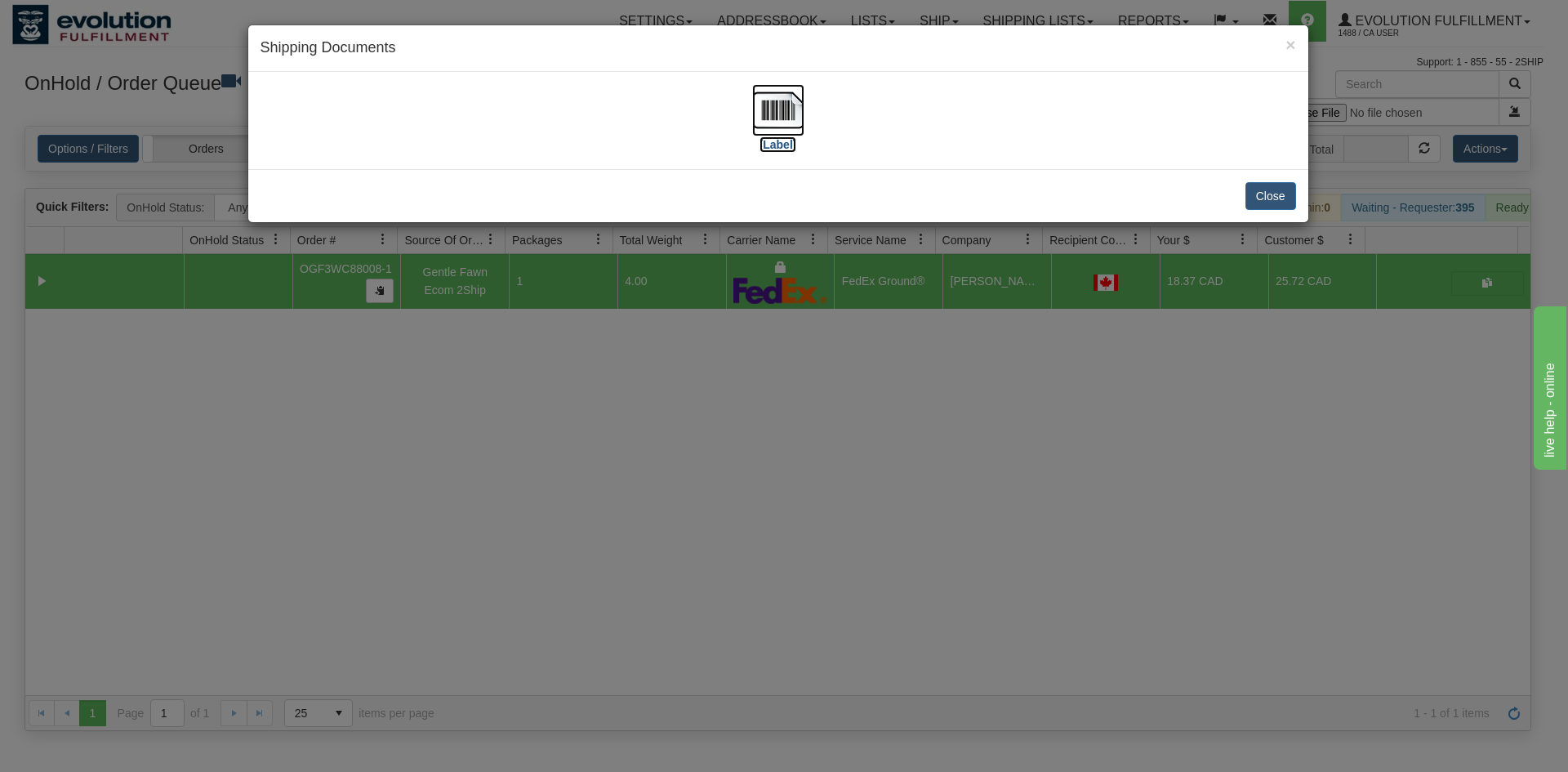
click at [759, 140] on label "[Label]" at bounding box center [778, 145] width 37 height 16
drag, startPoint x: 624, startPoint y: 476, endPoint x: 570, endPoint y: 299, distance: 185.1
click at [621, 469] on div "× Shipping Documents [Label] Close" at bounding box center [784, 386] width 1568 height 772
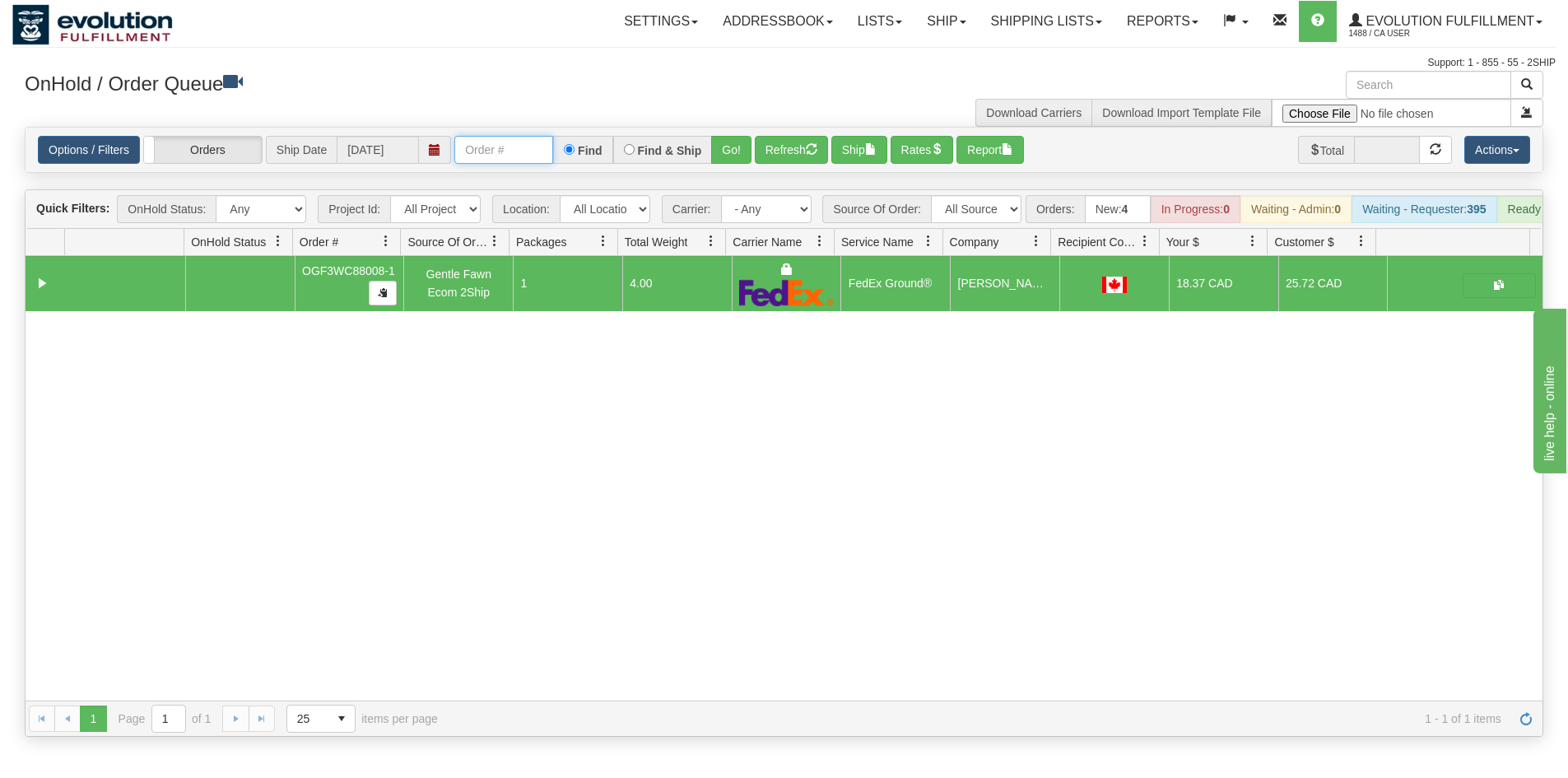
click at [512, 147] on input "text" at bounding box center [504, 150] width 98 height 28
click at [747, 152] on button "Go!" at bounding box center [731, 150] width 40 height 28
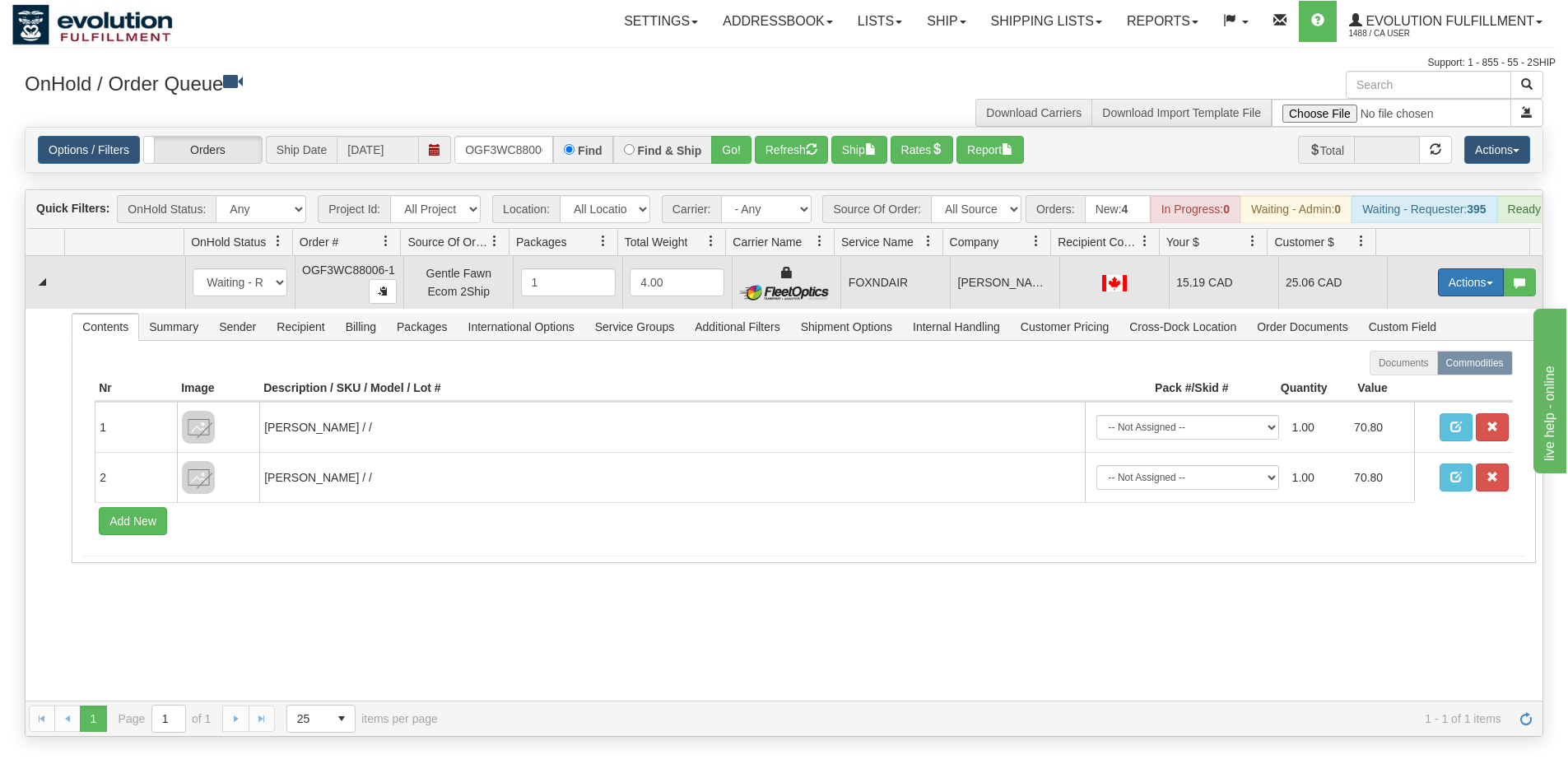
click at [1464, 293] on button "Actions" at bounding box center [1471, 282] width 66 height 28
click at [1398, 385] on span "Ship" at bounding box center [1405, 378] width 35 height 13
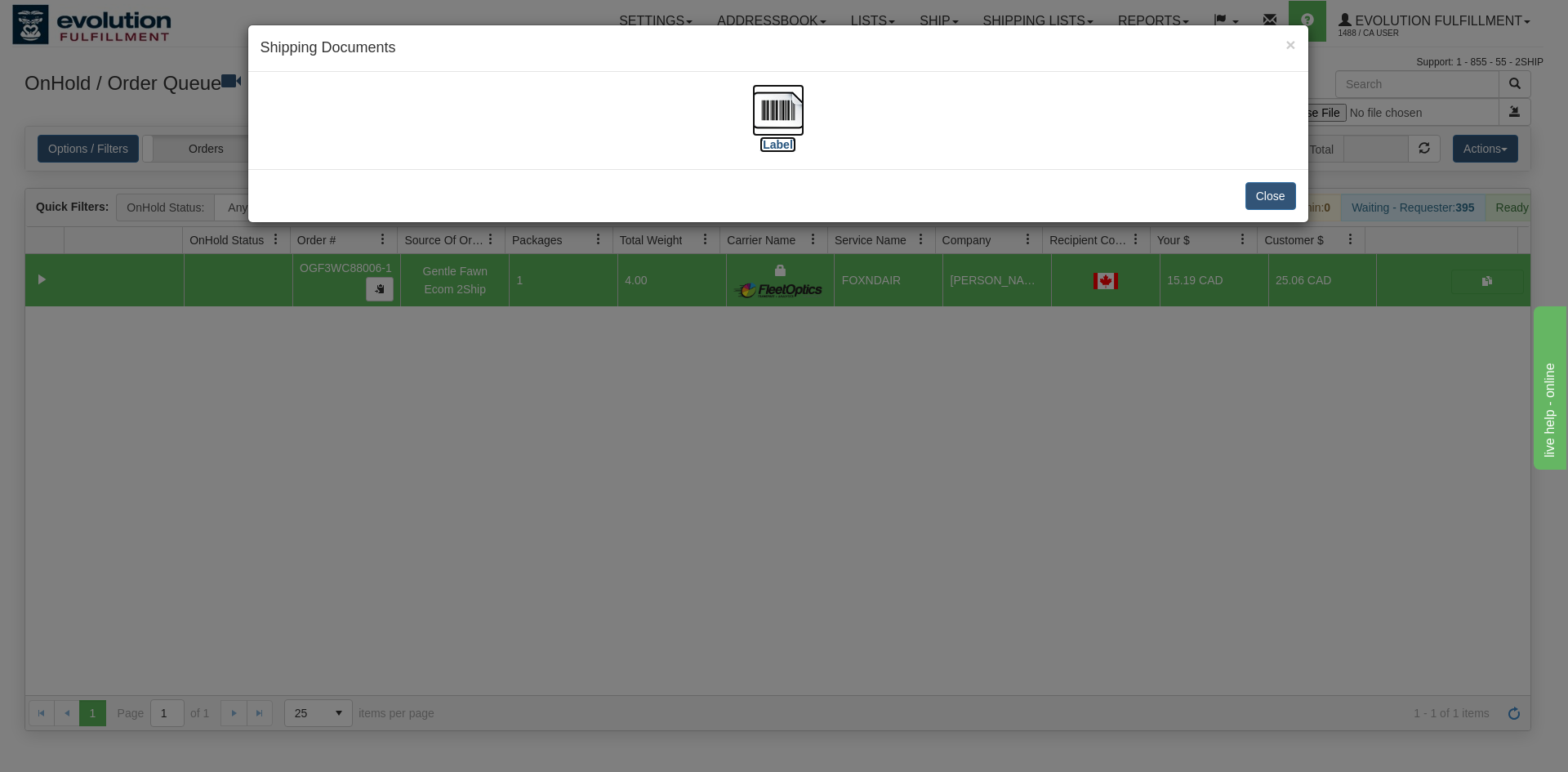
click at [771, 118] on img at bounding box center [778, 110] width 52 height 52
drag, startPoint x: 604, startPoint y: 541, endPoint x: 612, endPoint y: 501, distance: 40.8
click at [612, 526] on div "× Shipping Documents [Label] Close" at bounding box center [784, 386] width 1568 height 772
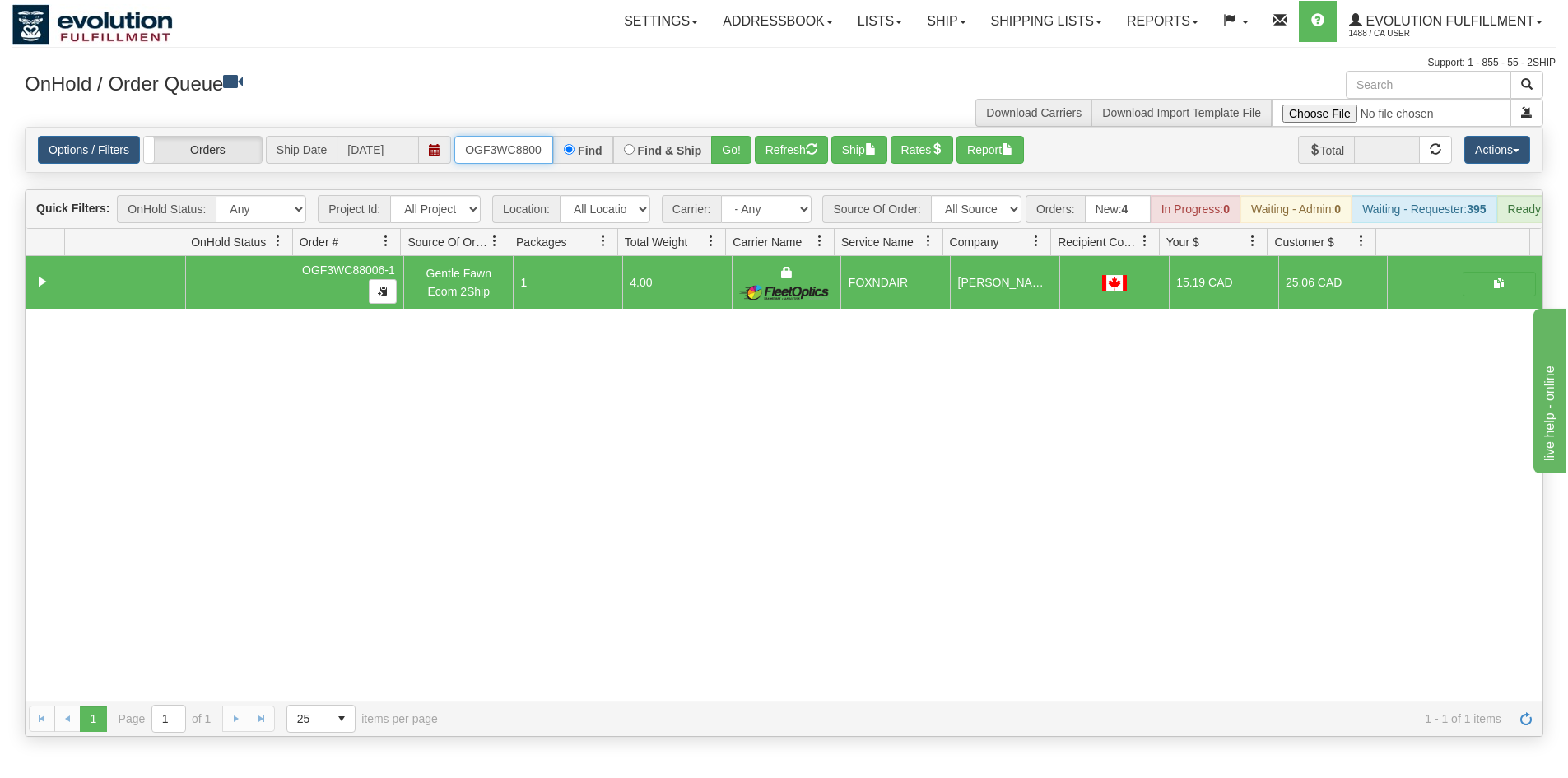
click at [508, 151] on input "OGF3WC88006-1" at bounding box center [504, 150] width 98 height 28
drag, startPoint x: 421, startPoint y: 462, endPoint x: 472, endPoint y: 234, distance: 233.6
click at [420, 450] on div "31726429 EVOLUTION V3 91378384 91378385 OGF3WC88006-1 Gentle Fawn Ecom 2Ship 1 …" at bounding box center [784, 478] width 1517 height 445
click at [507, 153] on input "OGF3WC88006-1" at bounding box center [504, 150] width 98 height 28
click at [737, 156] on button "Go!" at bounding box center [731, 150] width 40 height 28
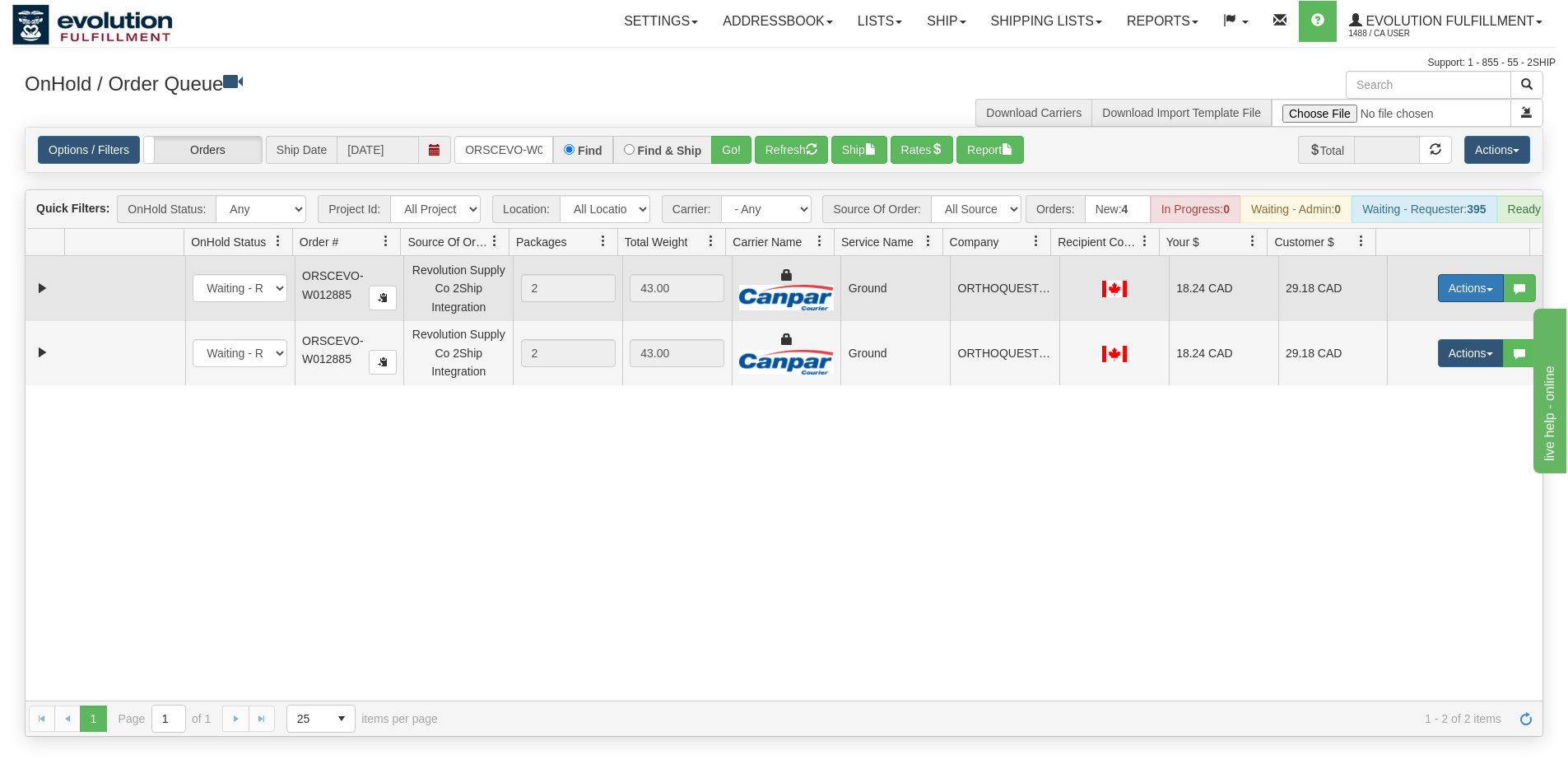
click at [1452, 290] on button "Actions" at bounding box center [1471, 287] width 66 height 28
click at [1397, 390] on span "Ship" at bounding box center [1405, 383] width 35 height 13
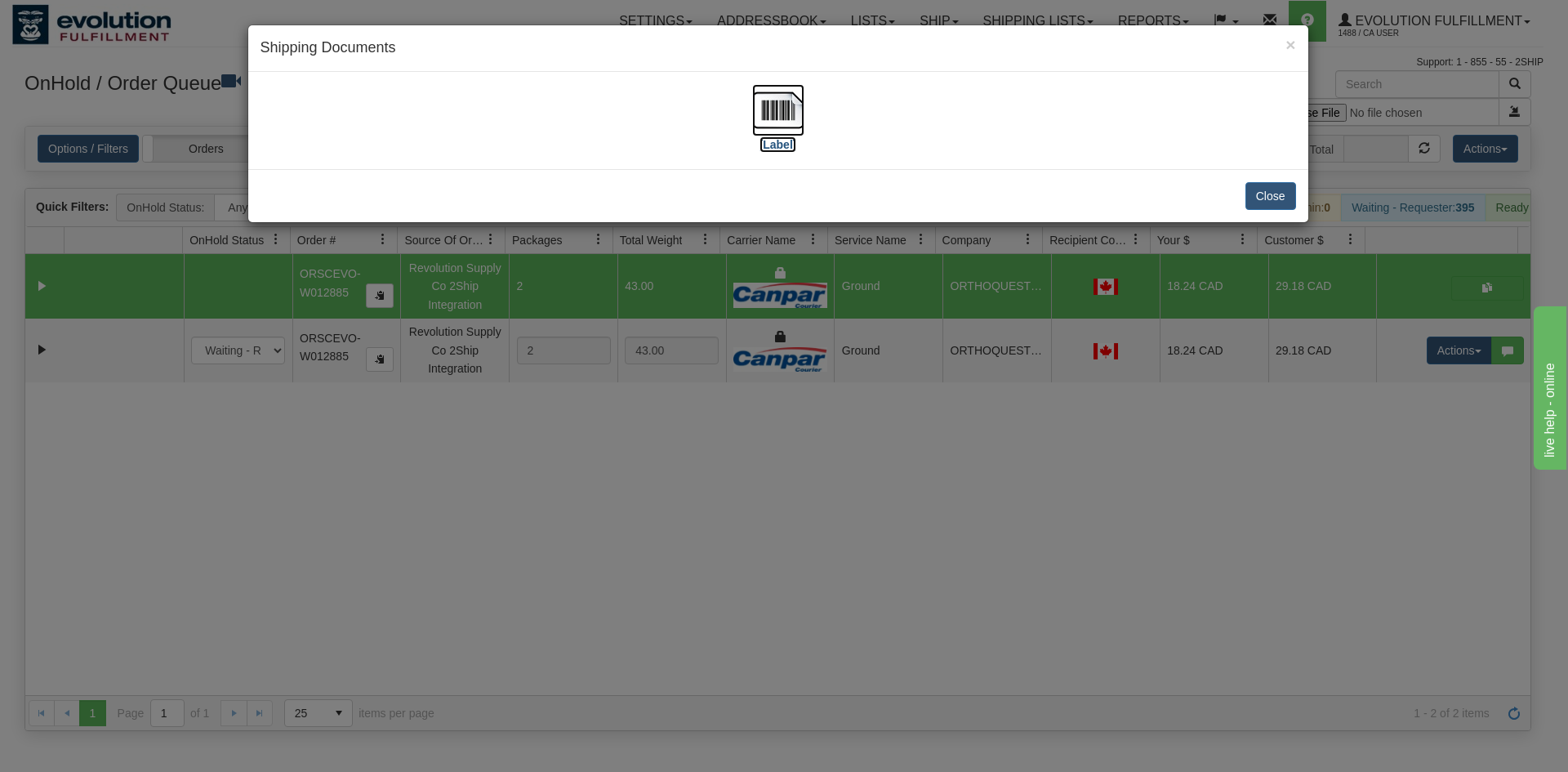
click at [780, 126] on img at bounding box center [778, 110] width 52 height 52
click at [1279, 398] on div "× Shipping Documents [Label] Close" at bounding box center [784, 386] width 1568 height 772
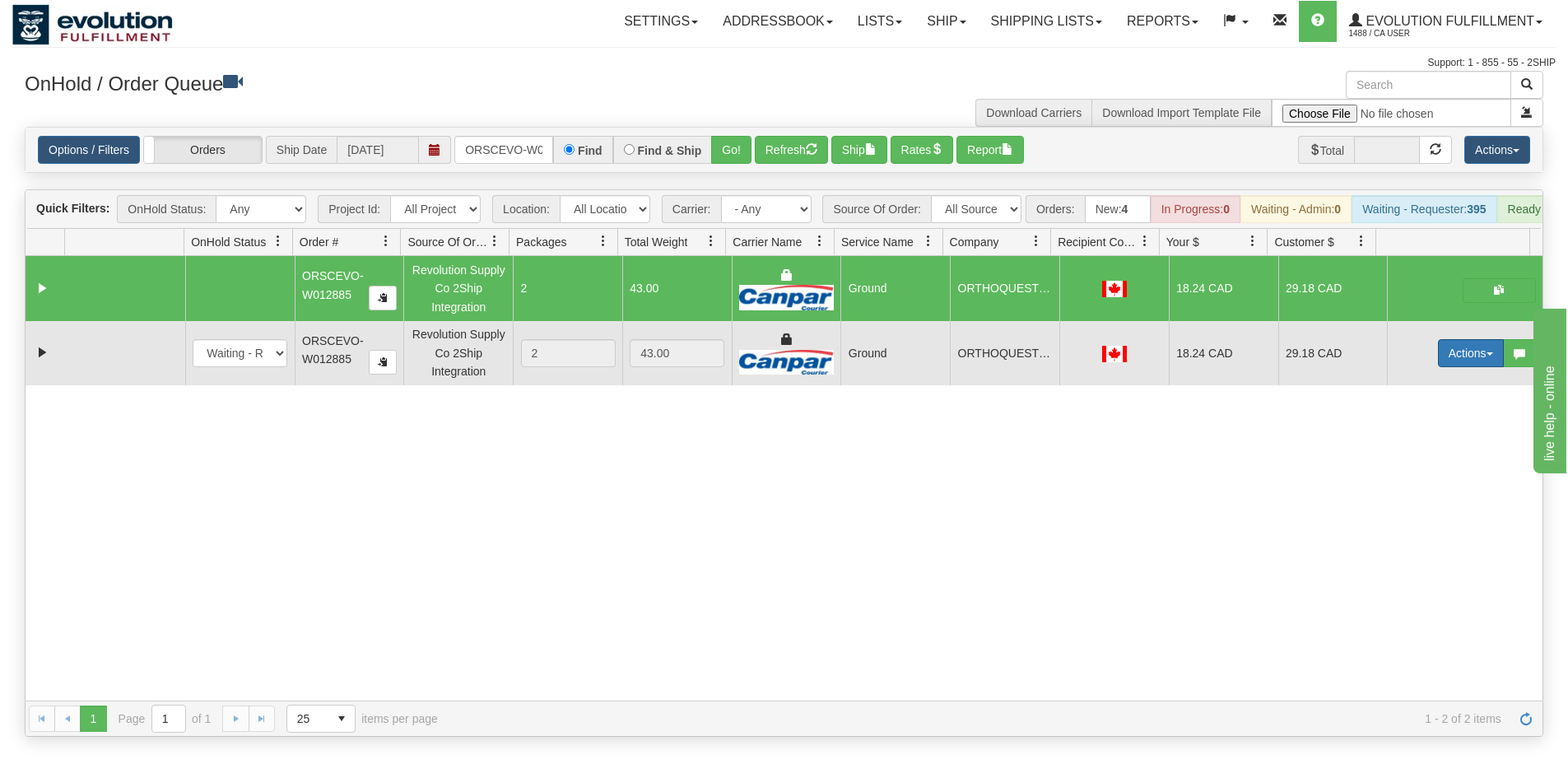
click at [1470, 367] on button "Actions" at bounding box center [1471, 353] width 66 height 28
click at [1418, 476] on link "Delete" at bounding box center [1436, 470] width 132 height 21
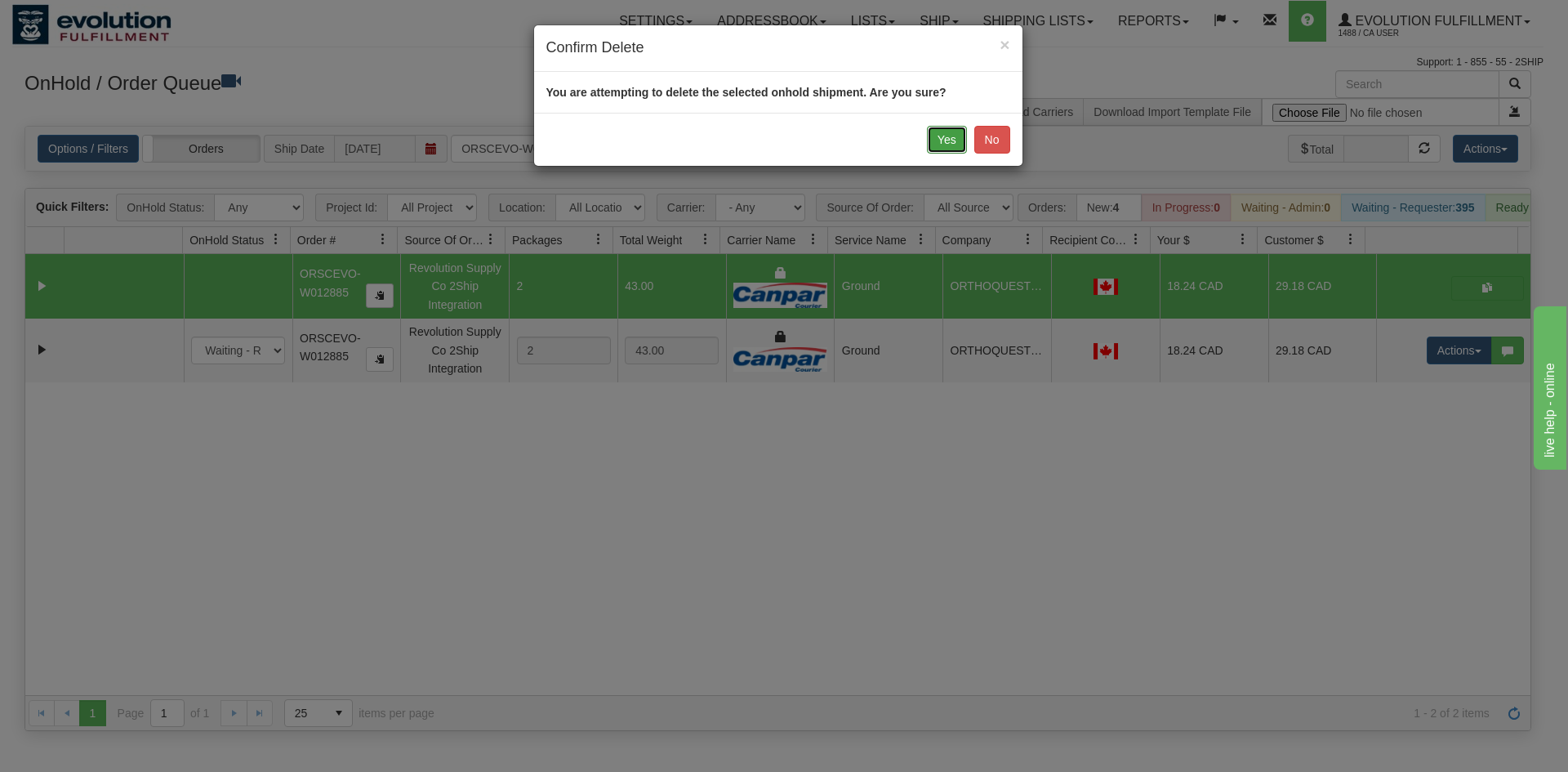
click at [943, 128] on button "Yes" at bounding box center [946, 139] width 40 height 28
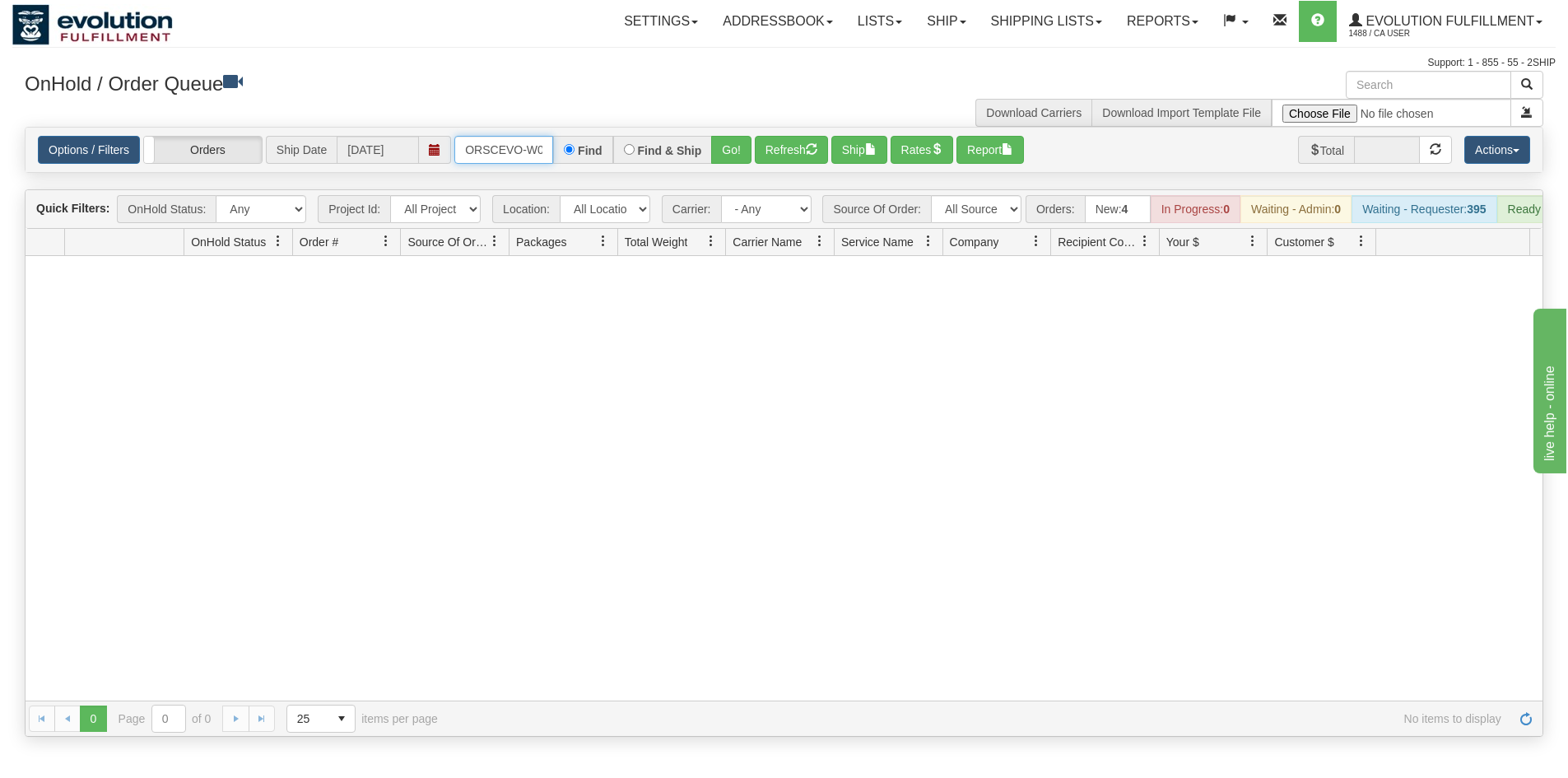
drag, startPoint x: 504, startPoint y: 149, endPoint x: 493, endPoint y: 142, distance: 13.0
click at [503, 149] on input "ORSCEVO-W012885" at bounding box center [504, 150] width 98 height 28
click at [715, 142] on button "Go!" at bounding box center [731, 150] width 40 height 28
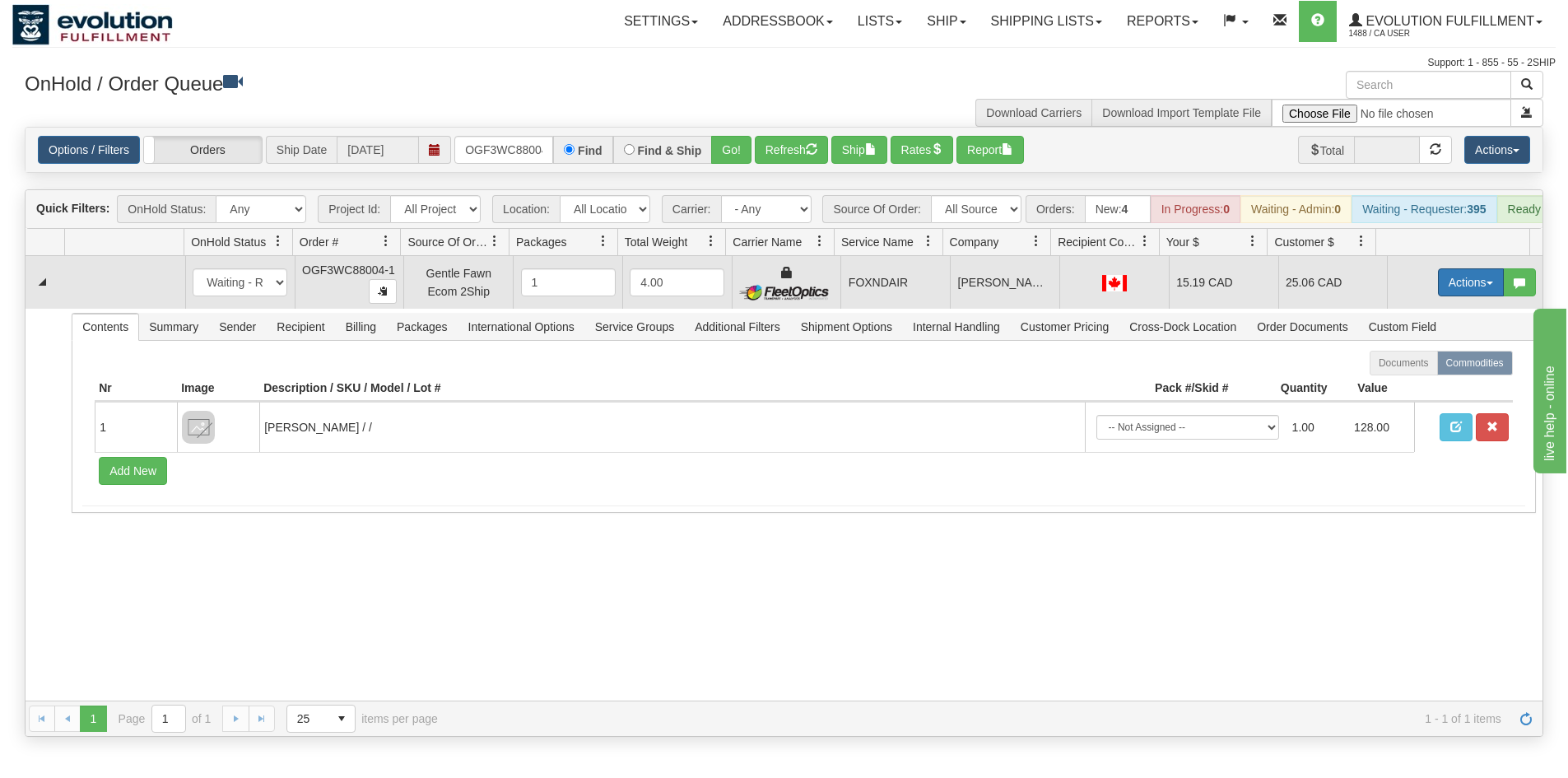
click at [1442, 296] on button "Actions" at bounding box center [1471, 282] width 66 height 28
click at [1421, 389] on link "Ship" at bounding box center [1436, 378] width 132 height 21
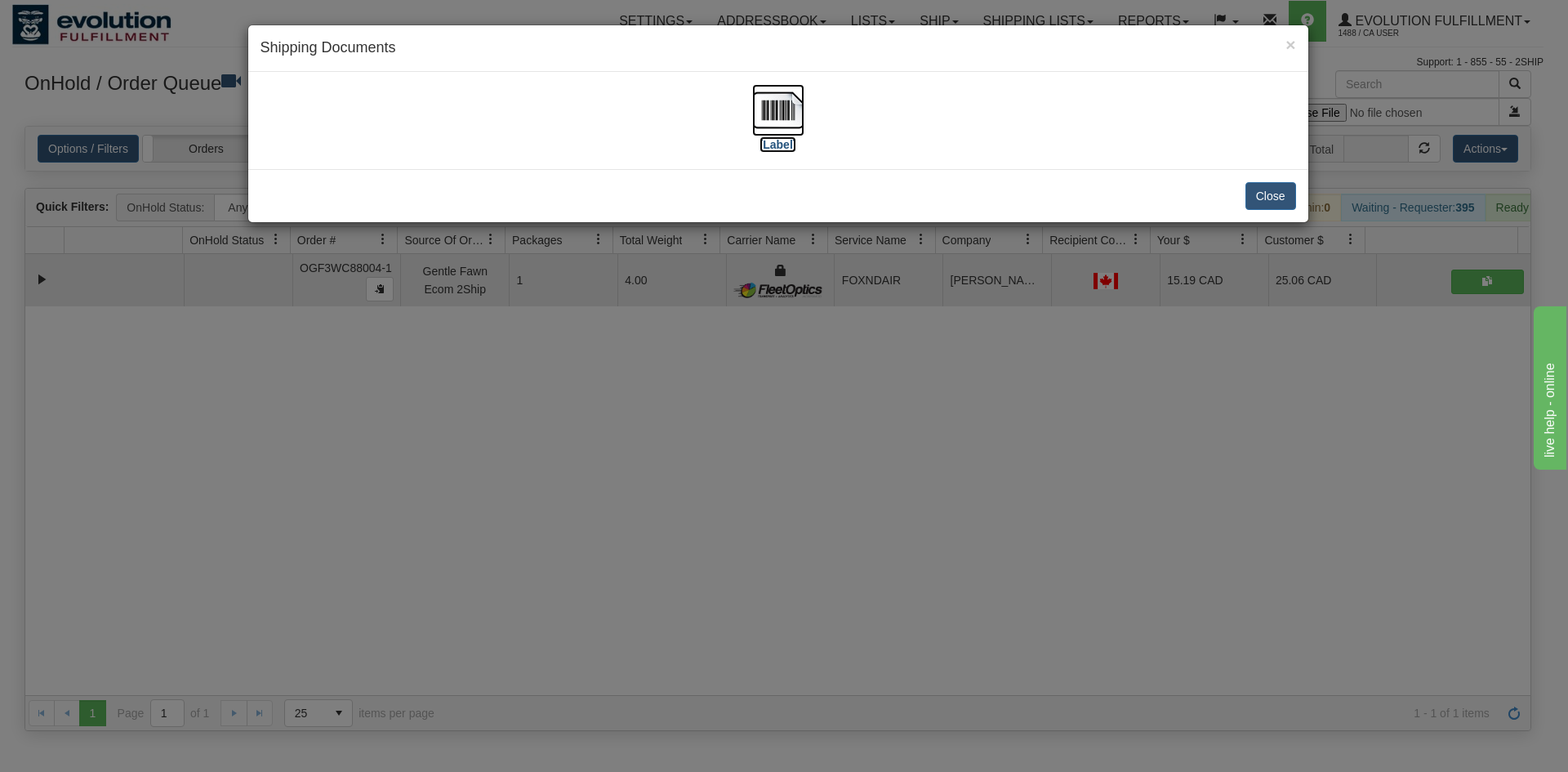
click at [755, 128] on img at bounding box center [778, 110] width 52 height 52
drag, startPoint x: 936, startPoint y: 357, endPoint x: 832, endPoint y: 188, distance: 198.4
click at [936, 352] on div "× Shipping Documents [Label] Close" at bounding box center [784, 386] width 1568 height 772
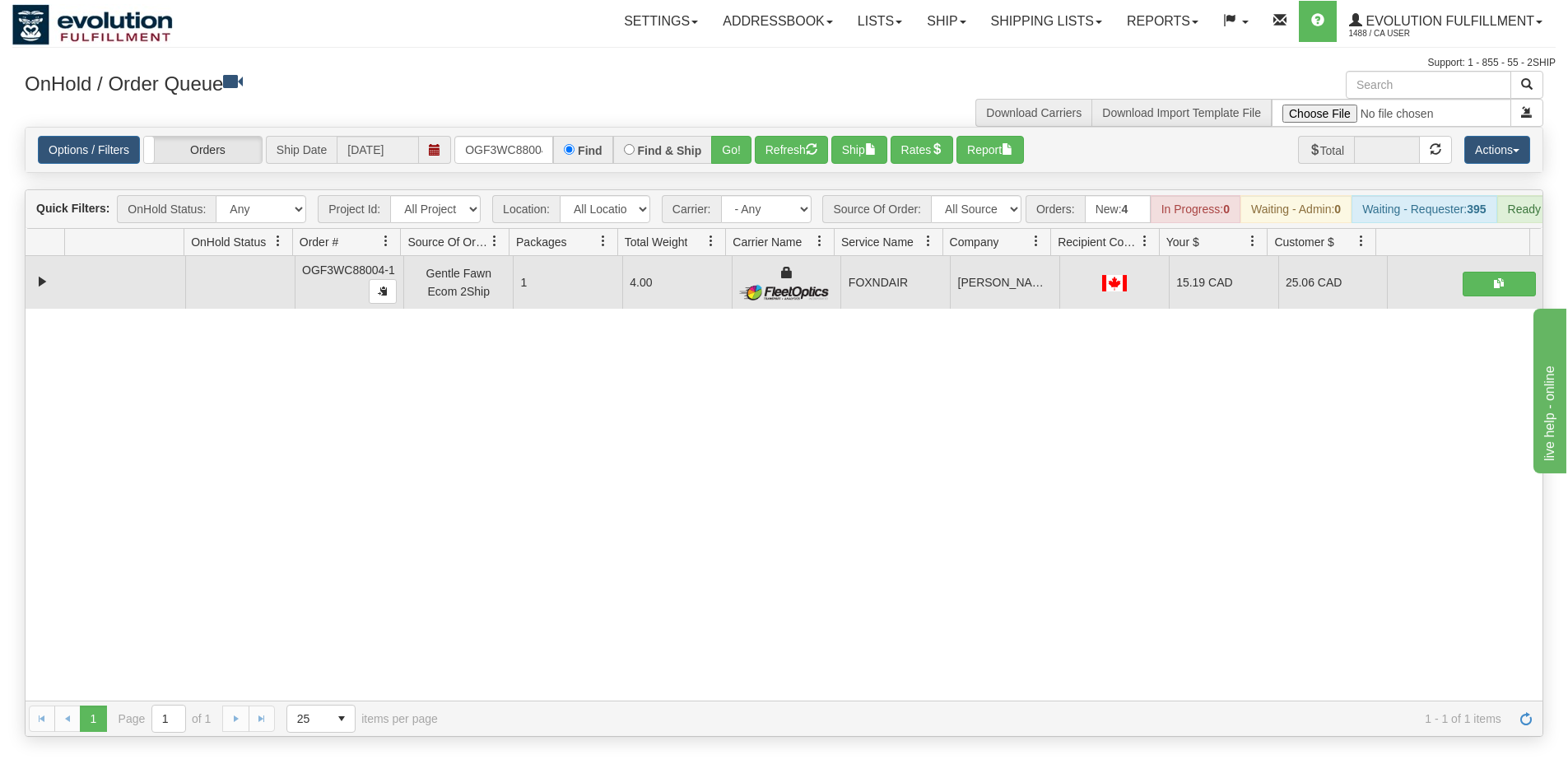
click at [516, 135] on div "Options / Filters Group Shipments Orders Ship Date [DATE] OGF3WC88004-1 Find Fi…" at bounding box center [784, 150] width 1517 height 45
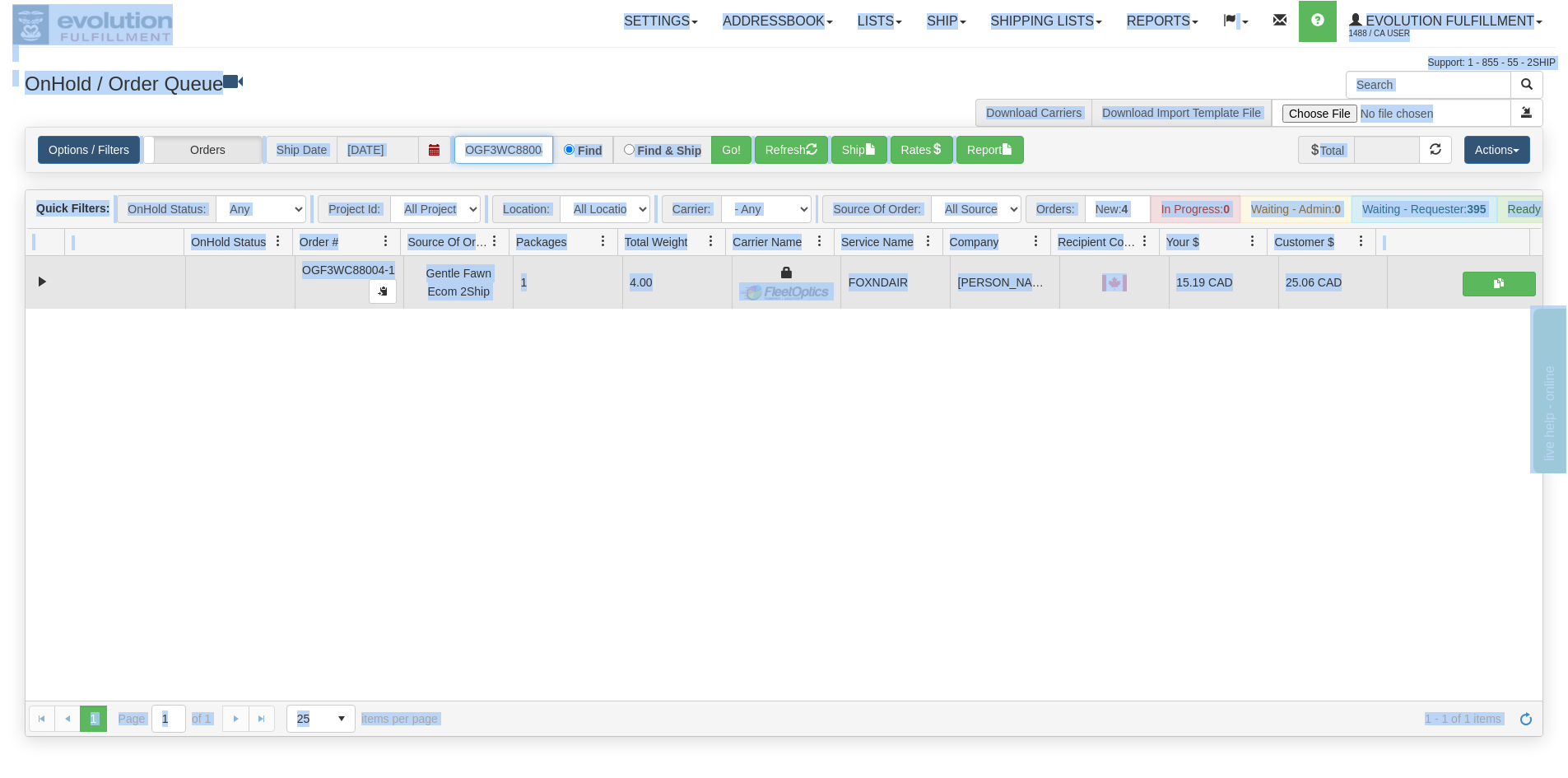
click at [523, 145] on input "OGF3WC88004-1" at bounding box center [504, 150] width 98 height 28
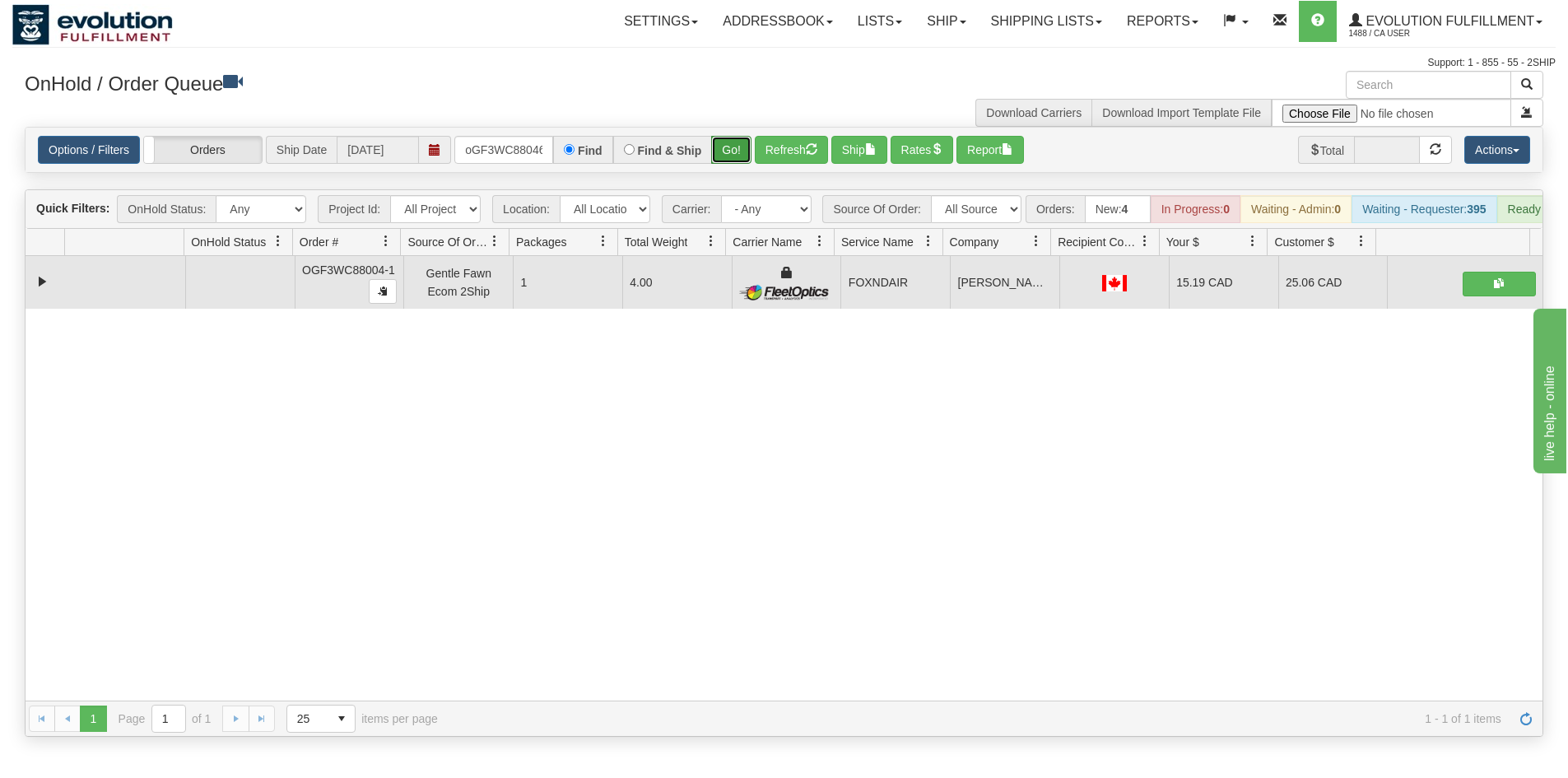
click at [744, 152] on button "Go!" at bounding box center [731, 150] width 40 height 28
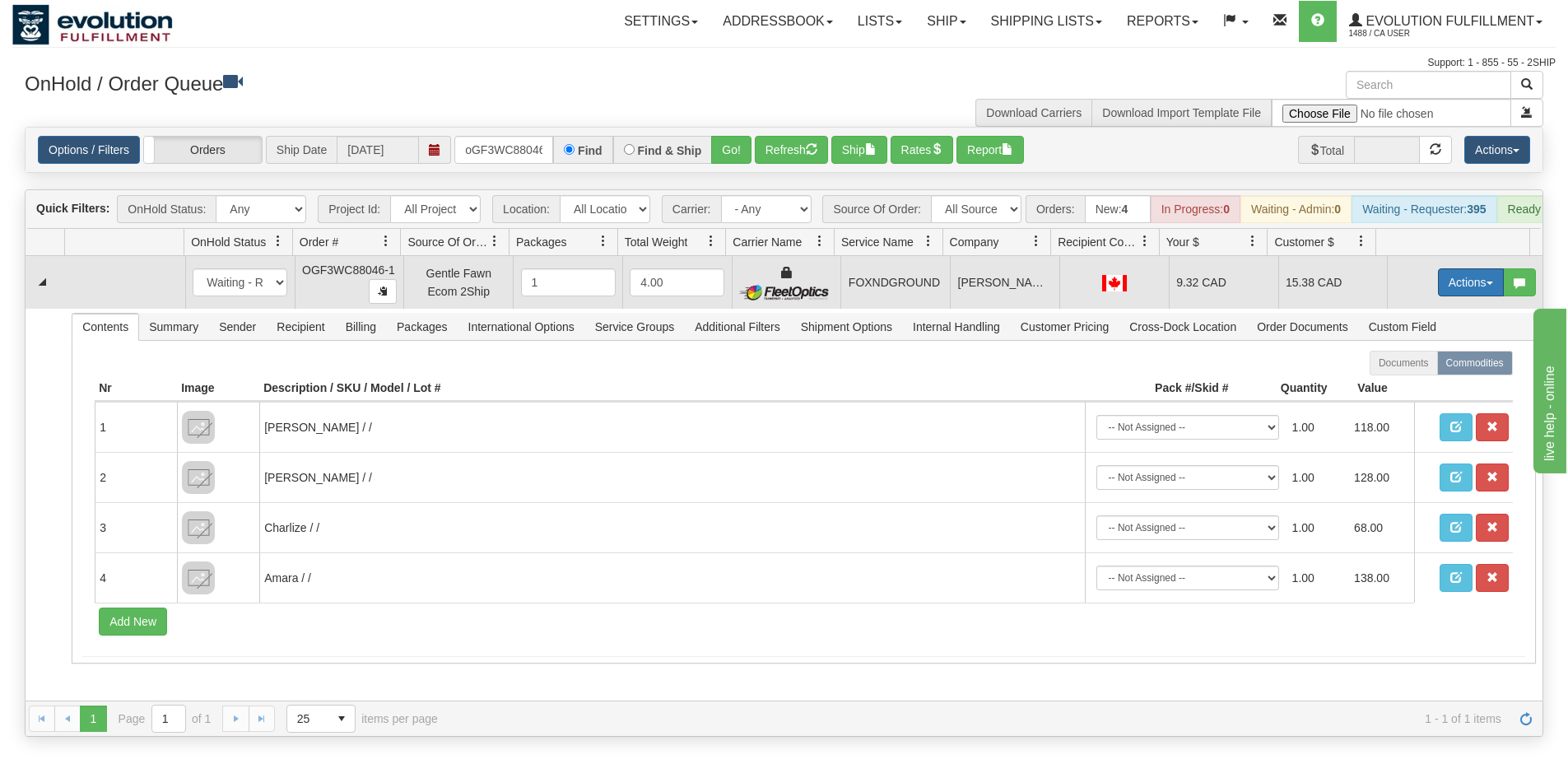
click at [1438, 294] on button "Actions" at bounding box center [1471, 282] width 66 height 28
click at [1397, 383] on link "Ship" at bounding box center [1436, 378] width 132 height 21
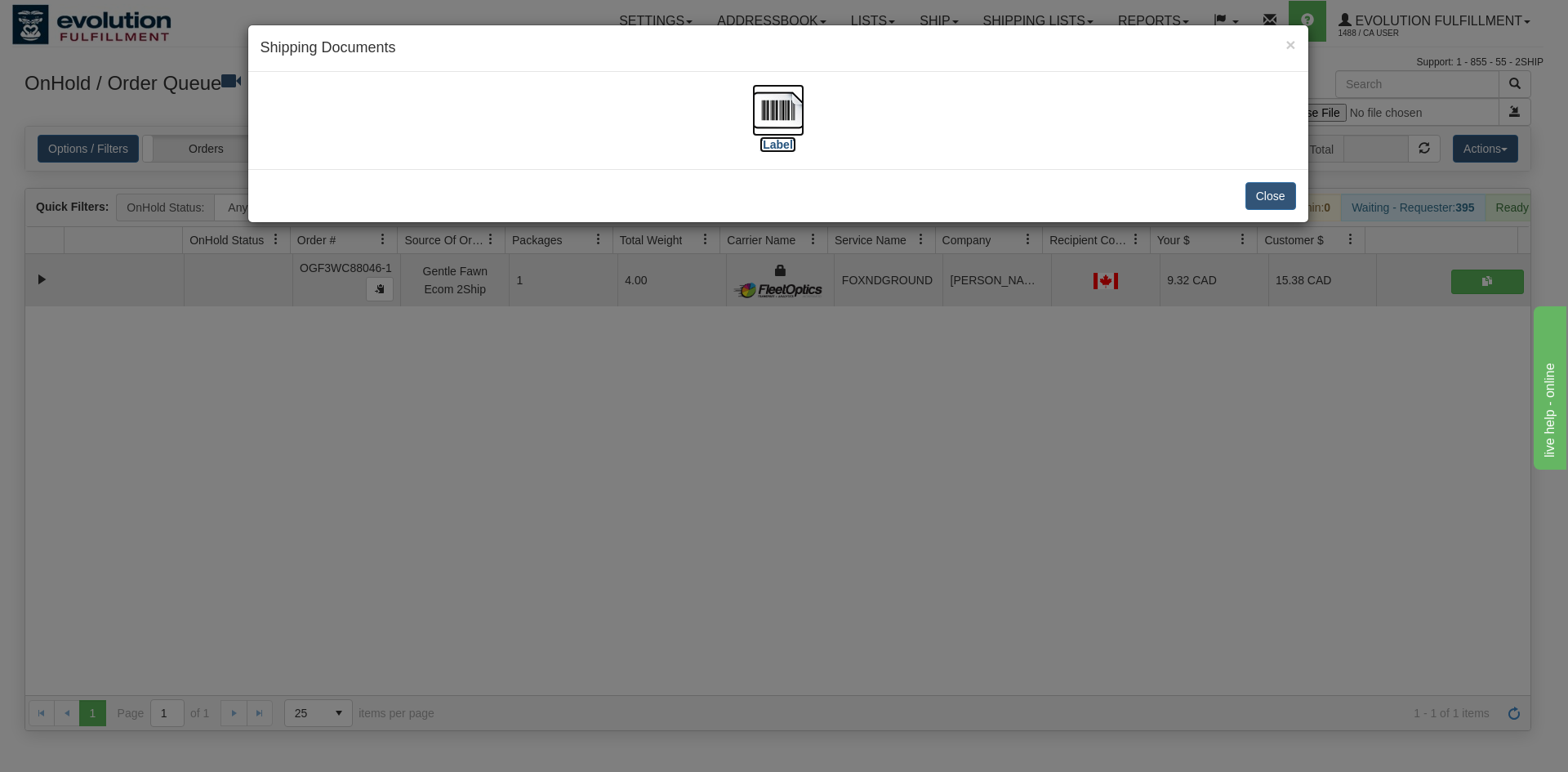
click at [772, 117] on img at bounding box center [778, 110] width 52 height 52
drag, startPoint x: 976, startPoint y: 481, endPoint x: 871, endPoint y: 186, distance: 313.1
click at [976, 473] on div "× Shipping Documents [Label] Close" at bounding box center [784, 386] width 1568 height 772
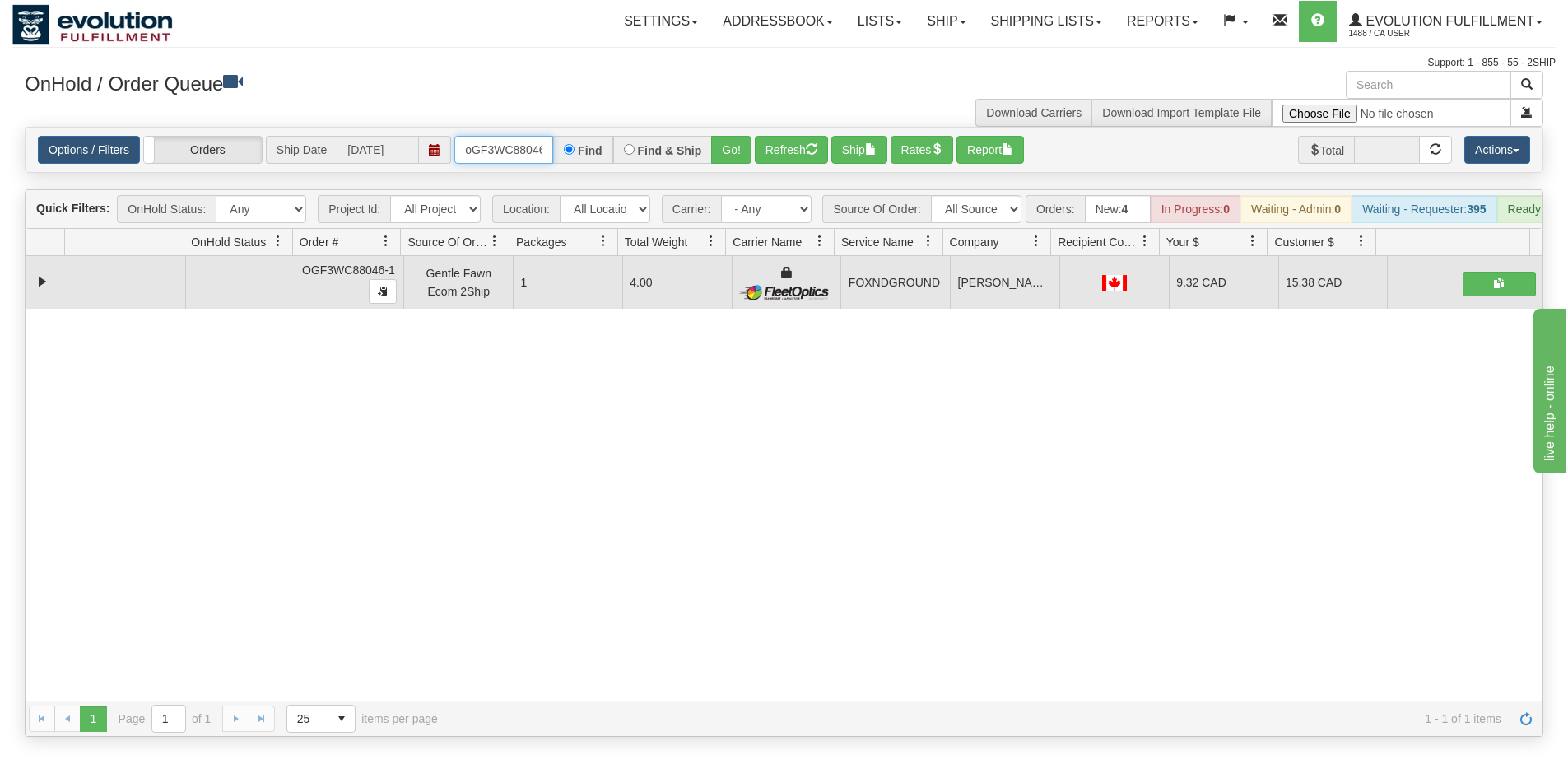
click at [541, 138] on input "oGF3WC88046-1" at bounding box center [504, 150] width 98 height 28
click at [723, 158] on button "Go!" at bounding box center [731, 150] width 40 height 28
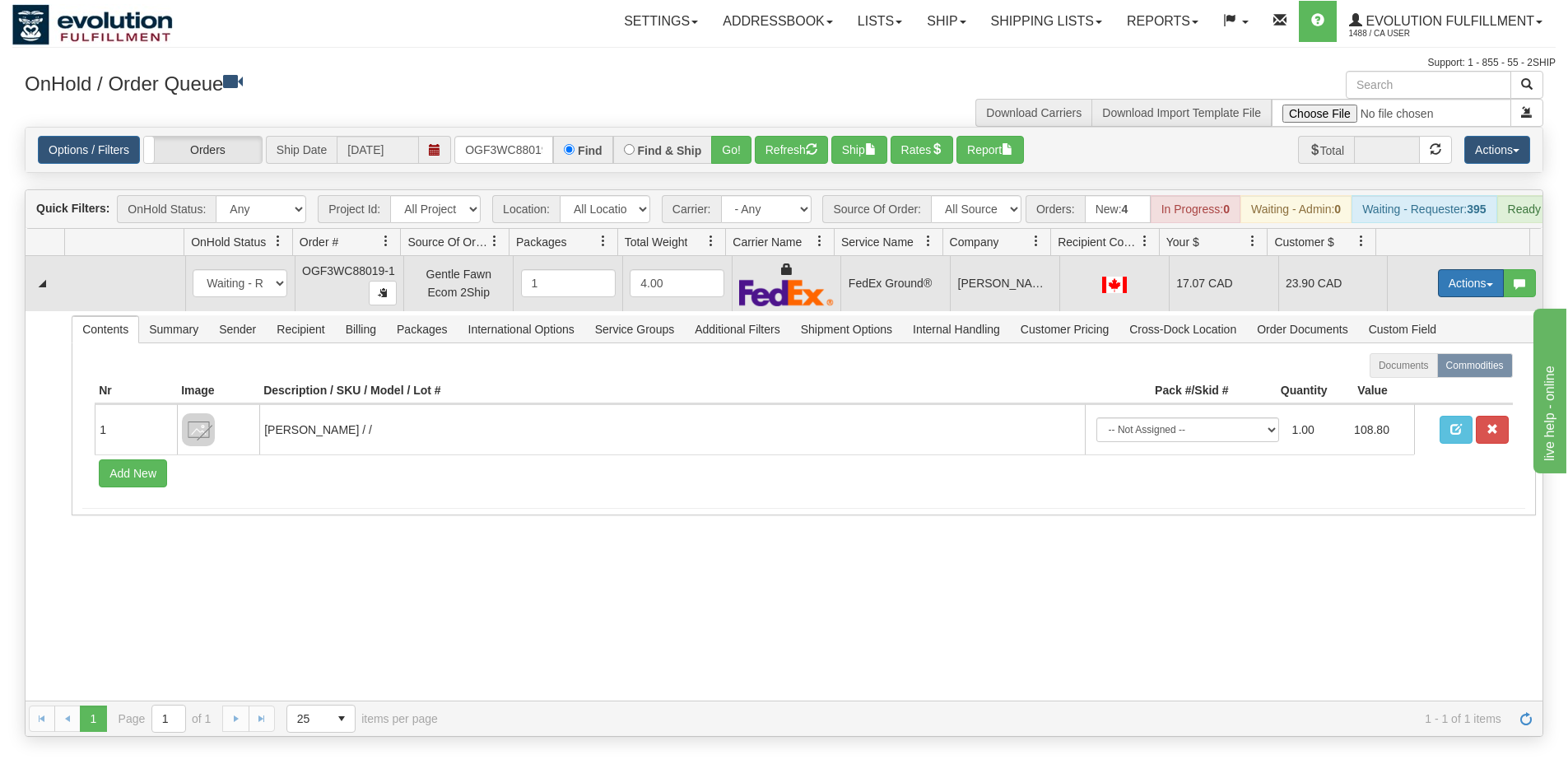
click at [1438, 297] on button "Actions" at bounding box center [1471, 283] width 66 height 28
click at [1402, 385] on span "Ship" at bounding box center [1405, 379] width 35 height 13
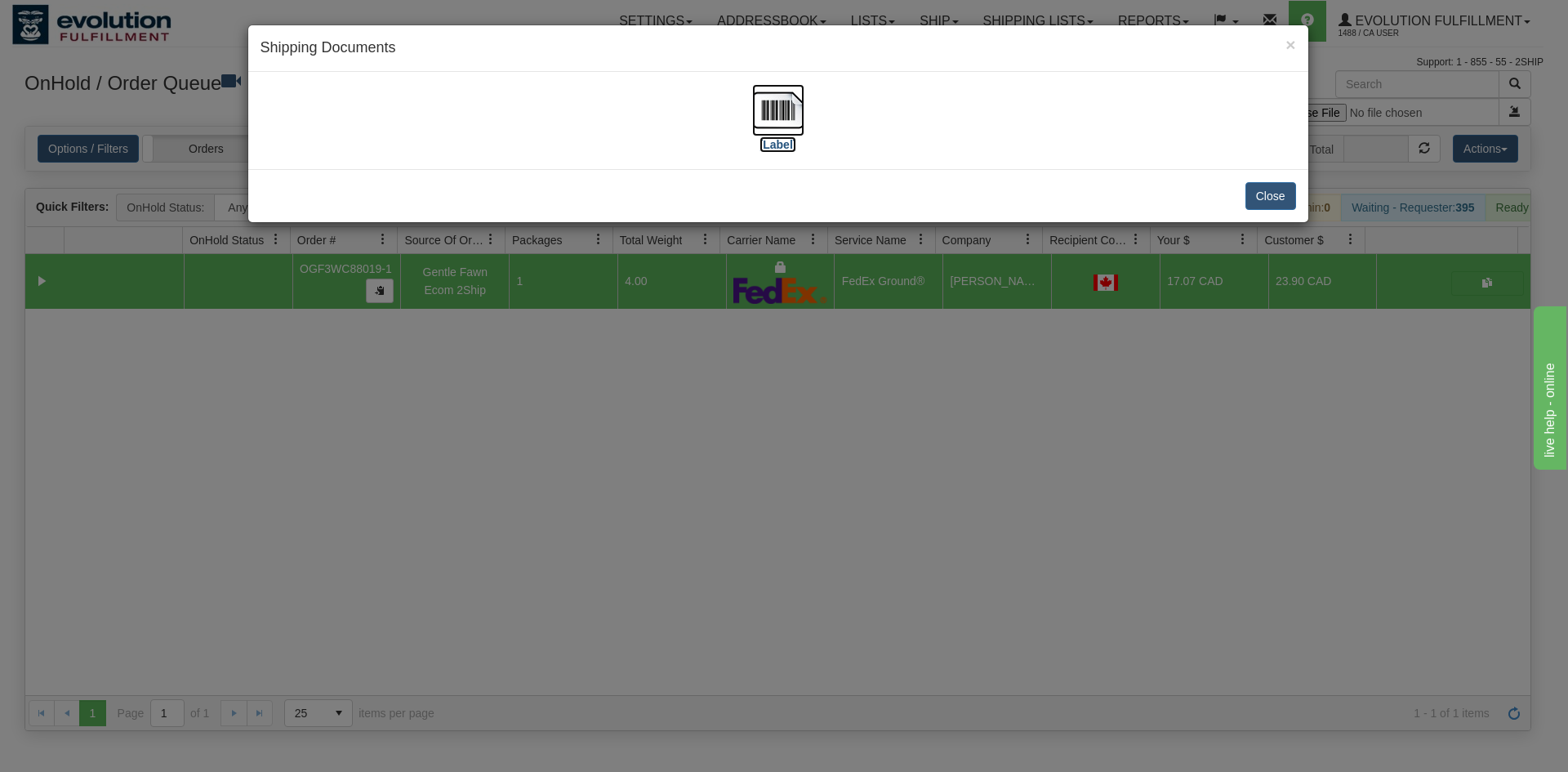
click at [789, 112] on img at bounding box center [778, 110] width 52 height 52
click at [789, 521] on div "× Shipping Documents [Label] Close" at bounding box center [784, 386] width 1568 height 772
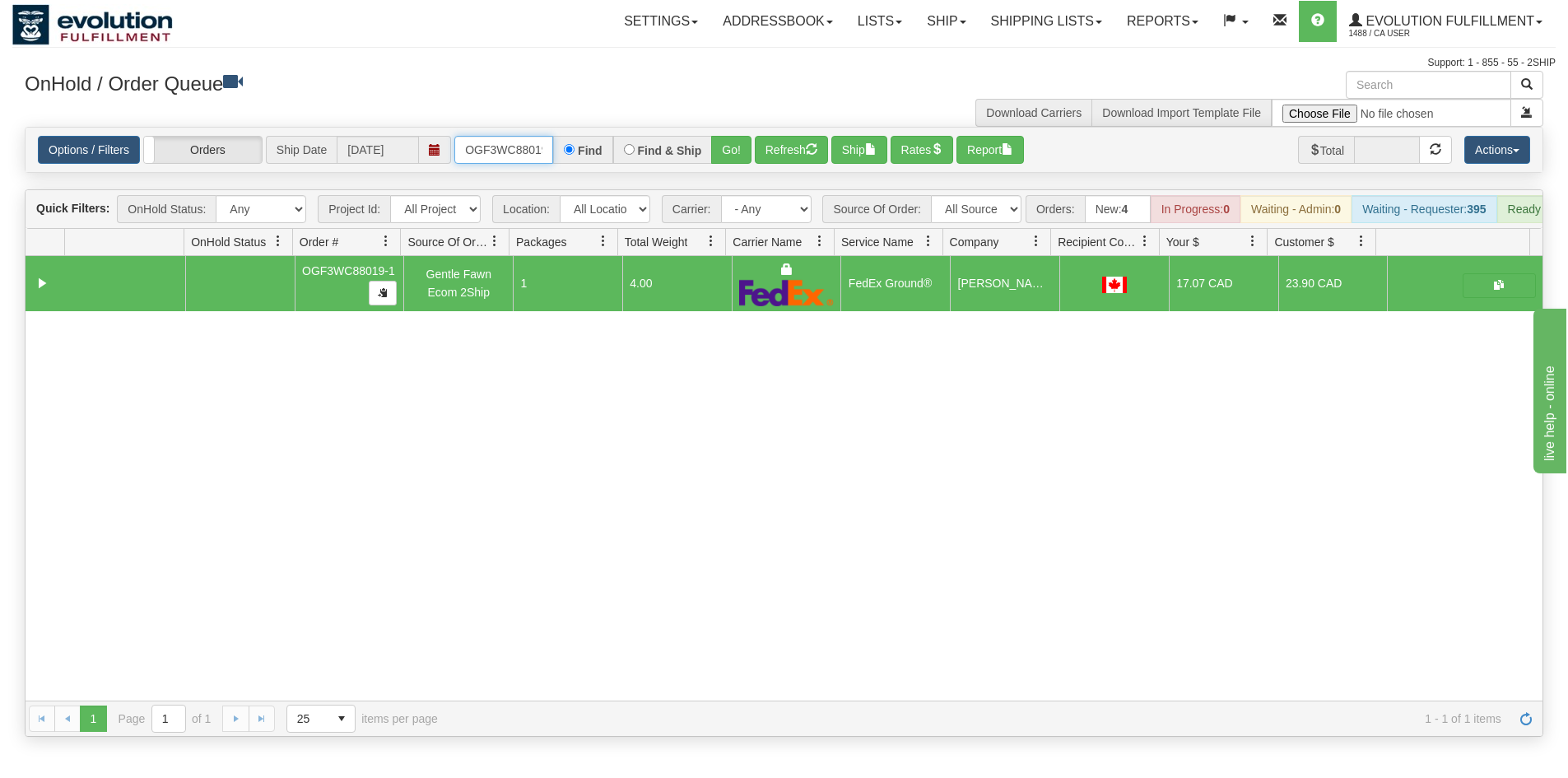
click at [490, 153] on input "OGF3WC88019-1" at bounding box center [504, 150] width 98 height 28
click at [726, 146] on button "Go!" at bounding box center [731, 150] width 40 height 28
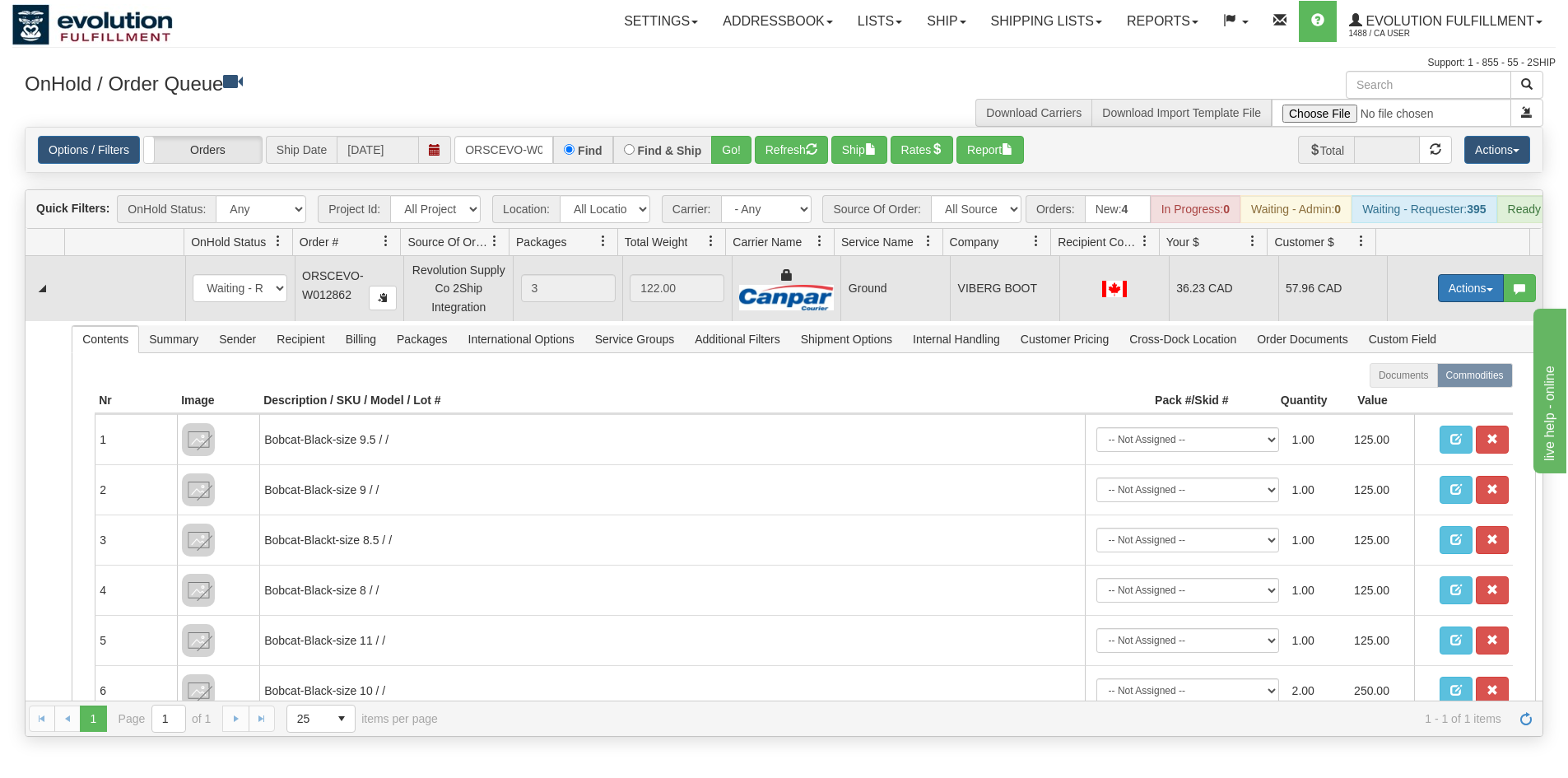
click at [1438, 293] on button "Actions" at bounding box center [1471, 287] width 66 height 28
click at [1388, 389] on span at bounding box center [1393, 382] width 12 height 12
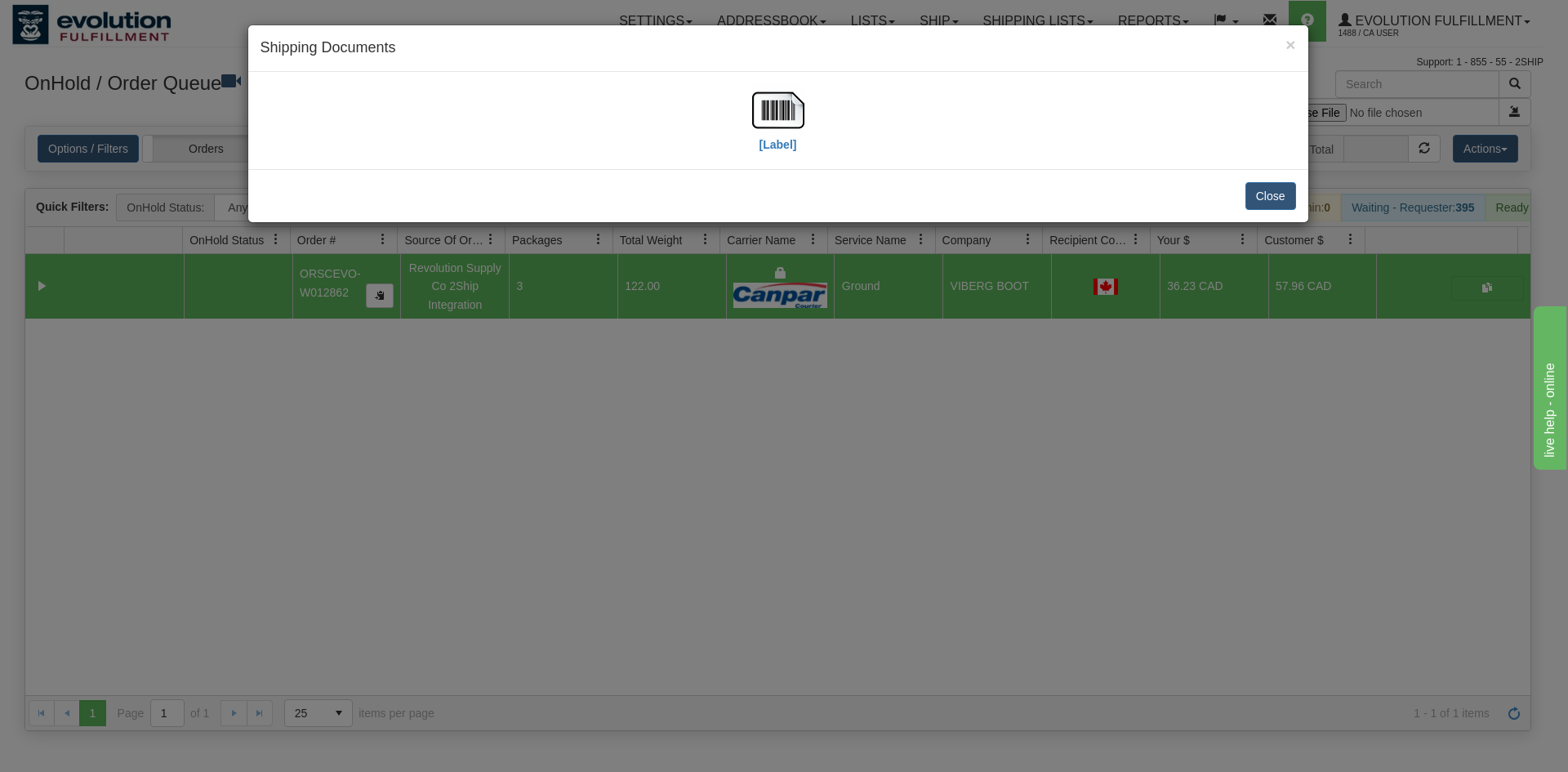
click at [748, 108] on div "[Label]" at bounding box center [778, 121] width 1035 height 73
click at [760, 109] on img at bounding box center [778, 110] width 52 height 52
click at [550, 505] on div "× Shipping Documents [Label] Close" at bounding box center [784, 386] width 1568 height 772
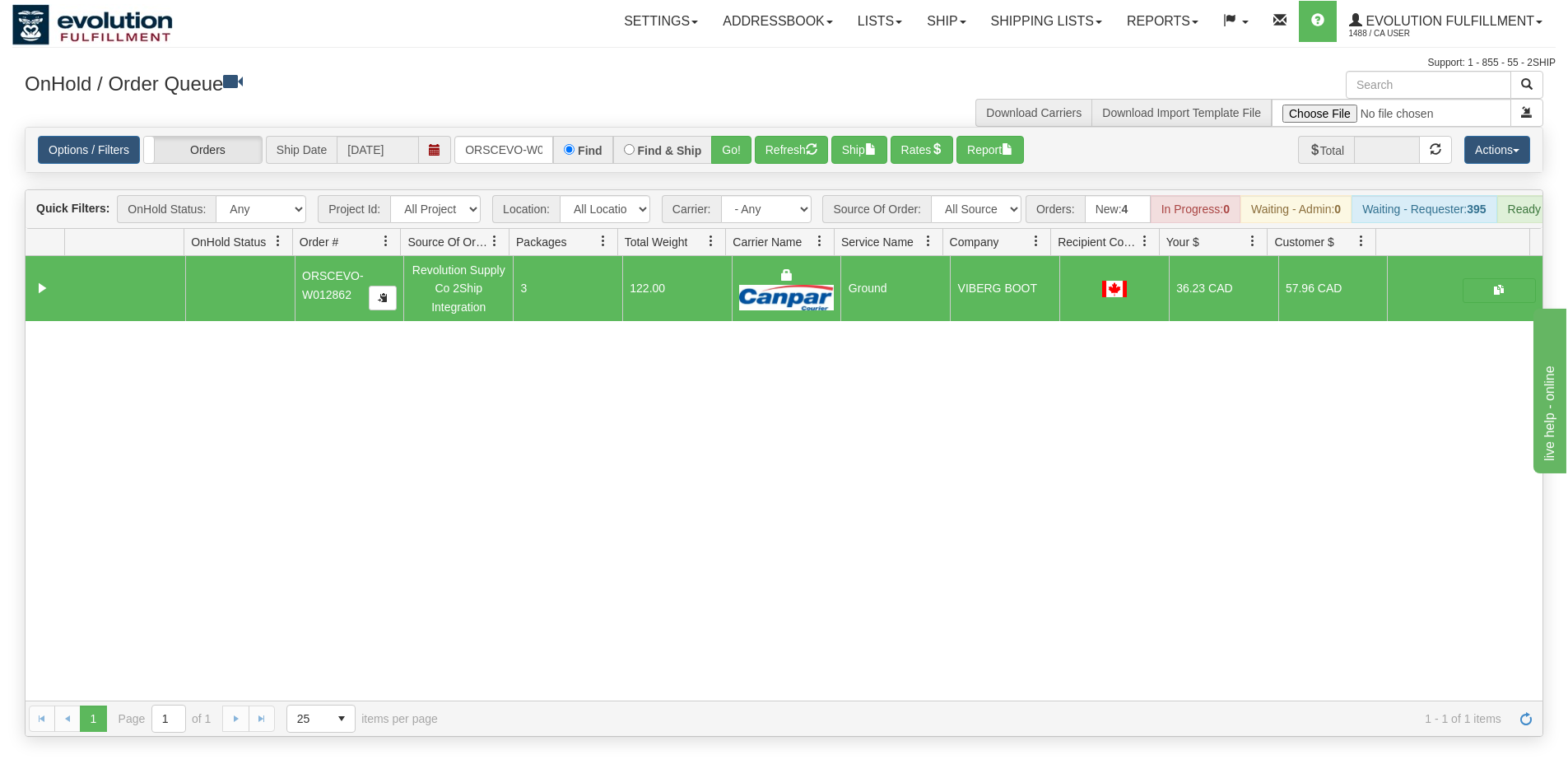
click at [493, 167] on div "Options / Filters Group Shipments Orders Ship Date [DATE] ORSCEVO-W012862 Find …" at bounding box center [784, 150] width 1517 height 45
click at [493, 162] on input "ORSCEVO-W012862" at bounding box center [504, 150] width 98 height 28
click at [729, 154] on button "Go!" at bounding box center [731, 150] width 40 height 28
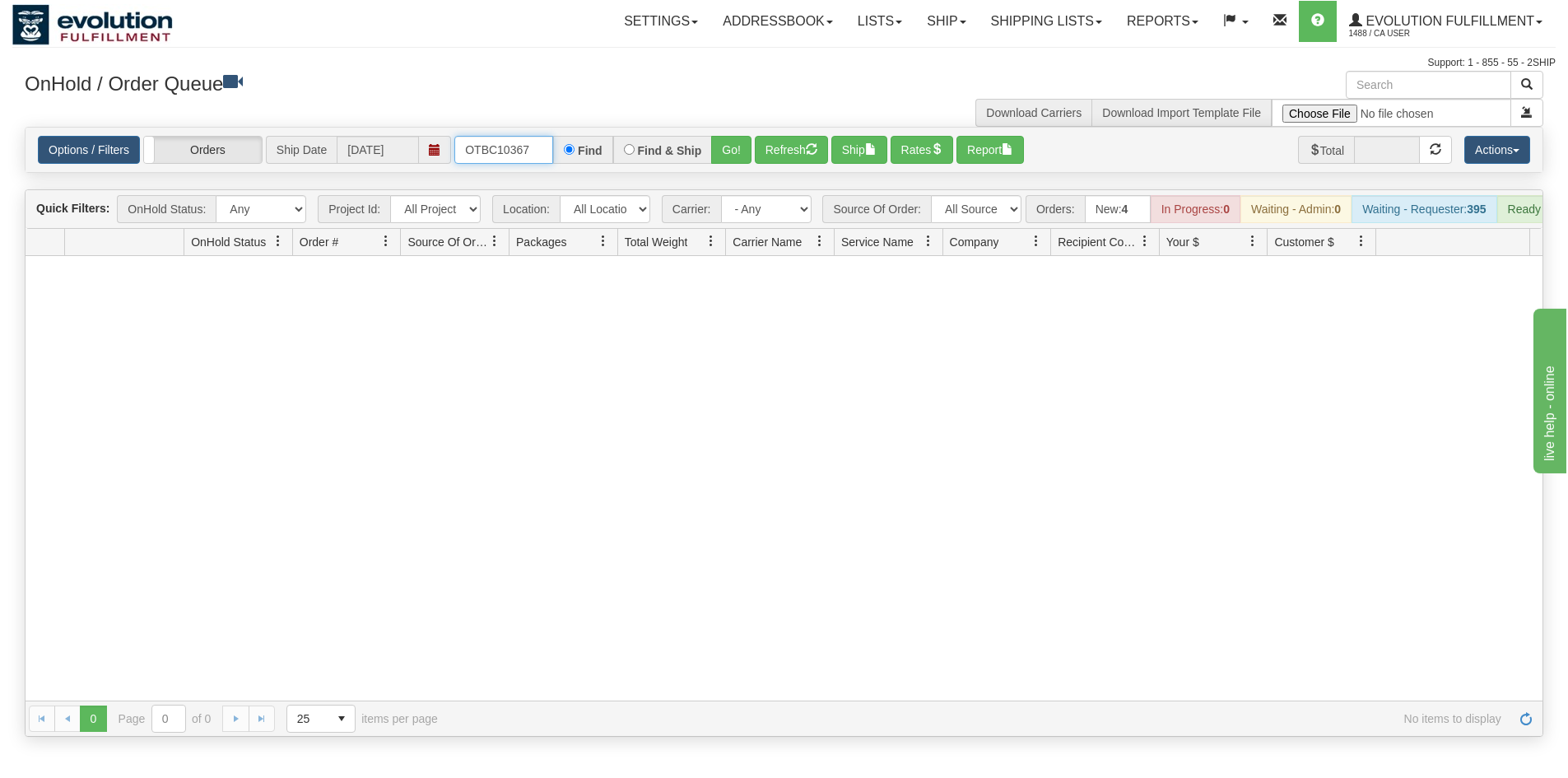
click at [525, 152] on input "OTBC10367" at bounding box center [504, 150] width 98 height 28
drag, startPoint x: 531, startPoint y: 150, endPoint x: 208, endPoint y: 157, distance: 323.1
click at [192, 165] on div "Options / Filters Group Shipments Orders Ship Date [DATE] OTBC10367 Find Find &…" at bounding box center [784, 150] width 1517 height 45
click at [735, 149] on button "Go!" at bounding box center [731, 150] width 40 height 28
click at [524, 147] on input "OLNZCA2704-1" at bounding box center [504, 150] width 98 height 28
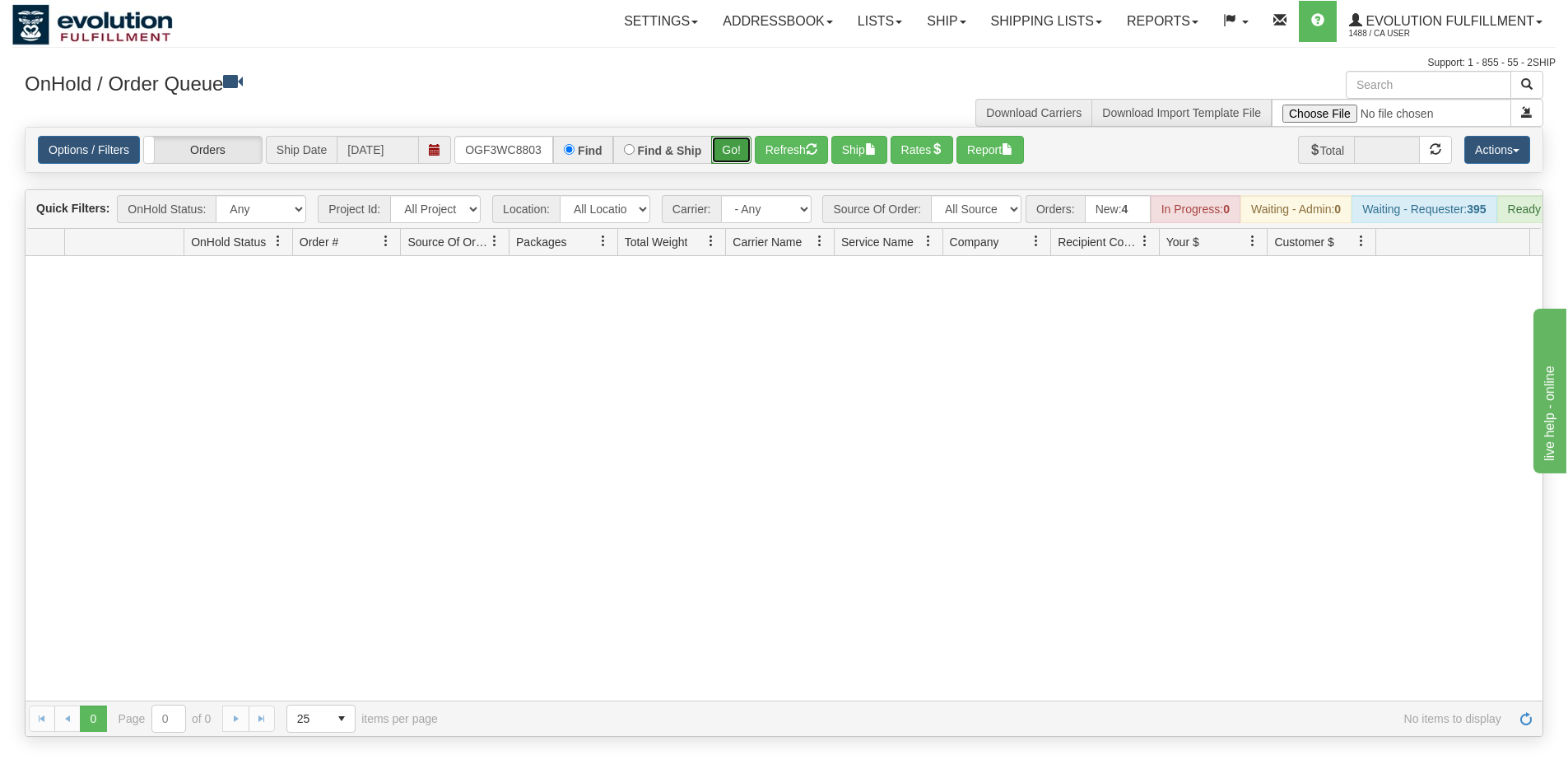
click at [733, 158] on button "Go!" at bounding box center [731, 150] width 40 height 28
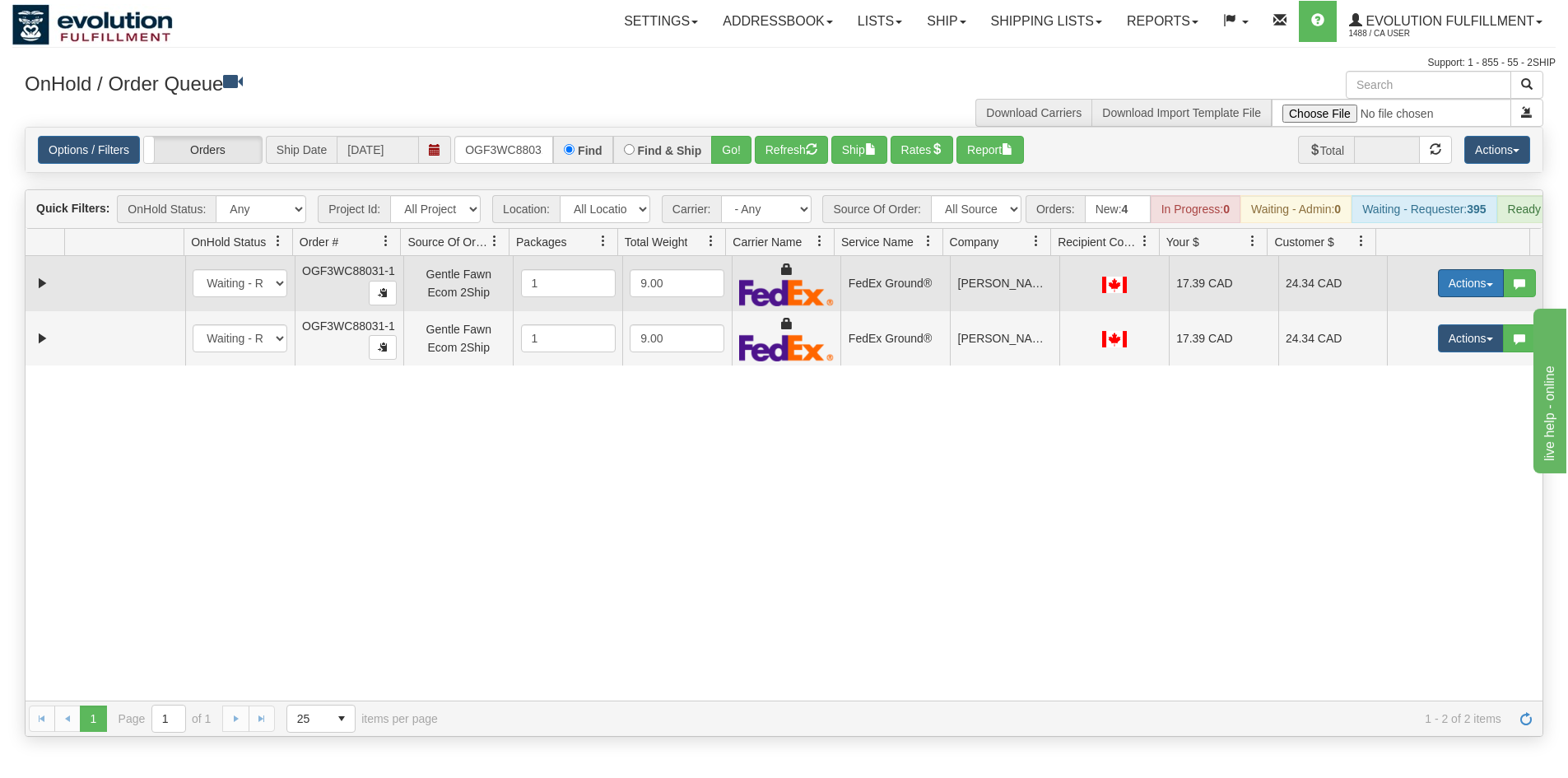
click at [1438, 297] on button "Actions" at bounding box center [1471, 283] width 66 height 28
click at [1417, 381] on link "Ship" at bounding box center [1436, 379] width 132 height 21
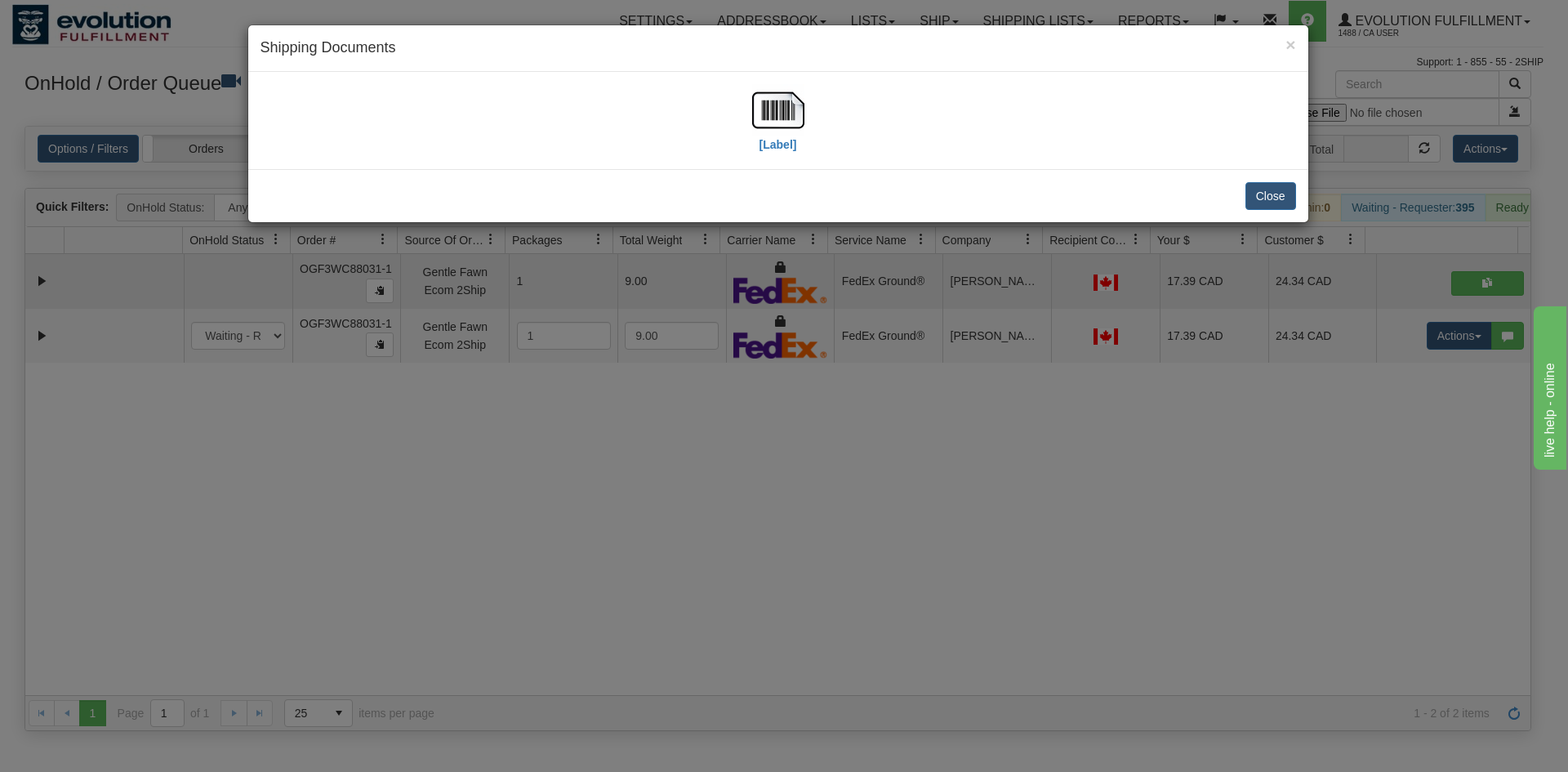
click at [738, 93] on div "[Label]" at bounding box center [778, 121] width 1035 height 73
click at [761, 99] on img at bounding box center [778, 110] width 52 height 52
click at [643, 667] on div "× Shipping Documents [Label] Close" at bounding box center [784, 386] width 1568 height 772
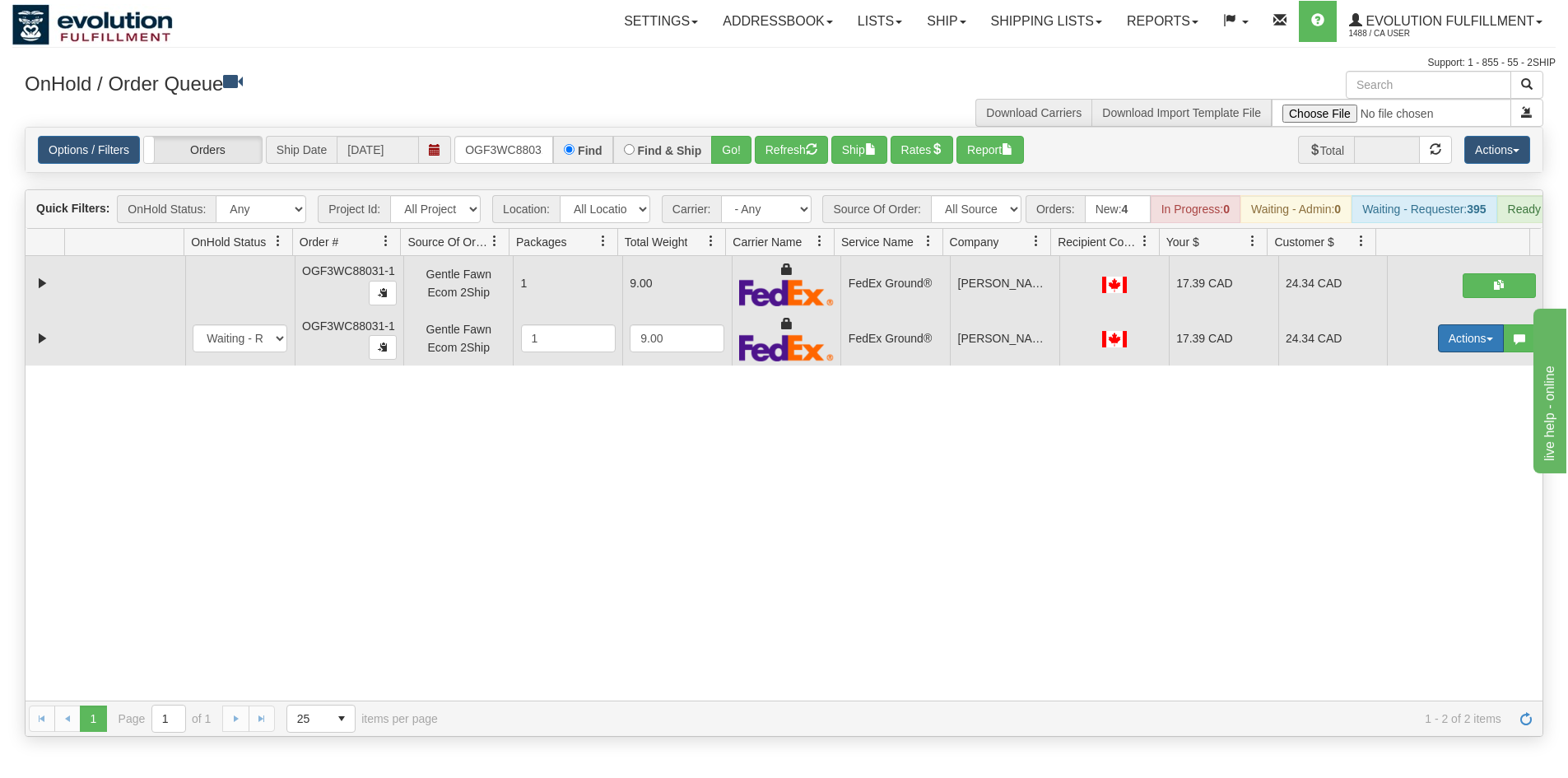
click at [1458, 346] on button "Actions" at bounding box center [1471, 338] width 66 height 28
click at [1409, 462] on span "Delete" at bounding box center [1410, 455] width 45 height 13
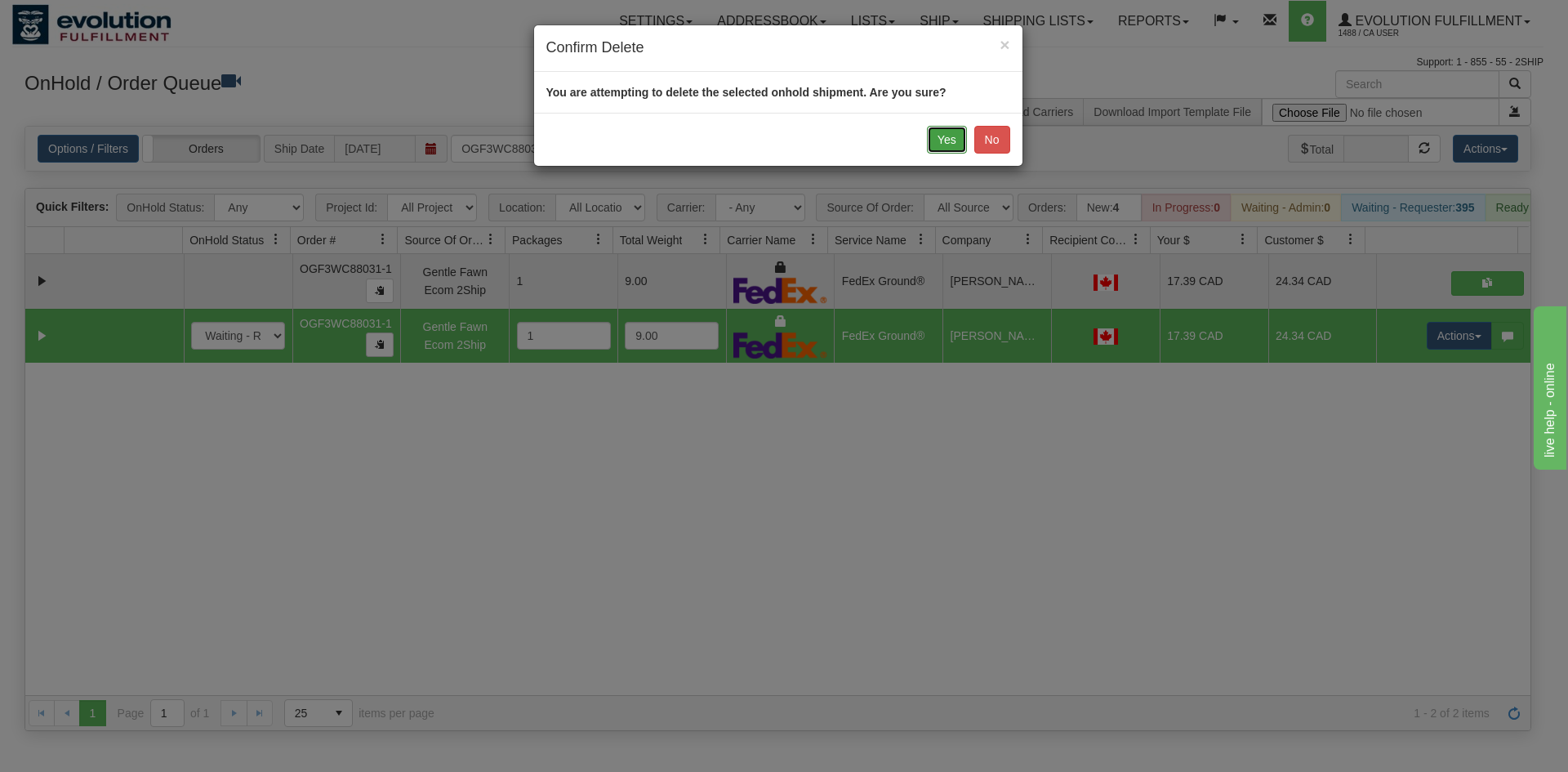
click at [927, 132] on button "Yes" at bounding box center [946, 139] width 40 height 28
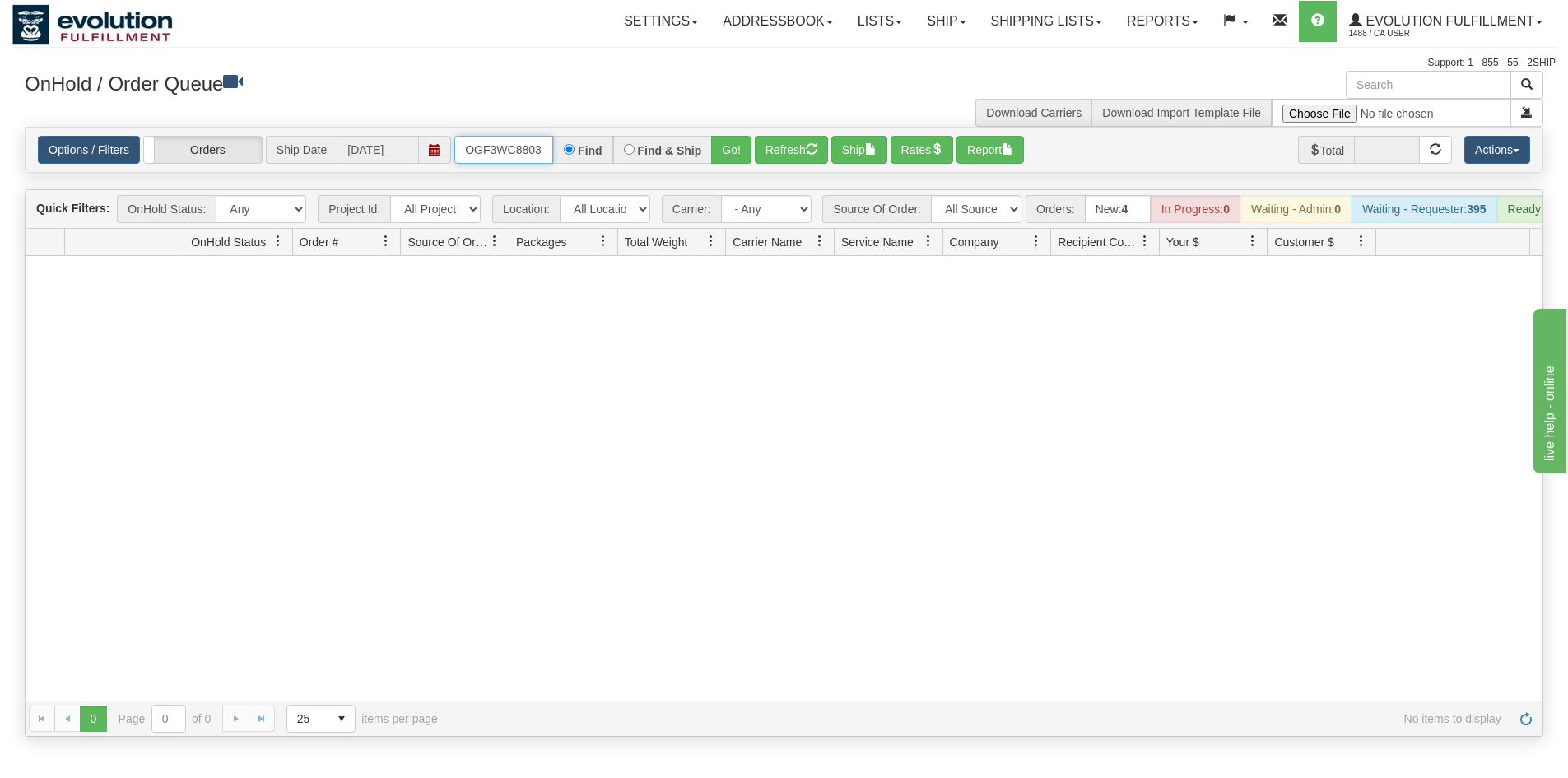
click at [496, 148] on input "OGF3WC88031-1" at bounding box center [504, 150] width 98 height 28
type input "ORSCEVO-W012879"
click at [727, 165] on div "Options / Filters Group Shipments Orders Ship Date [DATE] ORSCEVO-W012879 Find …" at bounding box center [784, 150] width 1517 height 45
click at [734, 148] on button "Go!" at bounding box center [731, 150] width 40 height 28
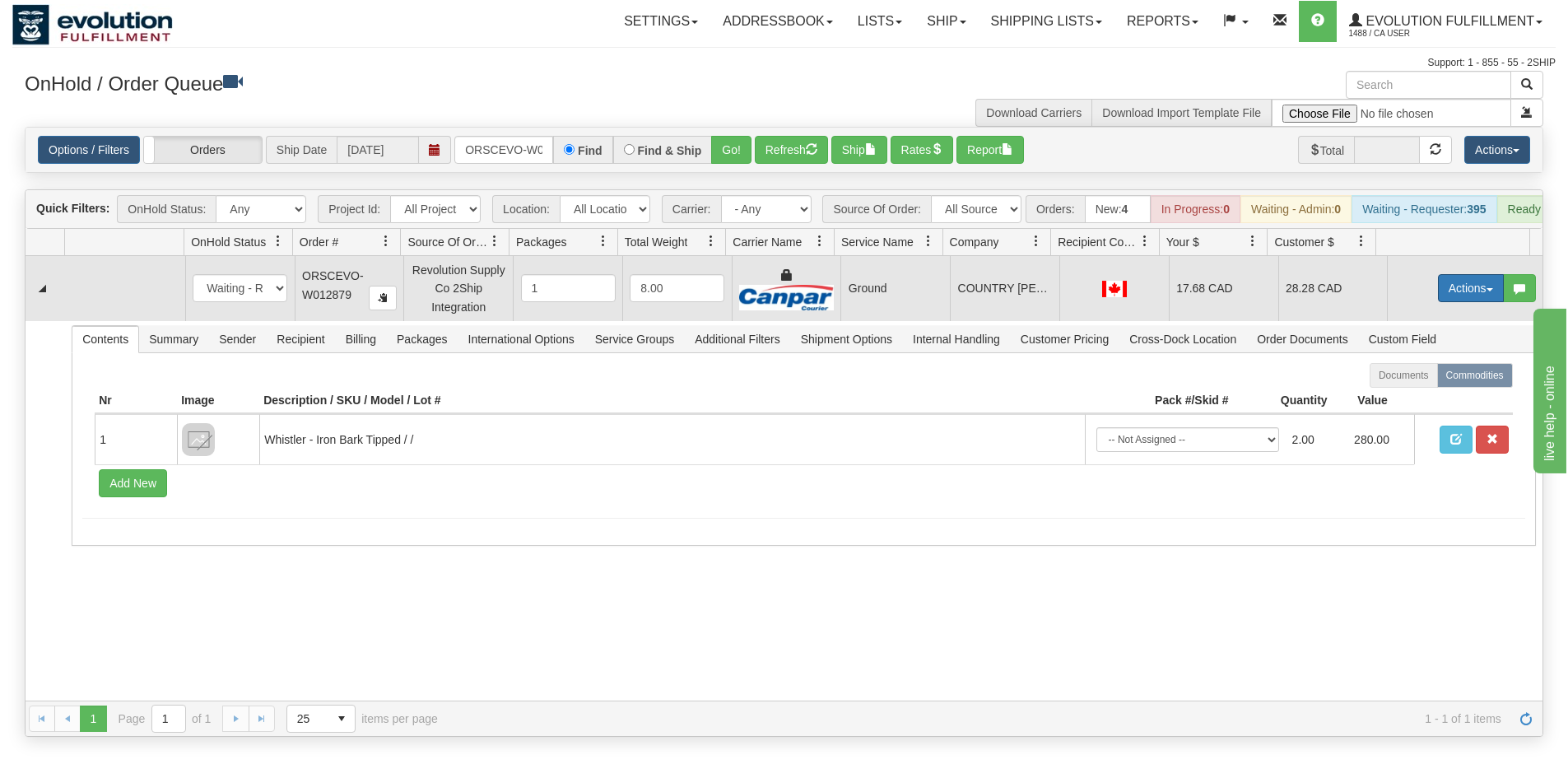
click at [1438, 303] on button "Actions" at bounding box center [1471, 287] width 66 height 28
click at [1411, 395] on link "Ship" at bounding box center [1436, 384] width 132 height 21
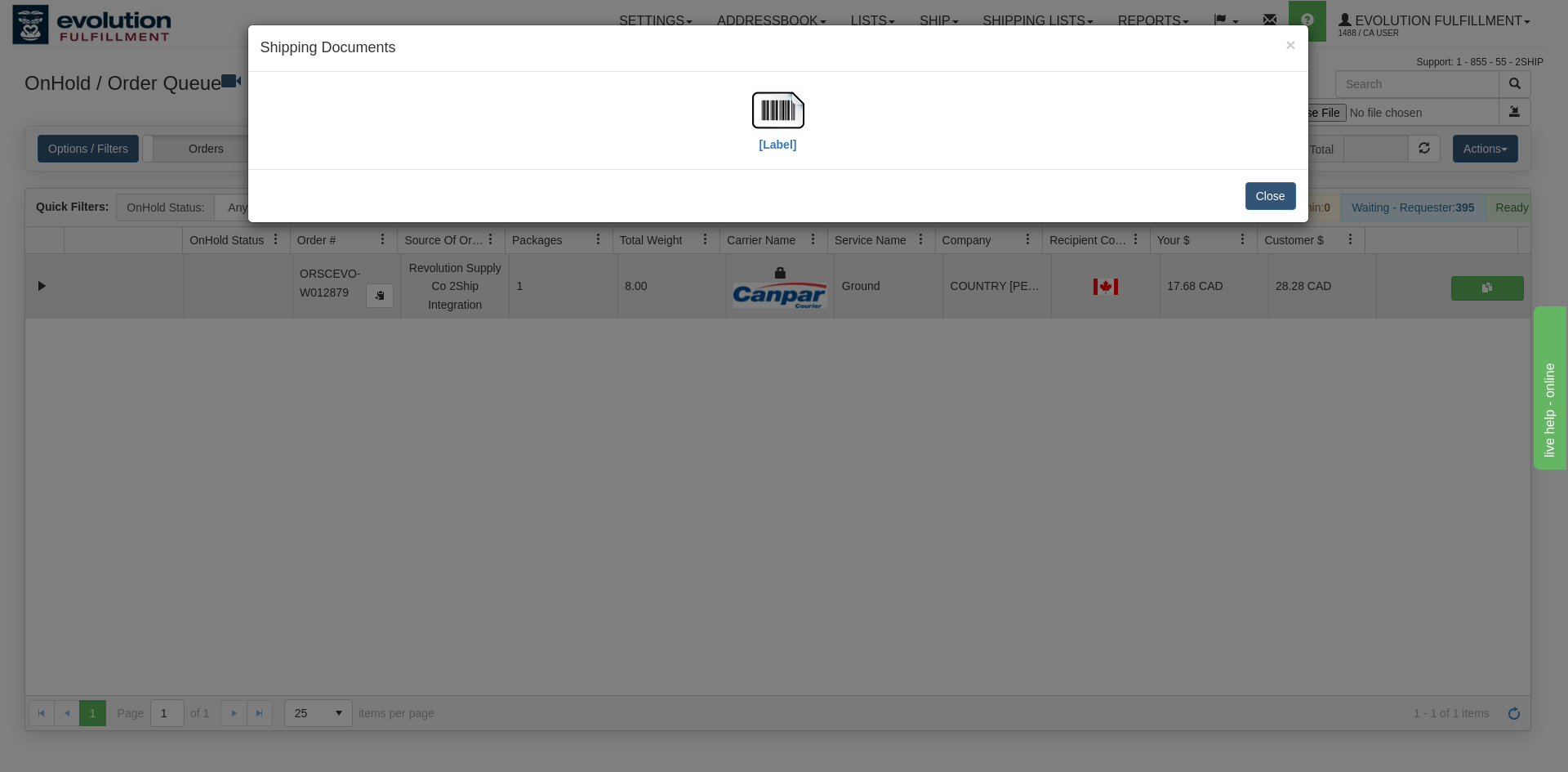
click at [913, 433] on div "× Shipping Documents [Label] Close" at bounding box center [784, 386] width 1568 height 772
